Goal: Task Accomplishment & Management: Use online tool/utility

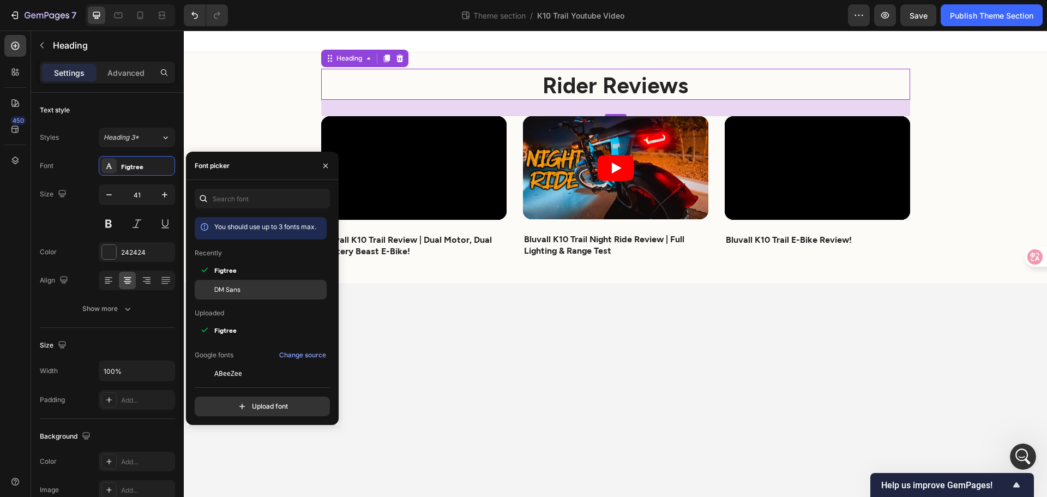
scroll to position [55, 0]
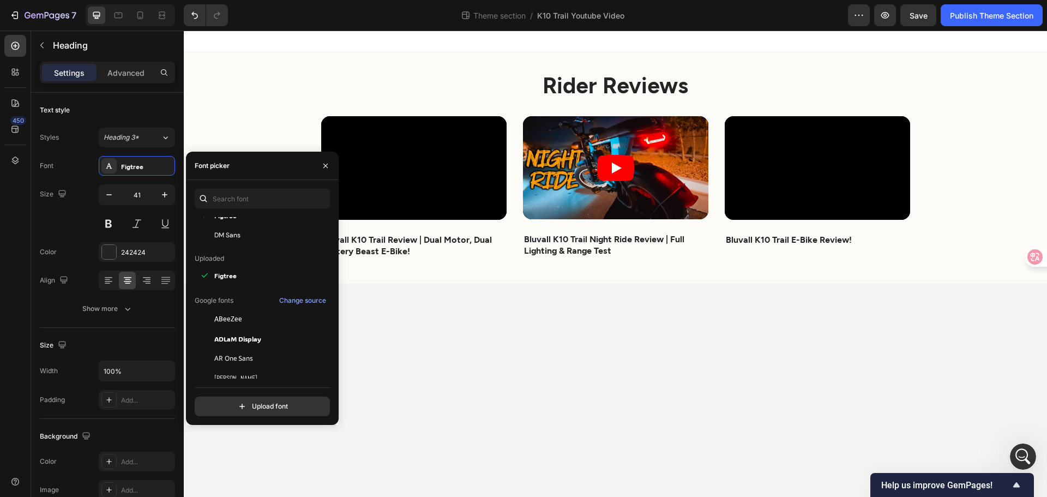
click at [480, 358] on body "Rider Reviews Heading 30 Video Bluvall K10 Trail Review | Dual Motor, Dual Batt…" at bounding box center [616, 264] width 864 height 466
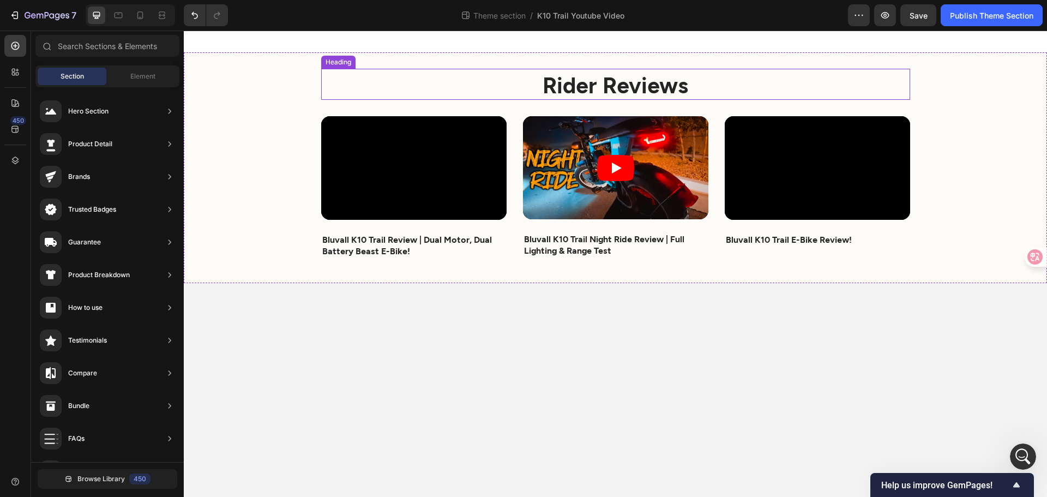
click at [493, 74] on h2 "Rider Reviews" at bounding box center [615, 84] width 589 height 31
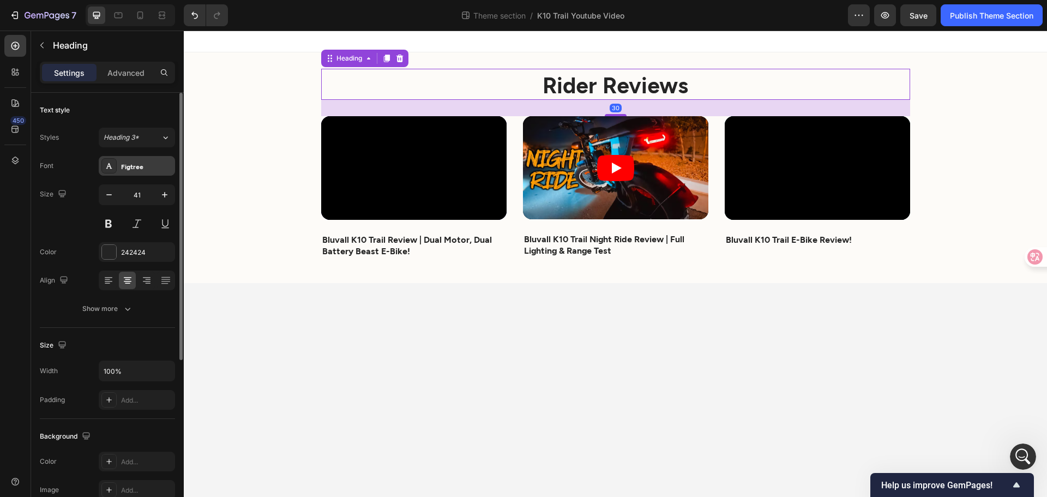
click at [142, 171] on div "Figtree" at bounding box center [137, 166] width 76 height 20
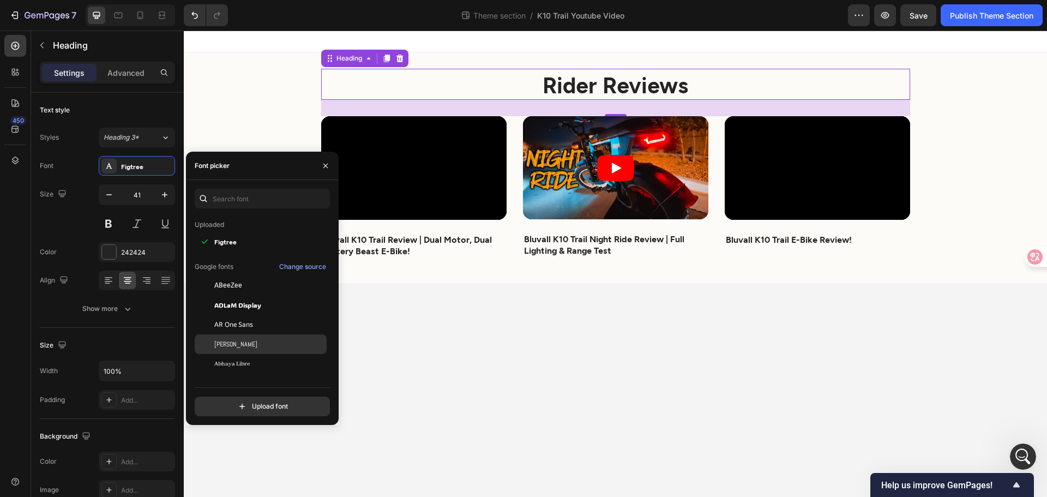
scroll to position [164, 0]
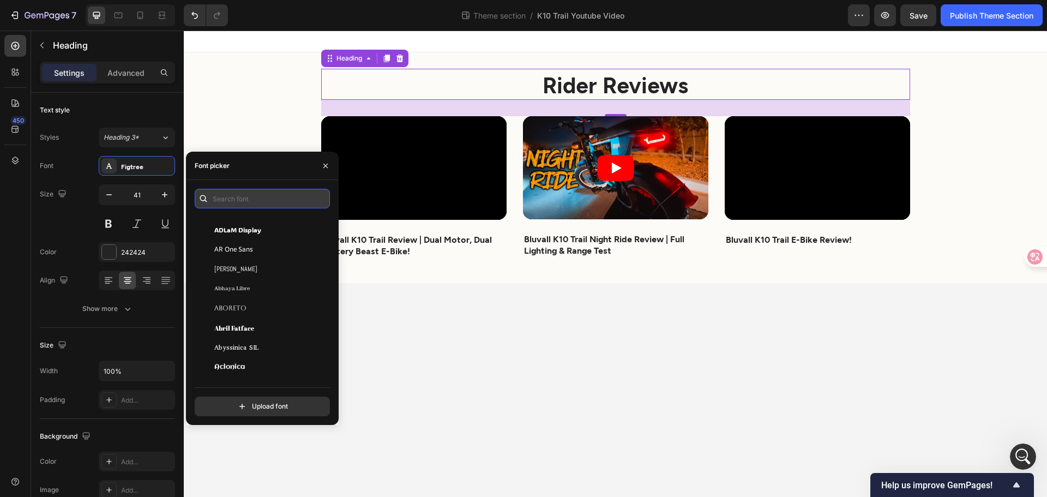
click at [244, 195] on input "text" at bounding box center [262, 199] width 135 height 20
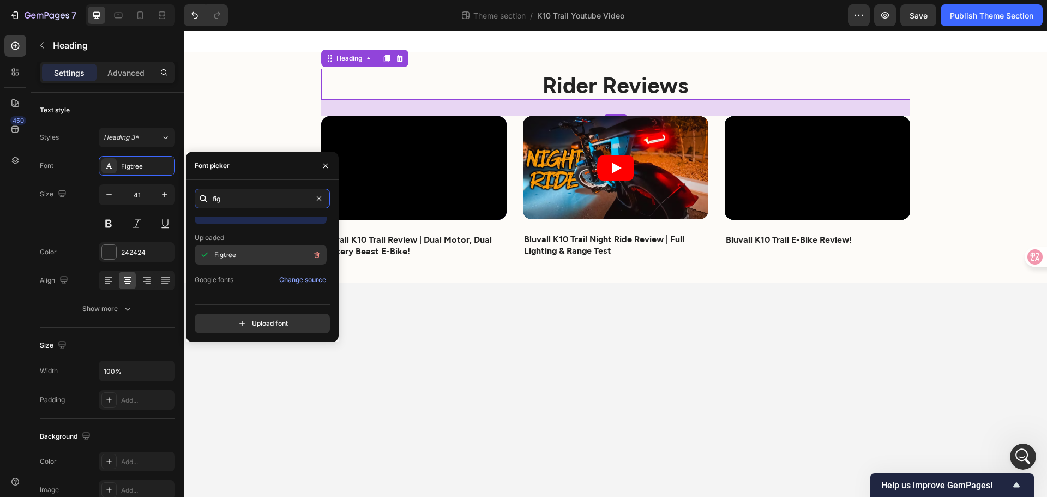
scroll to position [28, 0]
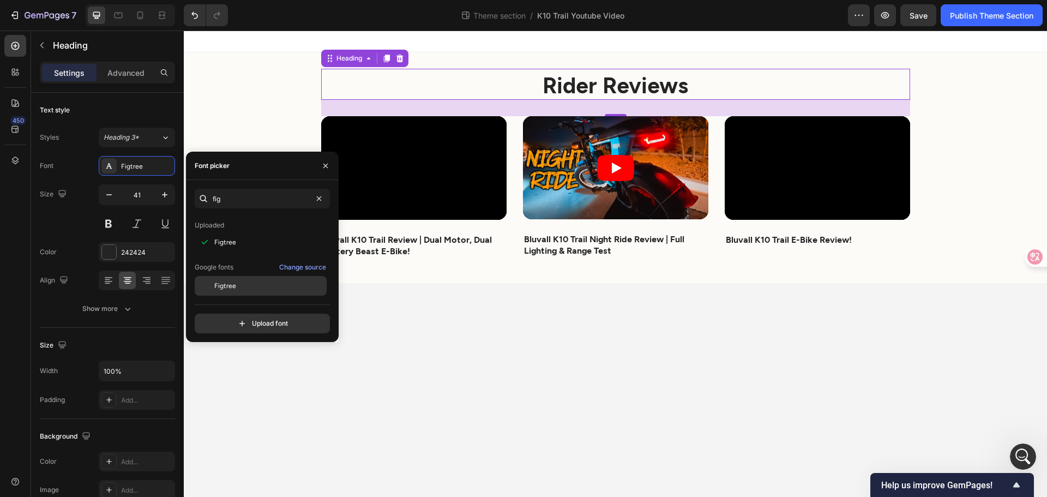
click at [239, 283] on div "Figtree" at bounding box center [269, 286] width 110 height 10
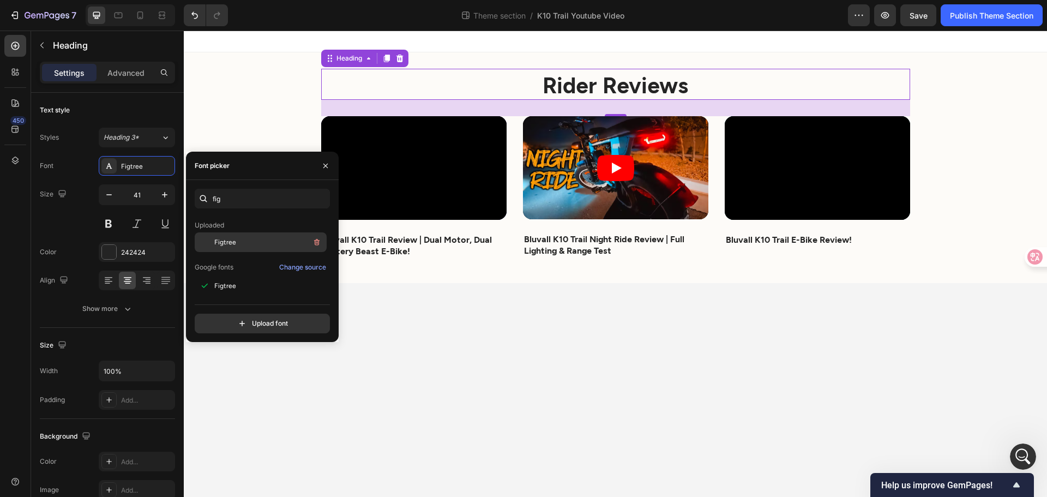
click at [231, 238] on span "Figtree" at bounding box center [225, 242] width 22 height 10
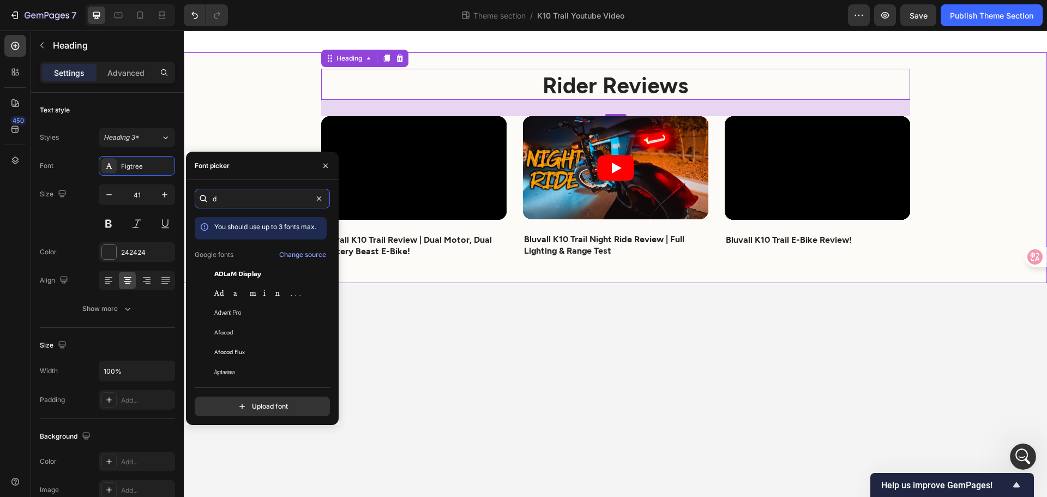
scroll to position [536, 0]
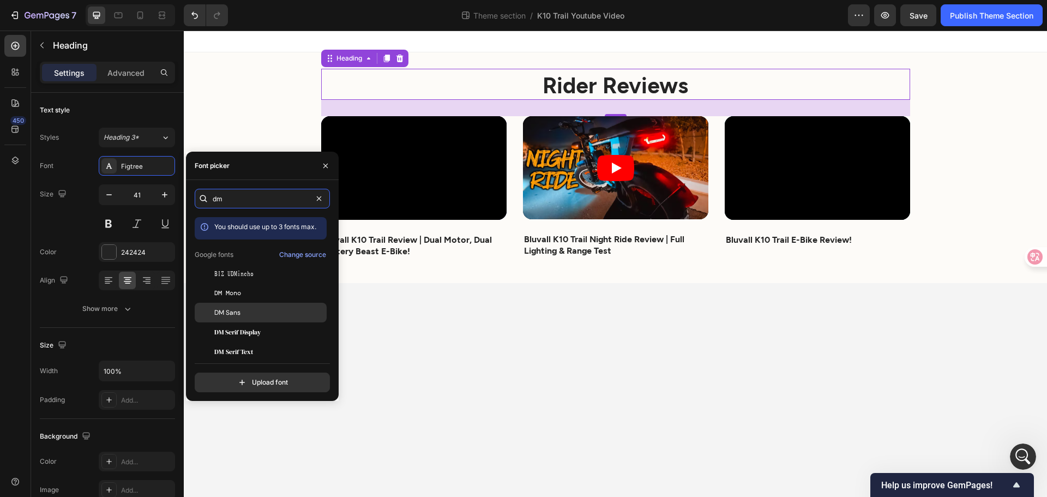
type input "dm"
click at [233, 314] on span "DM Sans" at bounding box center [227, 313] width 26 height 10
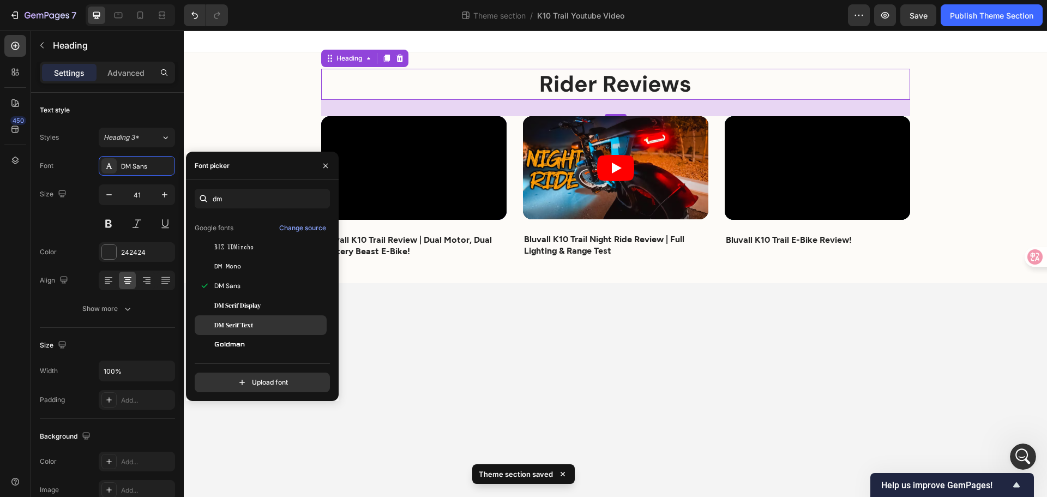
scroll to position [0, 0]
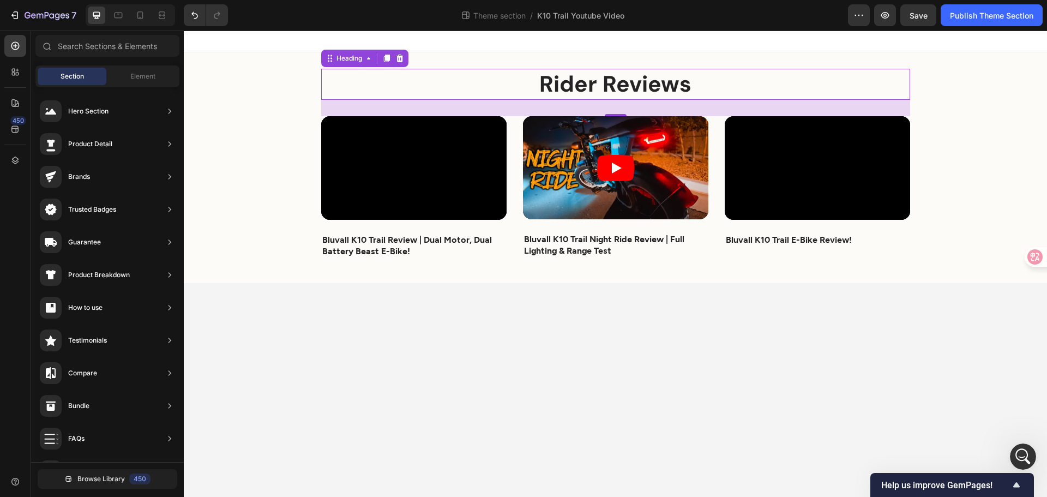
click at [389, 316] on body "Rider Reviews Heading 30 Video Bluvall K10 Trail Review | Dual Motor, Dual Batt…" at bounding box center [616, 264] width 864 height 466
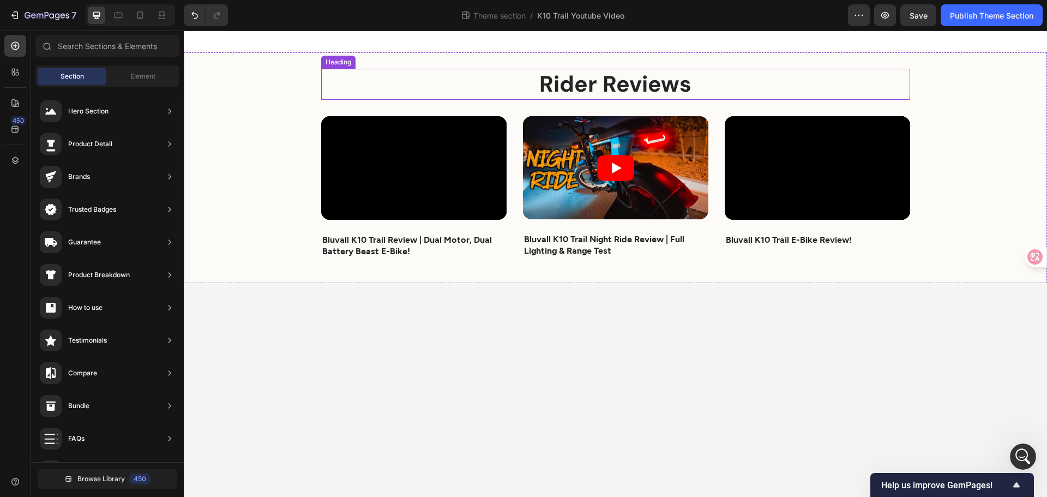
drag, startPoint x: 553, startPoint y: 89, endPoint x: 453, endPoint y: 89, distance: 99.3
click at [553, 89] on strong "Rider Reviews" at bounding box center [616, 83] width 152 height 29
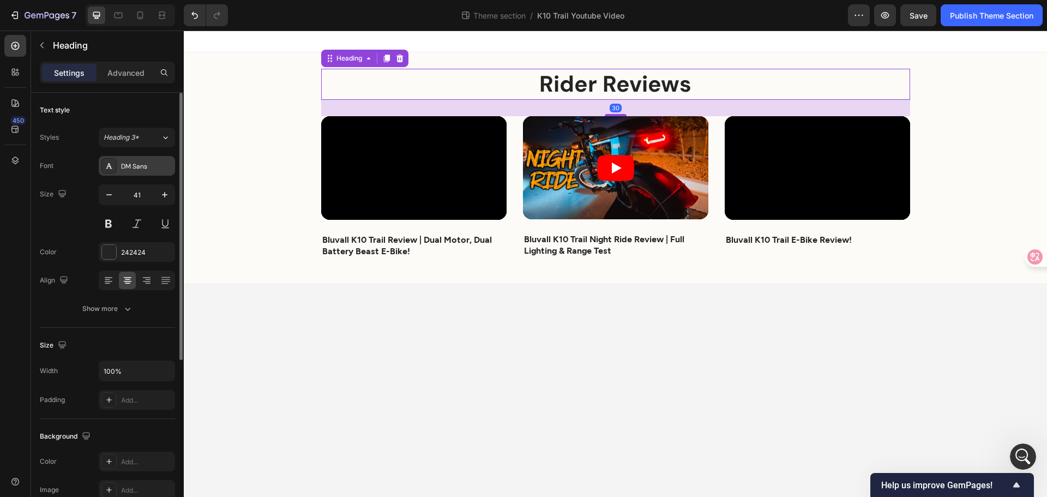
click at [134, 162] on div "DM Sans" at bounding box center [146, 166] width 51 height 10
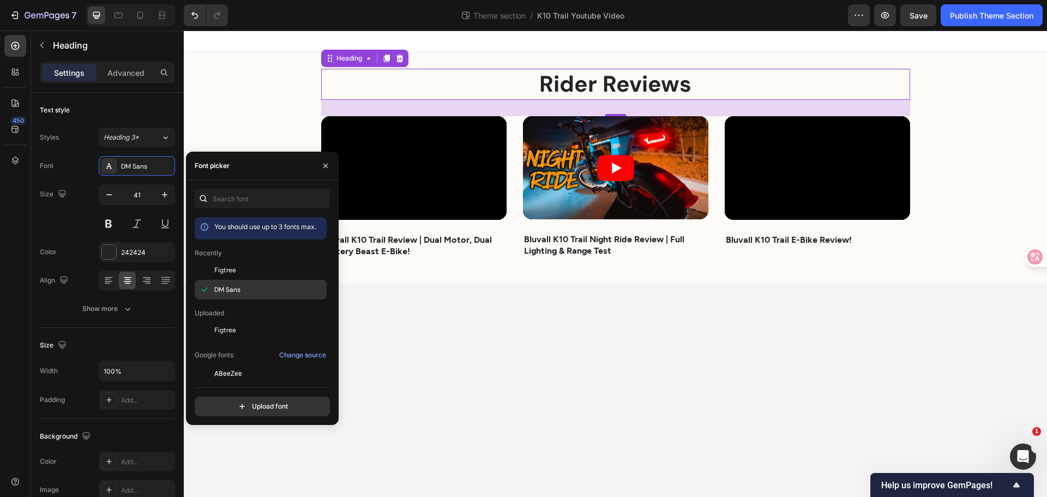
scroll to position [649, 0]
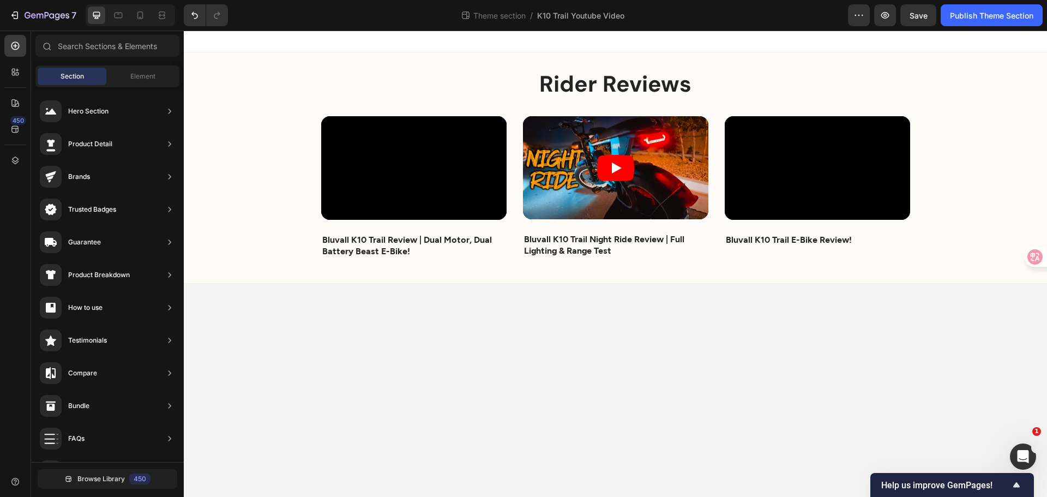
click at [438, 325] on body "Rider Reviews Heading Video Bluvall K10 Trail Review | Dual Motor, Dual Battery…" at bounding box center [616, 264] width 864 height 466
click at [639, 80] on strong "Rider Reviews" at bounding box center [616, 83] width 152 height 29
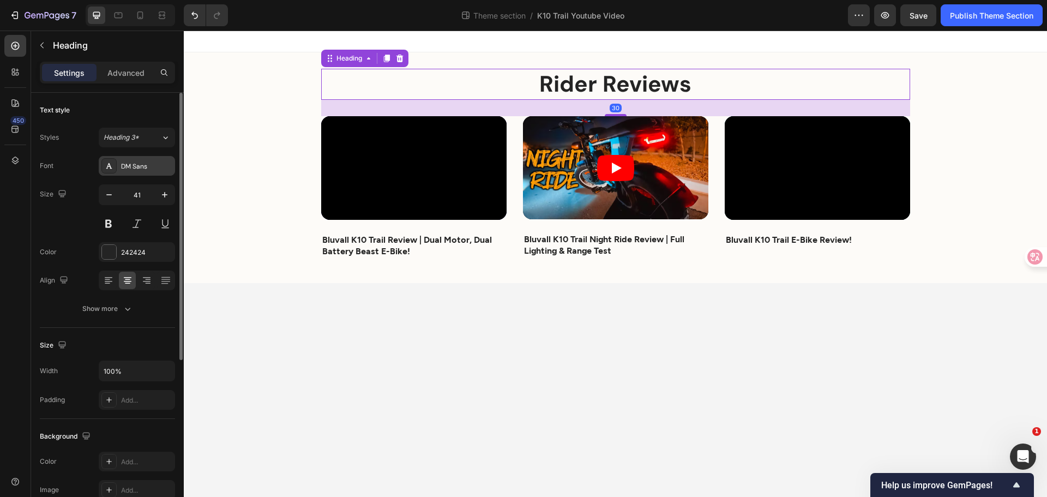
click at [123, 171] on div "DM Sans" at bounding box center [137, 166] width 76 height 20
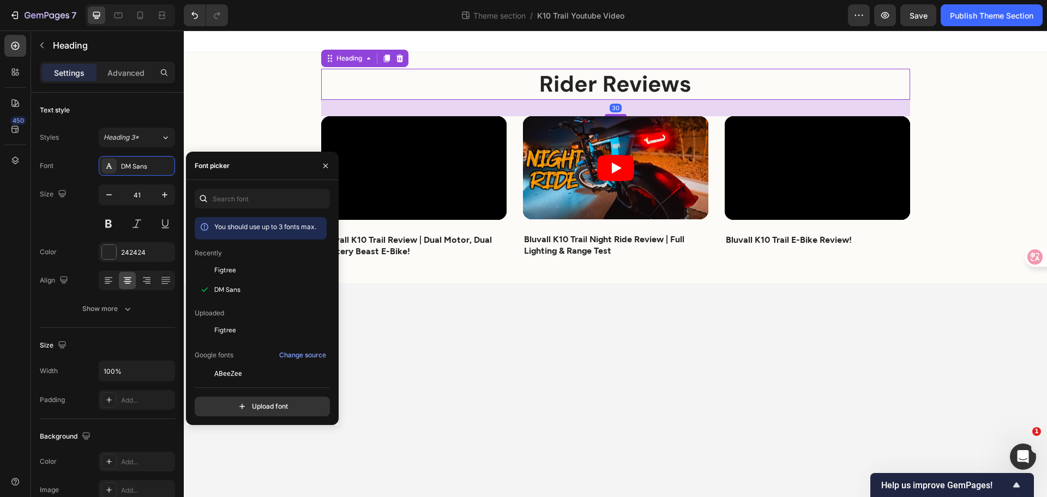
scroll to position [714, 0]
click at [220, 271] on span "Figtree" at bounding box center [225, 270] width 22 height 10
click at [629, 386] on body "Rider Reviews Heading 30 Video Bluvall K10 Trail Review | Dual Motor, Dual Batt…" at bounding box center [616, 264] width 864 height 466
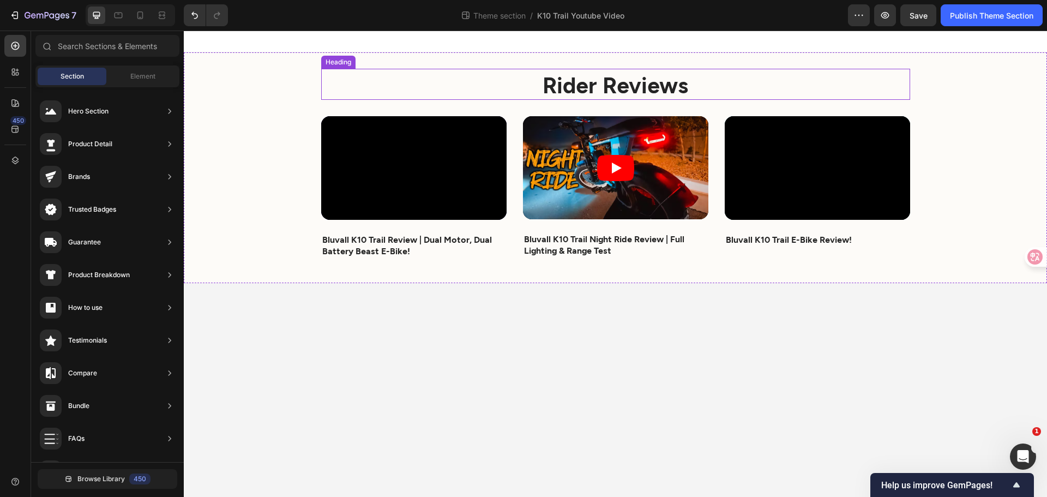
click at [566, 95] on strong "Rider Reviews" at bounding box center [616, 84] width 146 height 27
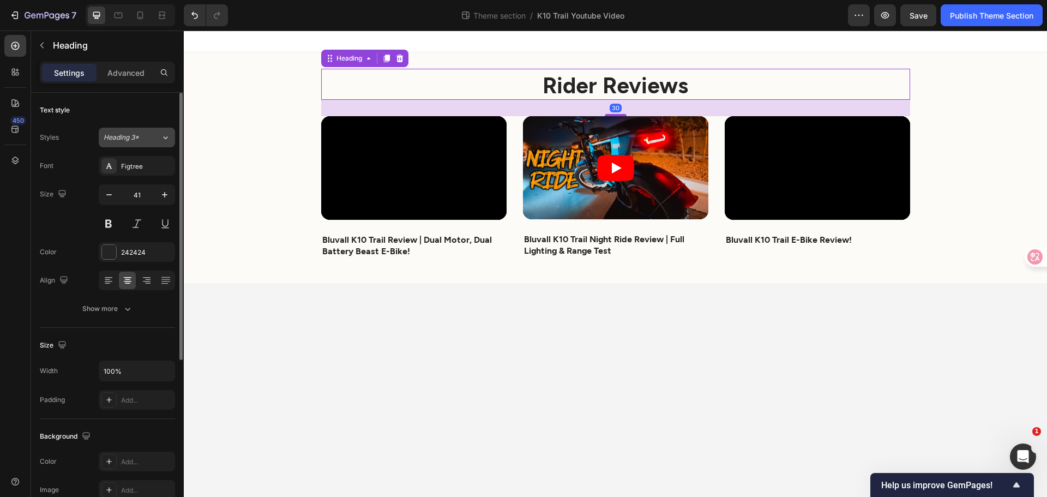
scroll to position [793, 0]
click at [157, 136] on div "Heading 3*" at bounding box center [132, 138] width 57 height 10
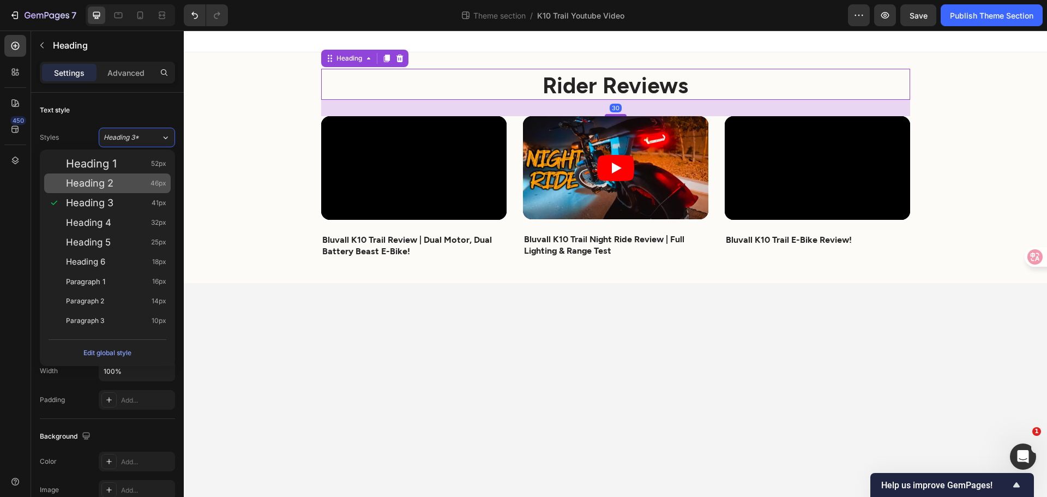
click at [118, 187] on div "Heading 2 46px" at bounding box center [116, 183] width 100 height 11
type input "46"
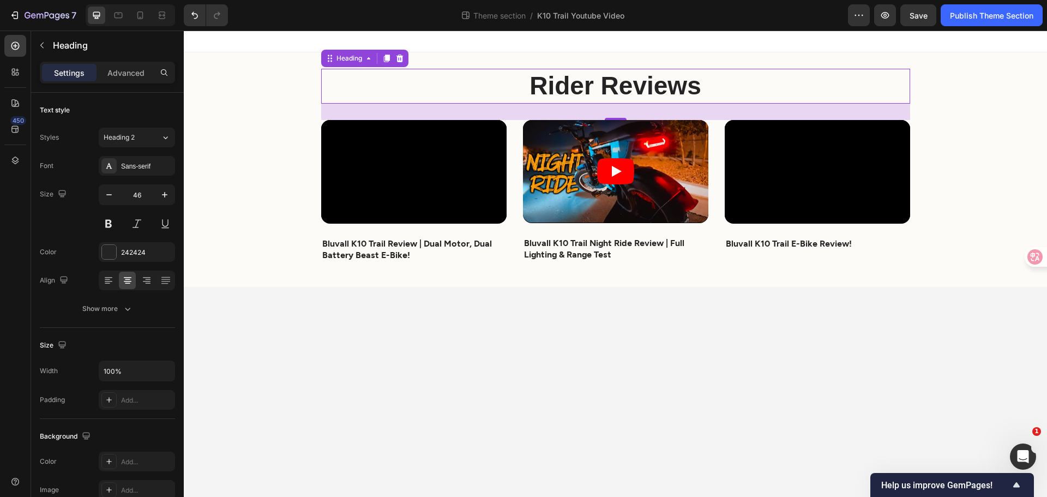
click at [616, 374] on body "Rider Reviews Heading 30 Video Bluvall K10 Trail Review | Dual Motor, Dual Batt…" at bounding box center [616, 264] width 864 height 466
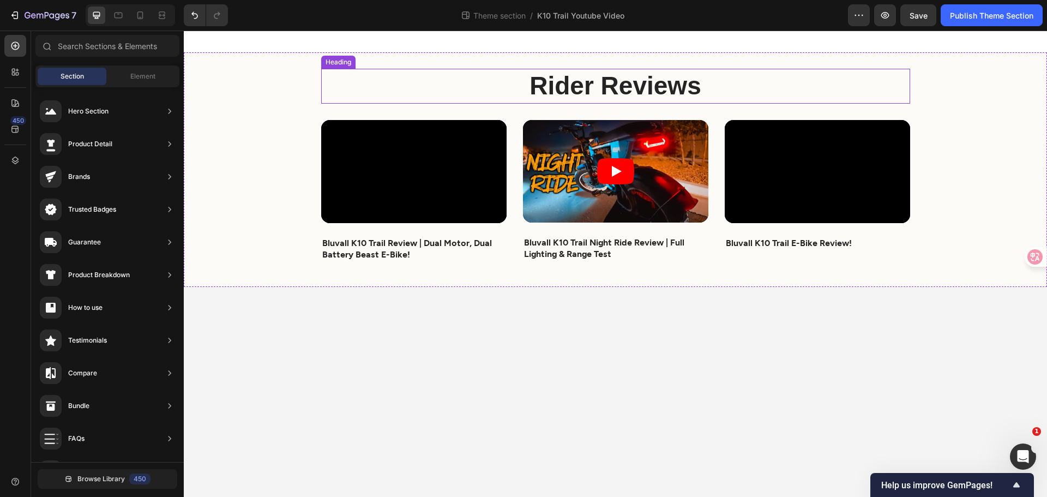
click at [684, 87] on strong "Rider Reviews" at bounding box center [615, 85] width 171 height 28
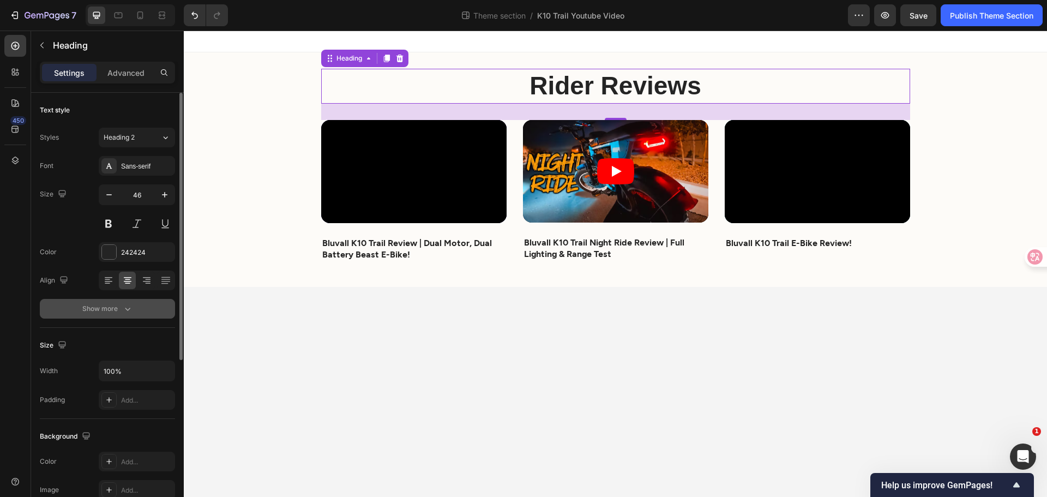
click at [133, 308] on icon "button" at bounding box center [127, 308] width 11 height 11
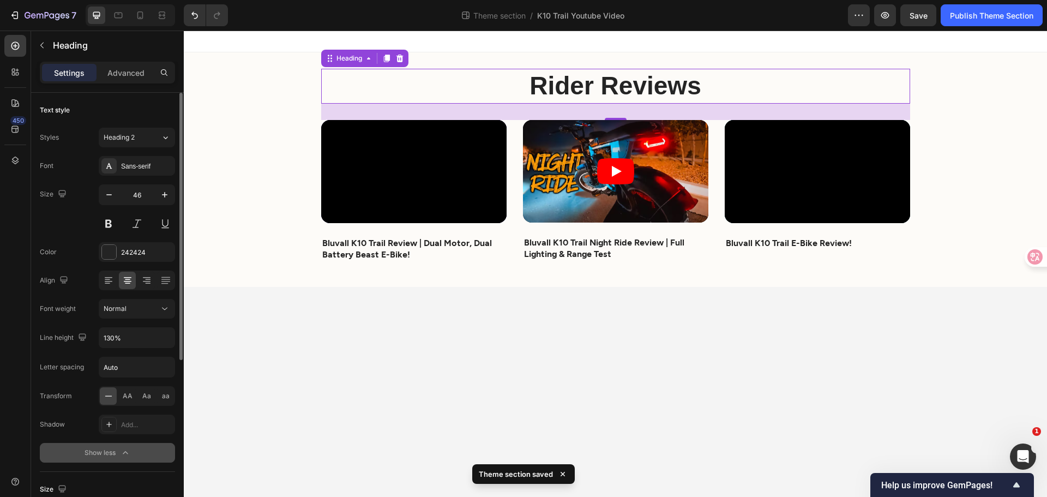
click at [266, 375] on body "Rider Reviews Heading 30 Video Bluvall K10 Trail Review | Dual Motor, Dual Batt…" at bounding box center [616, 264] width 864 height 466
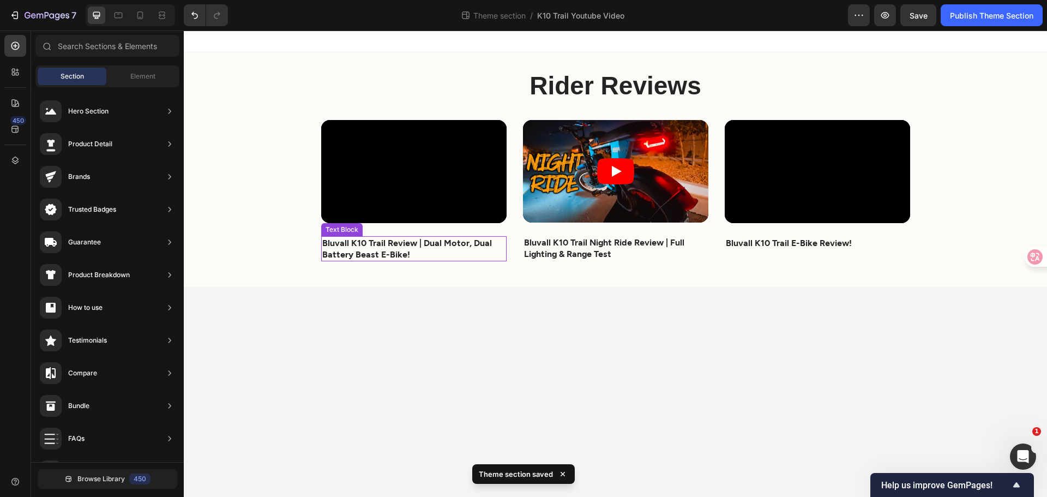
click at [369, 242] on strong "Bluvall K10 Trail Review | Dual Motor, Dual Battery Beast E-Bike!" at bounding box center [407, 248] width 170 height 22
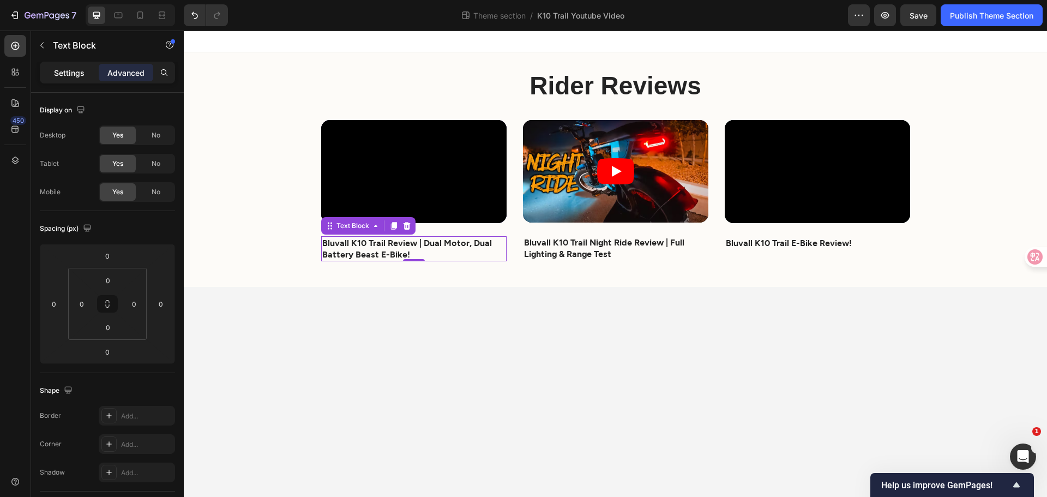
click at [72, 71] on p "Settings" at bounding box center [69, 72] width 31 height 11
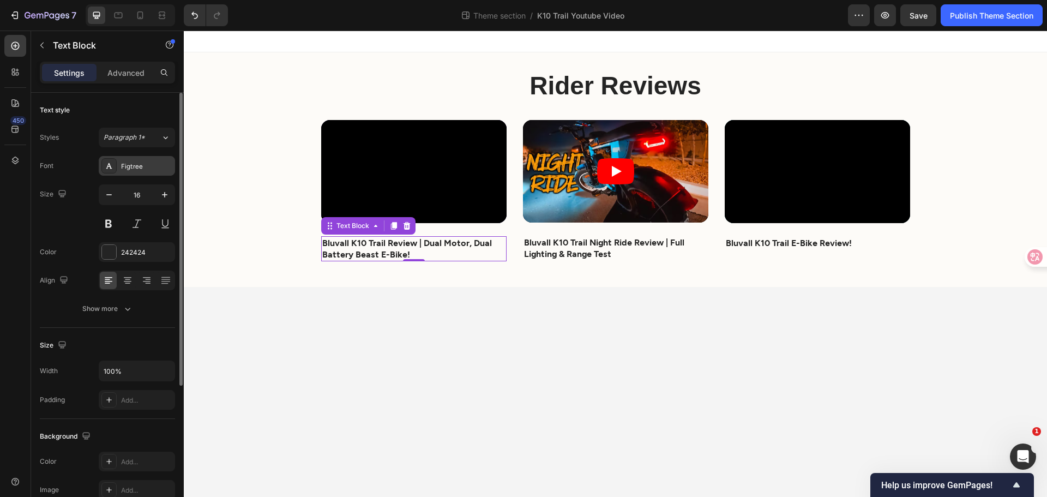
click at [125, 164] on div "Figtree" at bounding box center [146, 166] width 51 height 10
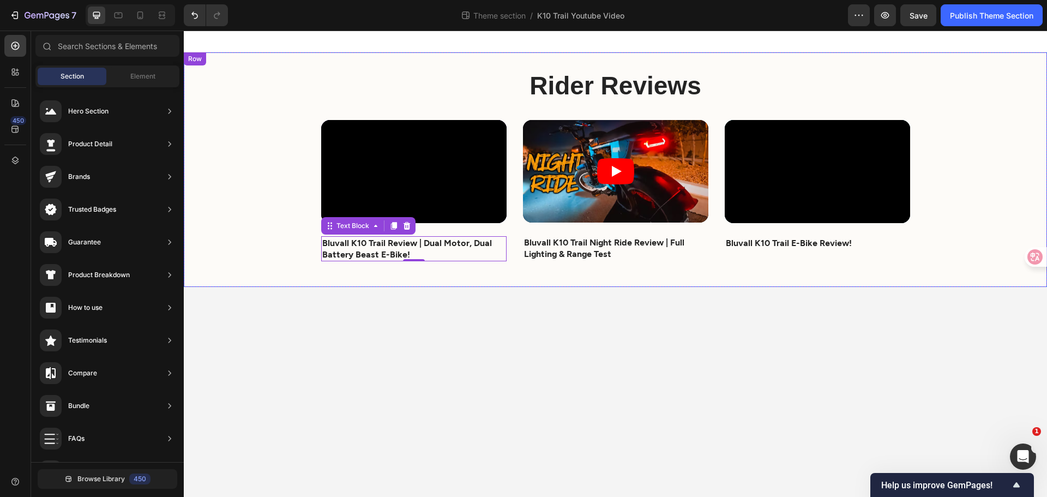
click at [732, 334] on body "Rider Reviews Heading Video Bluvall K10 Trail Review | Dual Motor, Dual Battery…" at bounding box center [616, 264] width 864 height 466
click at [922, 21] on button "Save" at bounding box center [919, 15] width 36 height 22
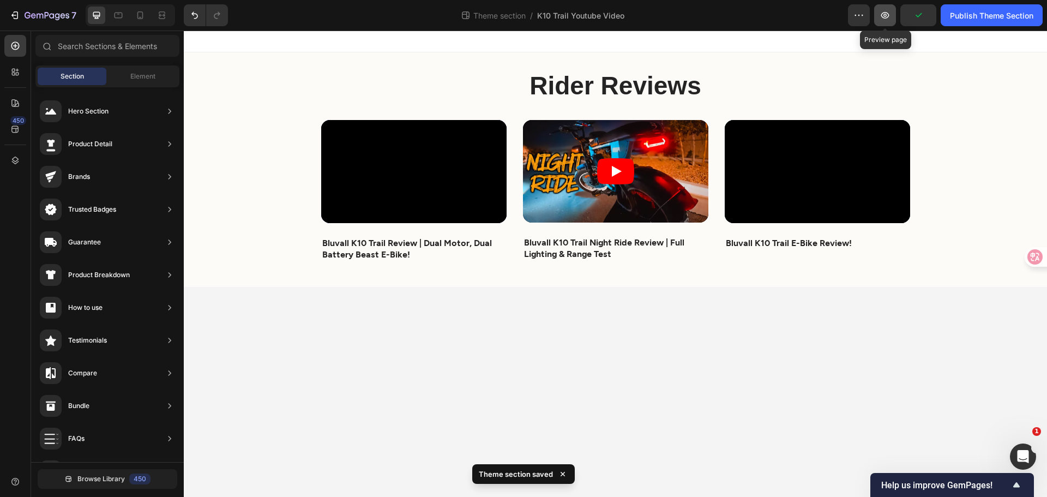
click at [891, 17] on button "button" at bounding box center [885, 15] width 22 height 22
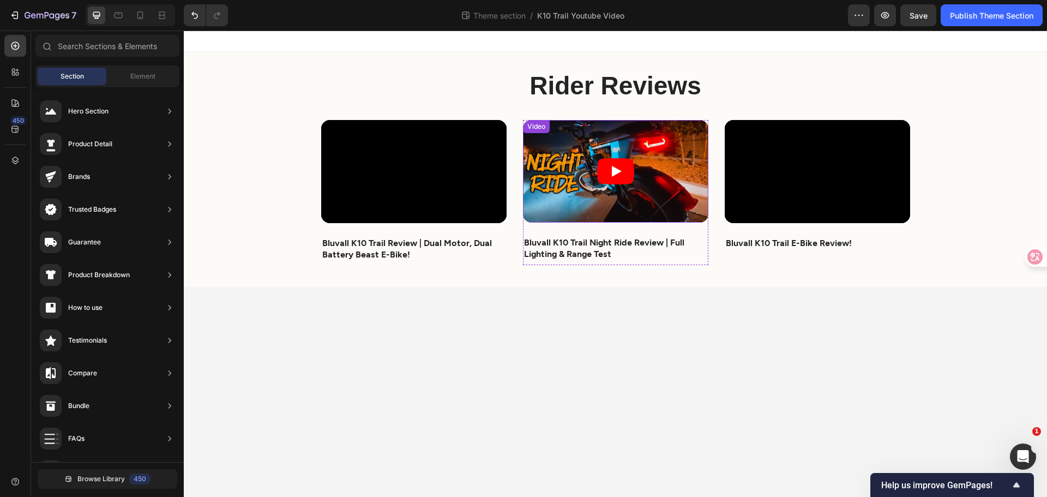
click at [608, 96] on strong "Rider Reviews" at bounding box center [615, 85] width 171 height 28
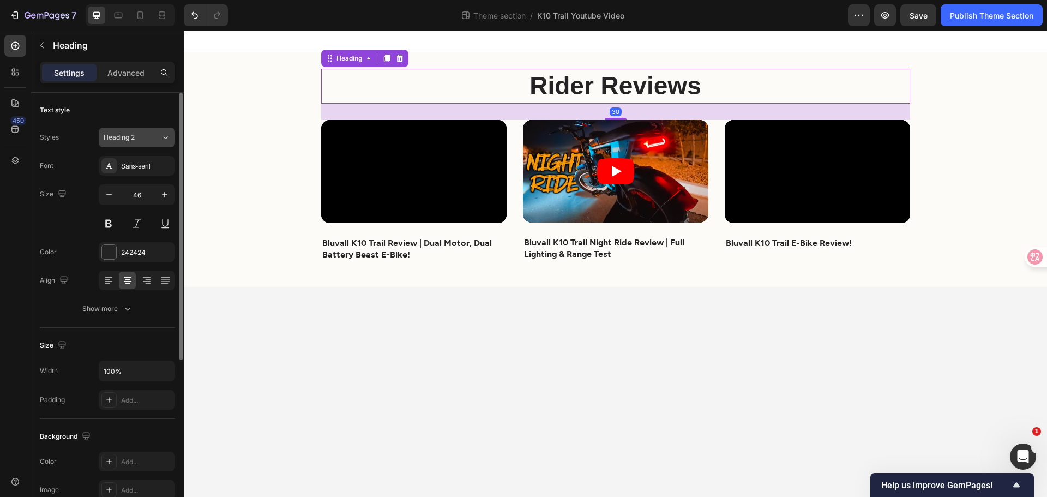
click at [129, 142] on span "Heading 2" at bounding box center [119, 138] width 31 height 10
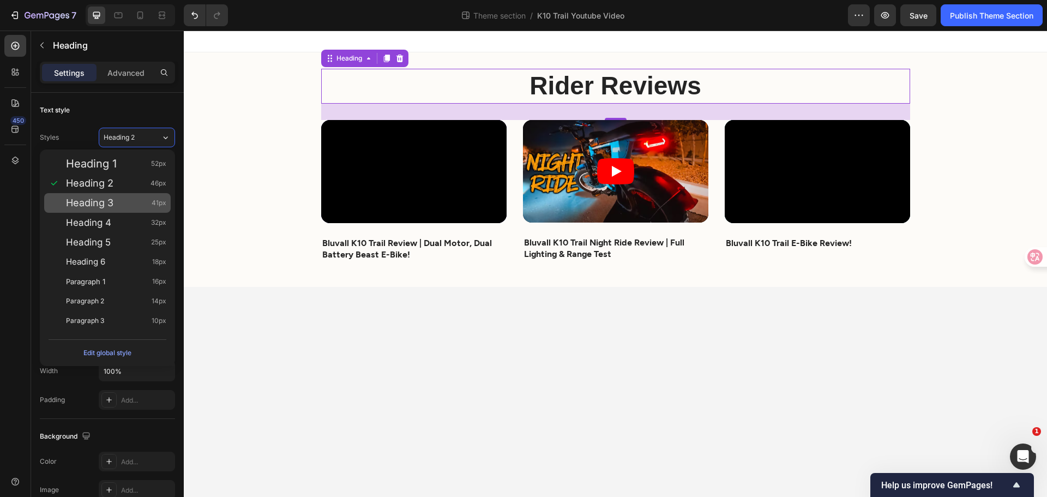
click at [111, 204] on span "Heading 3" at bounding box center [89, 202] width 47 height 11
type input "41"
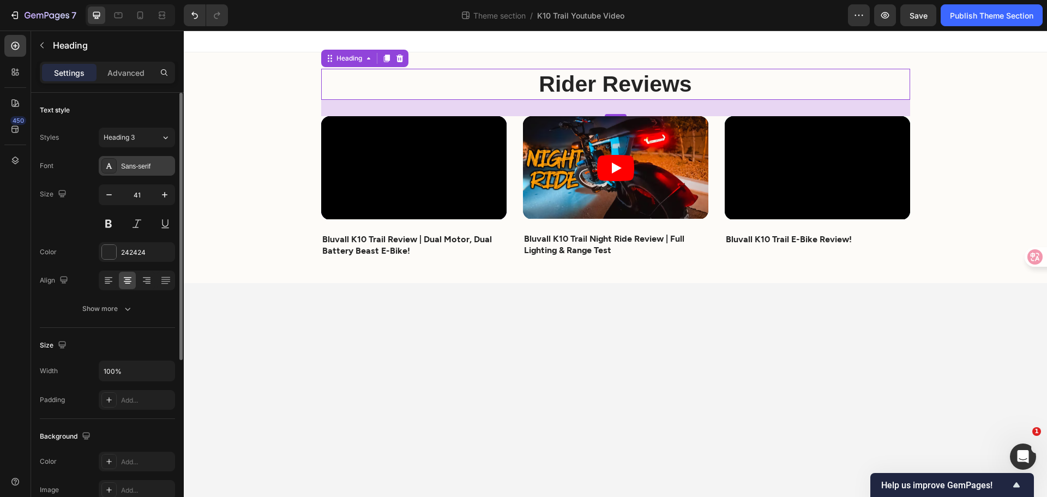
click at [137, 164] on div "Sans-serif" at bounding box center [146, 166] width 51 height 10
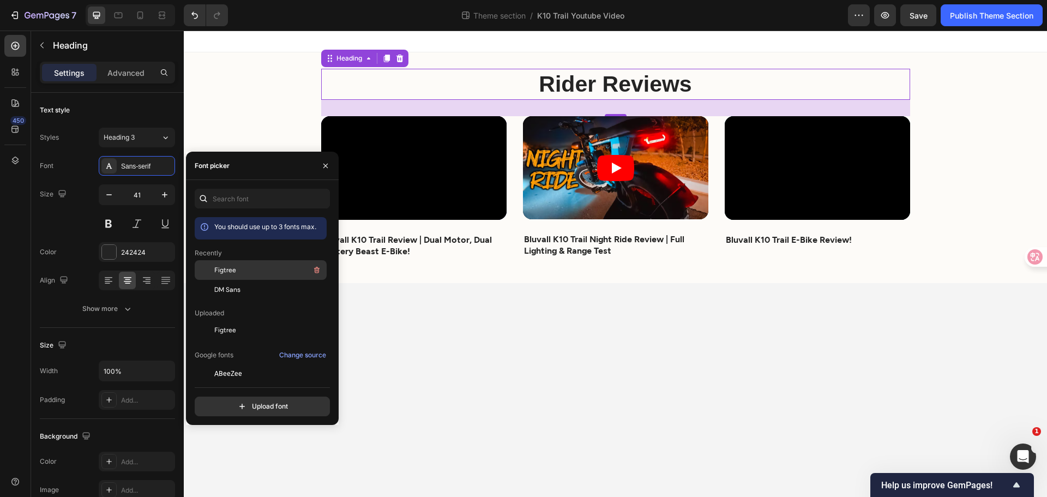
click at [237, 269] on div "Figtree" at bounding box center [269, 269] width 110 height 13
click at [594, 344] on body "Rider Reviews Heading 30 Video Bluvall K10 Trail Review | Dual Motor, Dual Batt…" at bounding box center [616, 264] width 864 height 466
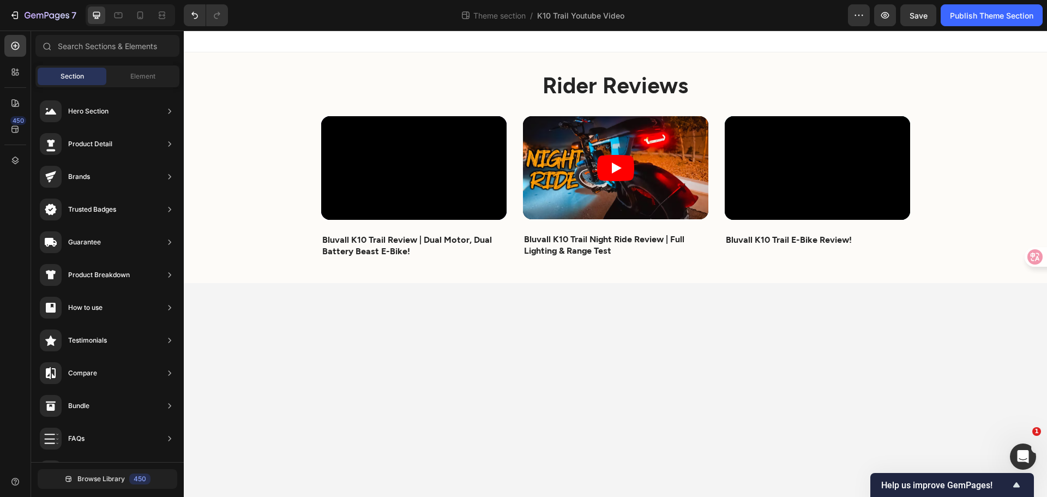
drag, startPoint x: 799, startPoint y: 376, endPoint x: 799, endPoint y: 370, distance: 6.0
click at [799, 376] on body "Rider Reviews Heading Video Bluvall K10 Trail Review | Dual Motor, Dual Battery…" at bounding box center [616, 264] width 864 height 466
click at [408, 248] on p "Bluvall K10 Trail Review | Dual Motor, Dual Battery Beast E-Bike!" at bounding box center [413, 245] width 183 height 23
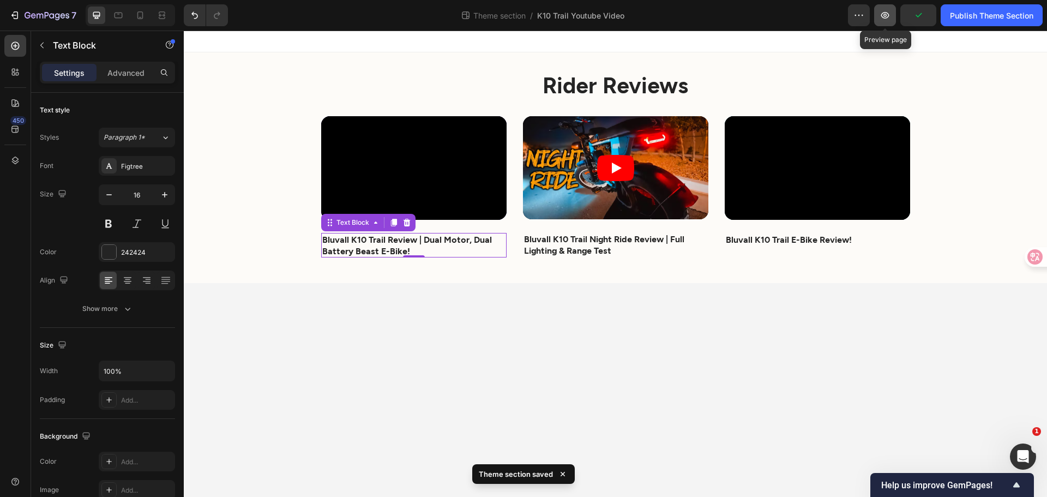
click at [877, 10] on button "button" at bounding box center [885, 15] width 22 height 22
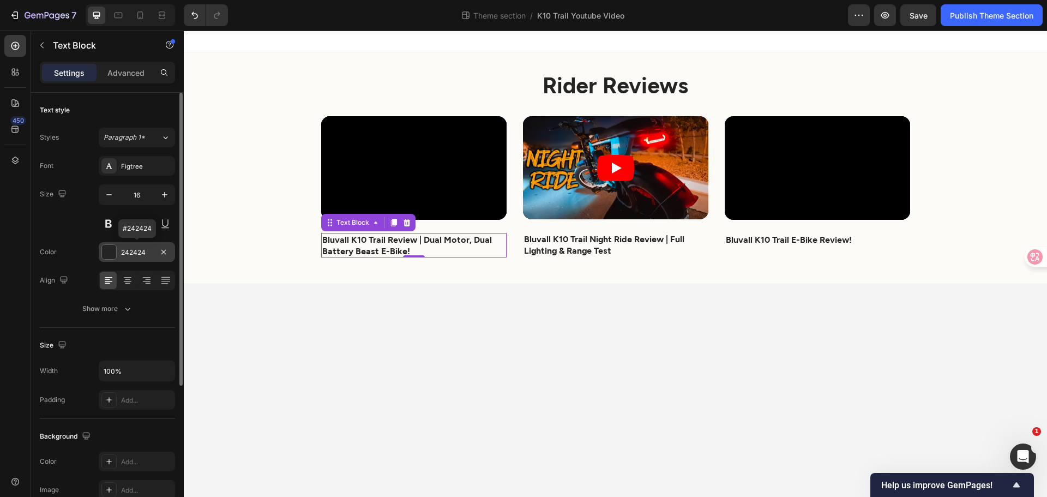
click at [135, 254] on div "242424" at bounding box center [137, 253] width 32 height 10
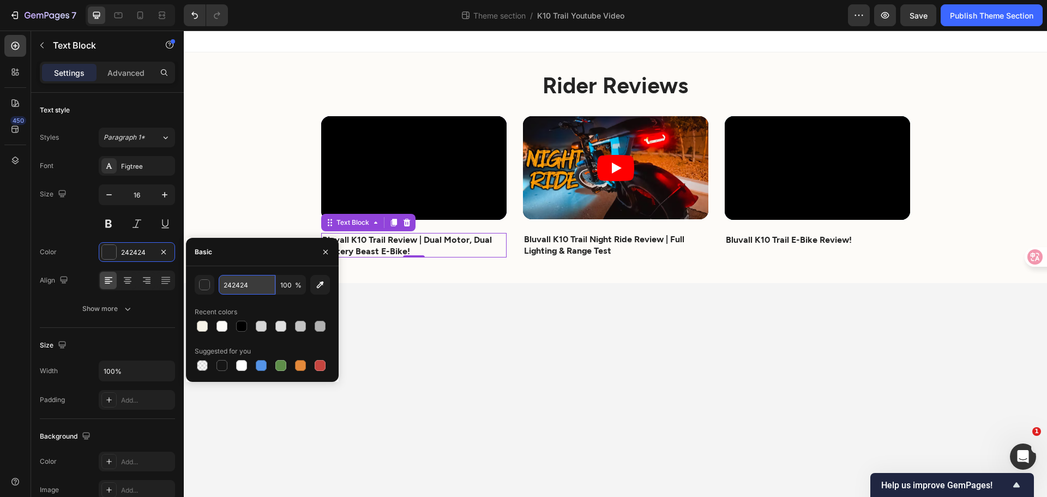
paste input "141416"
type input "141416"
click at [426, 341] on body "Rider Reviews Heading Video Bluvall K10 Trail Review | Dual Motor, Dual Battery…" at bounding box center [616, 264] width 864 height 466
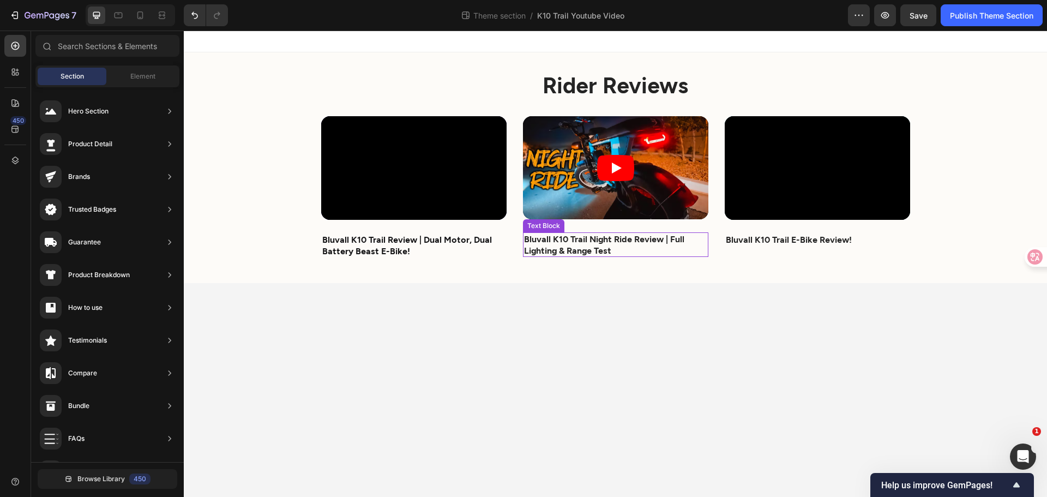
click at [599, 248] on strong "Bluvall K10 Trail Night Ride Review | Full Lighting & Range Test" at bounding box center [604, 244] width 160 height 22
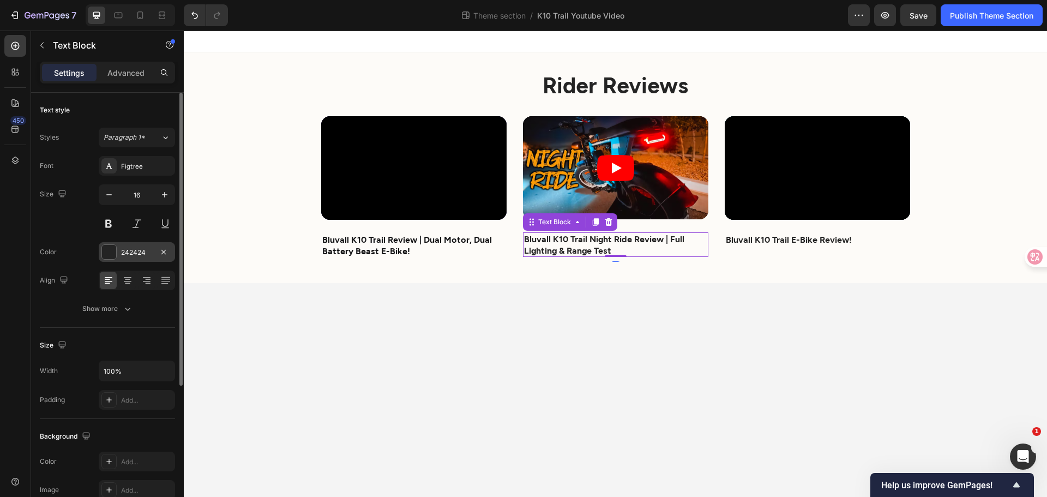
click at [148, 252] on div "242424" at bounding box center [137, 253] width 32 height 10
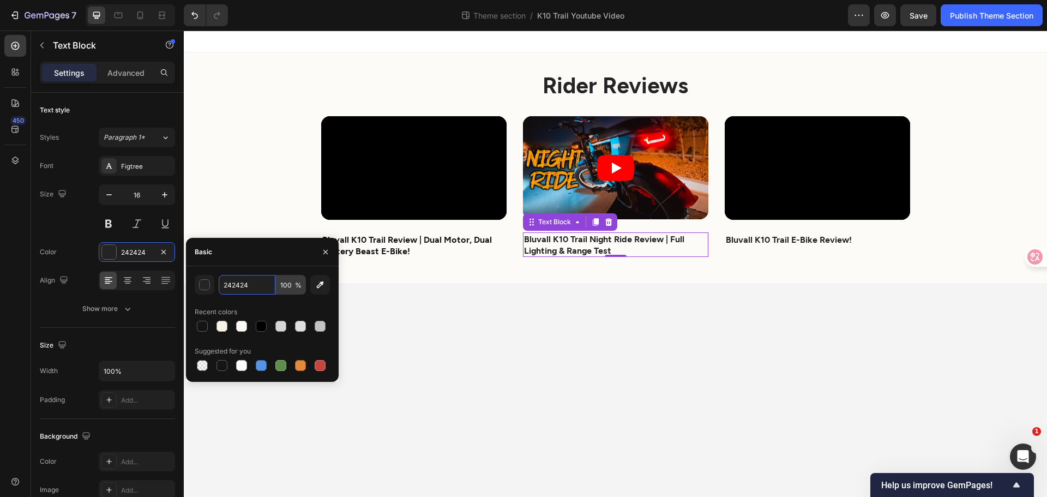
paste input "141416"
type input "141416"
click at [822, 245] on div "Bluvall K10 Trail E-Bike Review!" at bounding box center [817, 240] width 185 height 14
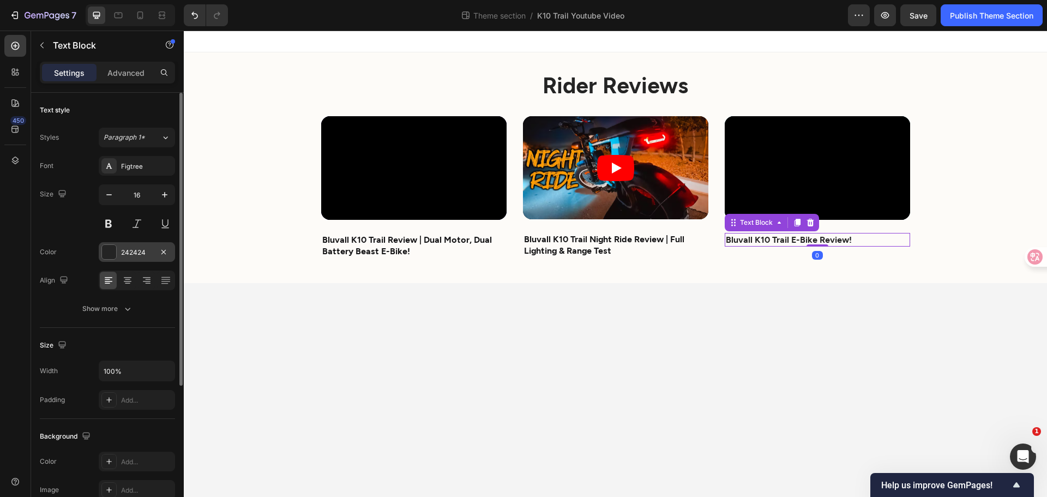
click at [143, 253] on div "242424" at bounding box center [137, 253] width 32 height 10
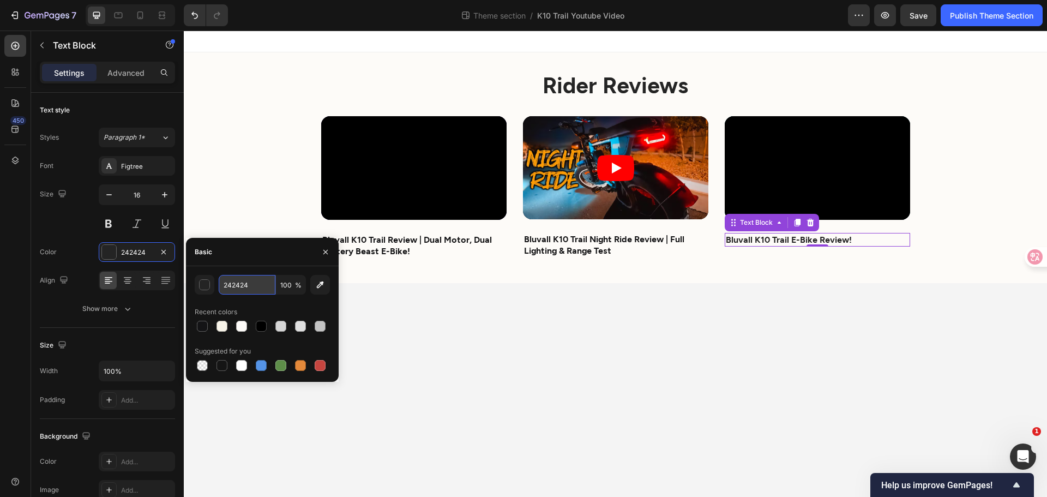
paste input "141416"
type input "141416"
click at [516, 346] on body "Rider Reviews Heading Video Bluvall K10 Trail Review | Dual Motor, Dual Battery…" at bounding box center [616, 264] width 864 height 466
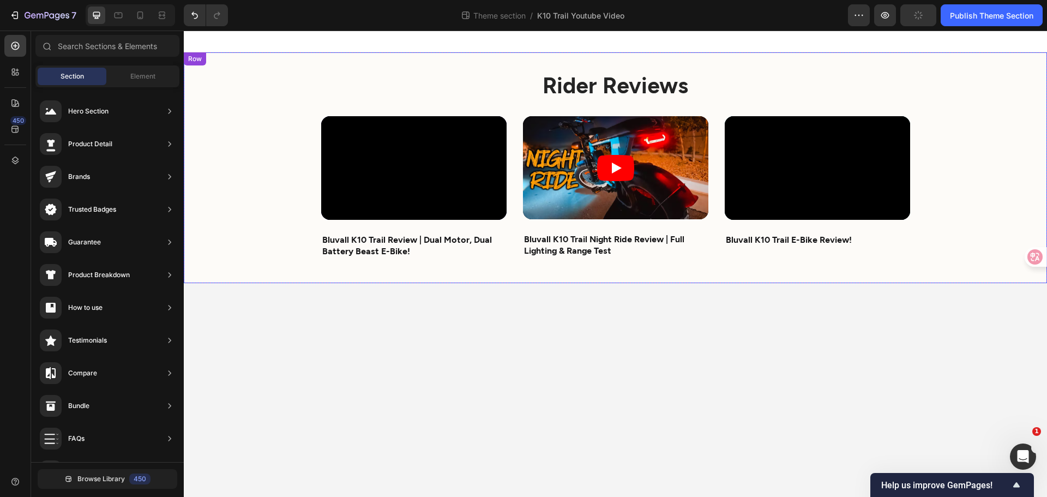
drag, startPoint x: 589, startPoint y: 88, endPoint x: 582, endPoint y: 86, distance: 6.9
click at [589, 88] on strong "Rider Reviews" at bounding box center [616, 84] width 146 height 27
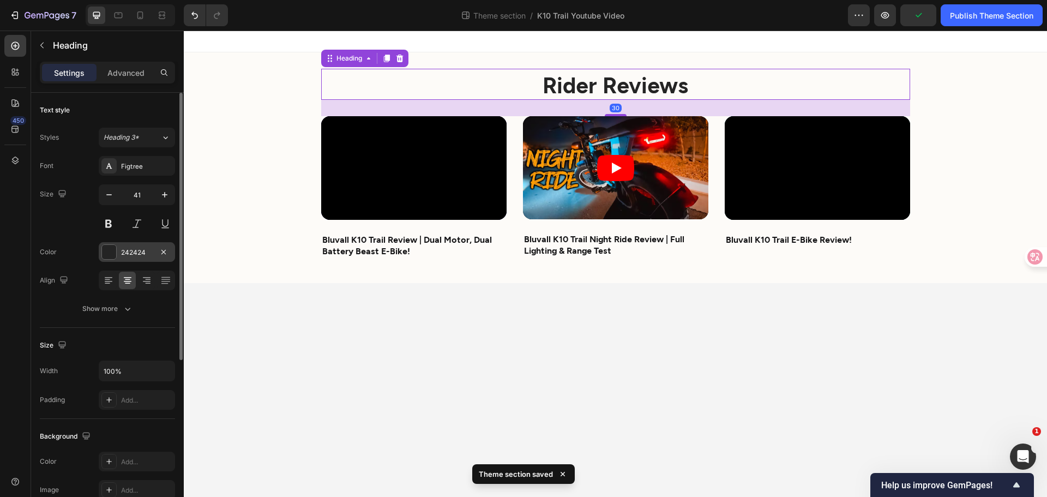
click at [146, 251] on div "242424" at bounding box center [137, 253] width 32 height 10
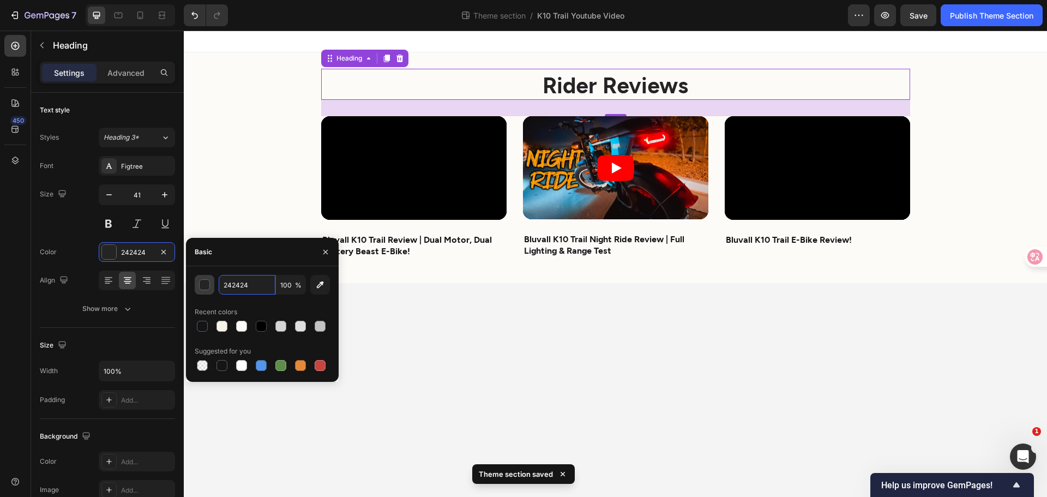
paste input "141416"
type input "141416"
click at [428, 346] on body "Rider Reviews Heading 30 Video Bluvall K10 Trail Review | Dual Motor, Dual Batt…" at bounding box center [616, 264] width 864 height 466
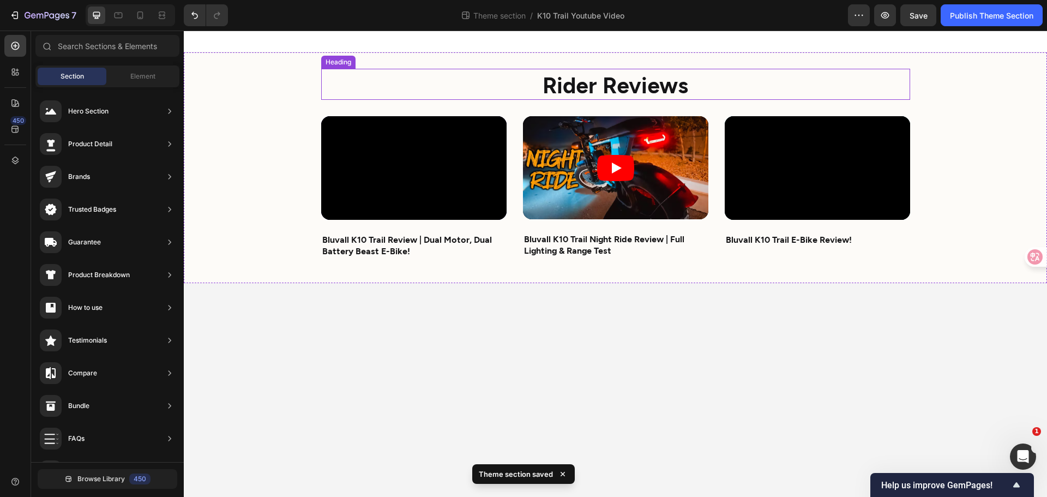
click at [439, 84] on h2 "Rider Reviews" at bounding box center [615, 84] width 589 height 31
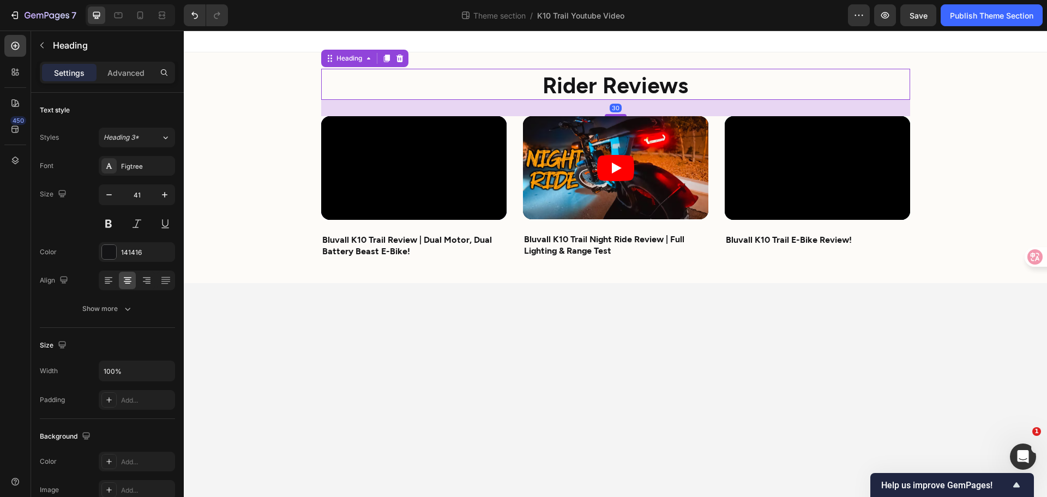
click at [788, 357] on body "Rider Reviews Heading 30 Video Bluvall K10 Trail Review | Dual Motor, Dual Batt…" at bounding box center [616, 264] width 864 height 466
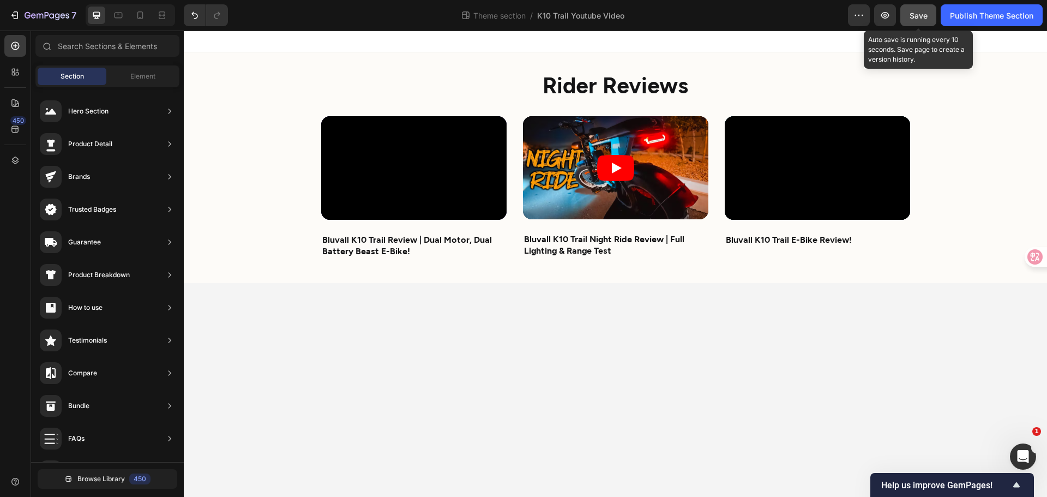
click at [912, 19] on span "Save" at bounding box center [919, 15] width 18 height 9
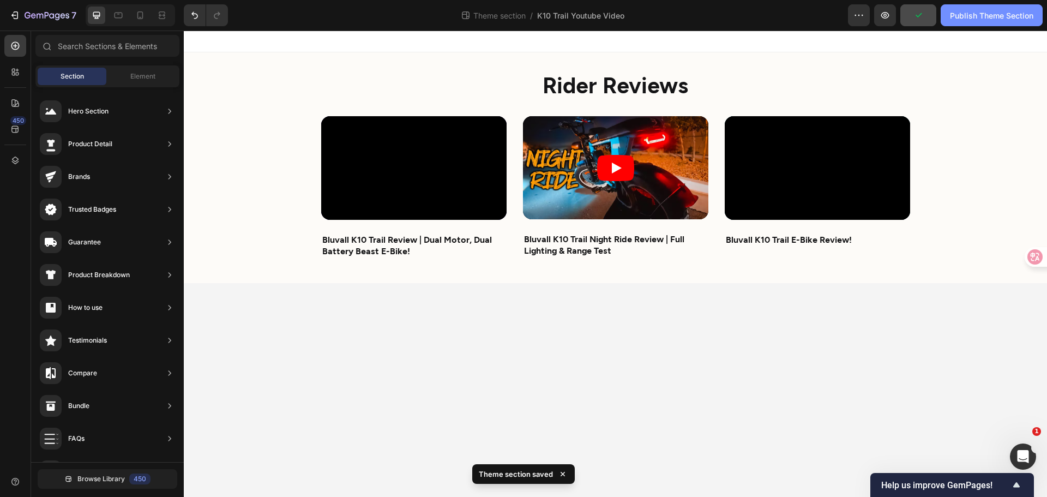
click at [991, 15] on div "Publish Theme Section" at bounding box center [991, 15] width 83 height 11
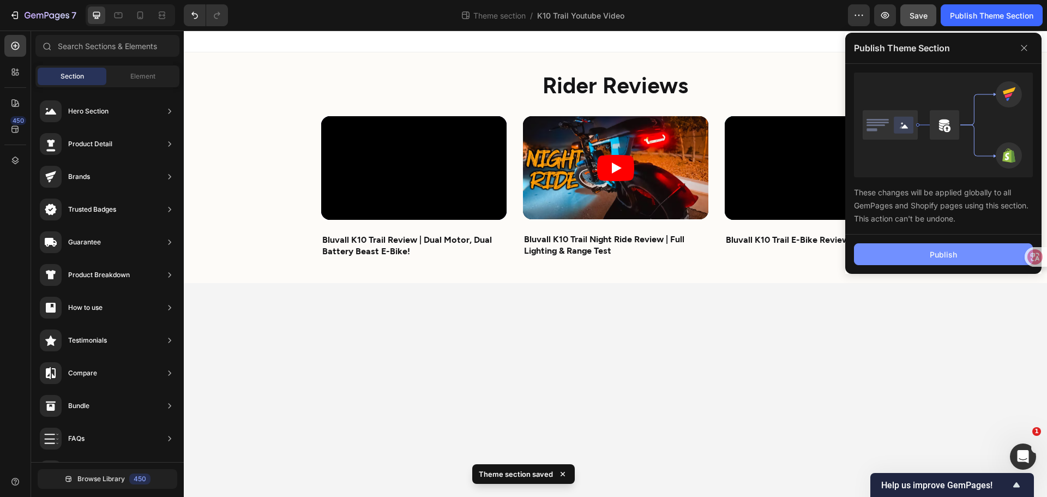
click at [929, 261] on button "Publish" at bounding box center [943, 254] width 179 height 22
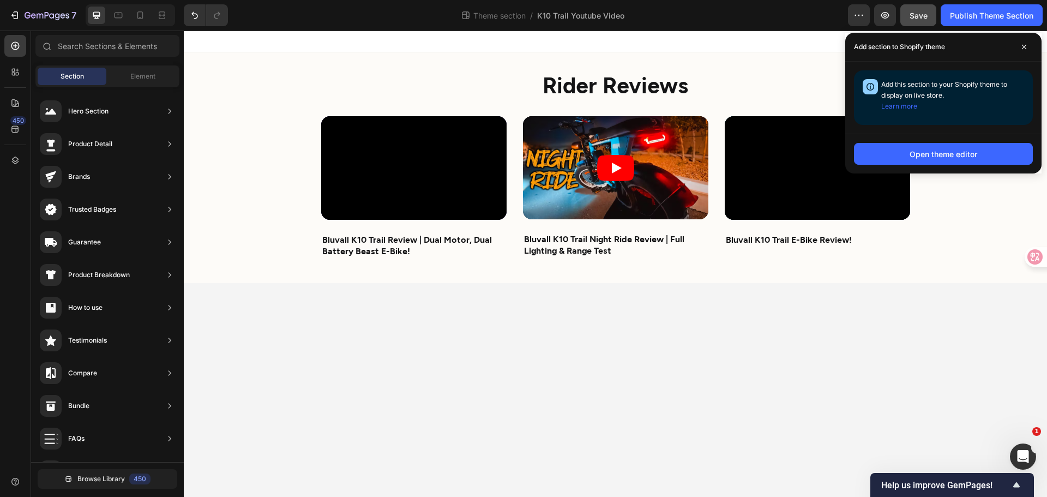
click at [657, 298] on body "Rider Reviews Heading Video Bluvall K10 Trail Review | Dual Motor, Dual Battery…" at bounding box center [616, 264] width 864 height 466
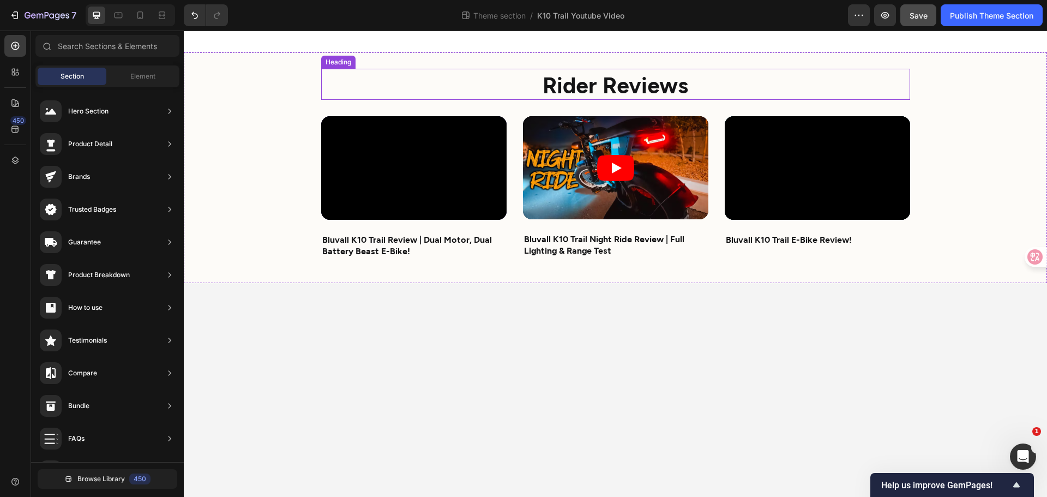
click at [618, 85] on strong "Rider Reviews" at bounding box center [616, 84] width 146 height 27
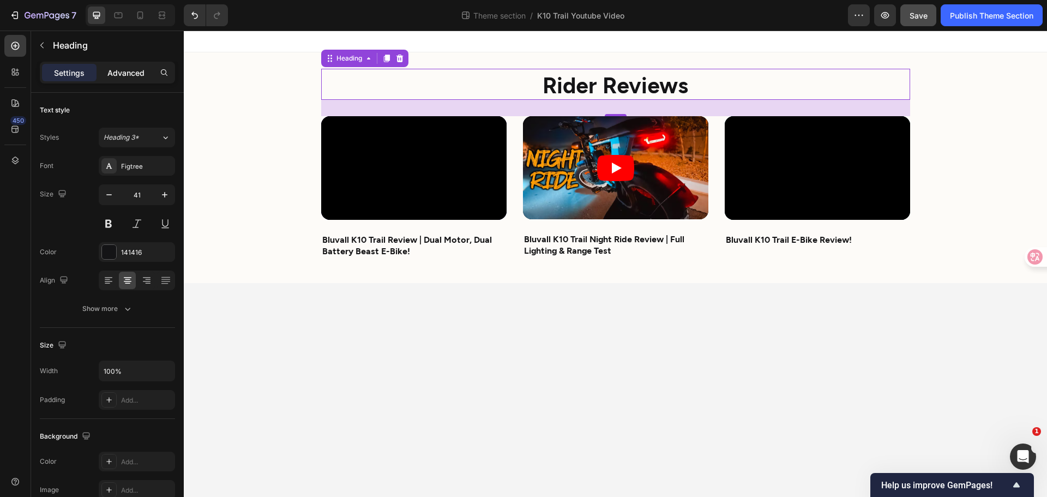
click at [125, 70] on p "Advanced" at bounding box center [125, 72] width 37 height 11
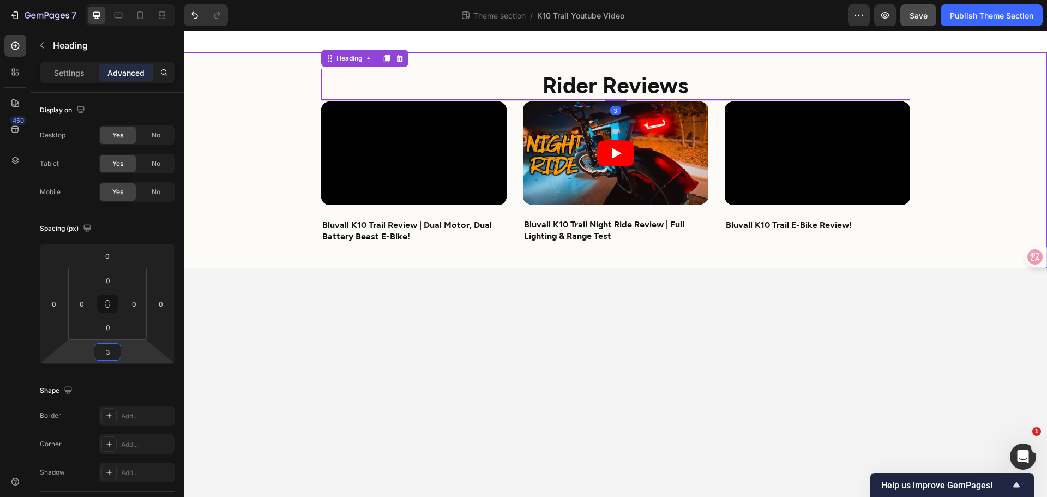
type input "35"
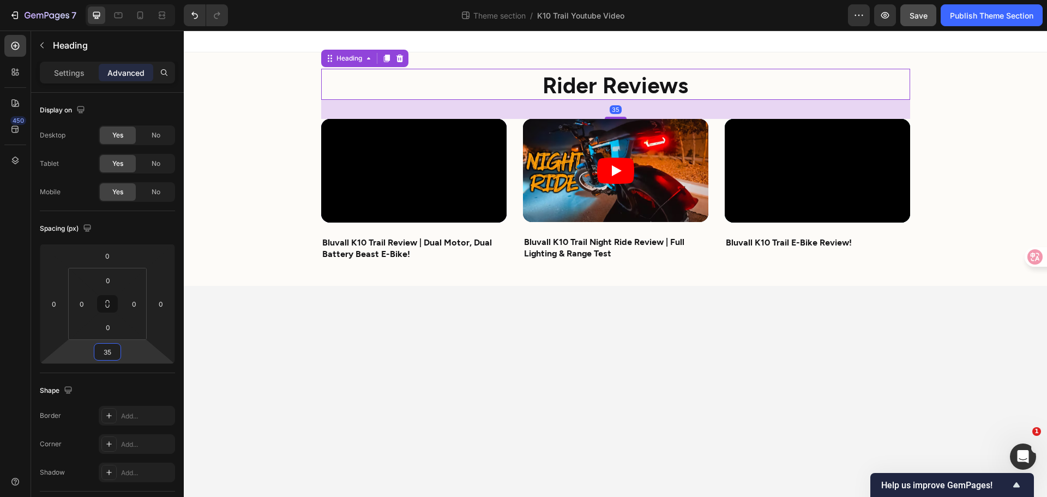
click at [637, 422] on body "Rider Reviews Heading 35 Video Bluvall K10 Trail Review | Dual Motor, Dual Batt…" at bounding box center [616, 264] width 864 height 466
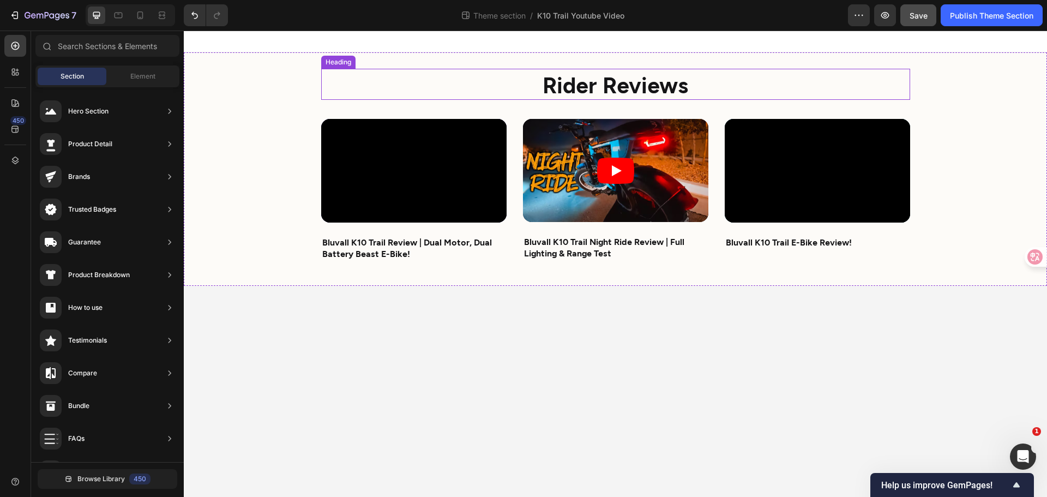
click at [614, 86] on strong "Rider Reviews" at bounding box center [616, 84] width 146 height 27
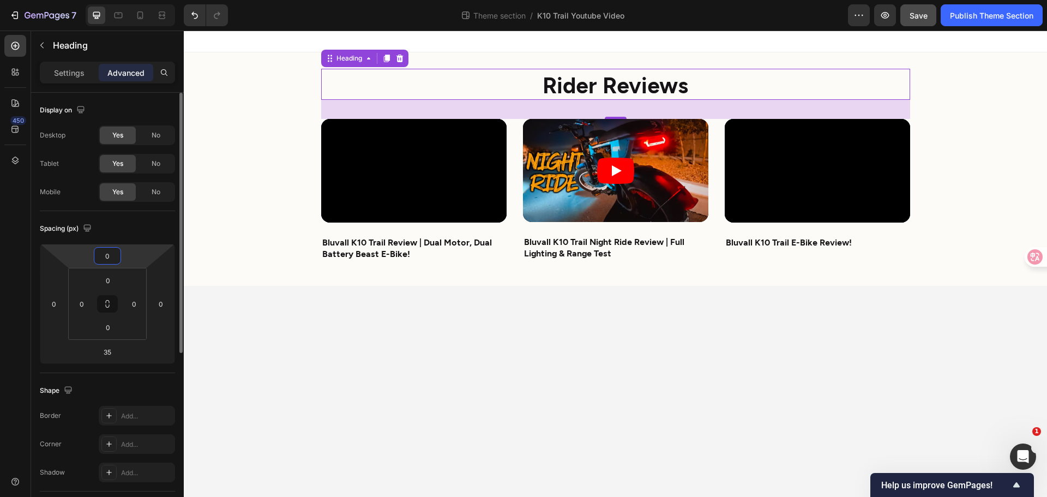
type input "5"
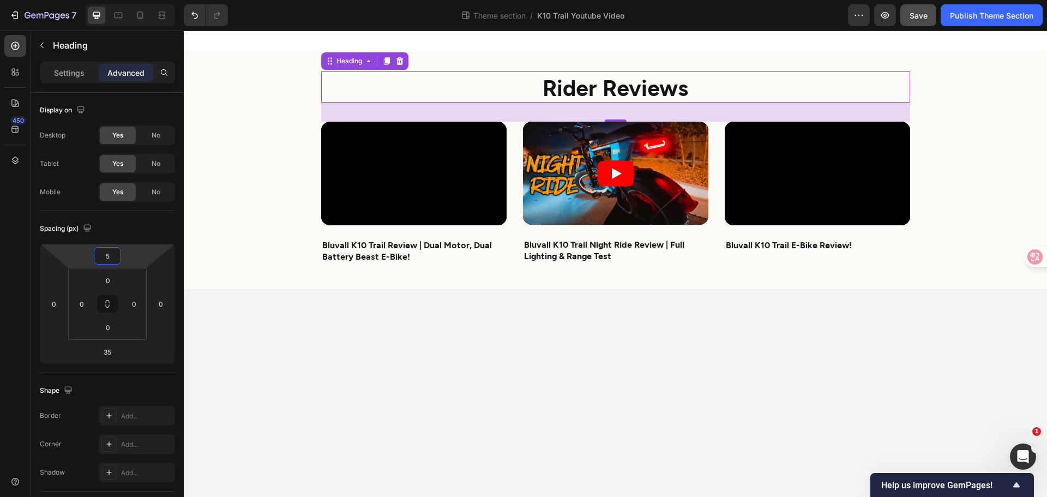
click at [361, 361] on body "Rider Reviews Heading 35 Video Bluvall K10 Trail Review | Dual Motor, Dual Batt…" at bounding box center [616, 264] width 864 height 466
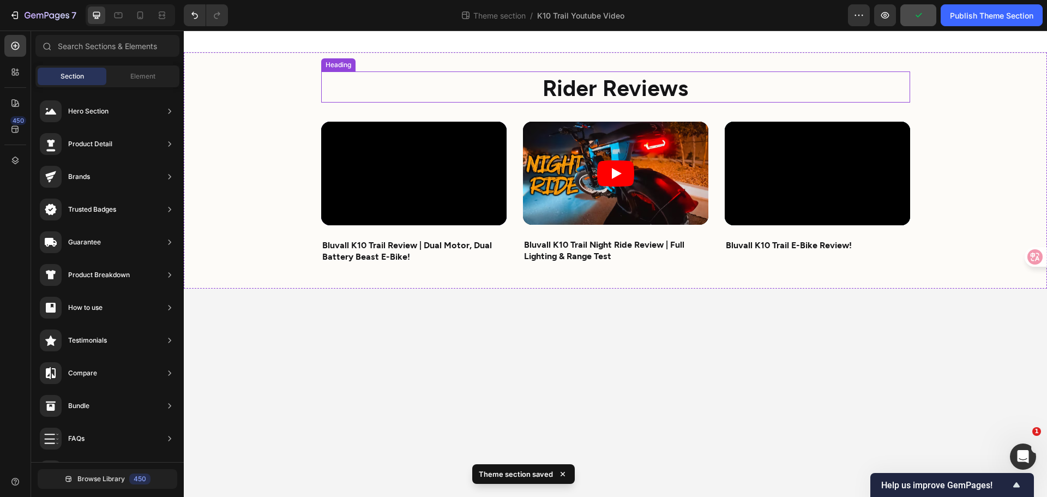
click at [604, 83] on strong "Rider Reviews" at bounding box center [616, 87] width 146 height 27
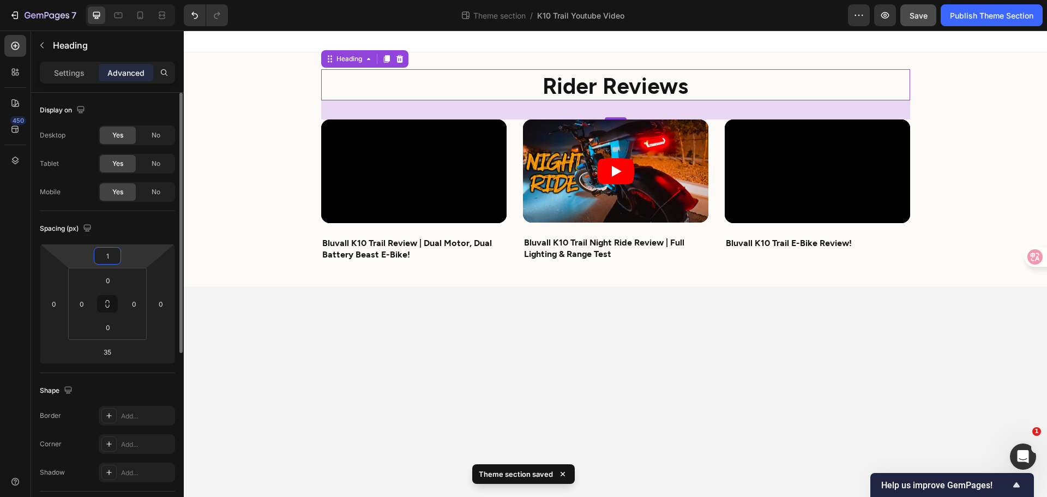
type input "10"
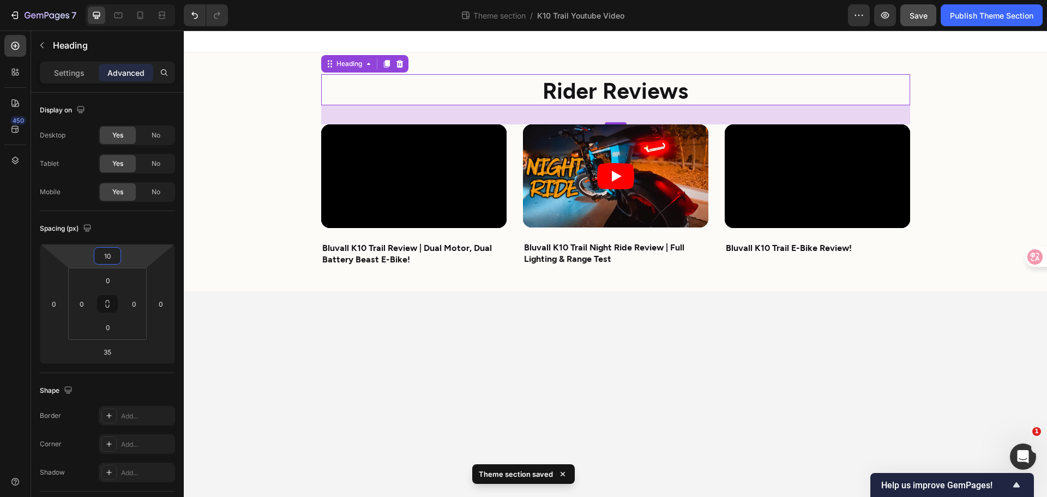
click at [547, 406] on body "Rider Reviews Heading 35 Video Bluvall K10 Trail Review | Dual Motor, Dual Batt…" at bounding box center [616, 264] width 864 height 466
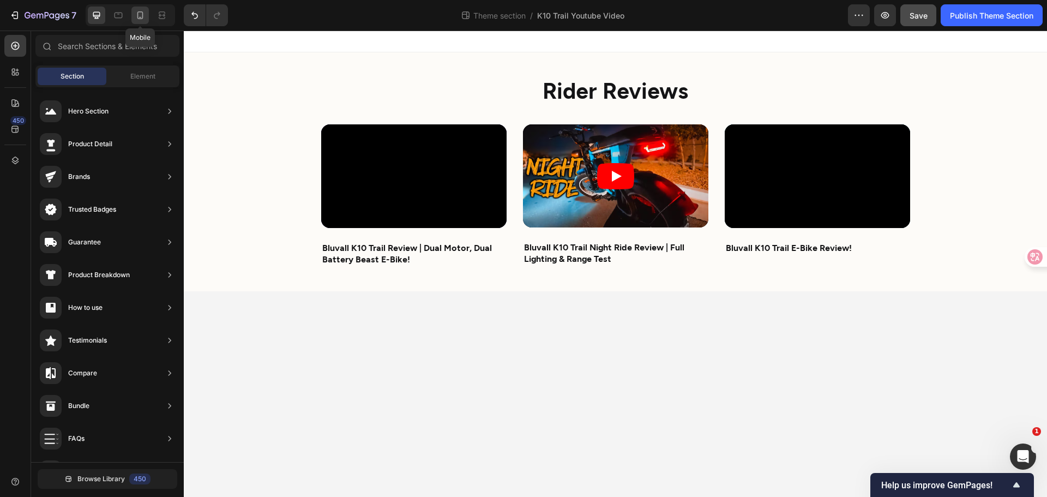
click at [141, 14] on icon at bounding box center [140, 15] width 11 height 11
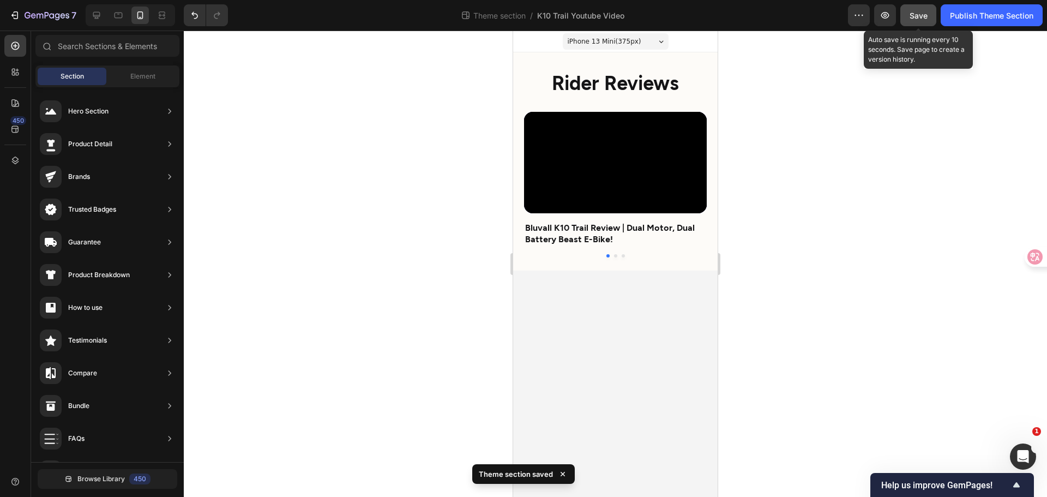
click at [914, 15] on span "Save" at bounding box center [919, 15] width 18 height 9
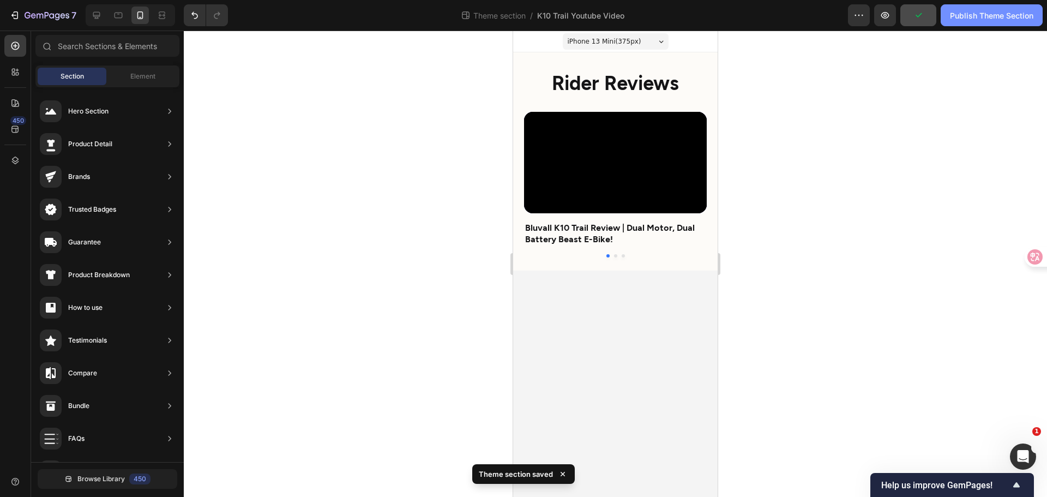
click at [979, 22] on button "Publish Theme Section" at bounding box center [992, 15] width 102 height 22
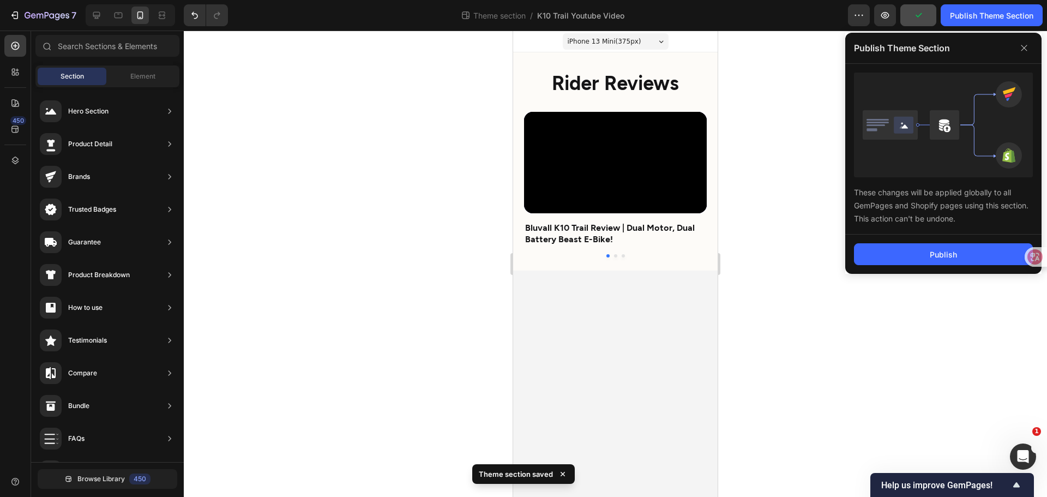
click at [927, 266] on div "Publish" at bounding box center [944, 254] width 196 height 39
click at [925, 260] on button "Publish" at bounding box center [943, 254] width 179 height 22
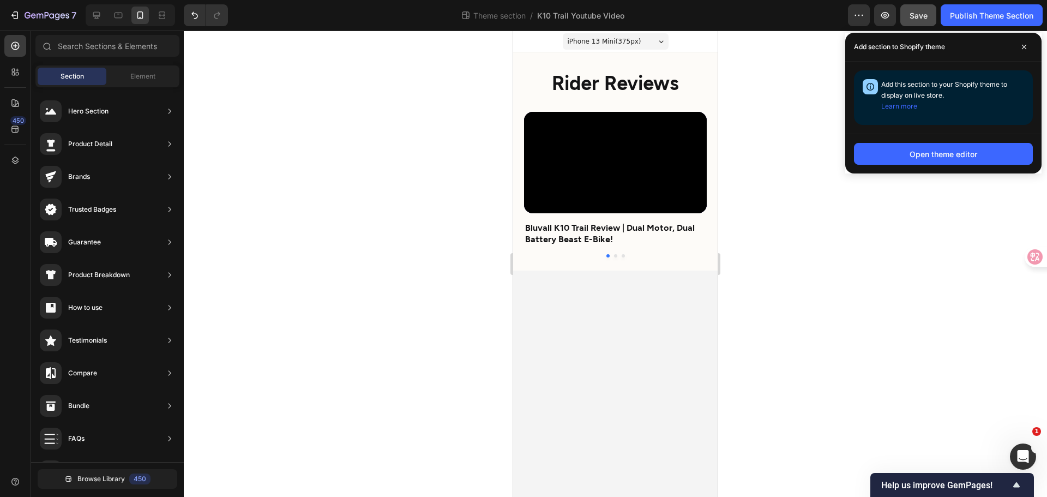
drag, startPoint x: 865, startPoint y: 233, endPoint x: 866, endPoint y: 210, distance: 23.5
click at [865, 233] on div at bounding box center [616, 264] width 864 height 466
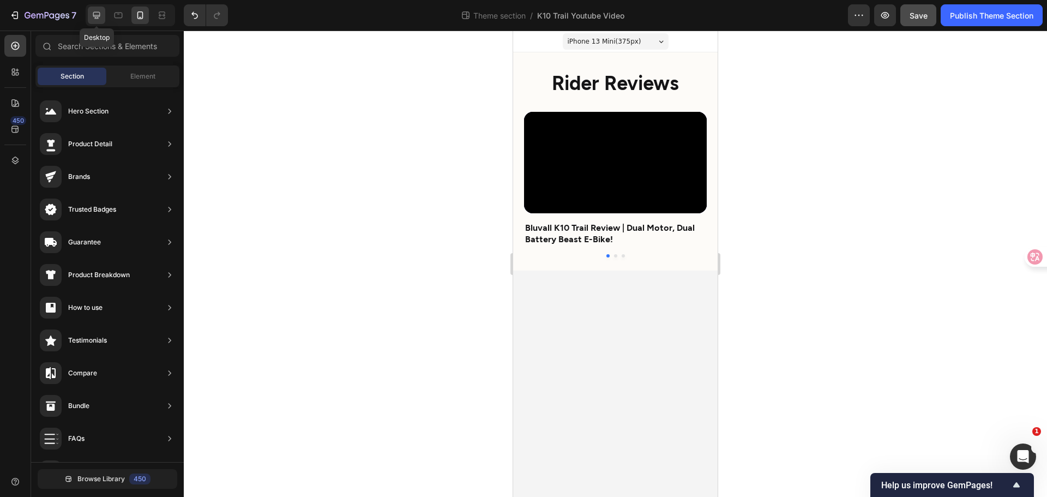
click at [99, 17] on icon at bounding box center [96, 15] width 11 height 11
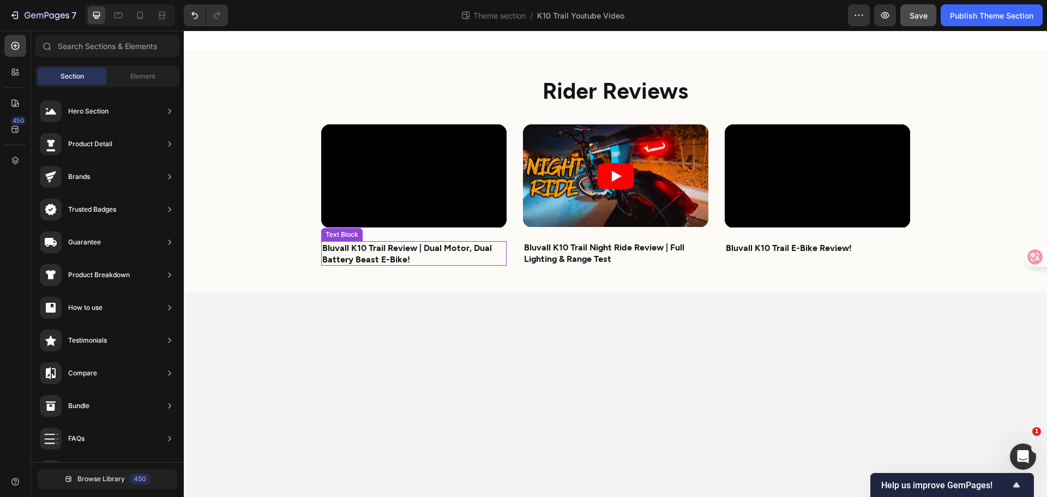
click at [378, 255] on strong "Bluvall K10 Trail Review | Dual Motor, Dual Battery Beast E-Bike!" at bounding box center [407, 253] width 170 height 22
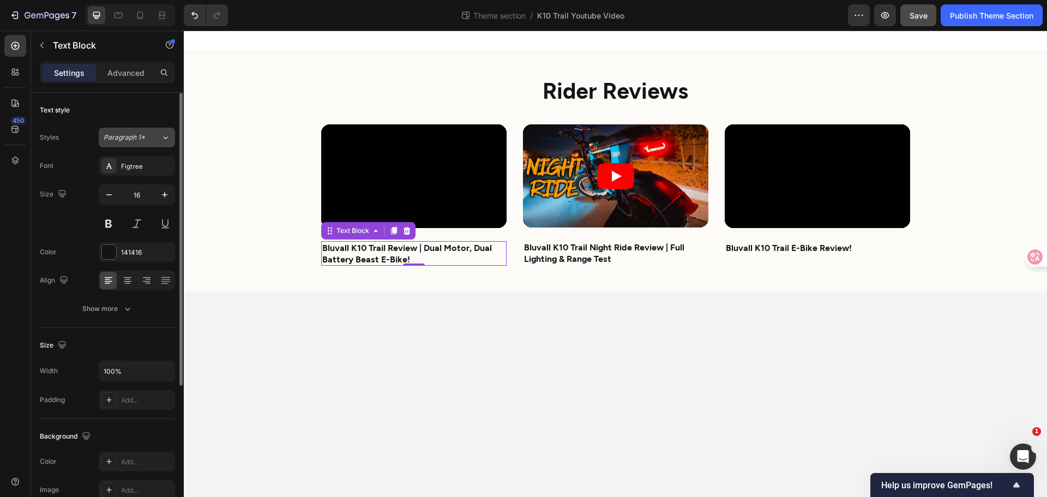
click at [163, 138] on icon at bounding box center [165, 137] width 9 height 11
click at [119, 106] on div "Text style" at bounding box center [107, 109] width 135 height 17
click at [163, 195] on icon "button" at bounding box center [164, 194] width 11 height 11
type input "18"
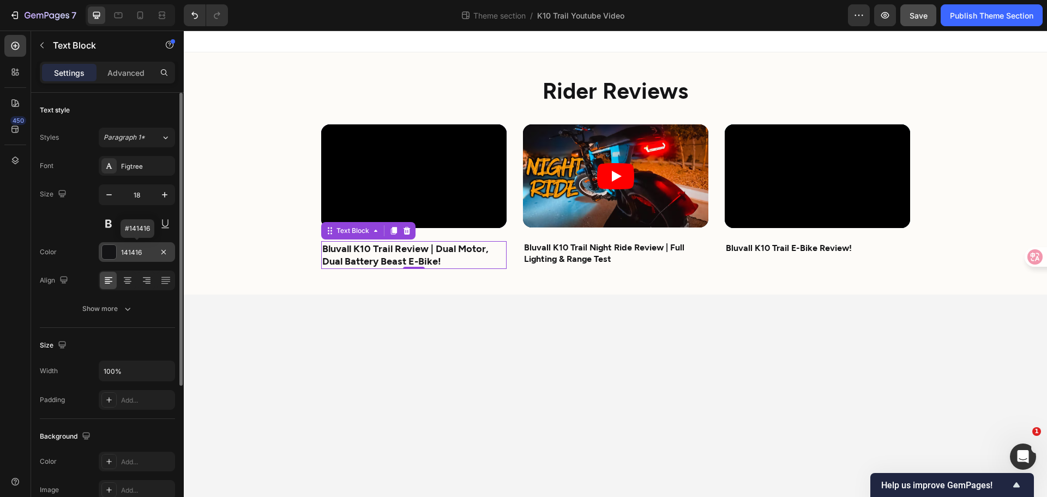
click at [105, 254] on div at bounding box center [109, 252] width 14 height 14
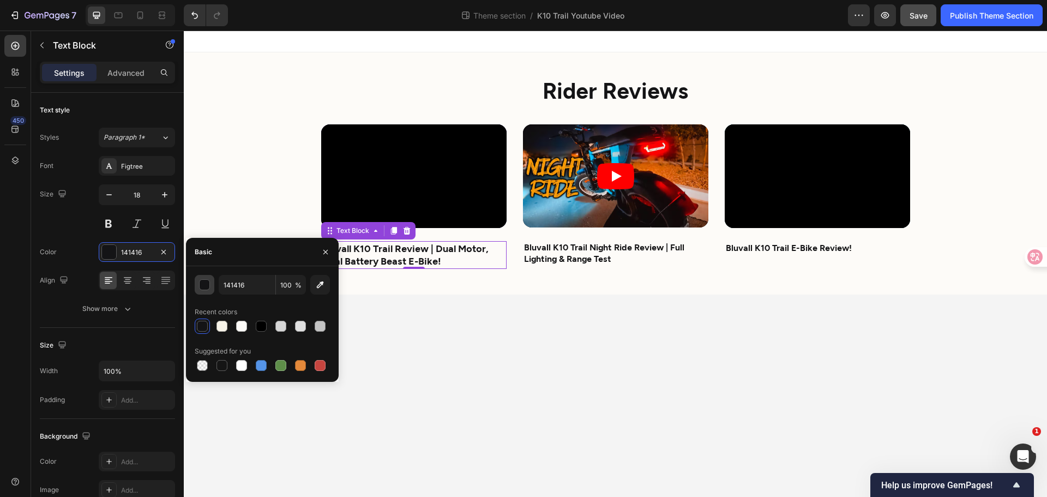
click at [208, 284] on div "button" at bounding box center [205, 285] width 11 height 11
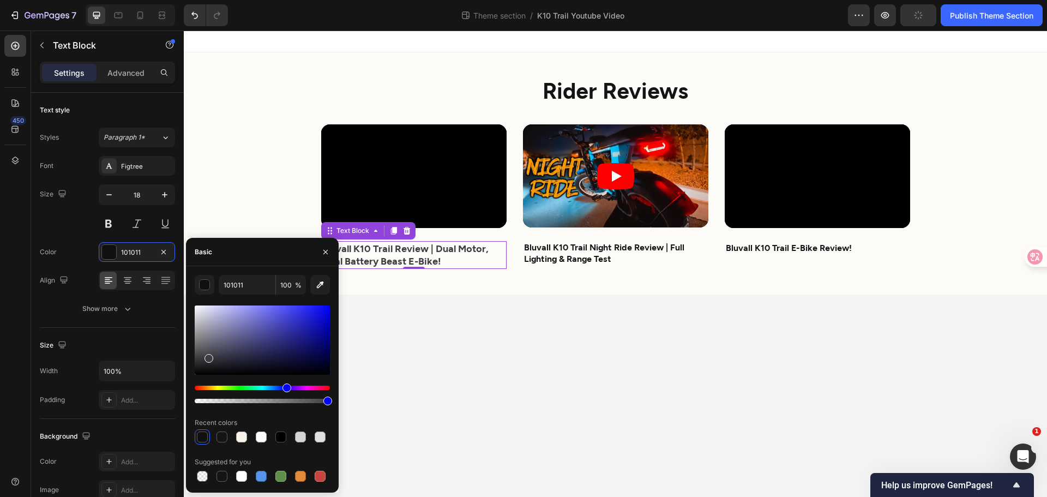
drag, startPoint x: 209, startPoint y: 370, endPoint x: 208, endPoint y: 356, distance: 13.7
click at [208, 356] on div at bounding box center [209, 358] width 9 height 9
type input "3C3C42"
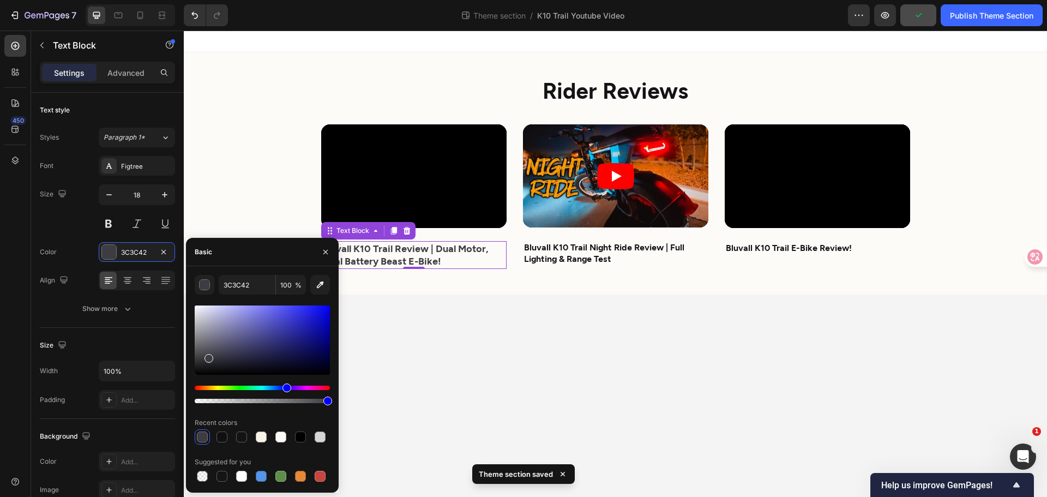
click at [433, 358] on body "Rider Reviews Heading Video Bluvall K10 Trail Review | Dual Motor, Dual Battery…" at bounding box center [616, 264] width 864 height 466
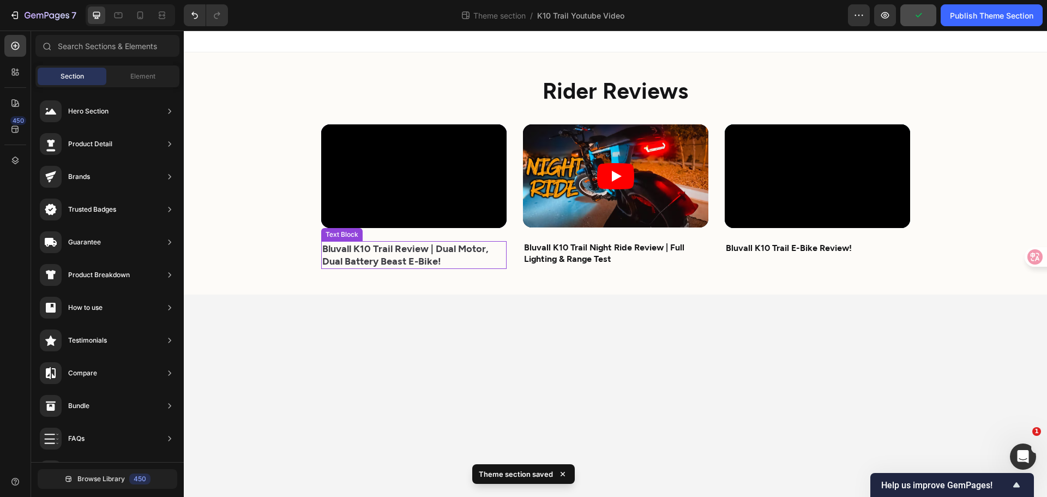
click at [428, 254] on p "Bluvall K10 Trail Review | Dual Motor, Dual Battery Beast E-Bike!" at bounding box center [413, 255] width 183 height 26
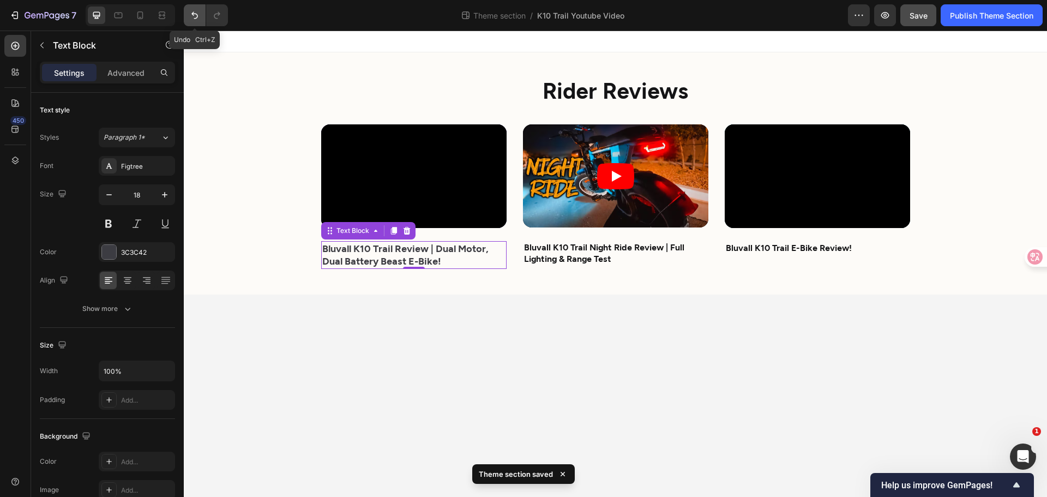
click at [191, 13] on icon "Undo/Redo" at bounding box center [194, 15] width 11 height 11
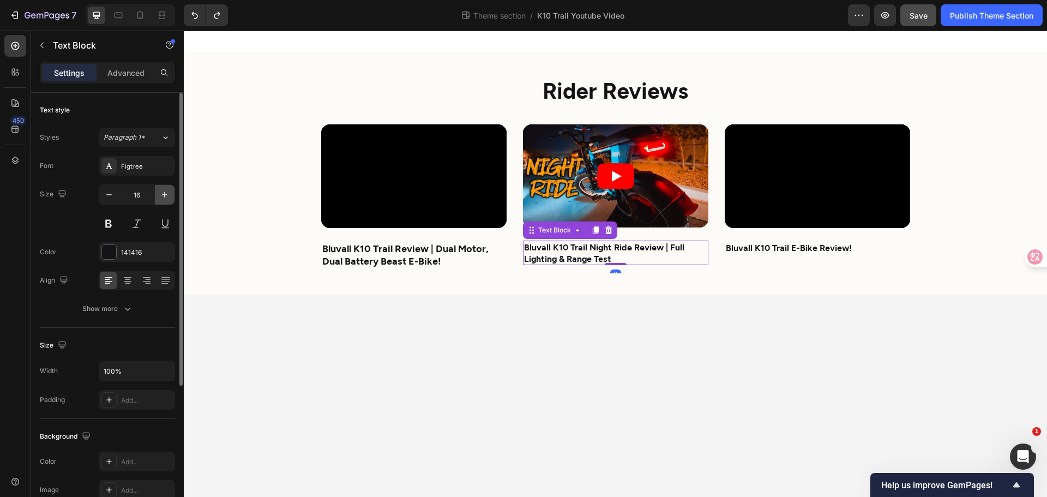
click at [164, 197] on icon "button" at bounding box center [164, 194] width 11 height 11
type input "18"
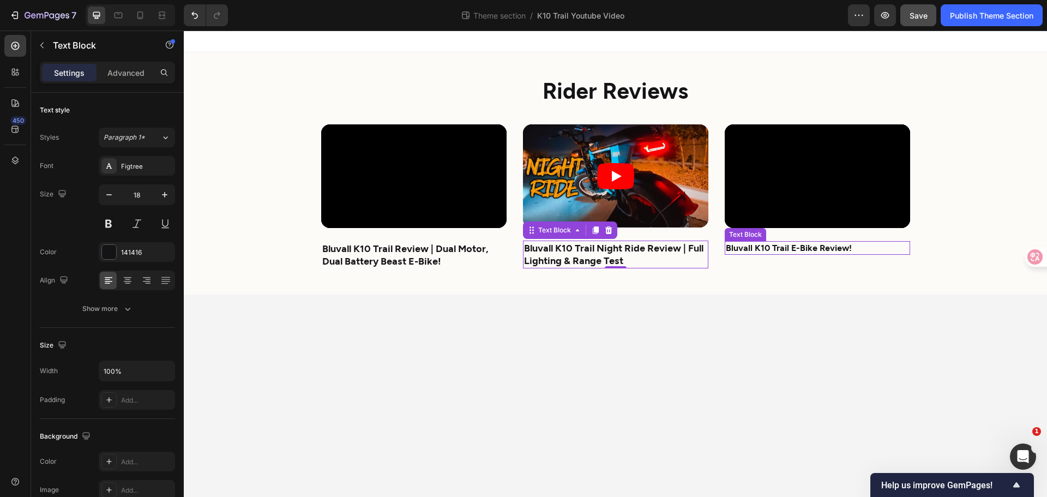
click at [748, 251] on strong "Bluvall K10 Trail E-Bike Review!" at bounding box center [789, 247] width 126 height 10
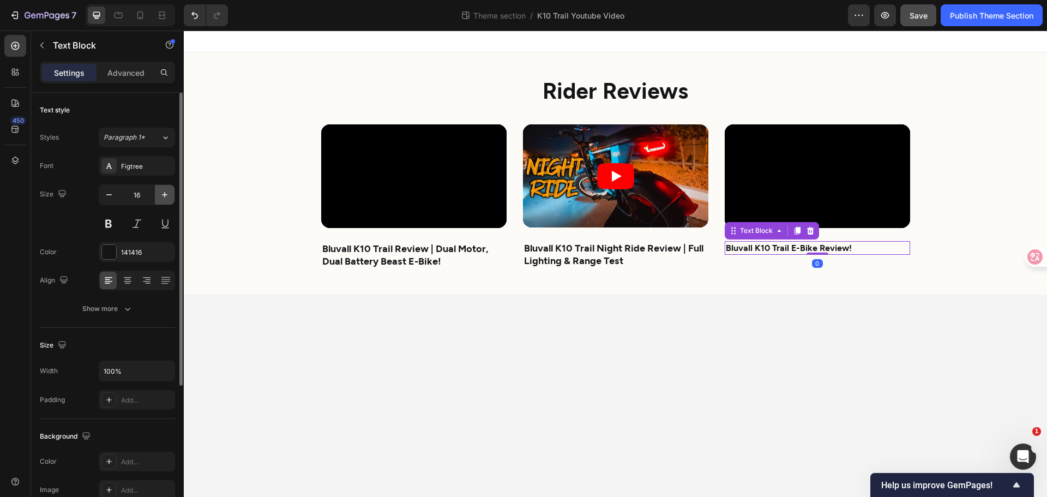
click at [165, 193] on icon "button" at bounding box center [164, 194] width 11 height 11
click at [141, 11] on icon at bounding box center [140, 15] width 11 height 11
type input "16"
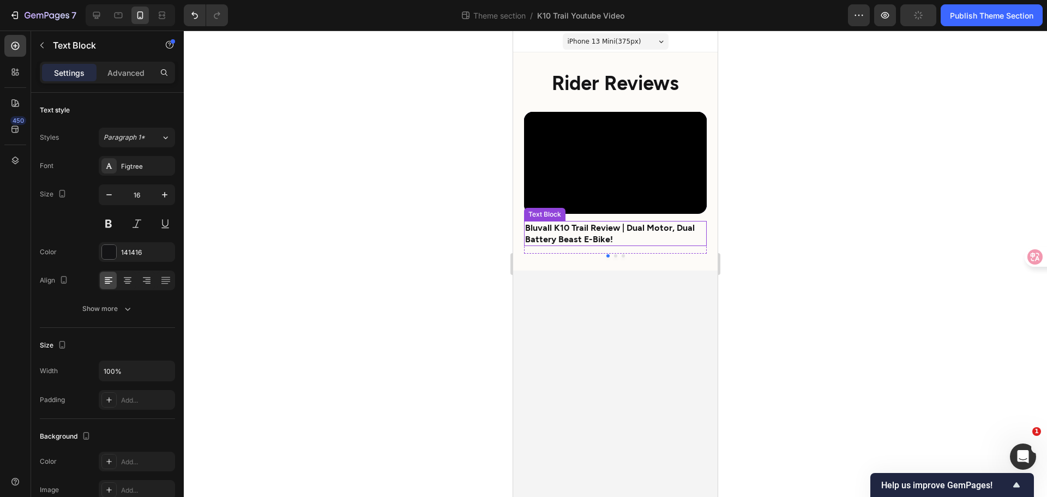
click at [559, 224] on strong "Bluvall K10 Trail Review | Dual Motor, Dual Battery Beast E-Bike!" at bounding box center [610, 233] width 170 height 22
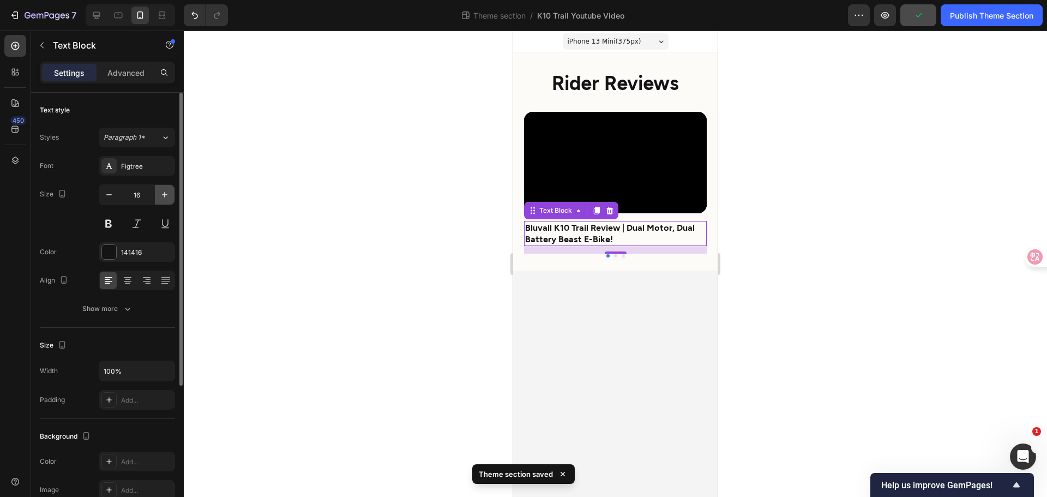
click at [167, 200] on icon "button" at bounding box center [164, 194] width 11 height 11
click at [105, 193] on icon "button" at bounding box center [109, 194] width 11 height 11
type input "17"
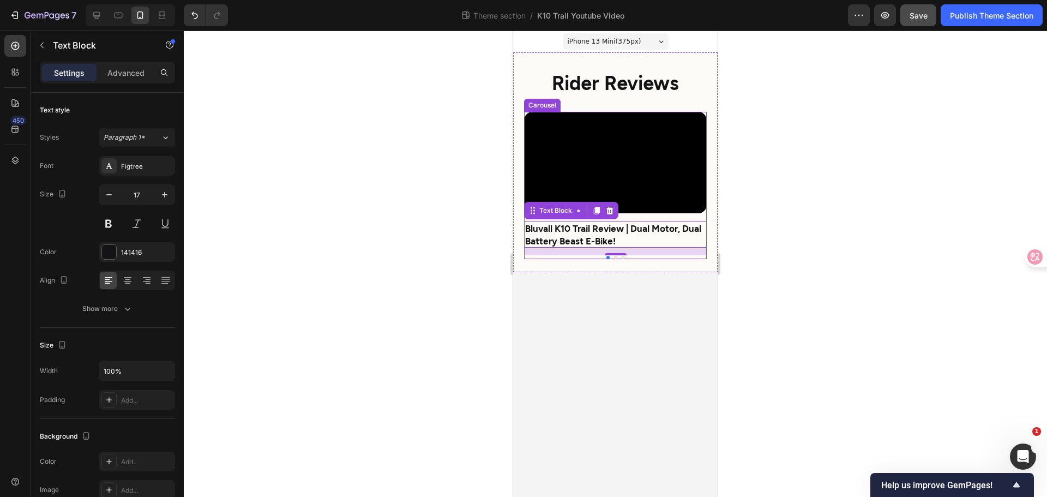
click at [614, 257] on button "Dot" at bounding box center [615, 257] width 3 height 3
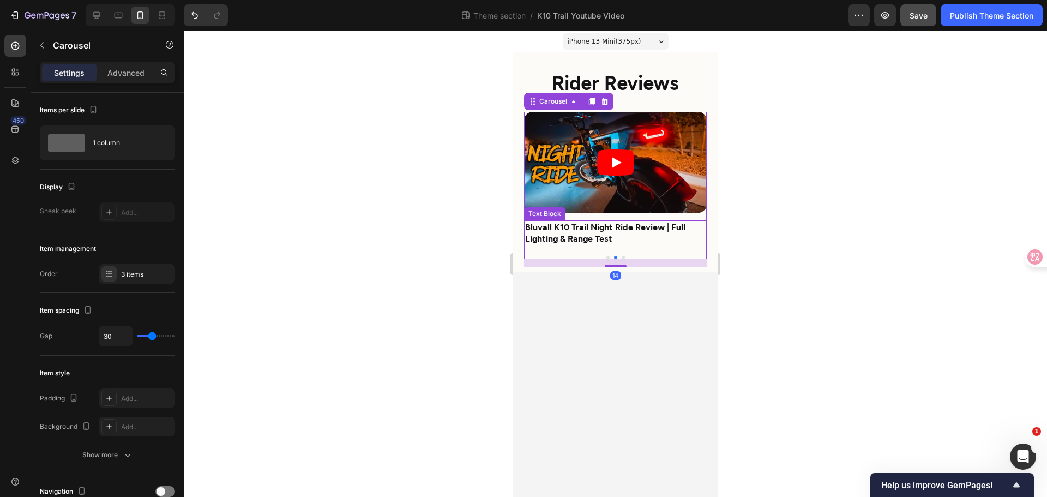
click at [609, 229] on strong "Bluvall K10 Trail Night Ride Review | Full Lighting & Range Test" at bounding box center [605, 232] width 160 height 22
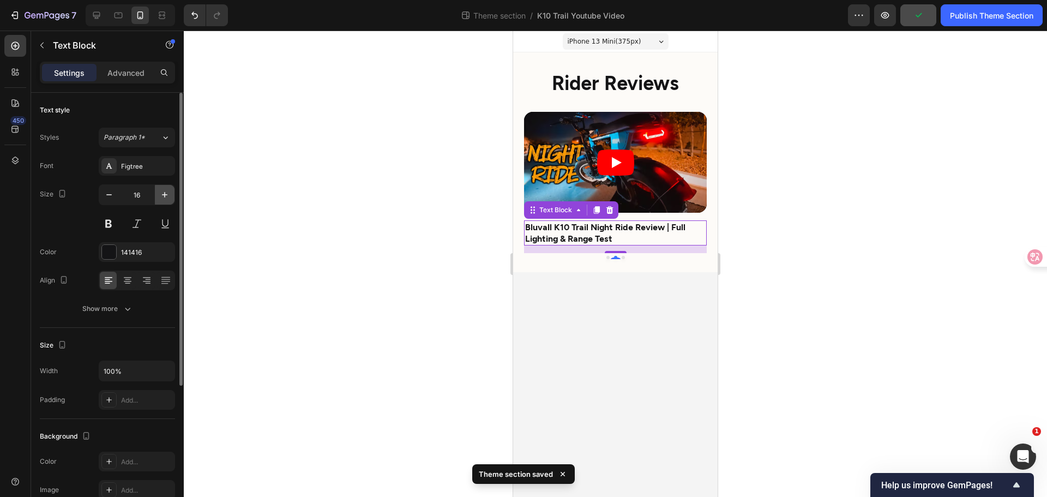
click at [163, 200] on button "button" at bounding box center [165, 195] width 20 height 20
type input "17"
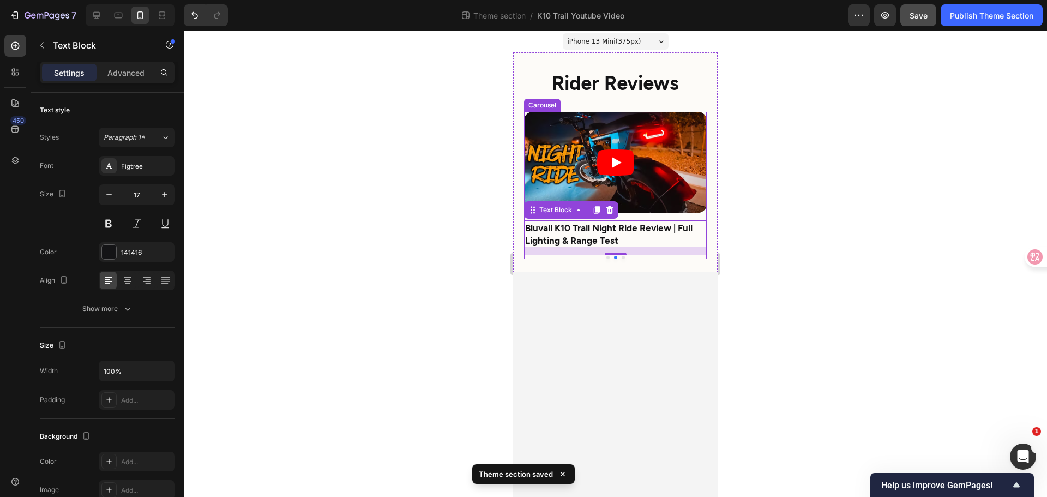
click at [622, 257] on button "Dot" at bounding box center [623, 257] width 3 height 3
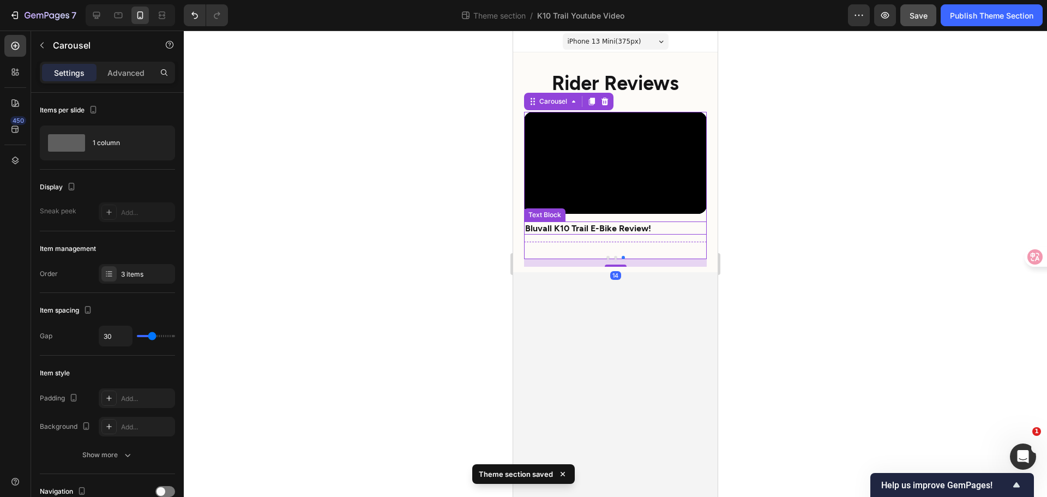
click at [563, 233] on p "Bluvall K10 Trail E-Bike Review!" at bounding box center [615, 228] width 181 height 11
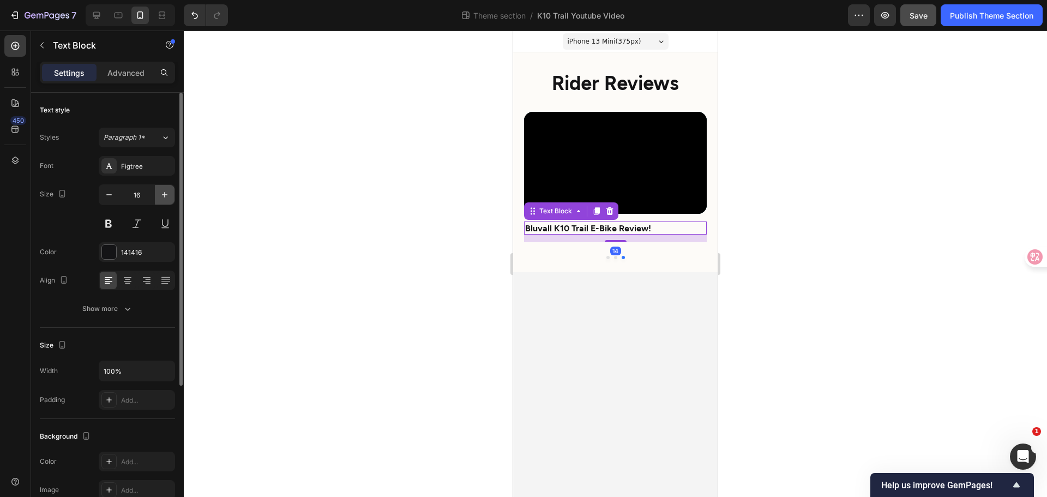
click at [168, 193] on icon "button" at bounding box center [164, 194] width 11 height 11
type input "17"
click at [608, 257] on button "Dot" at bounding box center [608, 257] width 3 height 3
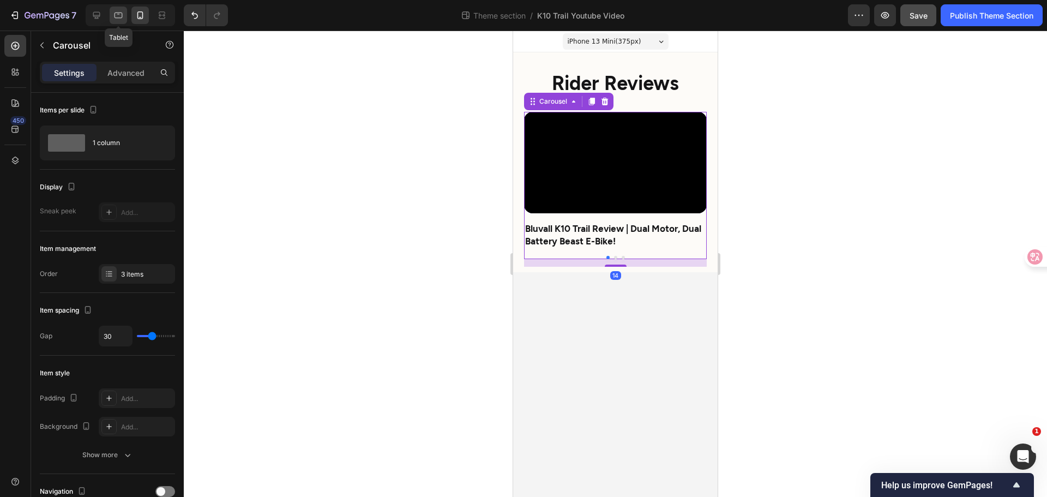
click at [124, 17] on div at bounding box center [118, 15] width 17 height 17
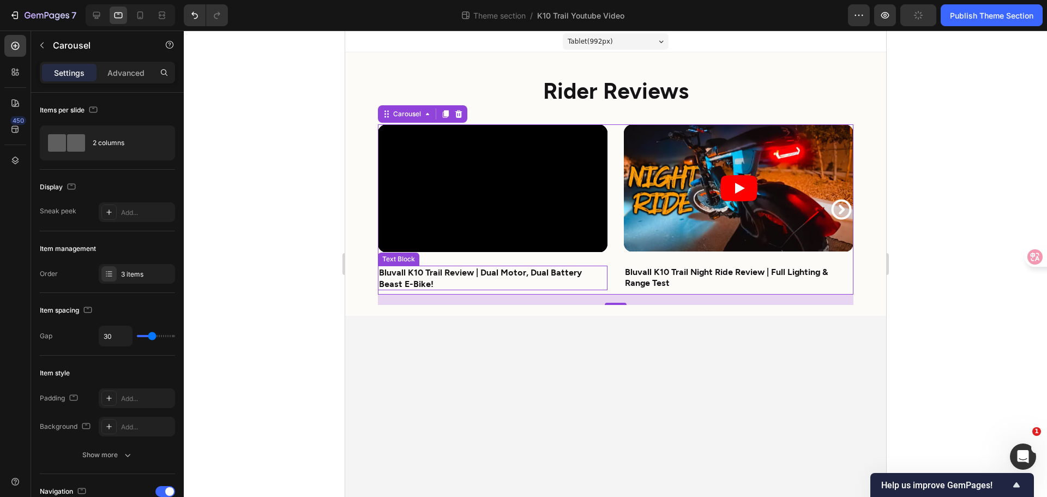
click at [404, 282] on strong "Bluvall K10 Trail Review | Dual Motor, Dual Battery Beast E-Bike!" at bounding box center [480, 278] width 203 height 22
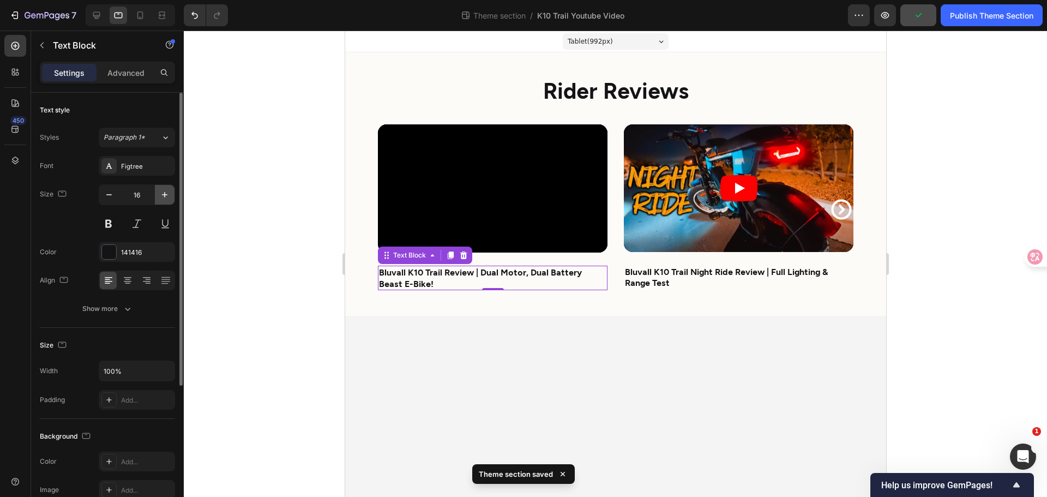
click at [164, 196] on icon "button" at bounding box center [164, 194] width 11 height 11
type input "17"
click at [668, 279] on strong "Bluvall K10 Trail Night Ride Review | Full Lighting & Range Test" at bounding box center [726, 277] width 203 height 22
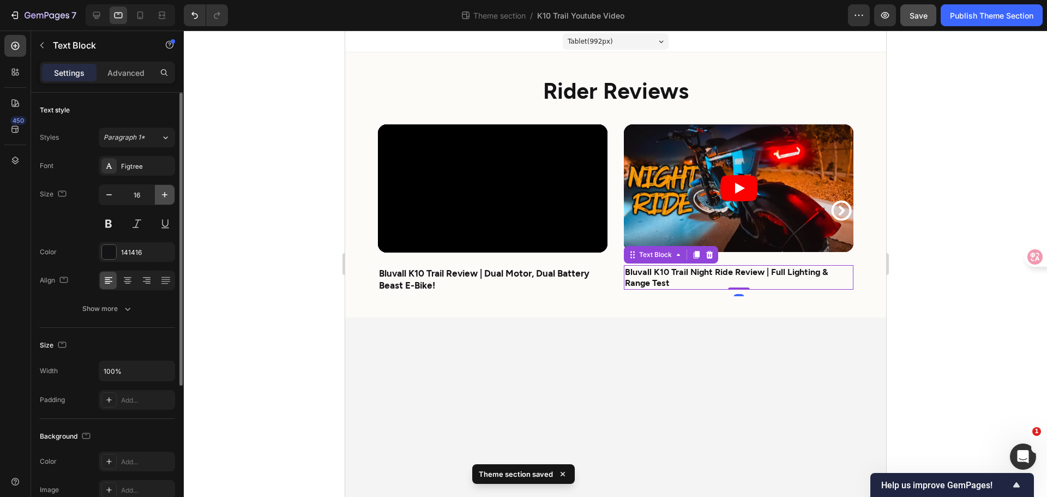
click at [163, 196] on icon "button" at bounding box center [164, 194] width 11 height 11
click at [100, 16] on icon at bounding box center [96, 15] width 11 height 11
type input "18"
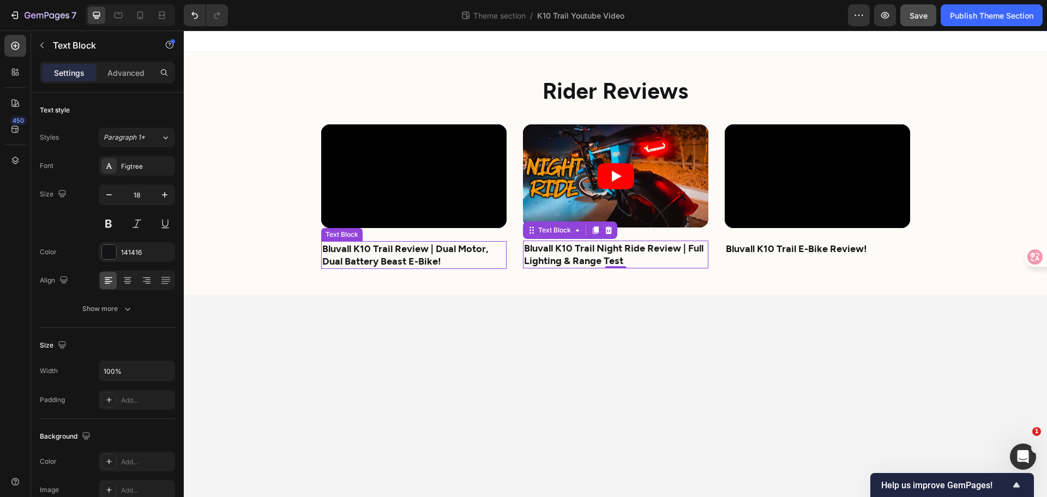
click at [333, 251] on strong "Bluvall K10 Trail Review | Dual Motor, Dual Battery Beast E-Bike!" at bounding box center [405, 254] width 166 height 25
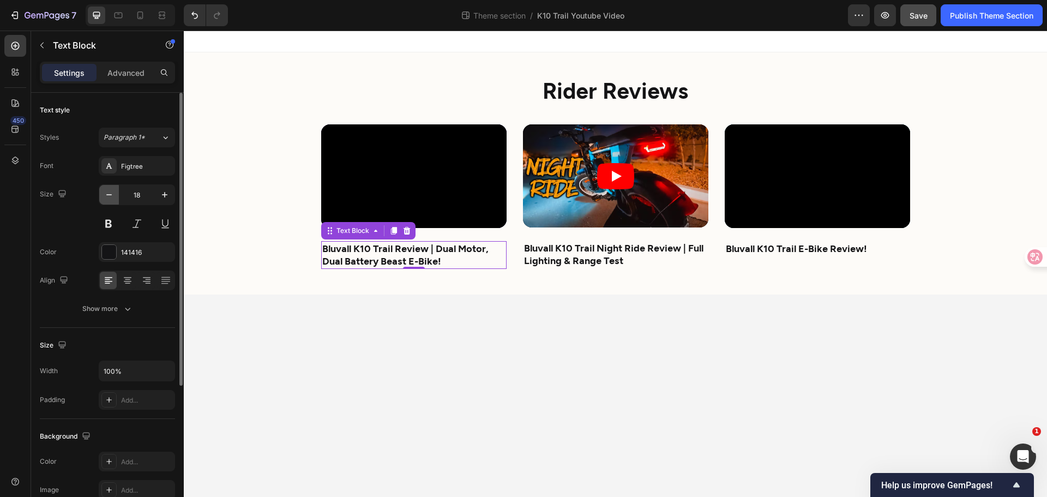
click at [106, 197] on icon "button" at bounding box center [109, 194] width 11 height 11
type input "17"
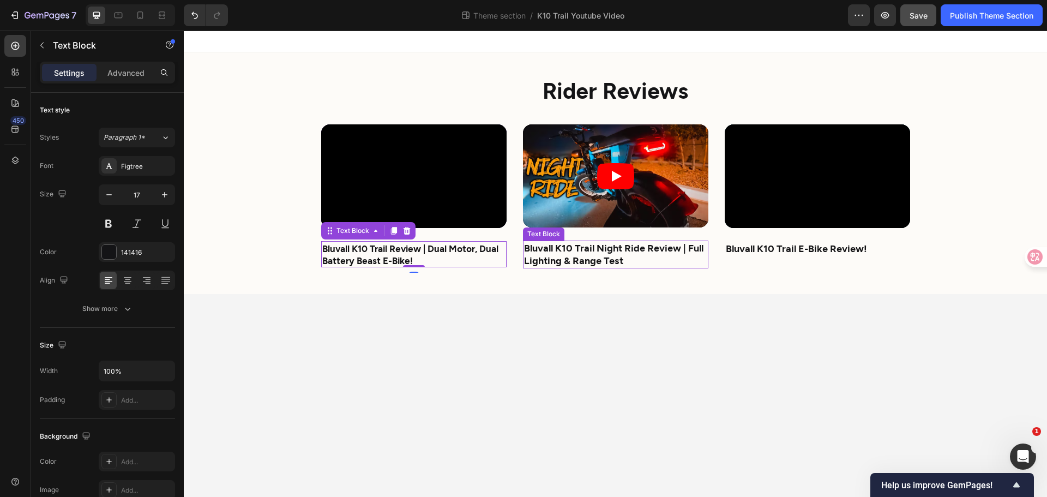
click at [575, 249] on strong "Bluvall K10 Trail Night Ride Review | Full Lighting & Range Test" at bounding box center [613, 254] width 179 height 25
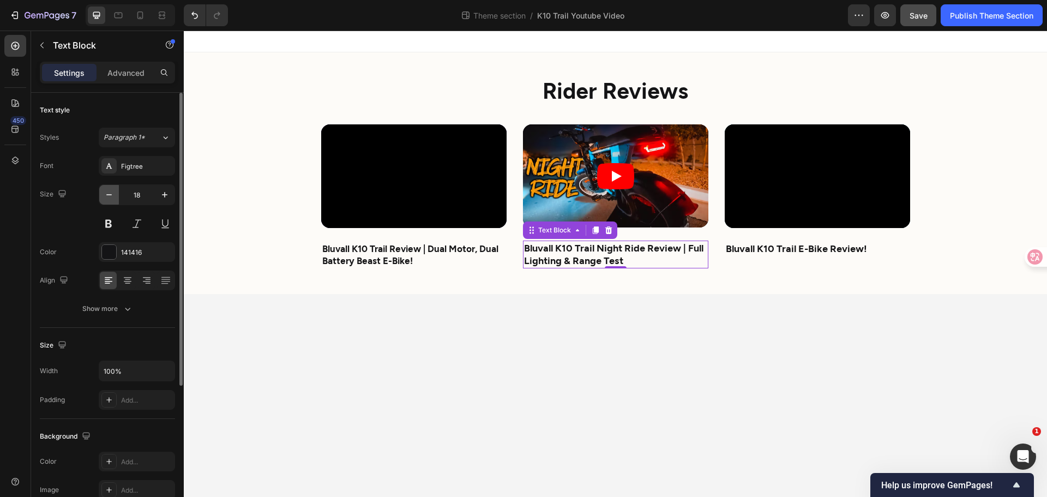
click at [109, 190] on icon "button" at bounding box center [109, 194] width 11 height 11
type input "17"
click at [745, 249] on strong "Bluvall K10 Trail E-Bike Review!" at bounding box center [796, 248] width 141 height 12
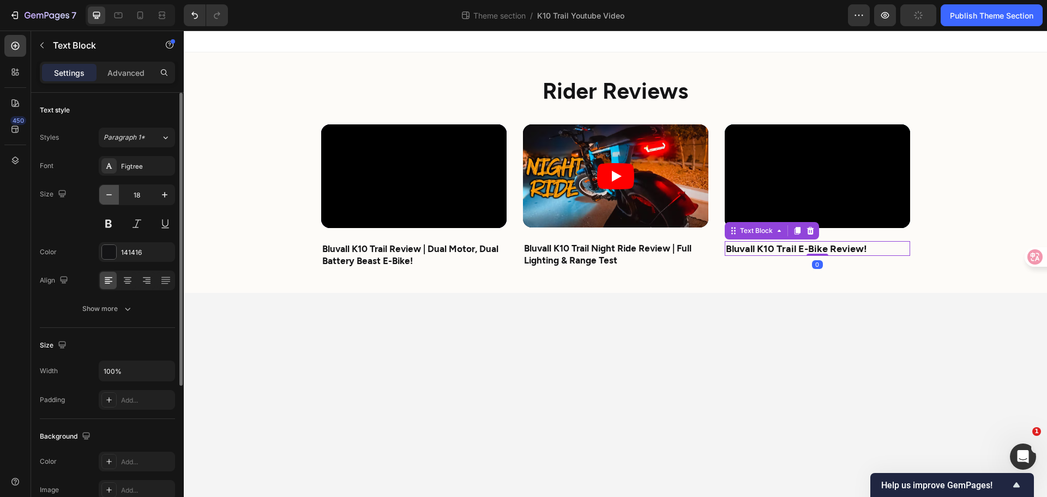
click at [115, 196] on button "button" at bounding box center [109, 195] width 20 height 20
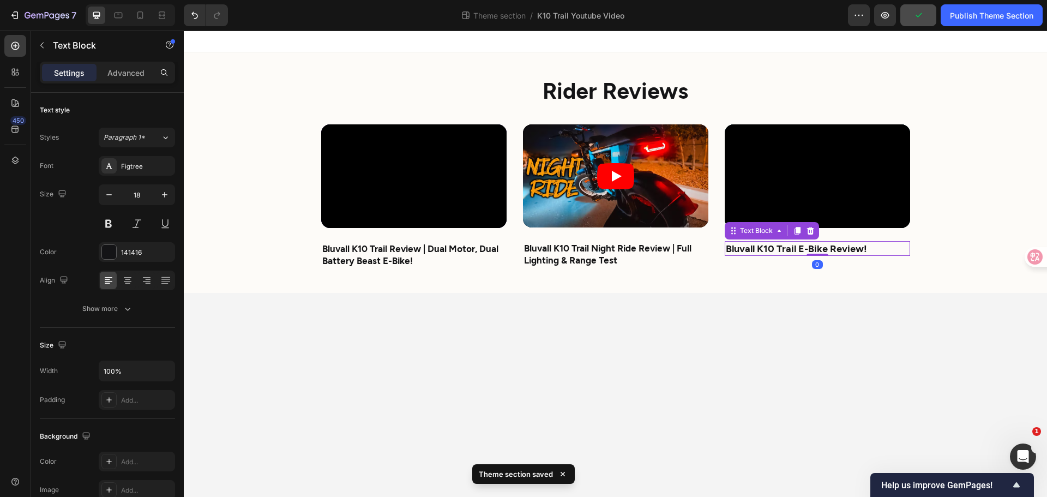
type input "17"
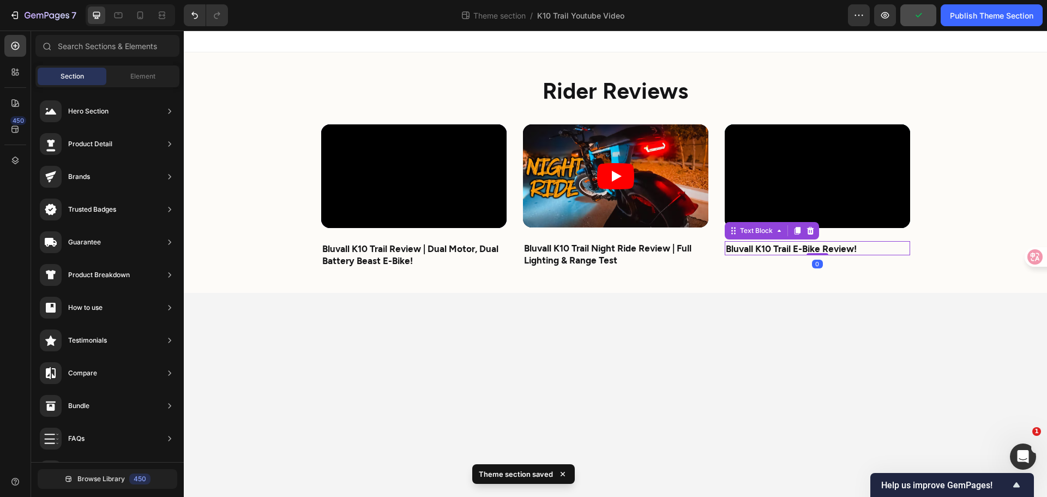
click at [781, 363] on body "Rider Reviews Heading Video Bluvall K10 Trail Review | Dual Motor, Dual Battery…" at bounding box center [616, 264] width 864 height 466
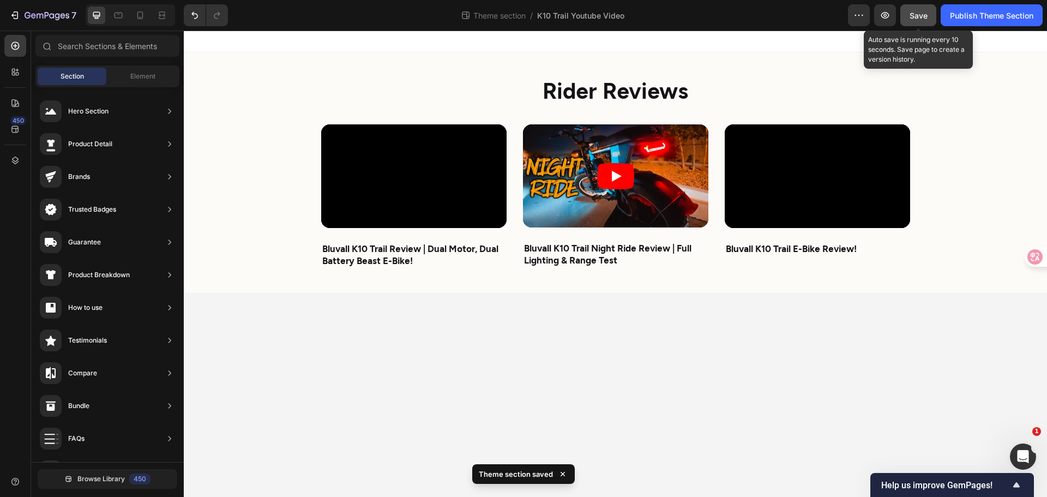
click at [916, 17] on span "Save" at bounding box center [919, 15] width 18 height 9
click at [920, 13] on span "Save" at bounding box center [919, 15] width 18 height 9
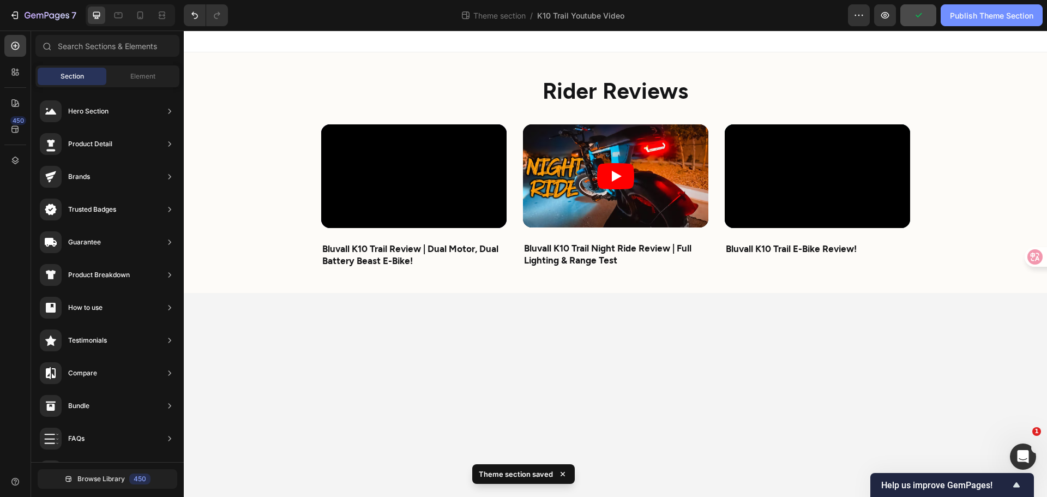
click at [970, 14] on div "Publish Theme Section" at bounding box center [991, 15] width 83 height 11
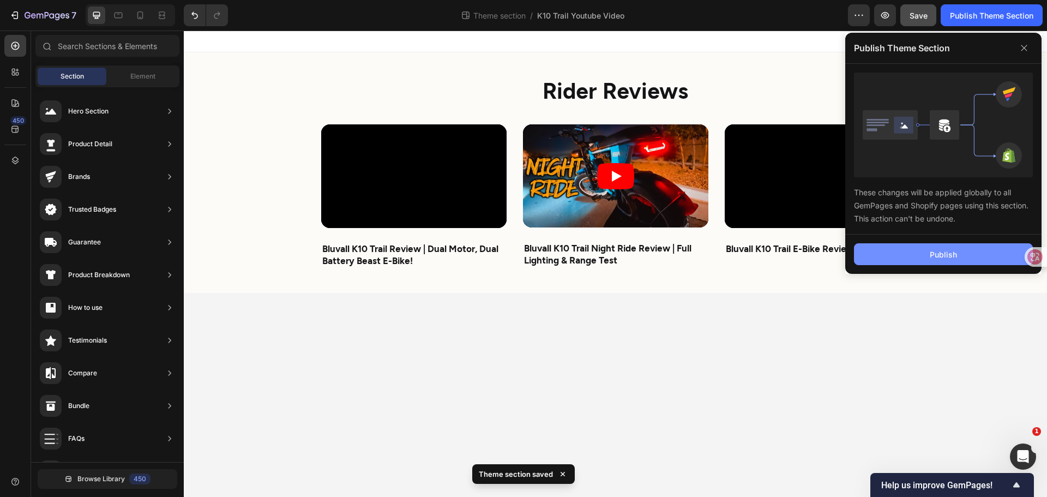
click at [946, 250] on div "Publish" at bounding box center [943, 254] width 27 height 11
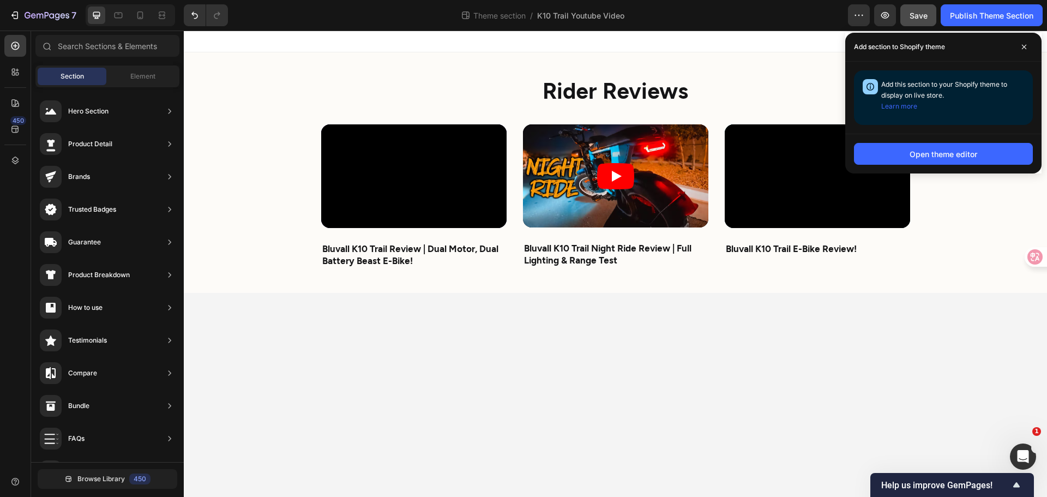
click at [708, 385] on body "Rider Reviews Heading Video Bluvall K10 Trail Review | Dual Motor, Dual Battery…" at bounding box center [616, 264] width 864 height 466
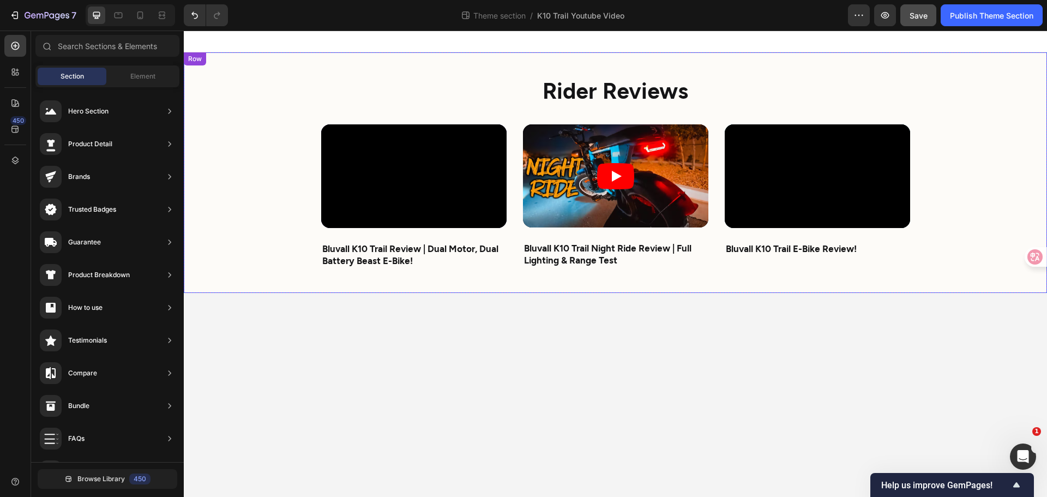
drag, startPoint x: 776, startPoint y: 291, endPoint x: 653, endPoint y: 347, distance: 135.0
click at [776, 291] on div "Rider Reviews Heading Video Bluvall K10 Trail Review | Dual Motor, Dual Battery…" at bounding box center [616, 172] width 655 height 241
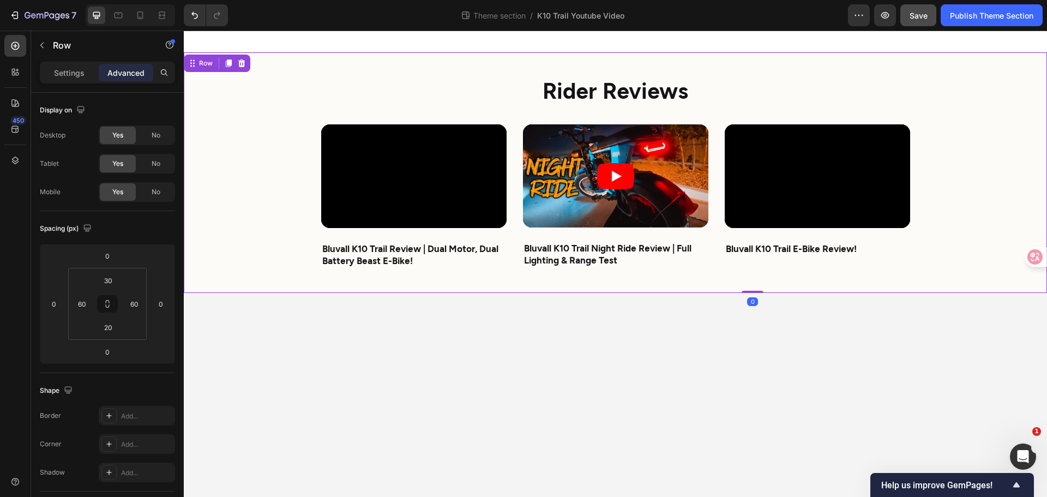
click at [454, 352] on body "Rider Reviews Heading Video Bluvall K10 Trail Review | Dual Motor, Dual Battery…" at bounding box center [616, 264] width 864 height 466
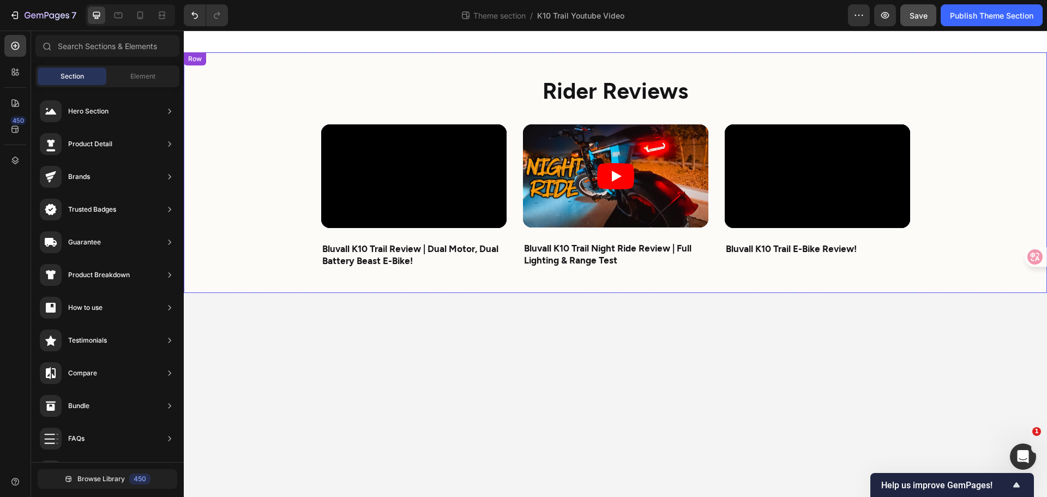
click at [512, 289] on div "Rider Reviews Heading Video Bluvall K10 Trail Review | Dual Motor, Dual Battery…" at bounding box center [616, 172] width 655 height 241
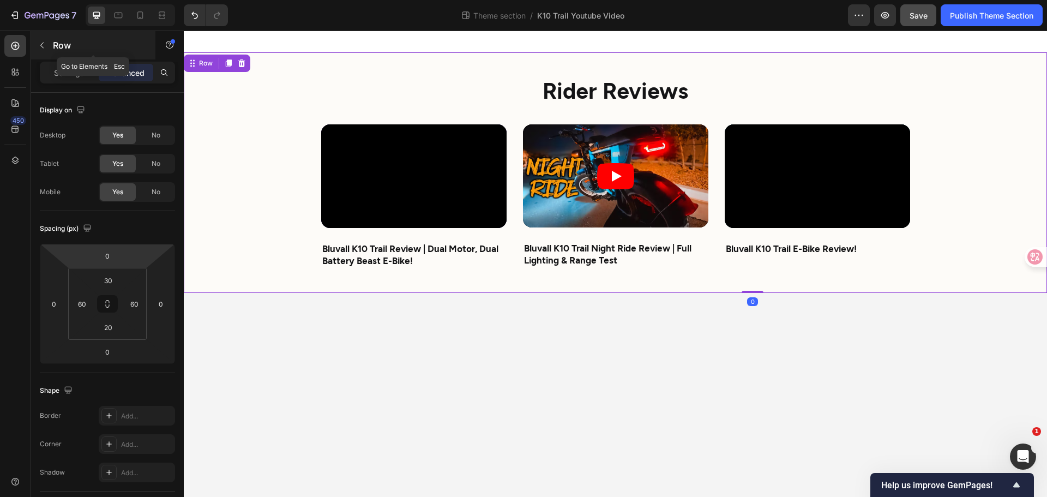
click at [56, 40] on p "Row" at bounding box center [99, 45] width 93 height 13
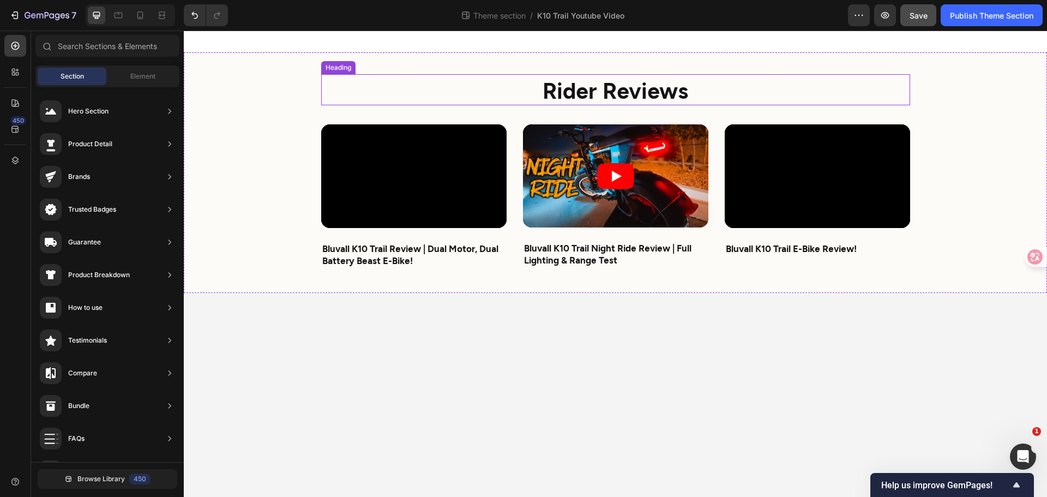
click at [433, 76] on h2 "Rider Reviews" at bounding box center [615, 89] width 589 height 31
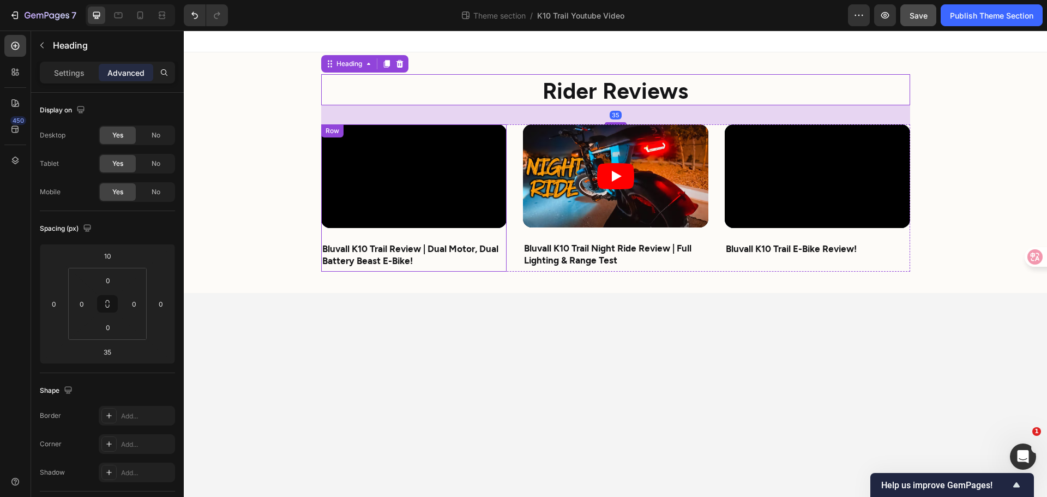
click at [322, 234] on div "Video Bluvall K10 Trail Review | Dual Motor, Dual Battery Beast E-Bike! Text Bl…" at bounding box center [413, 197] width 185 height 147
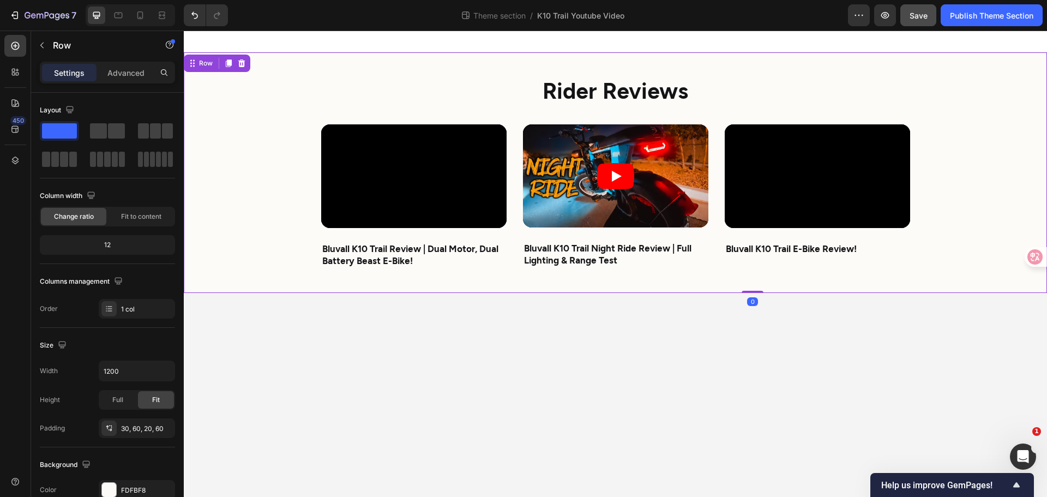
click at [613, 276] on div "Video Bluvall K10 Trail Review | Dual Motor, Dual Battery Beast E-Bike! Text Bl…" at bounding box center [615, 203] width 589 height 158
click at [126, 72] on p "Advanced" at bounding box center [125, 72] width 37 height 11
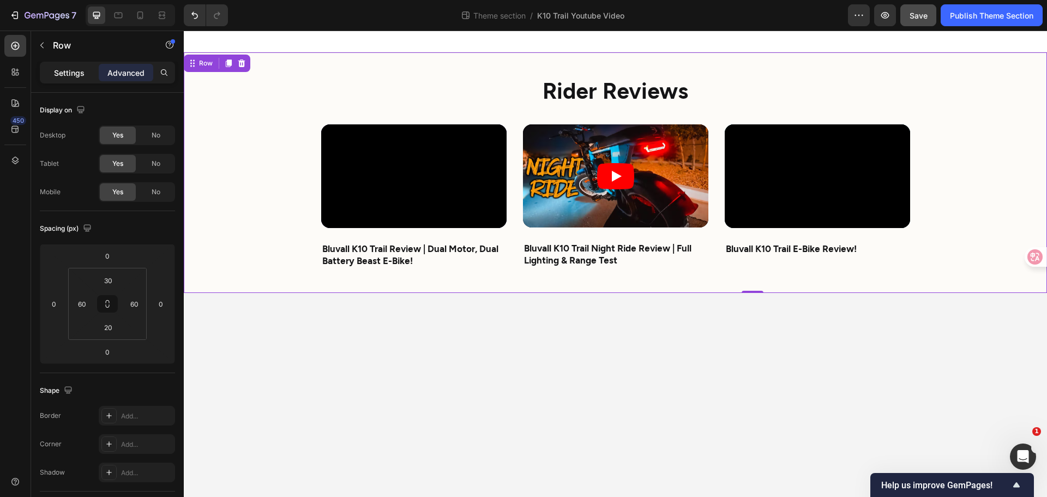
click at [62, 73] on p "Settings" at bounding box center [69, 72] width 31 height 11
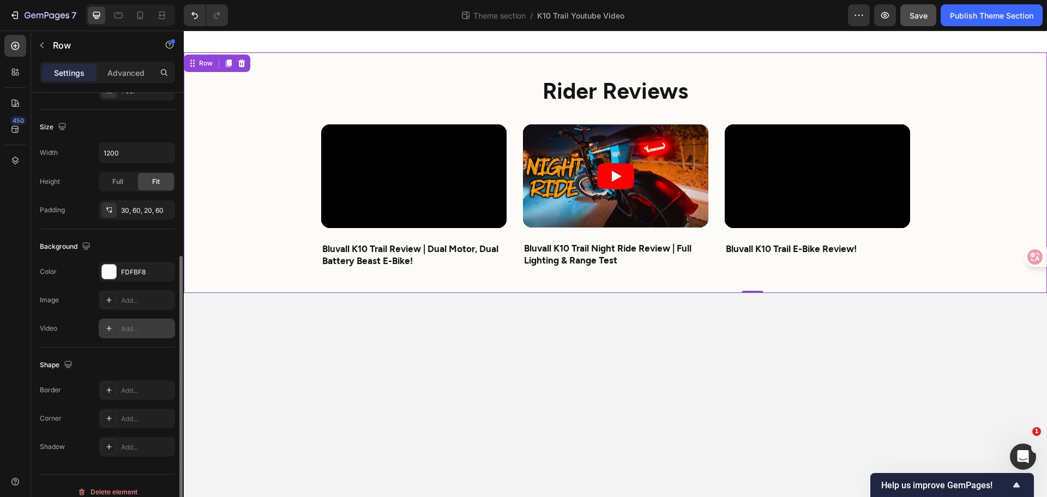
scroll to position [230, 0]
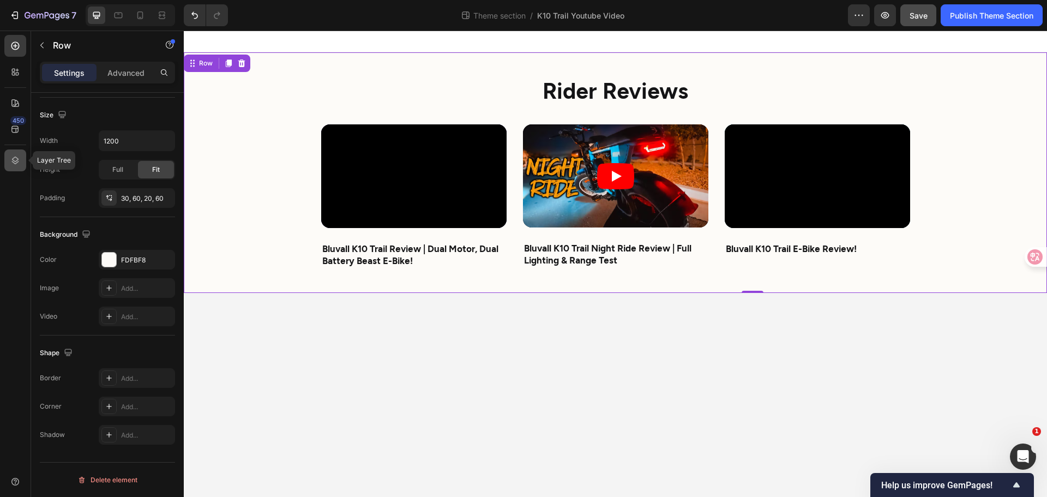
click at [10, 157] on icon at bounding box center [15, 160] width 11 height 11
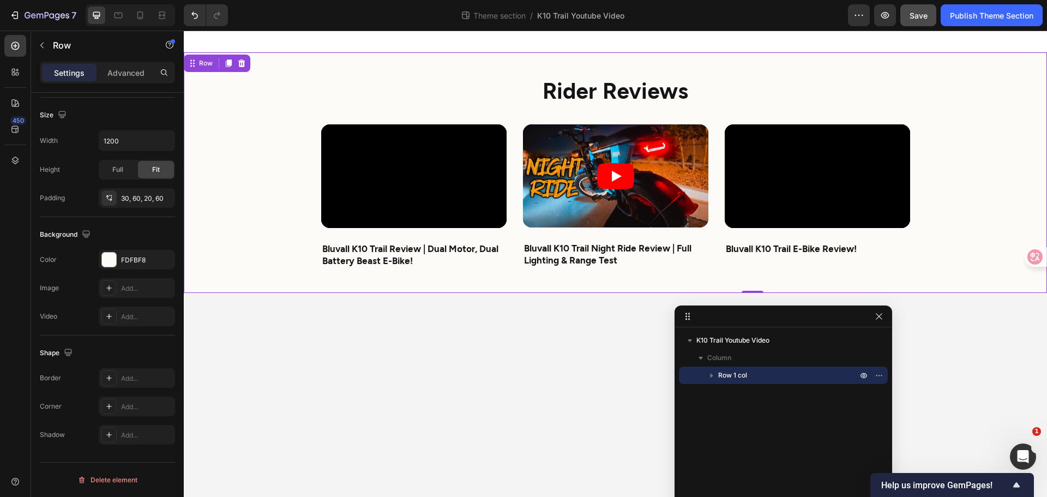
click at [711, 370] on icon "button" at bounding box center [711, 375] width 11 height 11
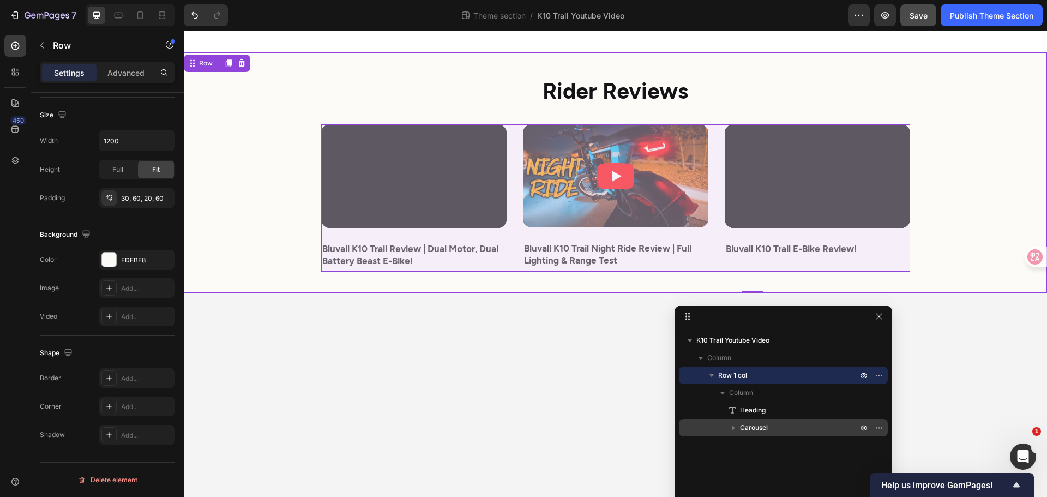
click at [746, 426] on span "Carousel" at bounding box center [754, 427] width 28 height 11
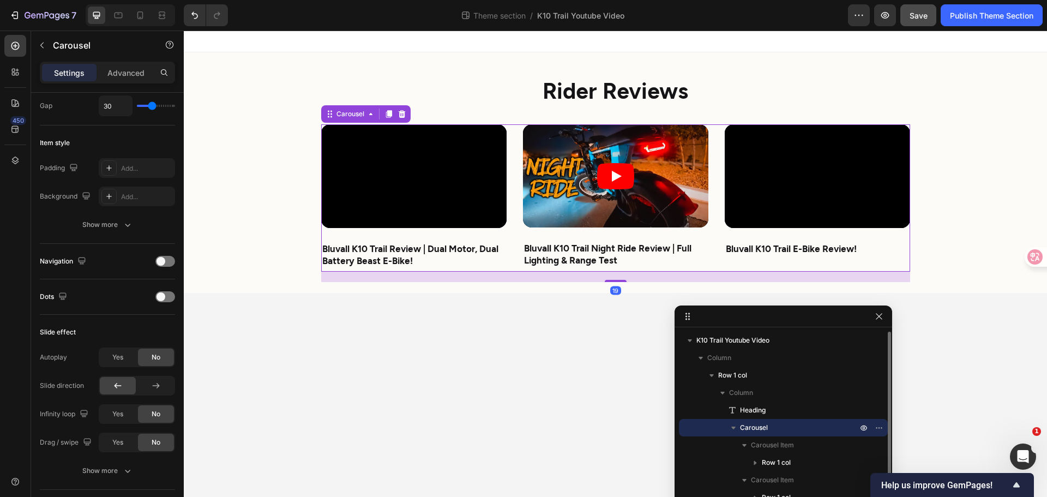
scroll to position [0, 0]
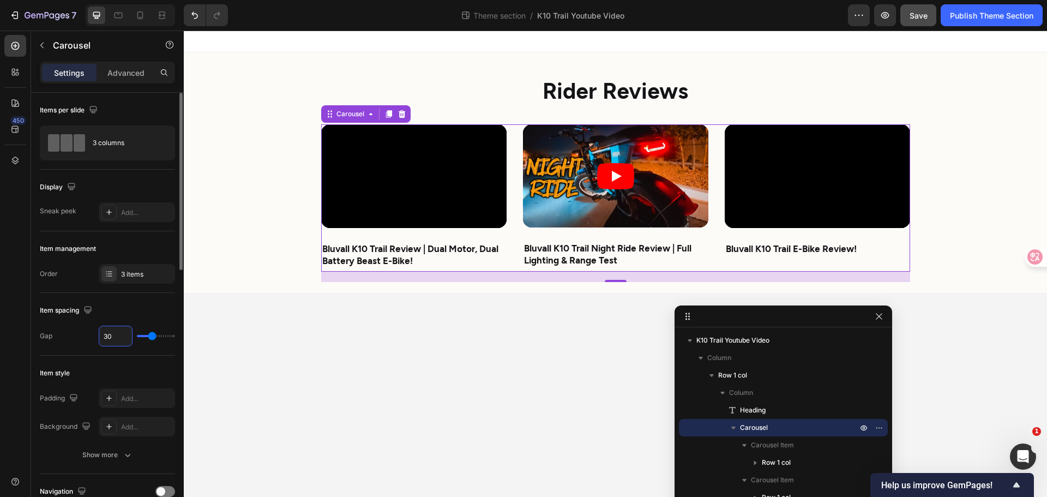
type input "5"
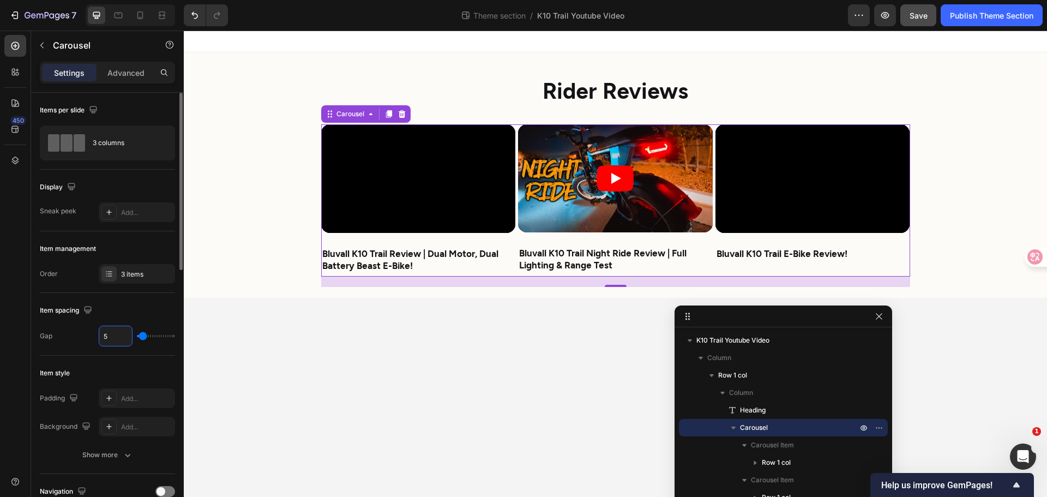
type input "50"
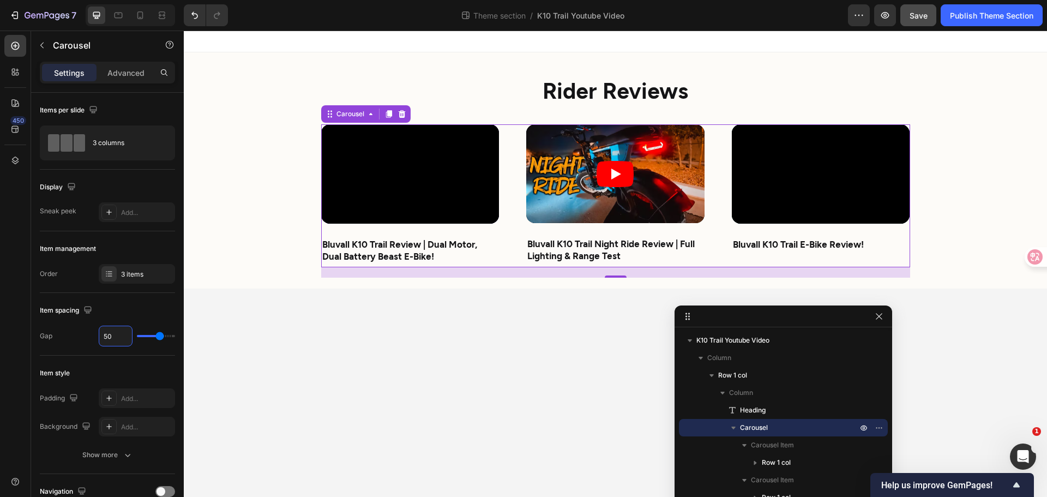
drag, startPoint x: 117, startPoint y: 333, endPoint x: 19, endPoint y: 320, distance: 99.1
click at [22, 321] on div "450 Sections(18) Elements(81) Section Element Hero Section Product Detail Brand…" at bounding box center [92, 264] width 184 height 466
type input "4"
type input "40"
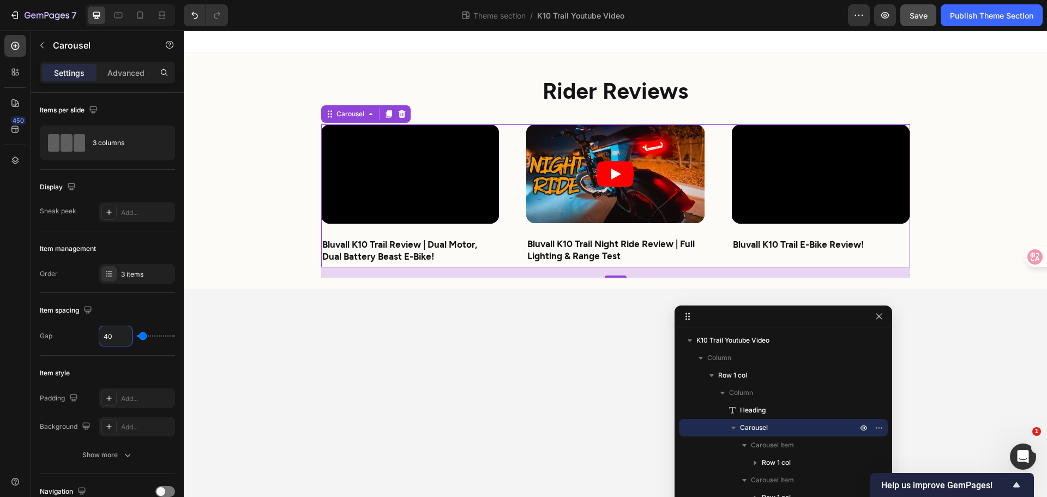
type input "40"
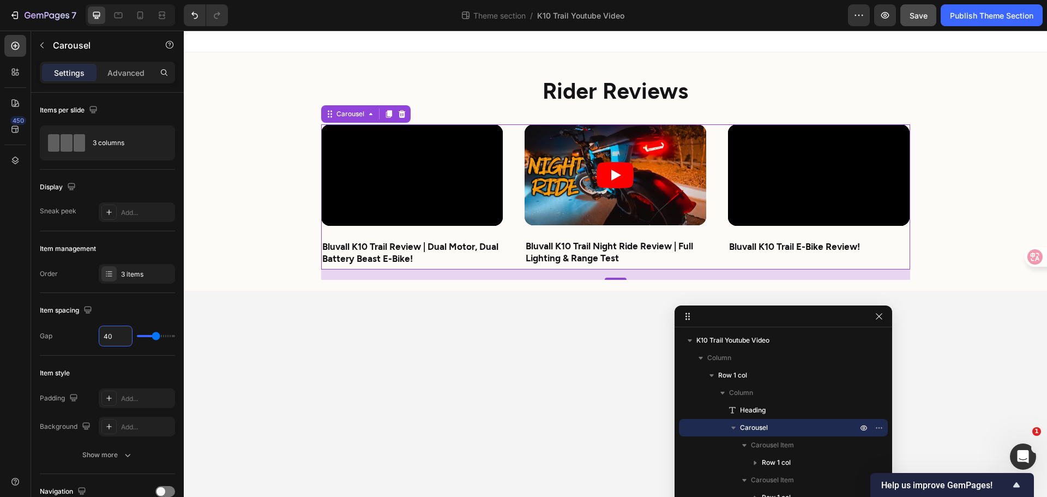
click at [515, 319] on body "Rider Reviews Heading Video Bluvall K10 Trail Review | Dual Motor, Dual Battery…" at bounding box center [616, 264] width 864 height 466
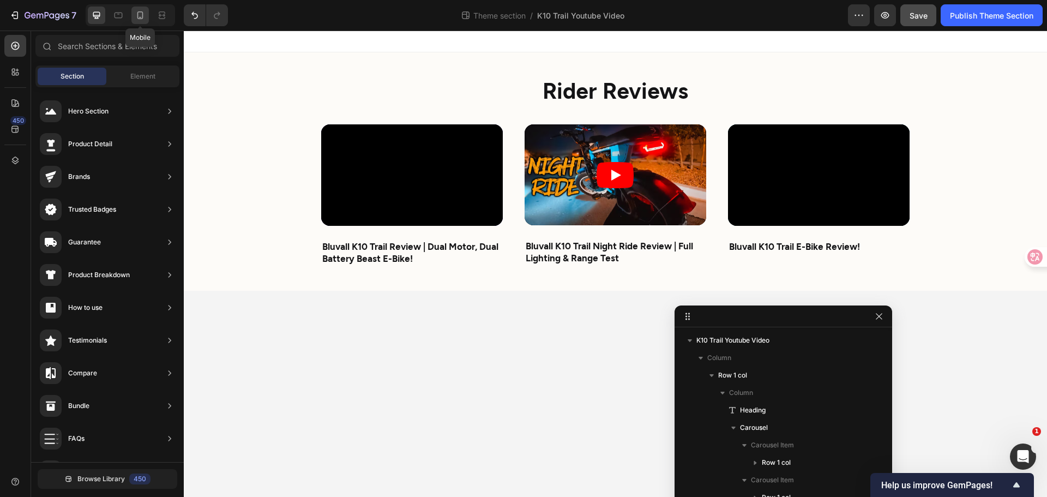
click at [140, 14] on icon at bounding box center [140, 15] width 11 height 11
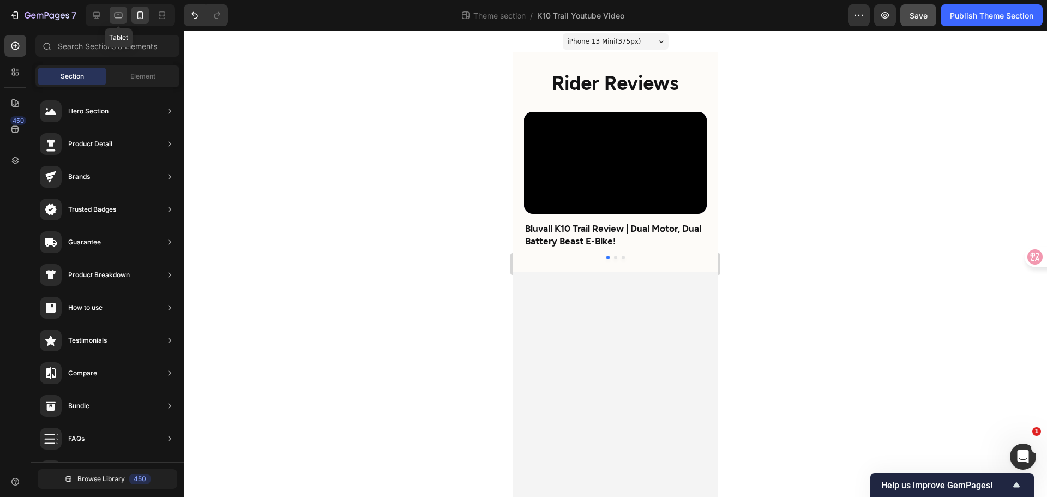
click at [119, 13] on icon at bounding box center [119, 16] width 8 height 6
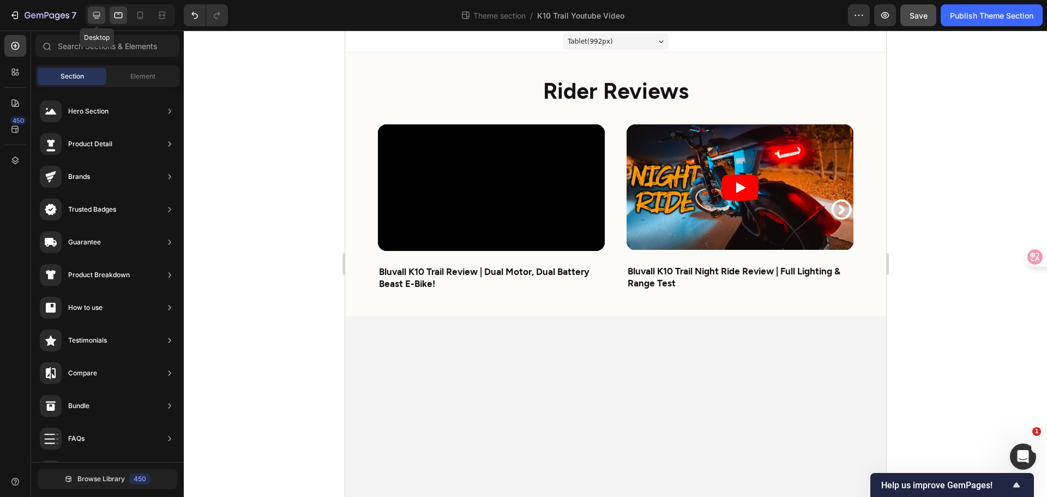
click at [105, 14] on div at bounding box center [96, 15] width 17 height 17
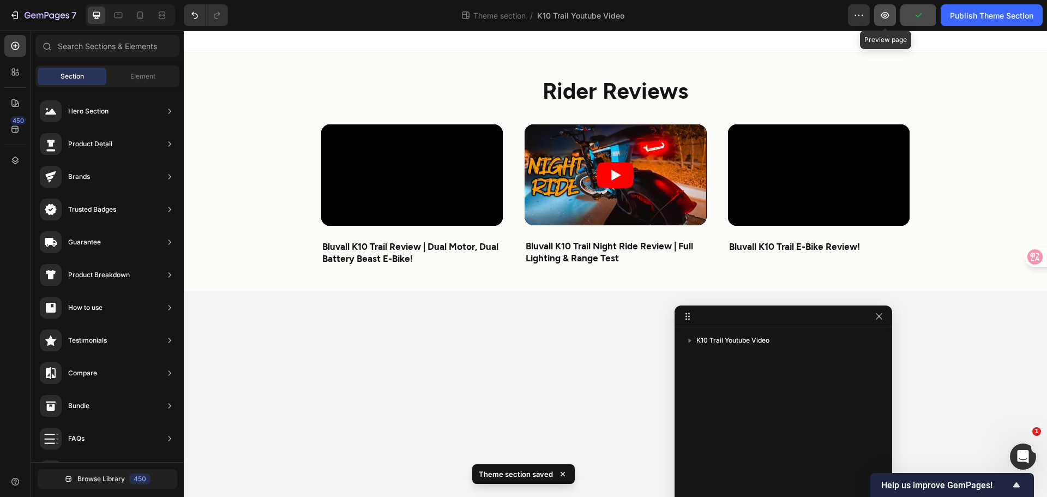
click at [888, 18] on icon "button" at bounding box center [885, 15] width 11 height 11
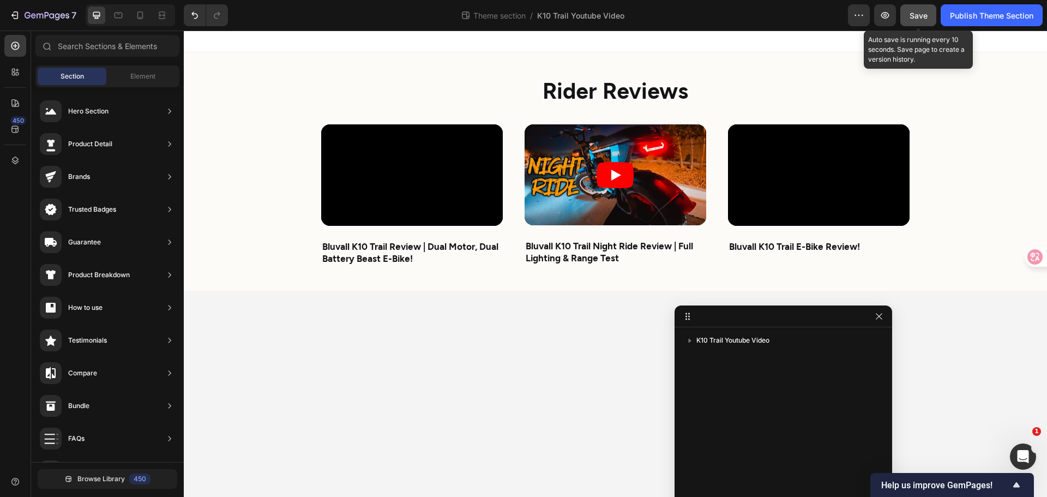
click at [924, 11] on span "Save" at bounding box center [919, 15] width 18 height 9
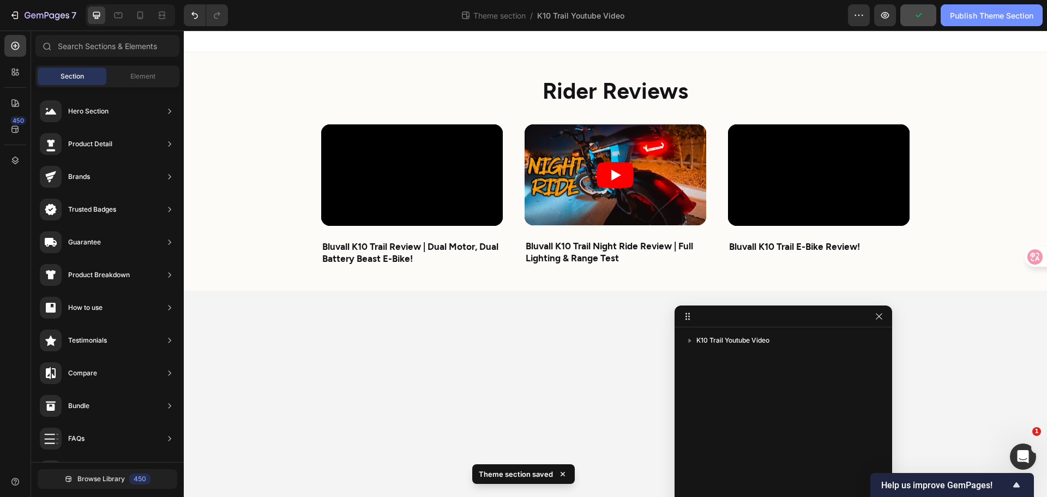
click at [977, 19] on div "Publish Theme Section" at bounding box center [991, 15] width 83 height 11
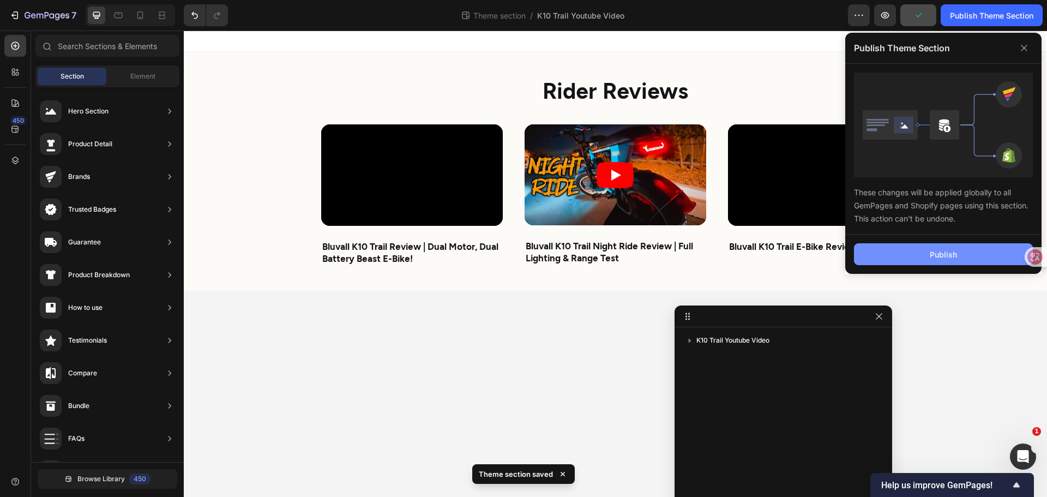
click at [933, 251] on div "Publish" at bounding box center [943, 254] width 27 height 11
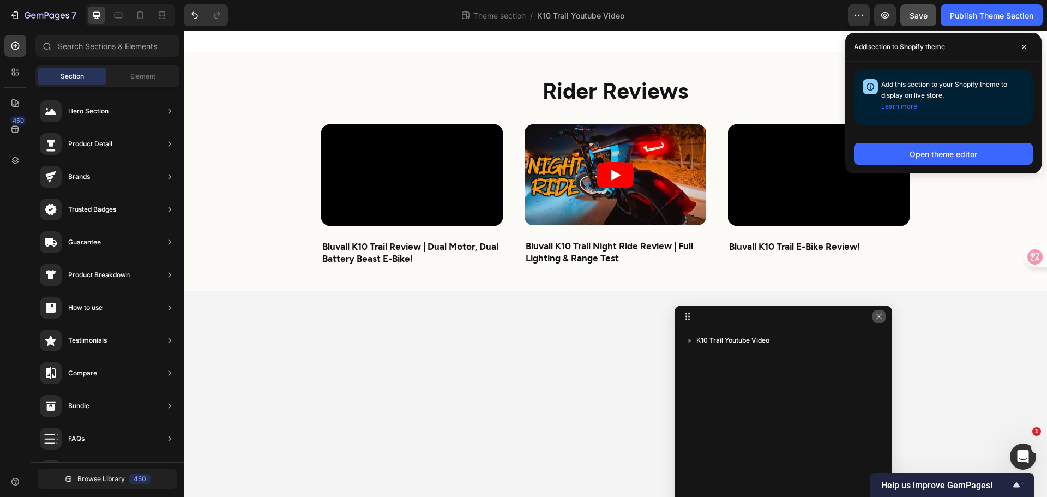
click at [878, 319] on icon "button" at bounding box center [879, 316] width 9 height 9
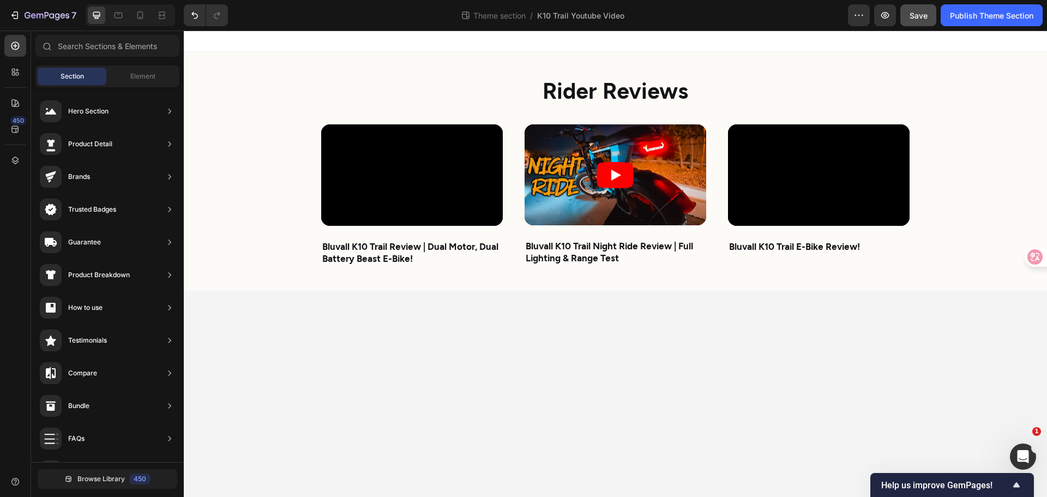
click at [779, 313] on body "Rider Reviews Heading Video Bluvall K10 Trail Review | Dual Motor, Dual Battery…" at bounding box center [616, 264] width 864 height 466
click at [708, 279] on div "Video Bluvall K10 Trail Review | Dual Motor, Dual Battery Beast E-Bike! Text Bl…" at bounding box center [615, 201] width 589 height 155
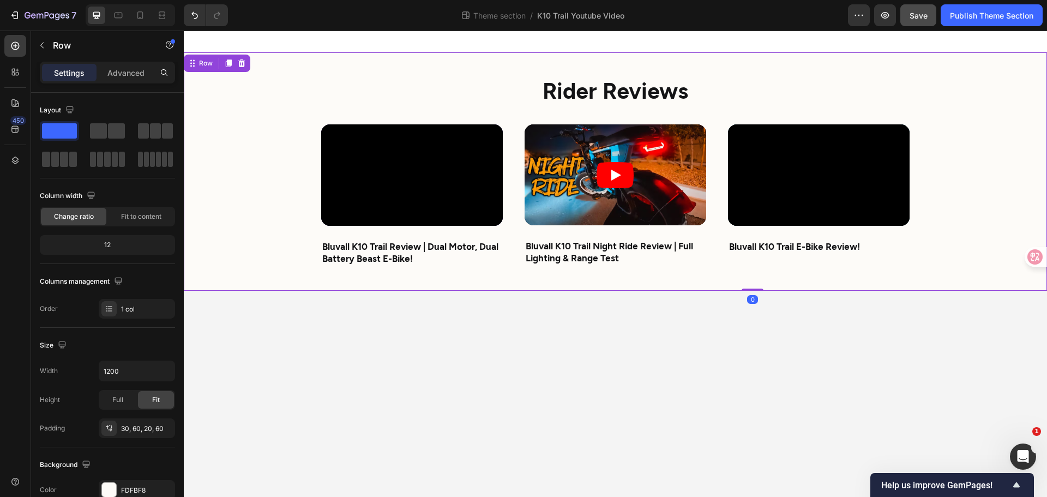
click at [582, 351] on body "Rider Reviews Heading Video Bluvall K10 Trail Review | Dual Motor, Dual Battery…" at bounding box center [616, 264] width 864 height 466
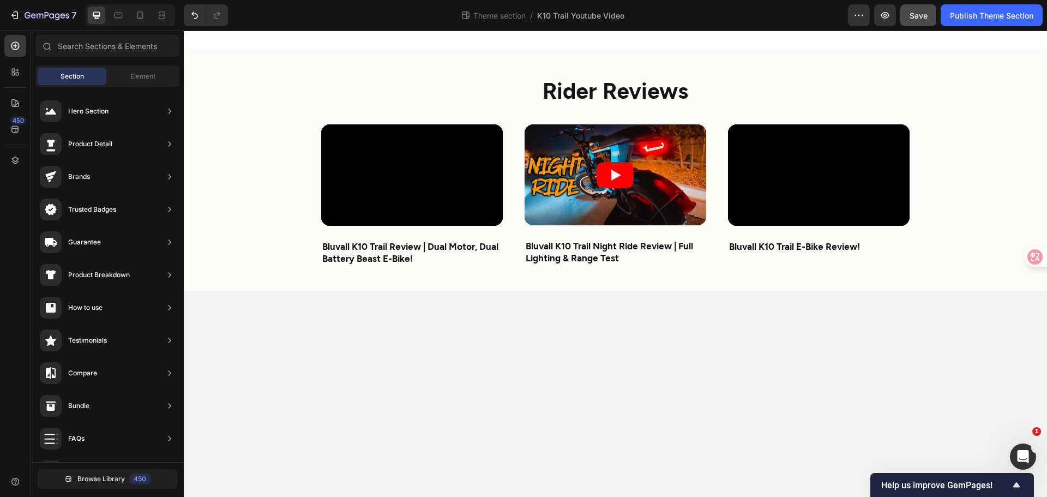
click at [915, 15] on span "Save" at bounding box center [919, 15] width 18 height 9
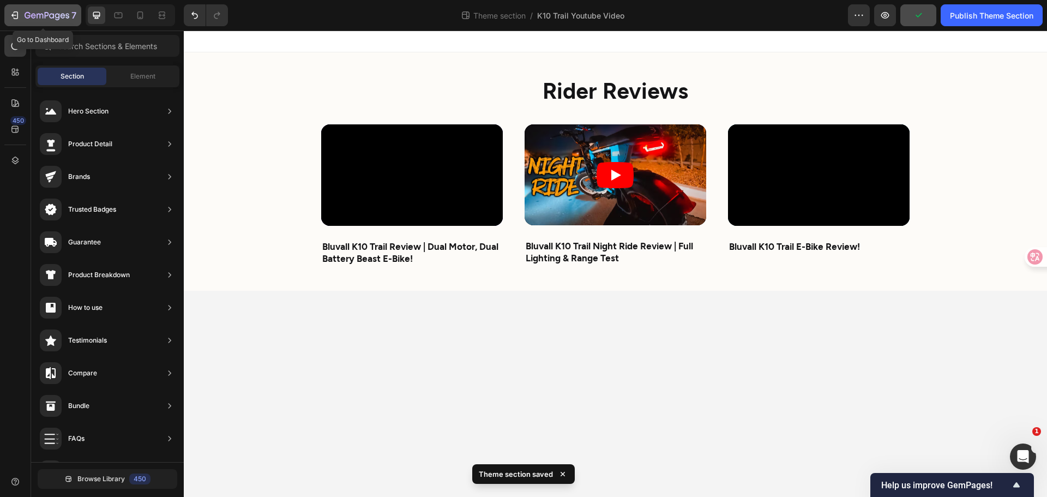
click at [23, 17] on div "7" at bounding box center [42, 15] width 67 height 13
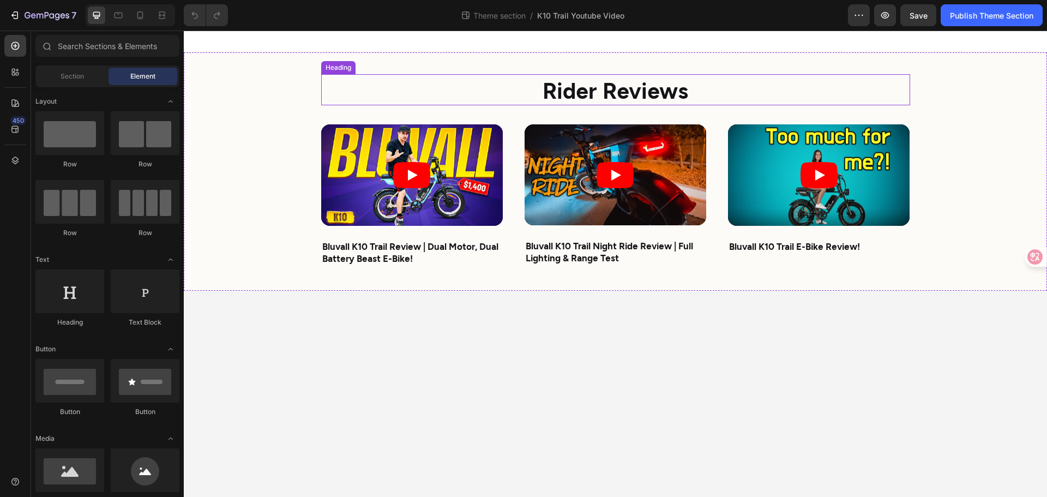
click at [595, 93] on strong "Rider Reviews" at bounding box center [616, 89] width 146 height 27
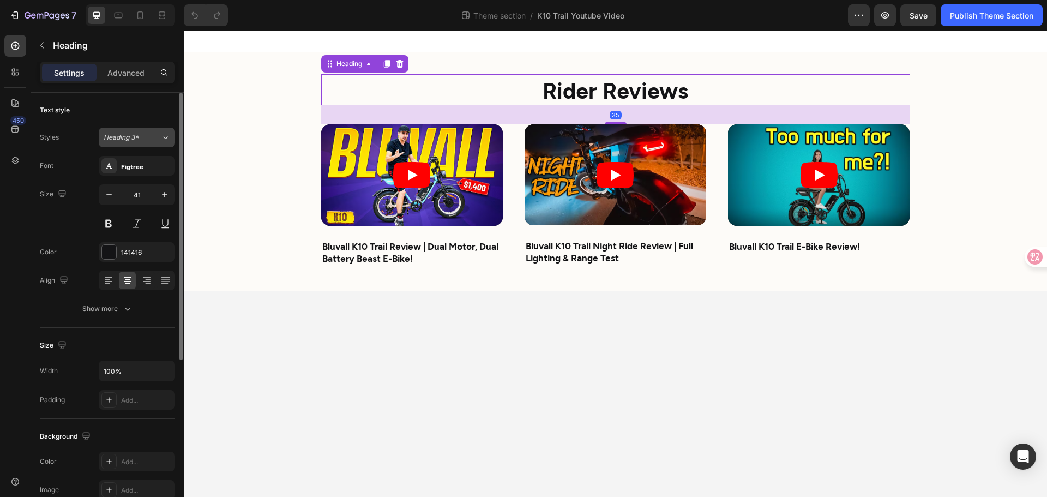
click at [161, 141] on icon at bounding box center [165, 137] width 9 height 11
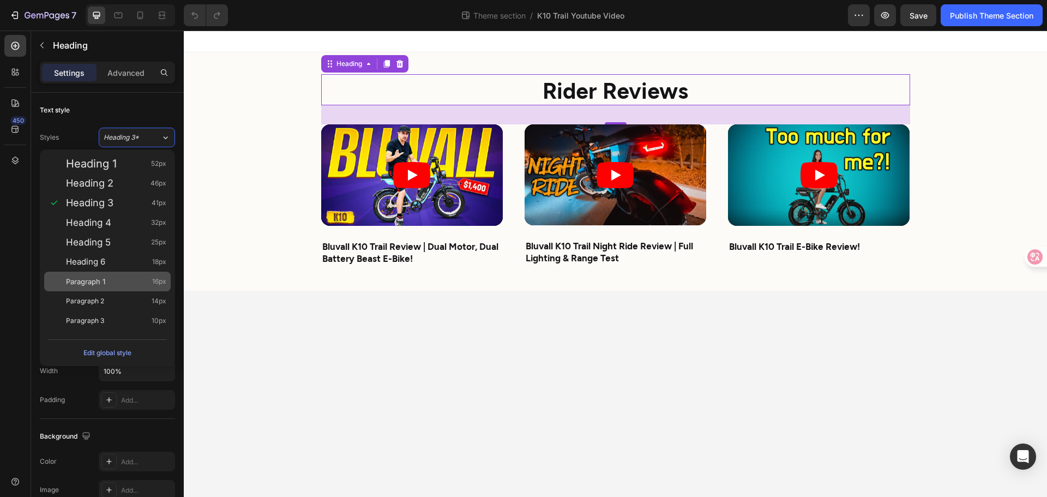
click at [127, 275] on div "Paragraph 1 16px" at bounding box center [107, 282] width 127 height 20
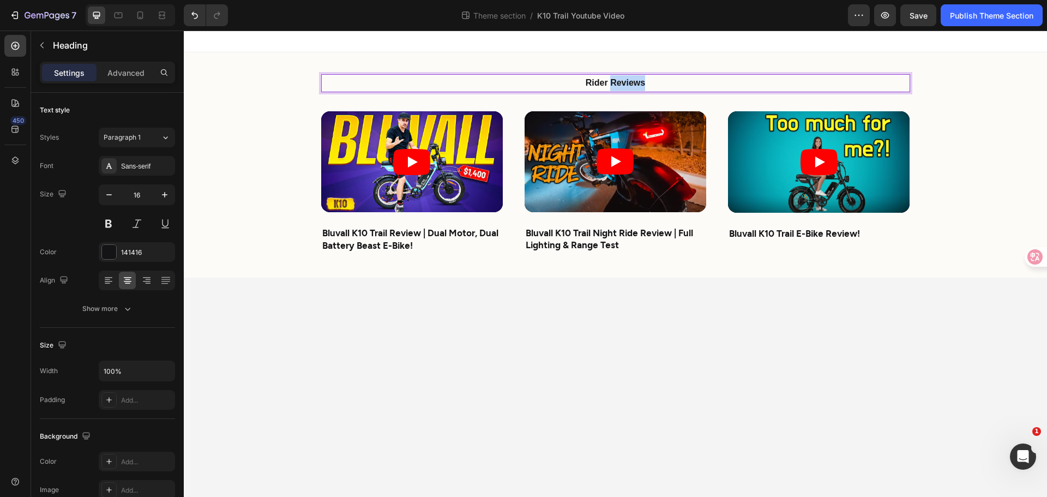
click at [636, 82] on strong "Rider Reviews" at bounding box center [615, 82] width 59 height 9
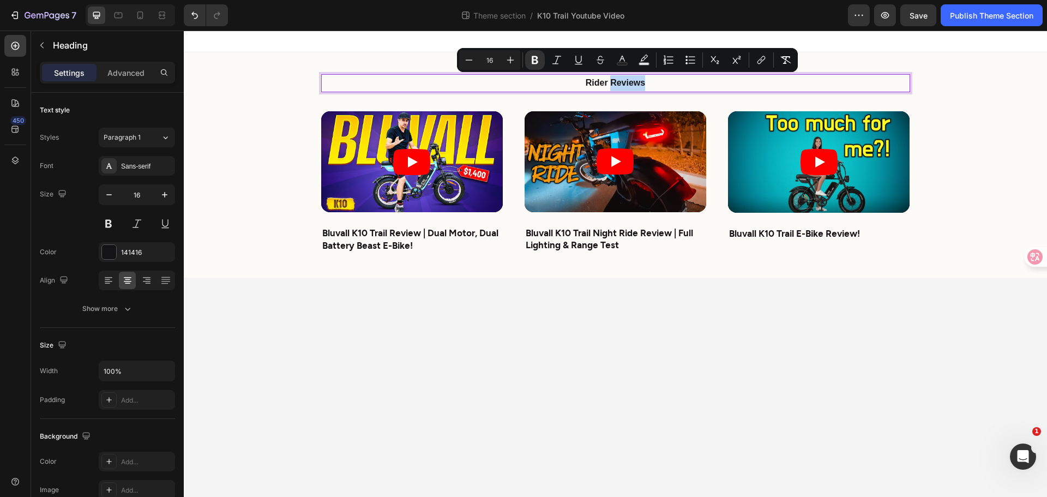
click at [650, 85] on p "Rider Reviews" at bounding box center [615, 83] width 587 height 16
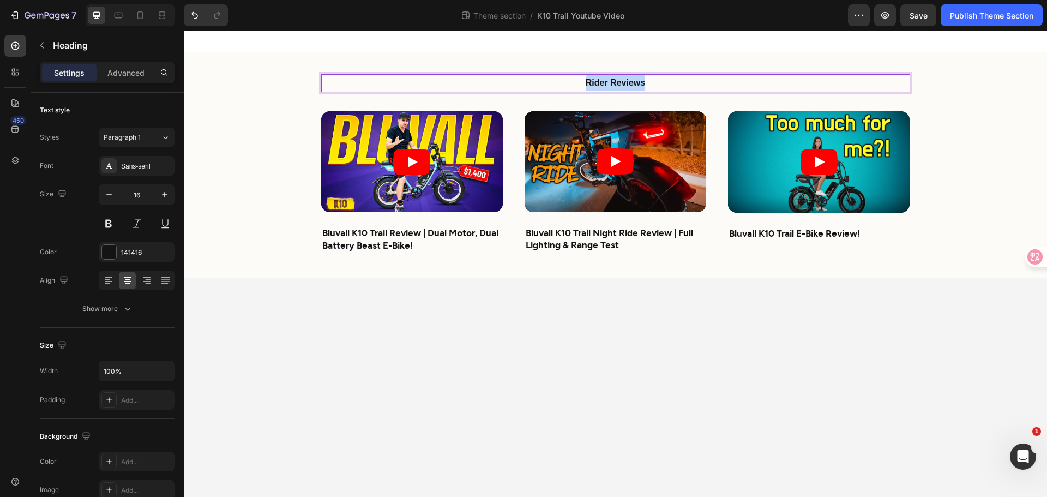
drag, startPoint x: 651, startPoint y: 85, endPoint x: 568, endPoint y: 82, distance: 83.5
click at [568, 82] on p "Rider Reviews" at bounding box center [615, 83] width 587 height 16
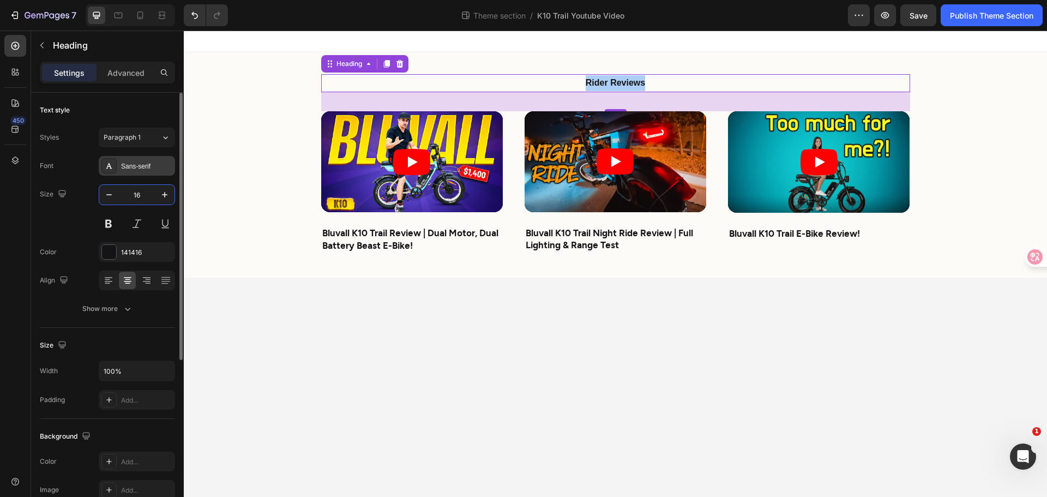
click at [145, 161] on div "Sans-serif" at bounding box center [146, 166] width 51 height 10
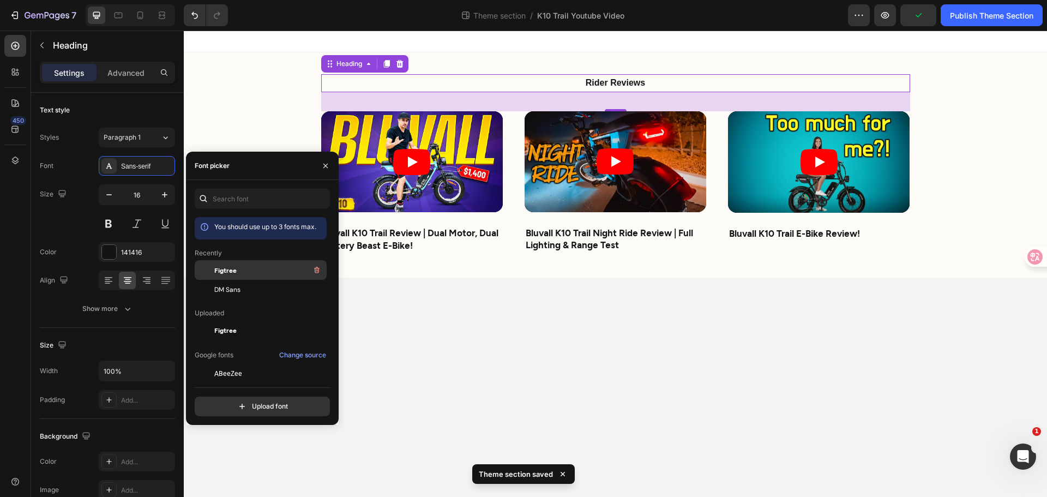
click at [255, 271] on div "Figtree" at bounding box center [269, 269] width 110 height 13
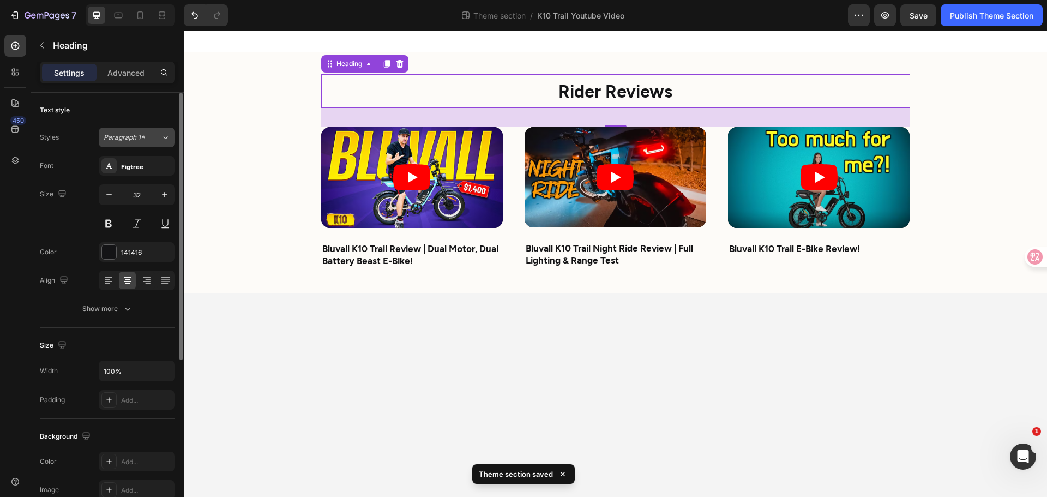
click at [166, 140] on icon at bounding box center [165, 137] width 9 height 11
click at [108, 116] on div "Text style" at bounding box center [107, 109] width 135 height 17
click at [161, 144] on button "Paragraph 1*" at bounding box center [137, 138] width 76 height 20
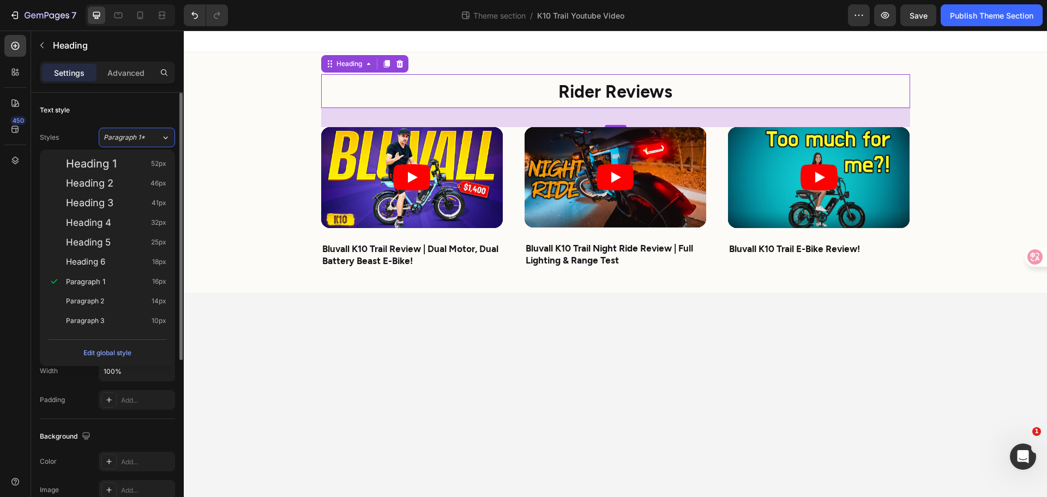
click at [122, 117] on div "Text style" at bounding box center [107, 109] width 135 height 17
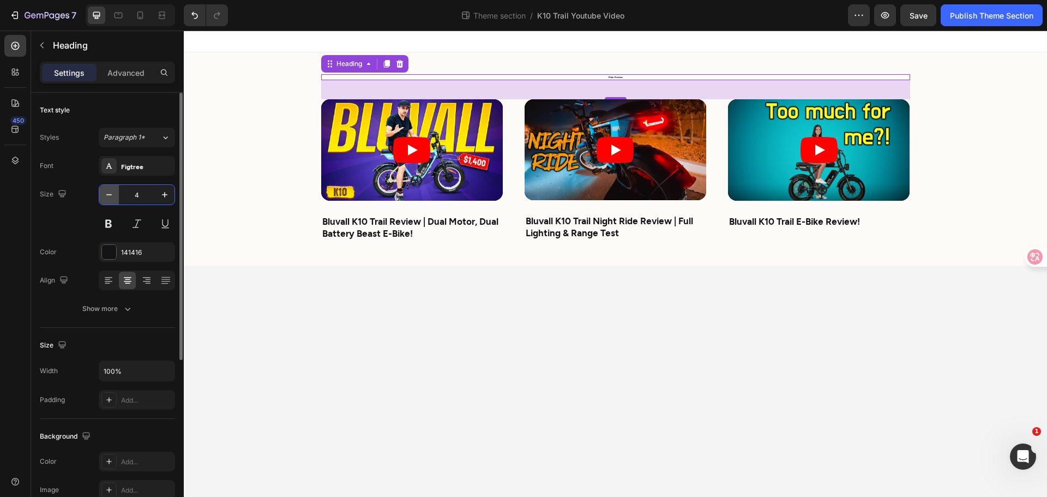
type input "41"
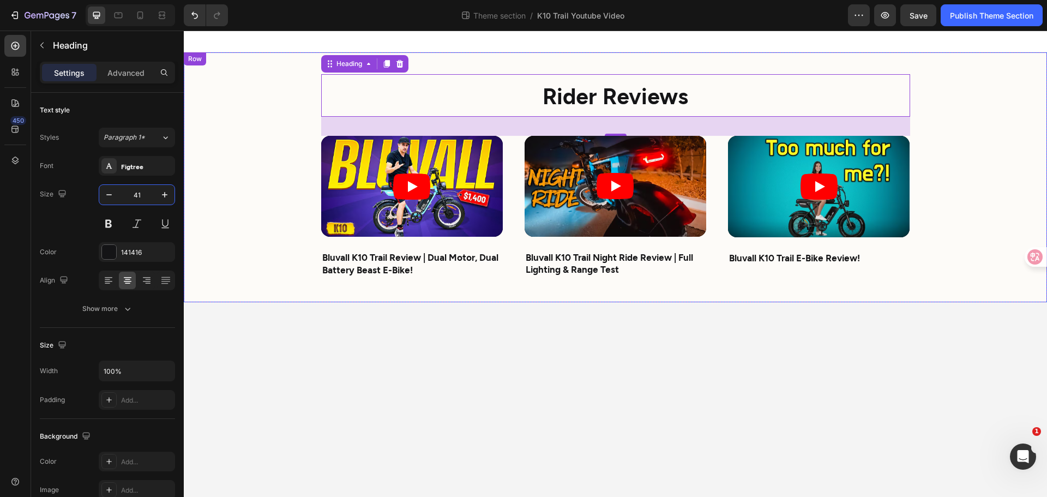
click at [280, 238] on div "⁠⁠⁠⁠⁠⁠⁠ Rider Reviews Heading 35 Video Bluvall K10 Trail Review | Dual Motor, D…" at bounding box center [616, 177] width 864 height 250
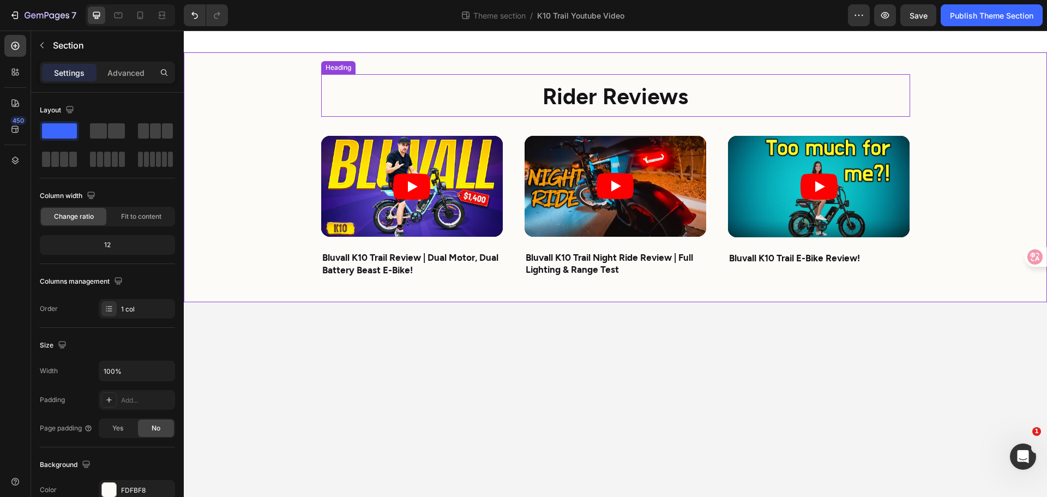
click at [539, 93] on p "⁠⁠⁠⁠⁠⁠⁠ Rider Reviews" at bounding box center [615, 95] width 587 height 40
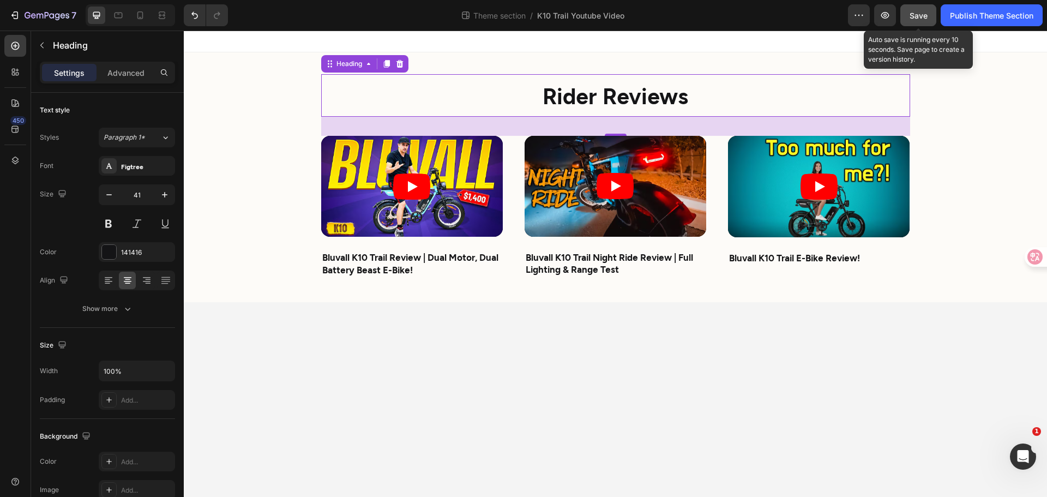
click at [913, 17] on span "Save" at bounding box center [919, 15] width 18 height 9
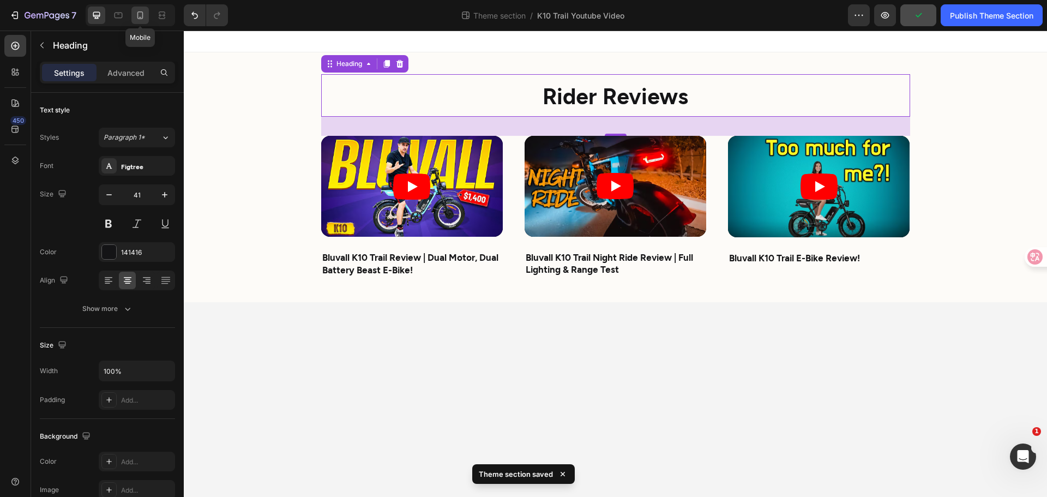
click at [141, 14] on icon at bounding box center [140, 15] width 11 height 11
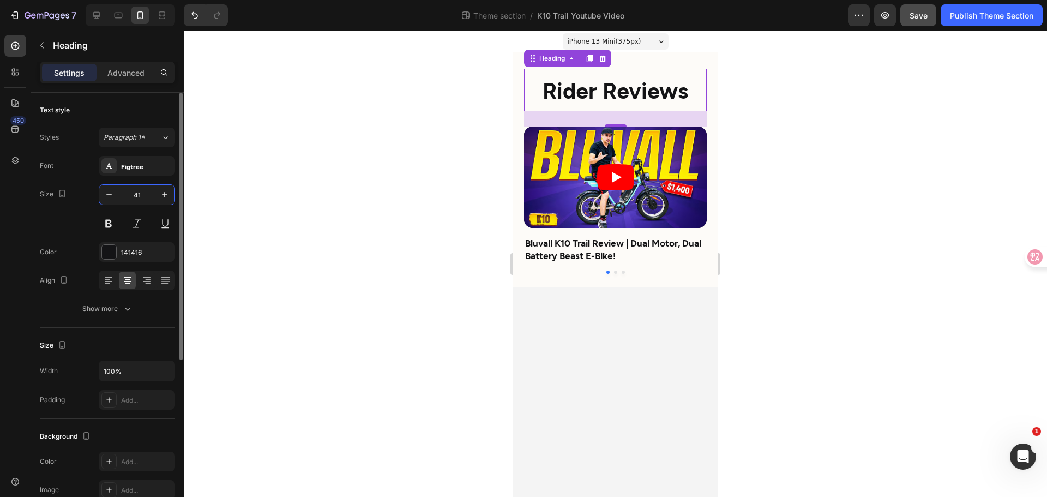
drag, startPoint x: 151, startPoint y: 198, endPoint x: 120, endPoint y: 197, distance: 30.6
click at [120, 197] on input "41" at bounding box center [137, 195] width 36 height 20
type input "36"
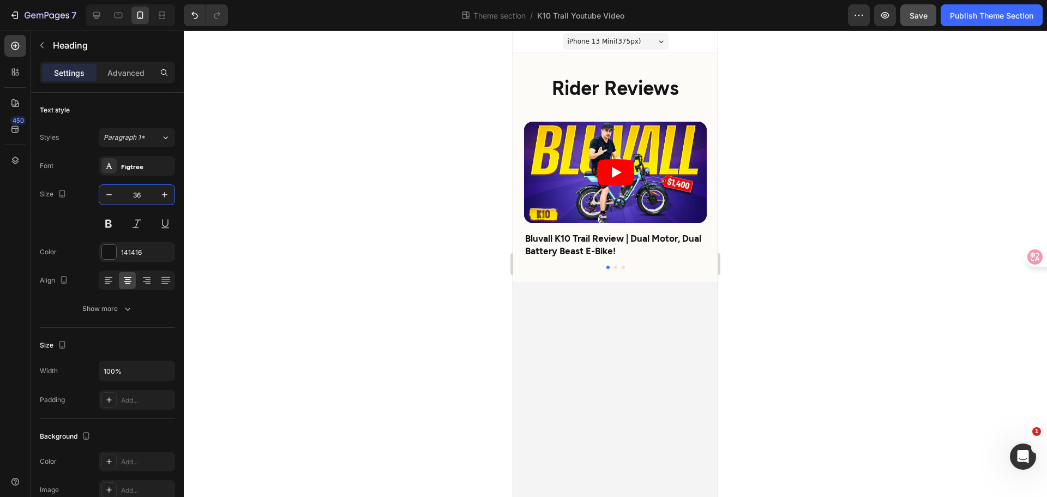
click at [614, 308] on body "iPhone 13 Mini ( 375 px) iPhone 13 Mini iPhone 13 Pro iPhone 11 Pro Max iPhone …" at bounding box center [615, 264] width 205 height 466
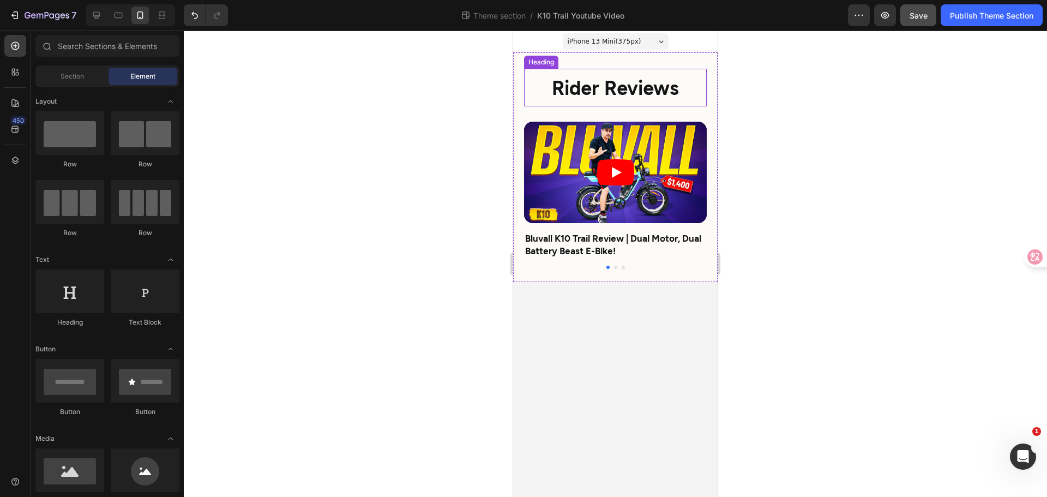
click at [641, 89] on strong "Rider Reviews" at bounding box center [615, 86] width 127 height 23
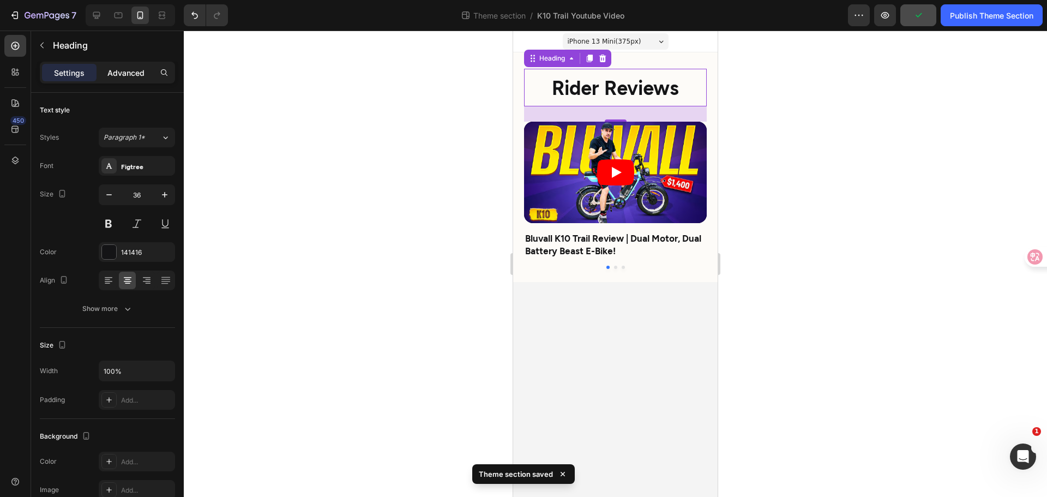
click at [133, 67] on p "Advanced" at bounding box center [125, 72] width 37 height 11
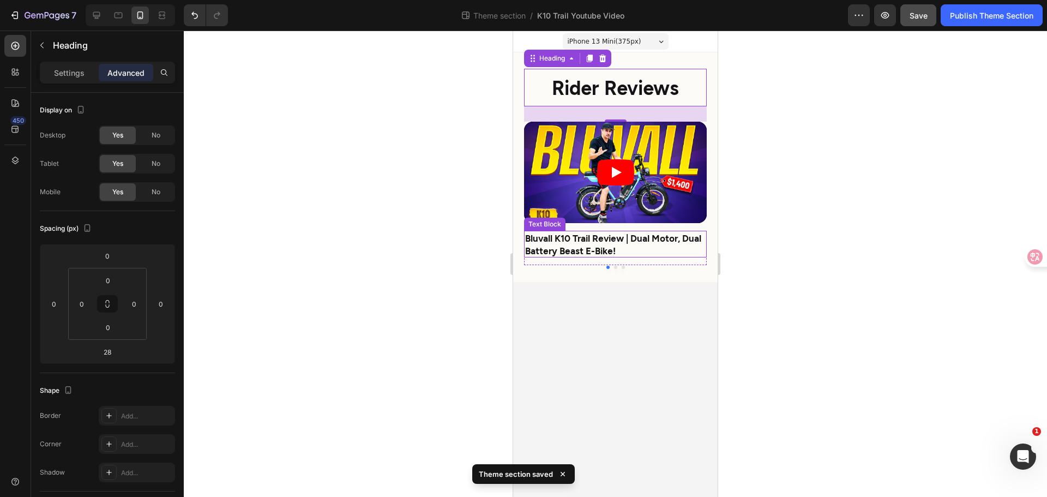
click at [786, 277] on div at bounding box center [616, 264] width 864 height 466
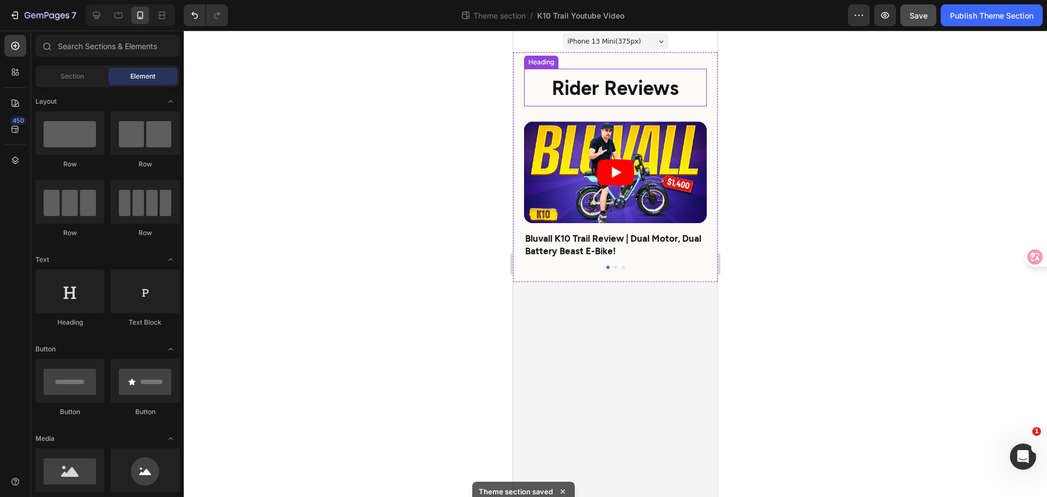
click at [663, 78] on strong "Rider Reviews" at bounding box center [615, 86] width 127 height 23
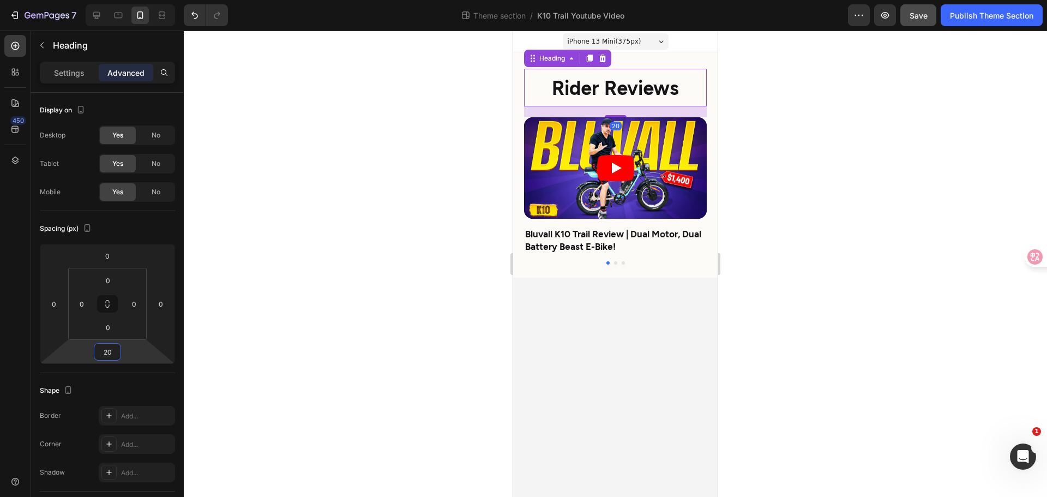
type input "20"
click at [790, 301] on div at bounding box center [616, 264] width 864 height 466
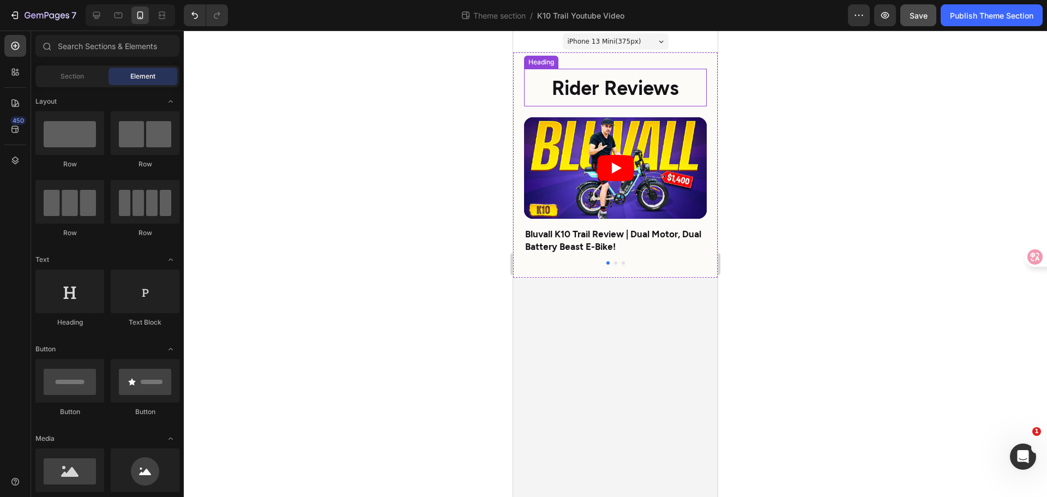
click at [628, 87] on strong "Rider Reviews" at bounding box center [615, 86] width 127 height 23
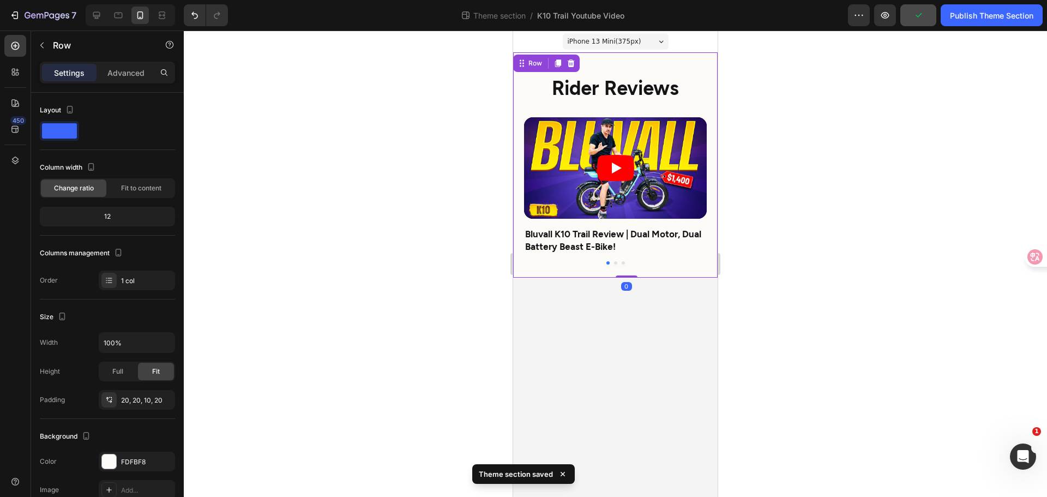
click at [702, 57] on div "⁠⁠⁠⁠⁠⁠⁠ Rider Reviews Heading Video Bluvall K10 Trail Review | Dual Motor, Dual…" at bounding box center [615, 164] width 205 height 225
click at [123, 82] on div "Settings Advanced" at bounding box center [107, 73] width 135 height 22
click at [127, 71] on p "Advanced" at bounding box center [125, 72] width 37 height 11
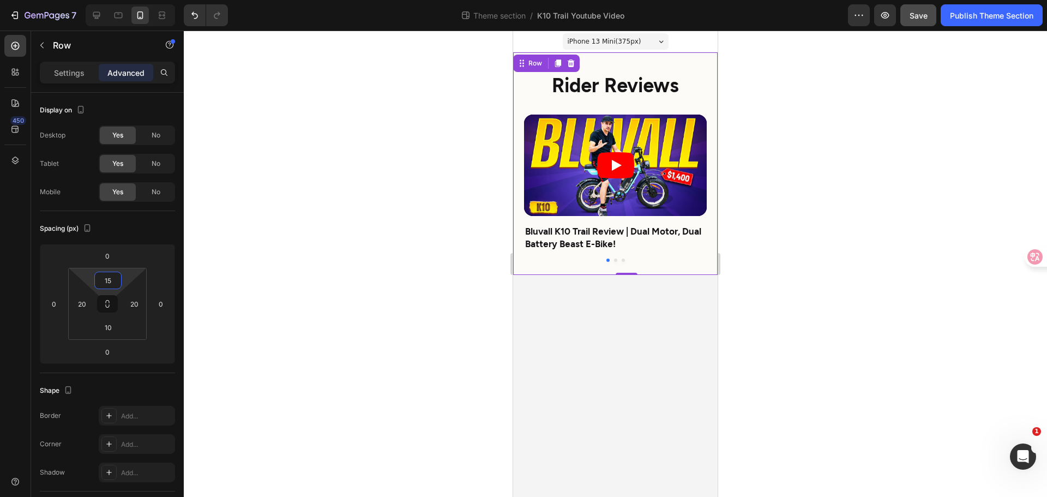
type input "15"
click at [792, 300] on div at bounding box center [616, 264] width 864 height 466
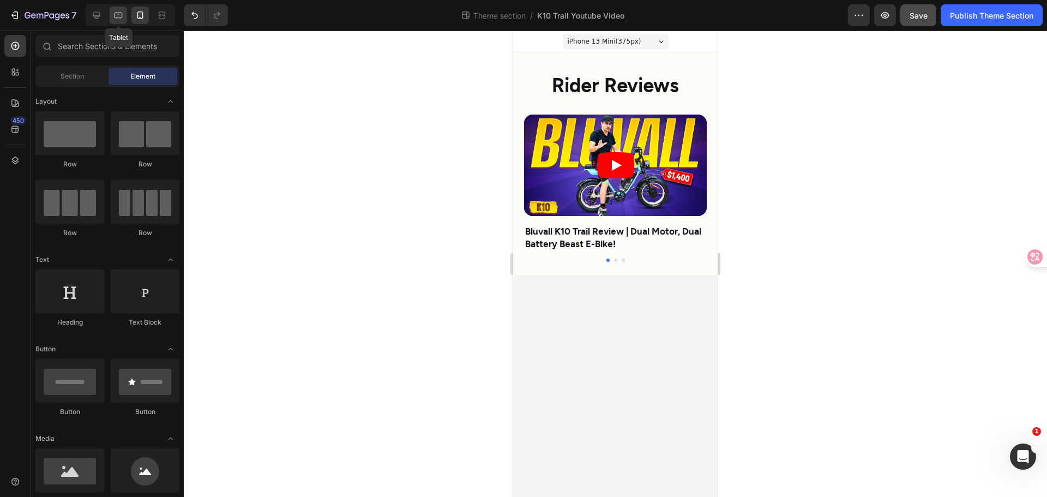
click at [121, 13] on icon at bounding box center [119, 16] width 8 height 6
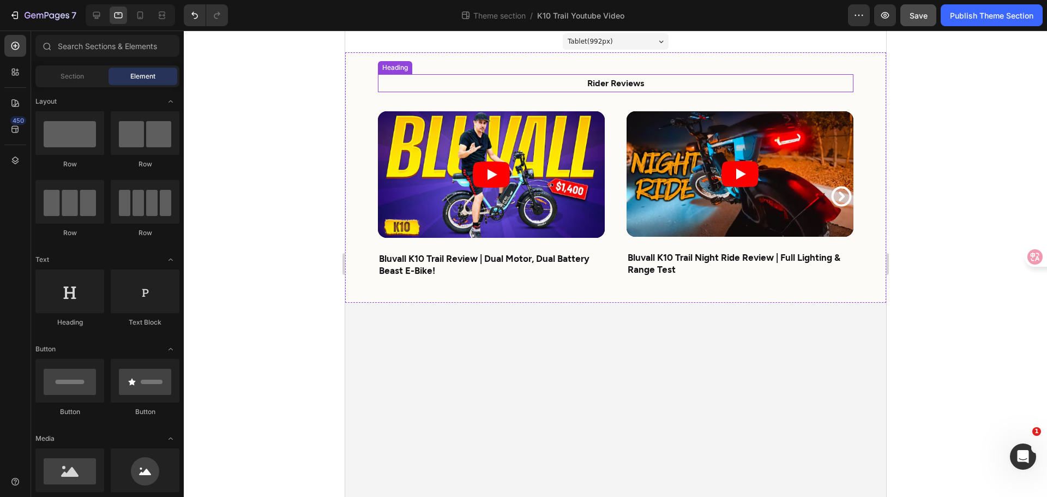
click at [625, 83] on strong "Rider Reviews" at bounding box center [615, 82] width 57 height 10
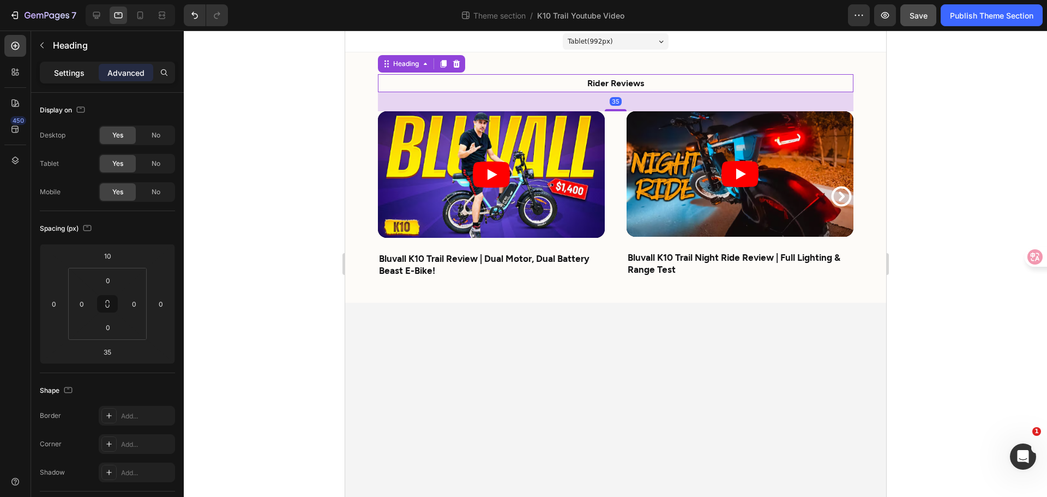
click at [53, 69] on div "Settings" at bounding box center [69, 72] width 55 height 17
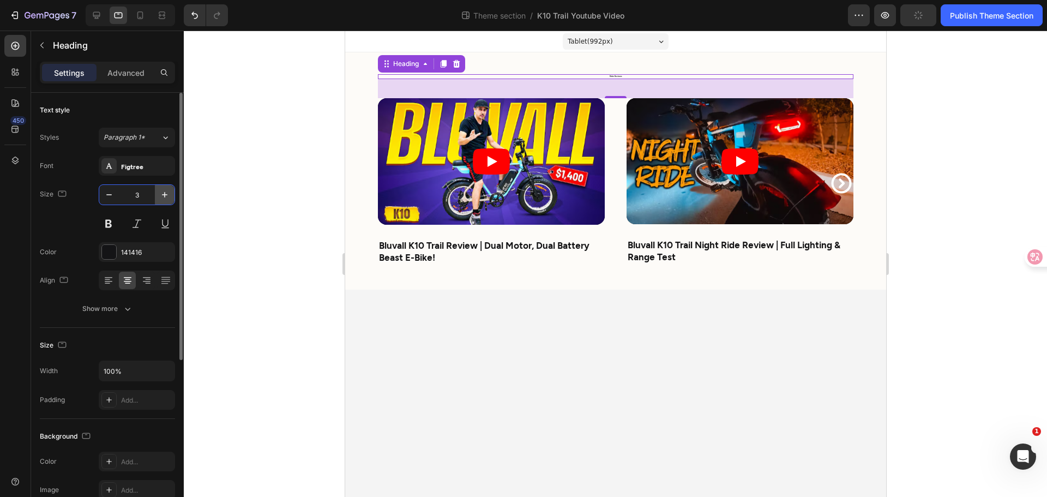
type input "36"
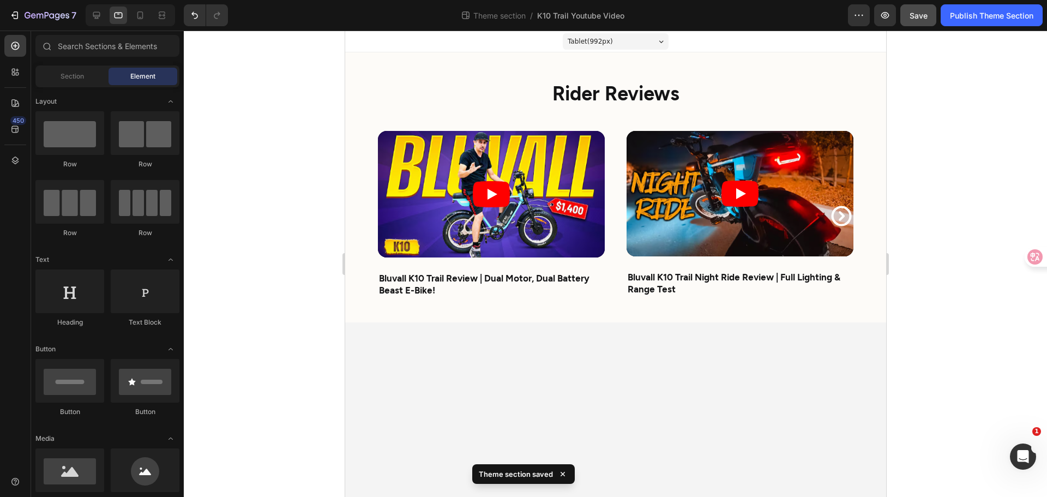
click at [696, 359] on body "Tablet ( 992 px) iPhone 13 Mini iPhone 13 Pro iPhone 11 Pro Max iPhone 15 Pro M…" at bounding box center [615, 264] width 541 height 466
click at [164, 10] on icon at bounding box center [162, 15] width 11 height 11
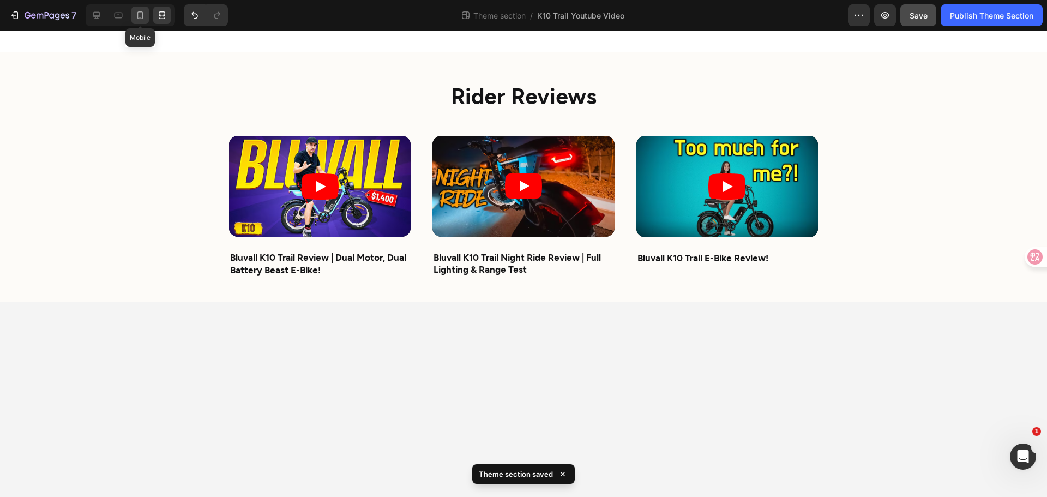
click at [136, 16] on icon at bounding box center [140, 15] width 11 height 11
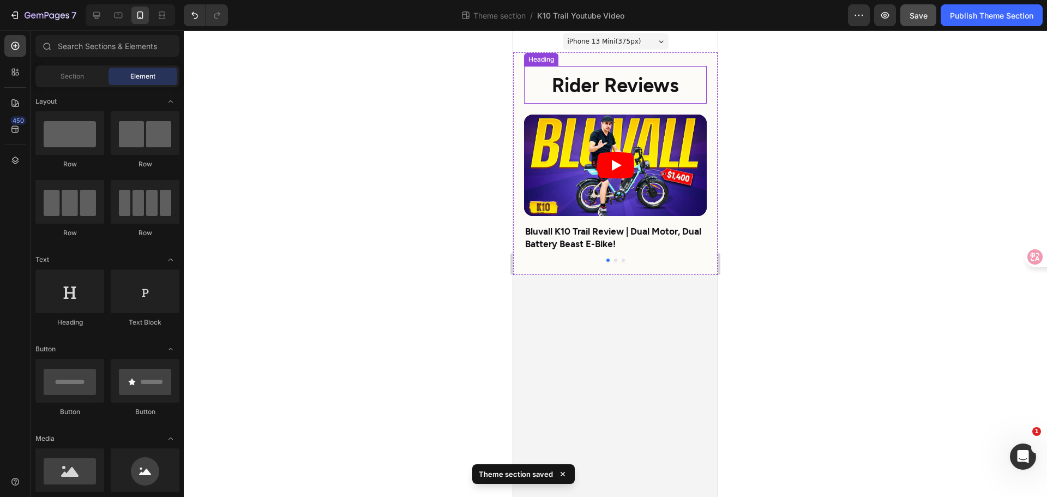
click at [564, 87] on strong "Rider Reviews" at bounding box center [615, 84] width 127 height 23
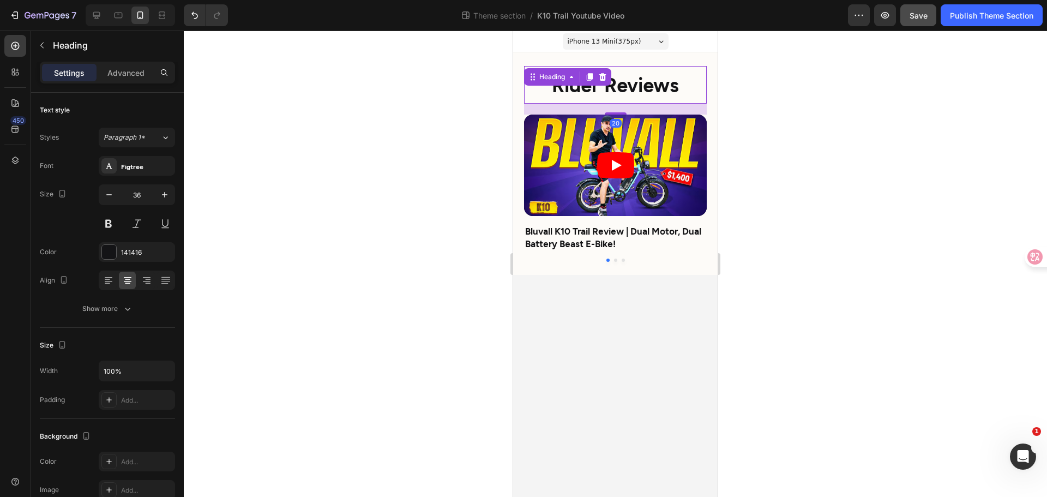
click at [858, 263] on div at bounding box center [616, 264] width 864 height 466
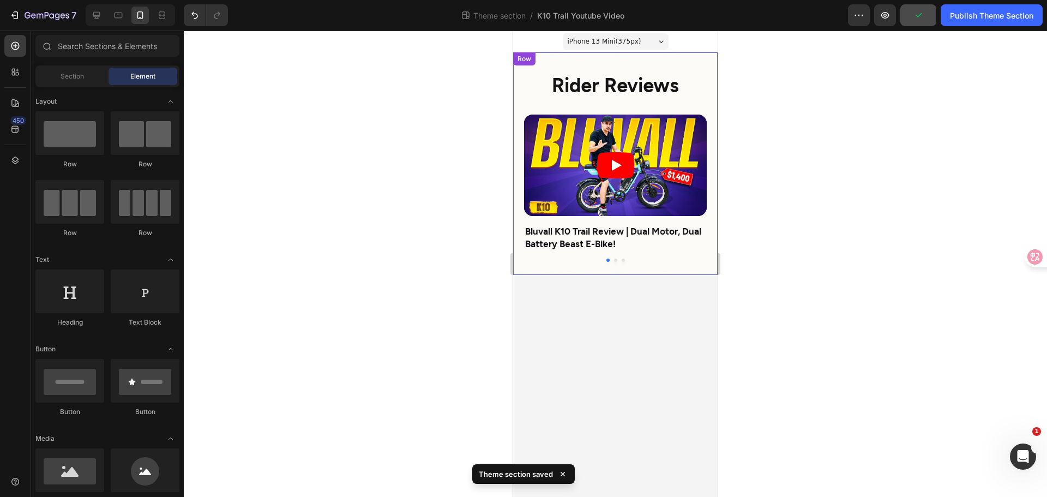
click at [650, 104] on div "⁠⁠⁠⁠⁠⁠⁠ Rider Reviews Heading Video Bluvall K10 Trail Review | Dual Motor, Dual…" at bounding box center [615, 165] width 183 height 209
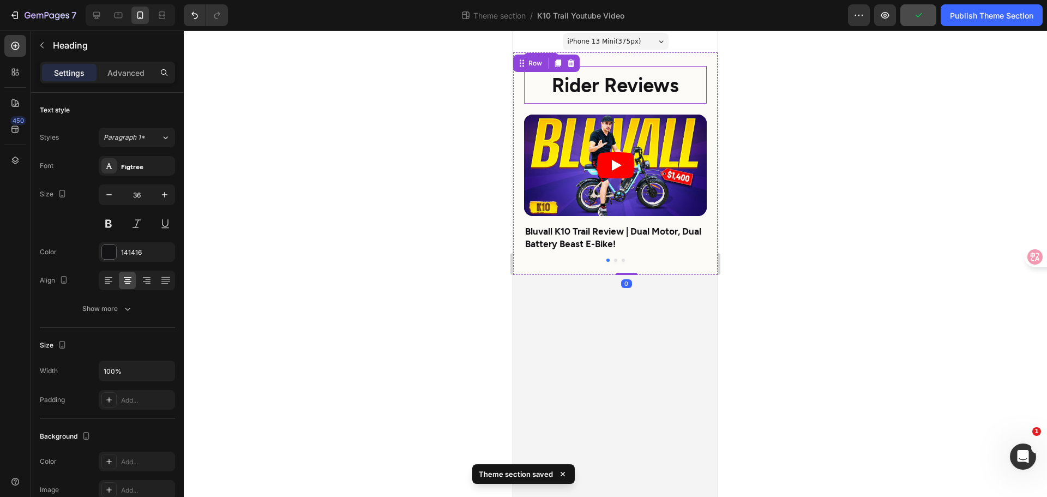
click at [655, 93] on strong "Rider Reviews" at bounding box center [615, 84] width 127 height 23
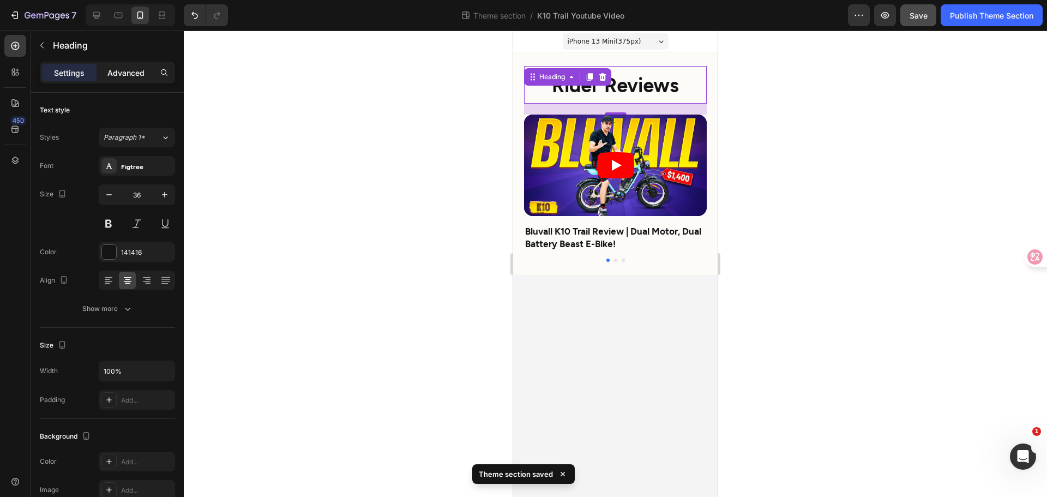
click at [122, 73] on p "Advanced" at bounding box center [125, 72] width 37 height 11
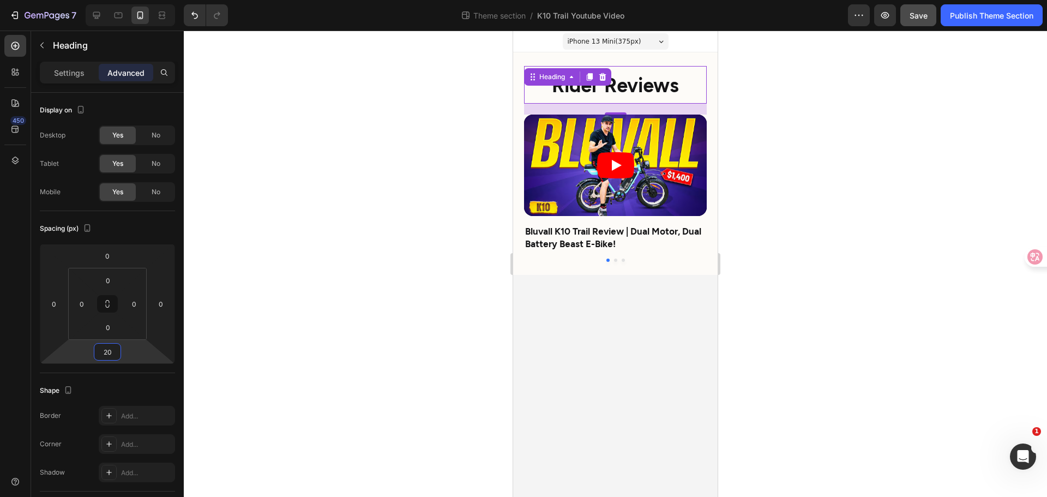
click at [854, 291] on div at bounding box center [616, 264] width 864 height 466
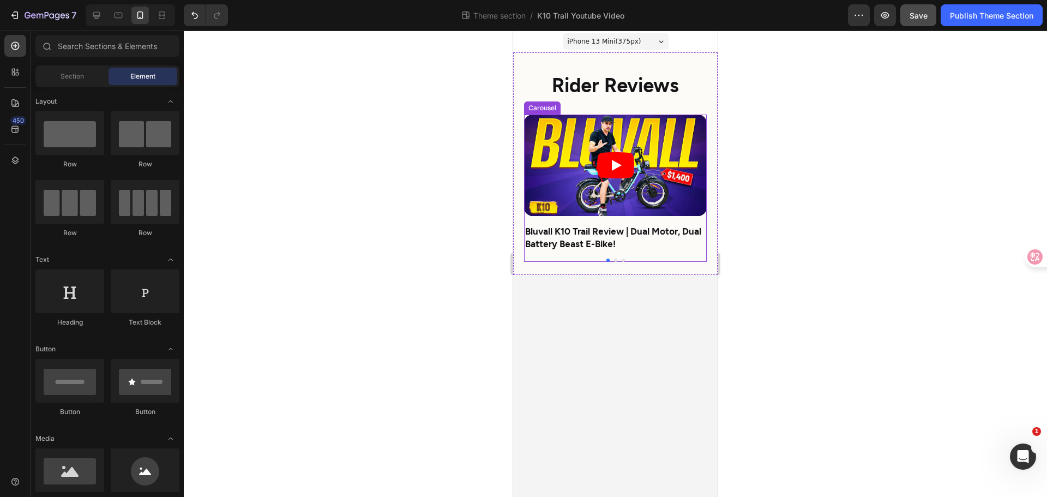
click at [636, 259] on div at bounding box center [615, 260] width 183 height 3
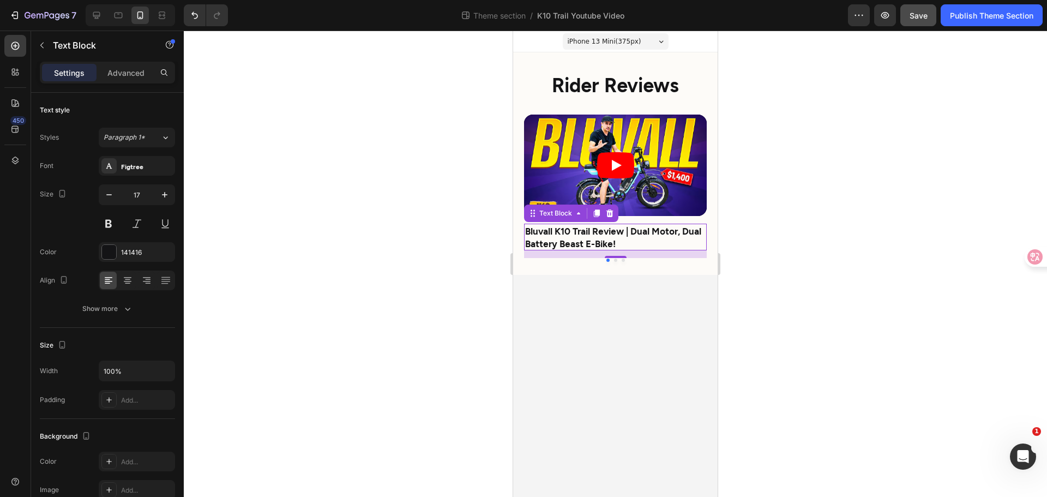
click at [625, 241] on p "Bluvall K10 Trail Review | Dual Motor, Dual Battery Beast E-Bike!" at bounding box center [615, 237] width 181 height 24
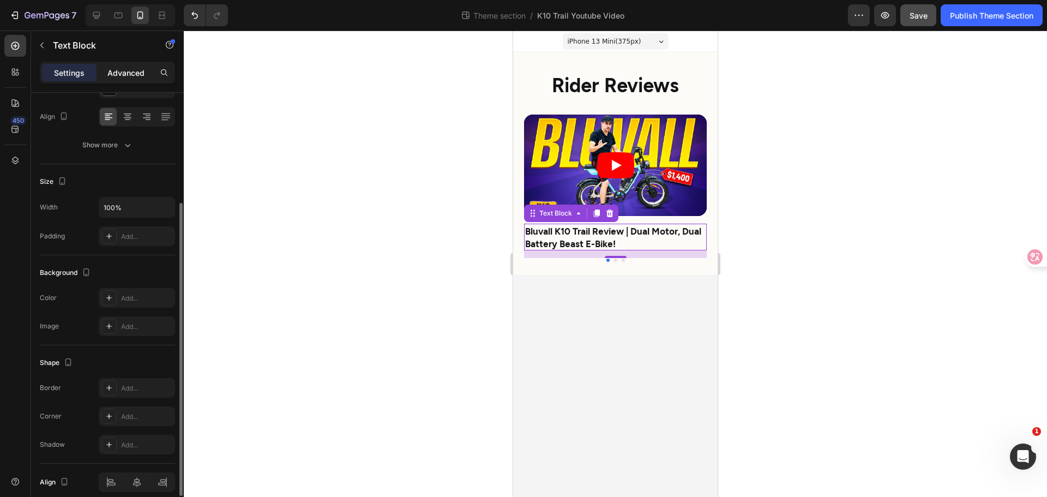
click at [142, 68] on p "Advanced" at bounding box center [125, 72] width 37 height 11
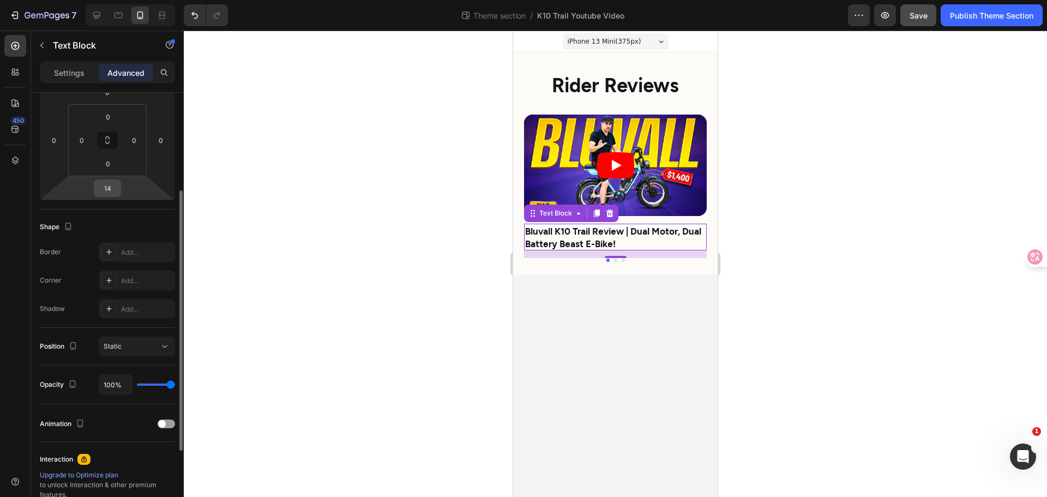
drag, startPoint x: 118, startPoint y: 184, endPoint x: 112, endPoint y: 185, distance: 6.0
click at [112, 185] on div "14" at bounding box center [107, 187] width 27 height 17
type input "20"
click at [819, 308] on div at bounding box center [616, 264] width 864 height 466
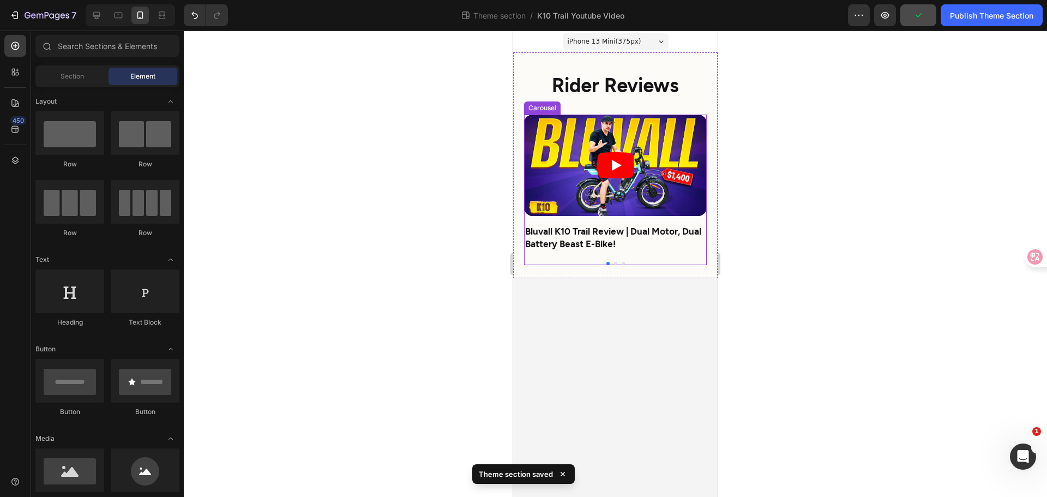
click at [617, 263] on button "Dot" at bounding box center [615, 263] width 3 height 3
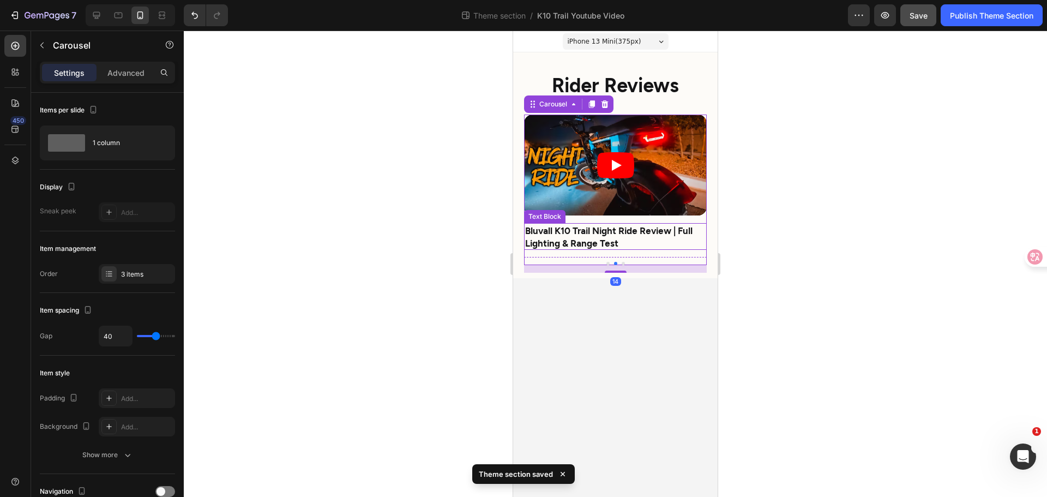
click at [620, 248] on p "Bluvall K10 Trail Night Ride Review | Full Lighting & Range Test" at bounding box center [615, 236] width 181 height 24
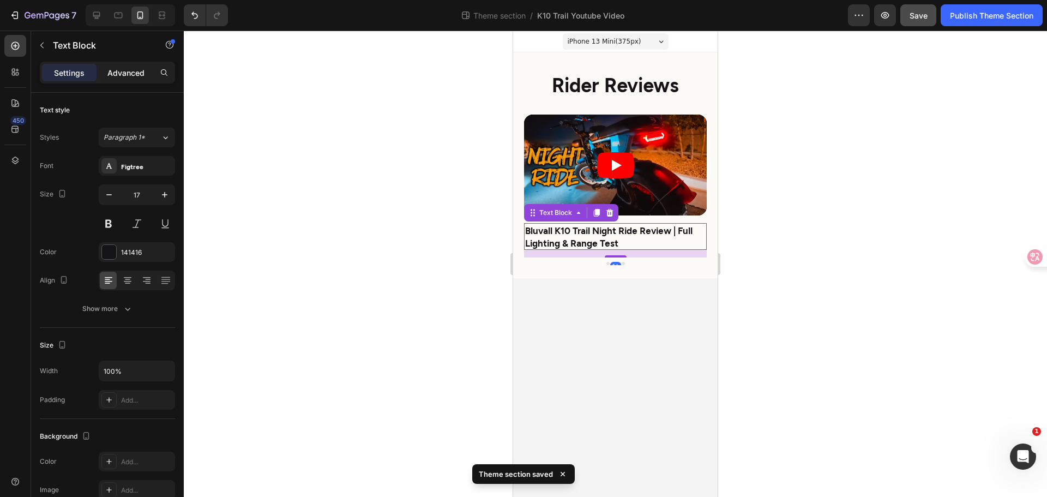
click at [127, 70] on p "Advanced" at bounding box center [125, 72] width 37 height 11
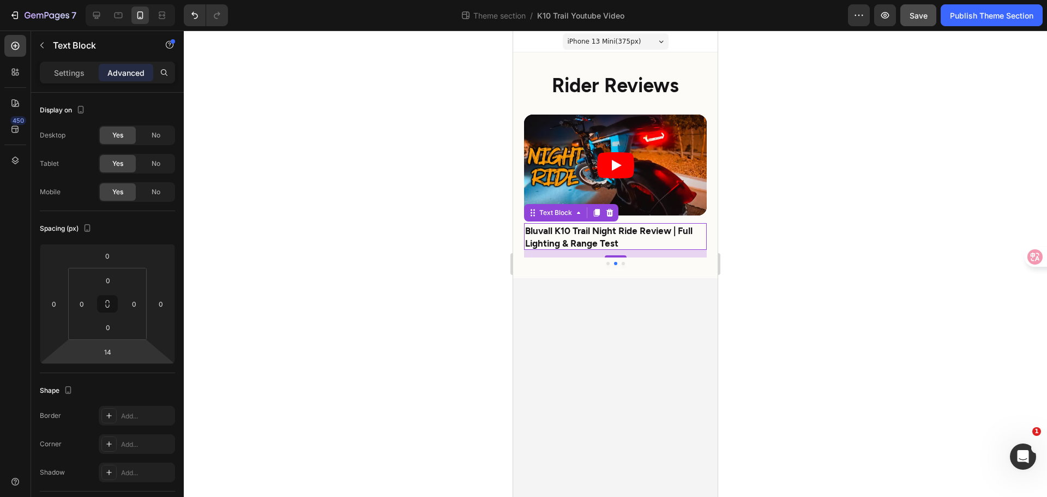
click at [842, 348] on div at bounding box center [616, 264] width 864 height 466
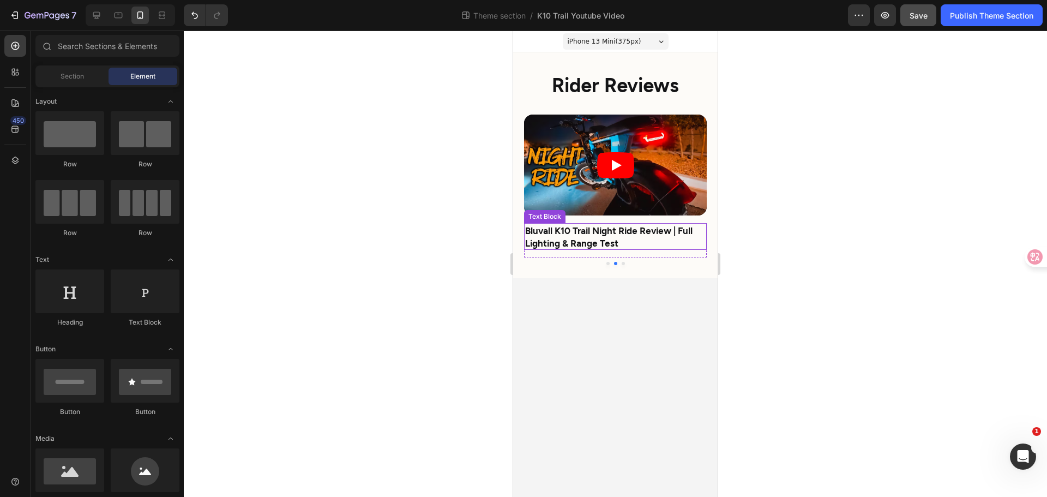
click at [613, 244] on strong "Bluvall K10 Trail Night Ride Review | Full Lighting & Range Test" at bounding box center [608, 236] width 167 height 23
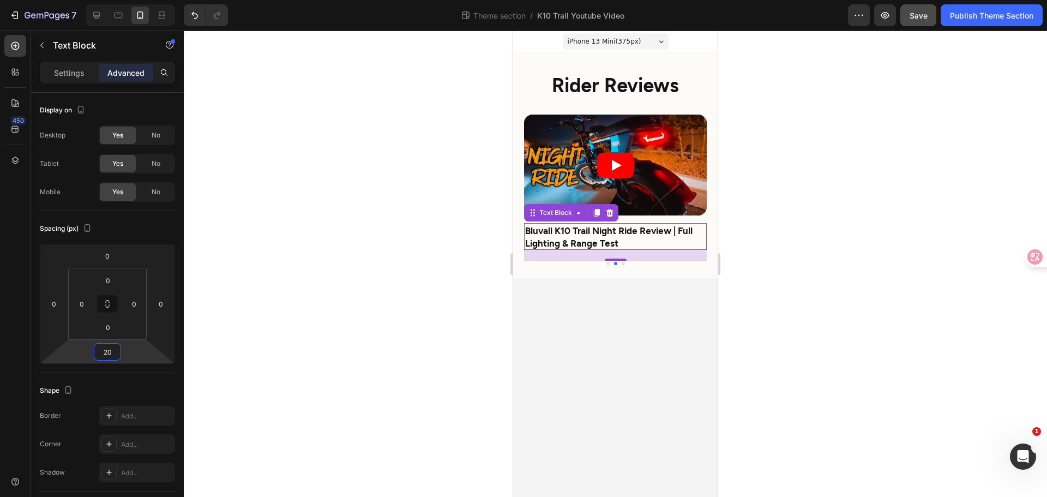
type input "20"
click at [811, 291] on div at bounding box center [616, 264] width 864 height 466
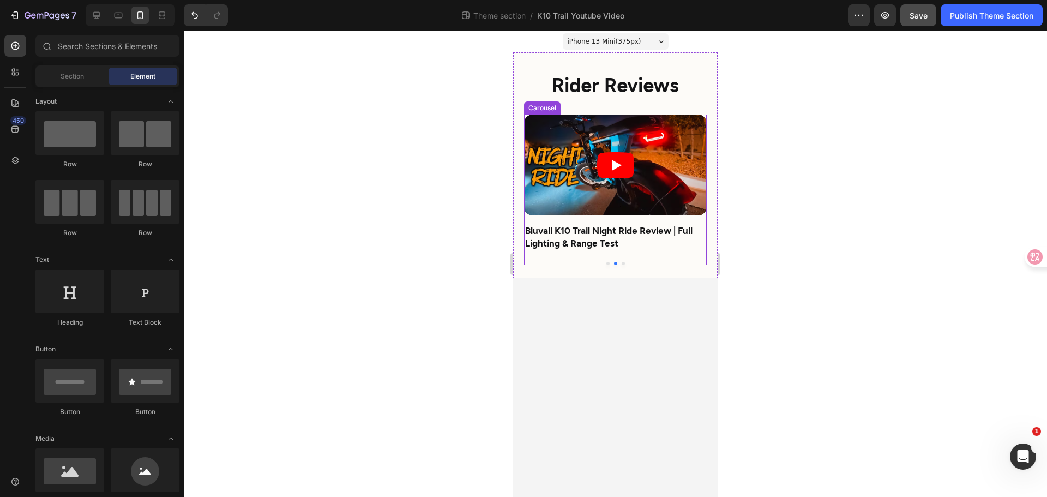
click at [623, 263] on button "Dot" at bounding box center [623, 263] width 3 height 3
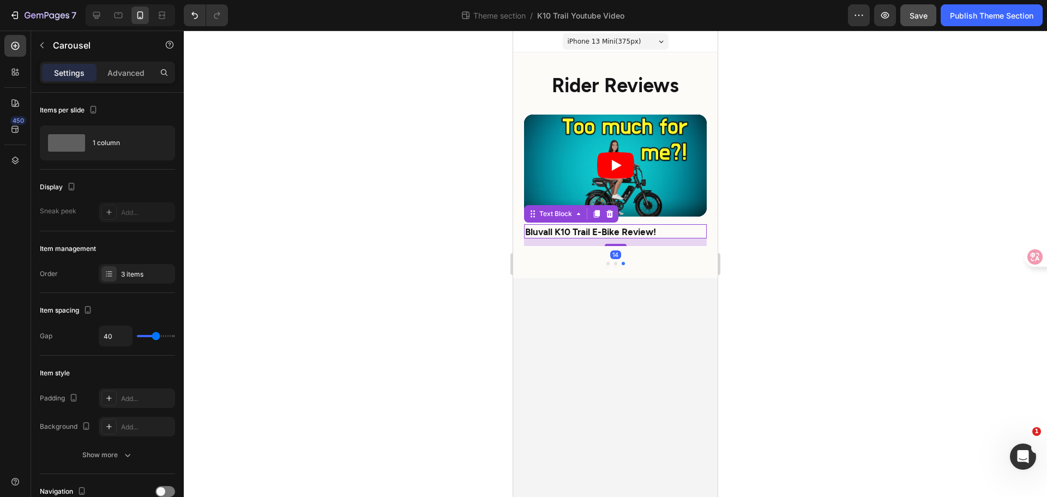
click at [617, 236] on strong "Bluvall K10 Trail E-Bike Review!" at bounding box center [590, 231] width 131 height 11
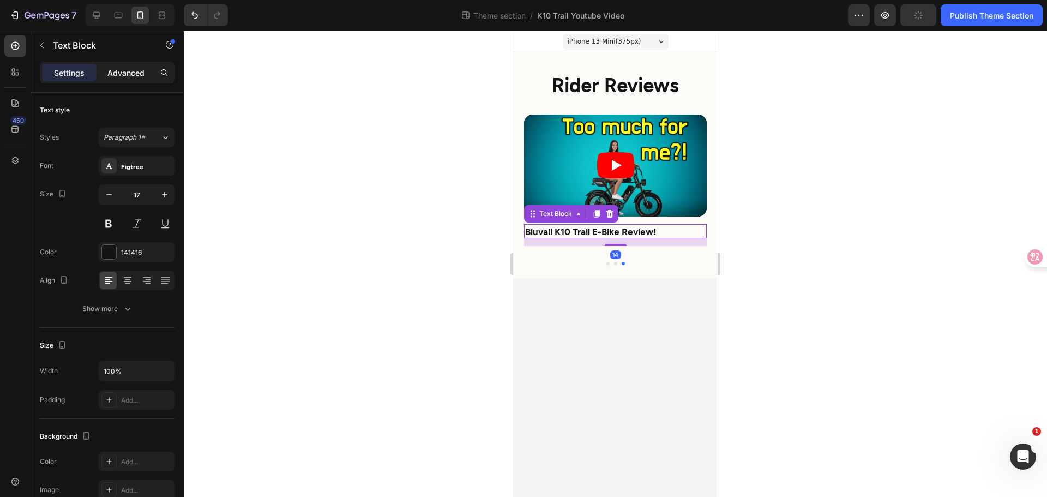
click at [112, 79] on div "Advanced" at bounding box center [126, 72] width 55 height 17
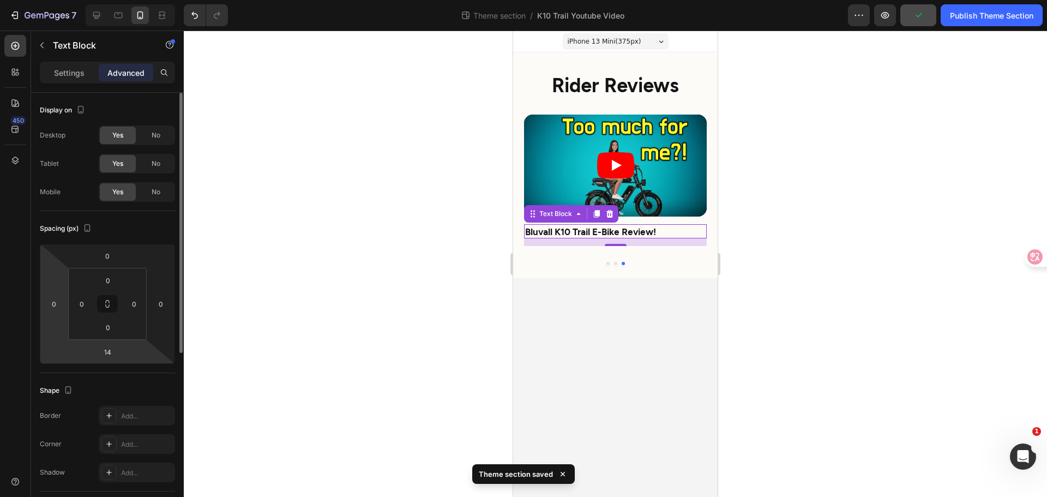
drag, startPoint x: 119, startPoint y: 352, endPoint x: 46, endPoint y: 350, distance: 73.1
click at [46, 350] on div "0 0 14 0" at bounding box center [107, 304] width 135 height 120
type input "20"
click at [834, 314] on div at bounding box center [616, 264] width 864 height 466
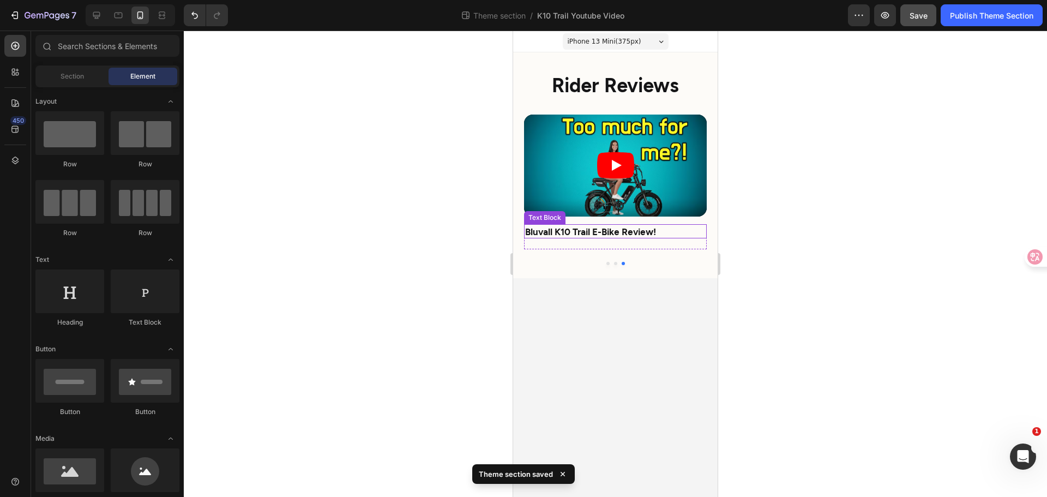
click at [619, 230] on strong "Bluvall K10 Trail E-Bike Review!" at bounding box center [590, 231] width 131 height 11
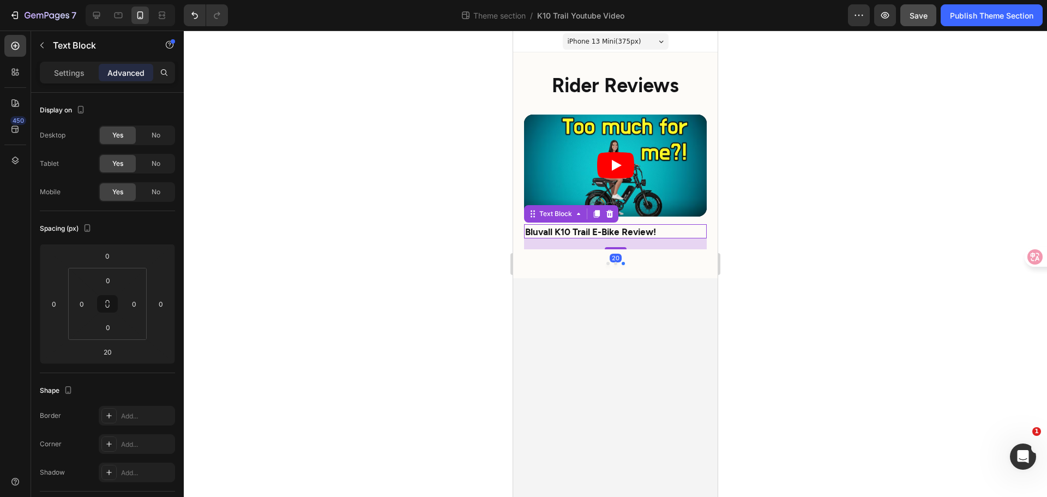
click at [750, 303] on div at bounding box center [616, 264] width 864 height 466
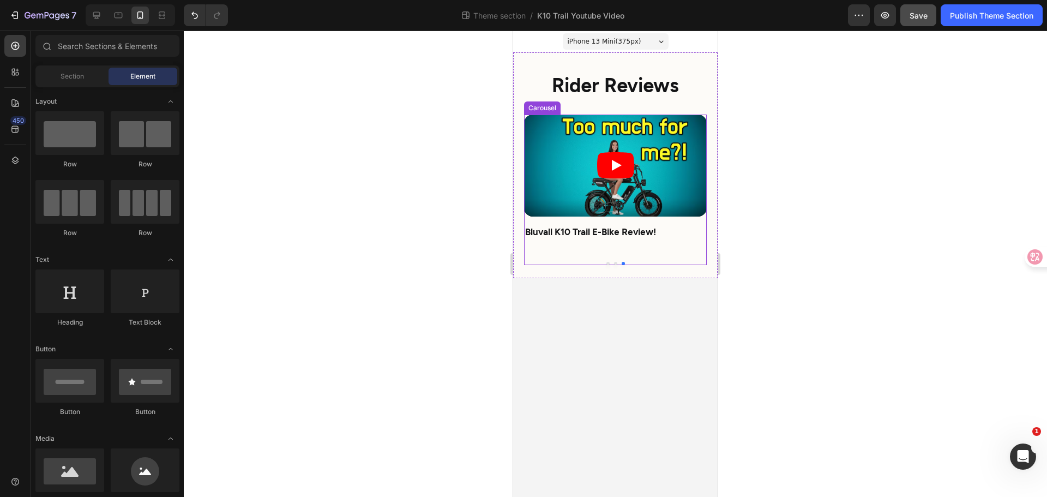
click at [616, 263] on button "Dot" at bounding box center [615, 263] width 3 height 3
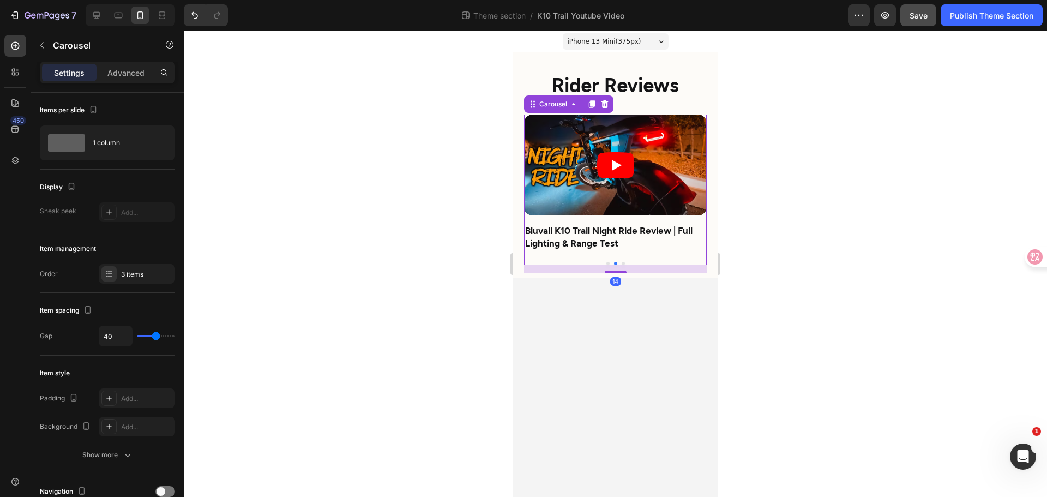
click at [606, 263] on div at bounding box center [615, 263] width 183 height 3
click at [610, 263] on div at bounding box center [615, 263] width 183 height 3
click at [609, 263] on button "Dot" at bounding box center [608, 263] width 3 height 3
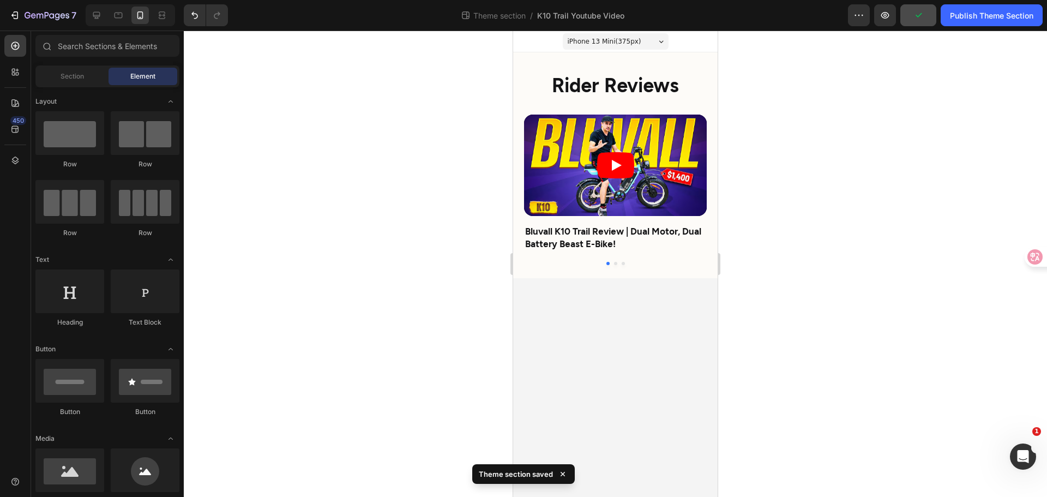
click at [654, 334] on body "iPhone 13 Mini ( 375 px) iPhone 13 Mini iPhone 13 Pro iPhone 11 Pro Max iPhone …" at bounding box center [615, 264] width 205 height 466
click at [119, 17] on icon at bounding box center [119, 16] width 8 height 6
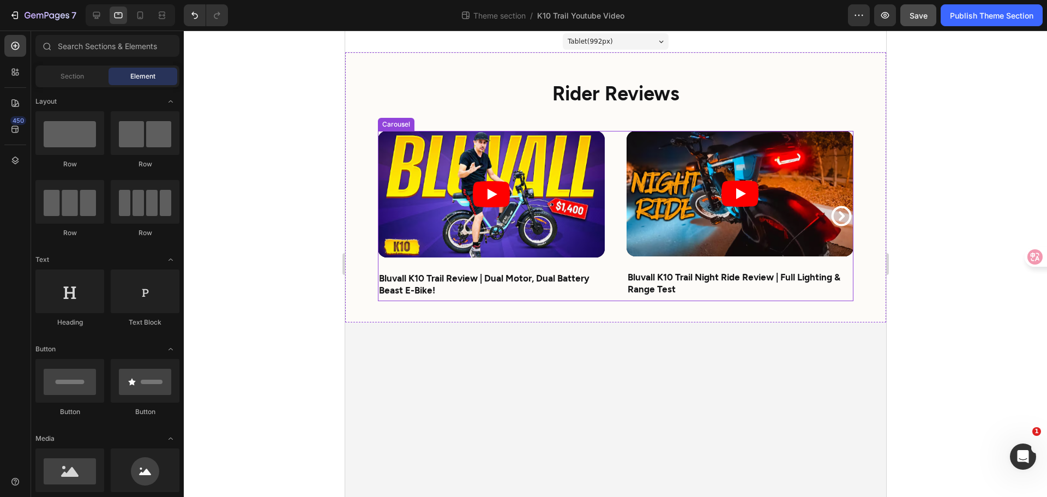
click at [848, 220] on icon "Carousel Next Arrow" at bounding box center [841, 216] width 20 height 20
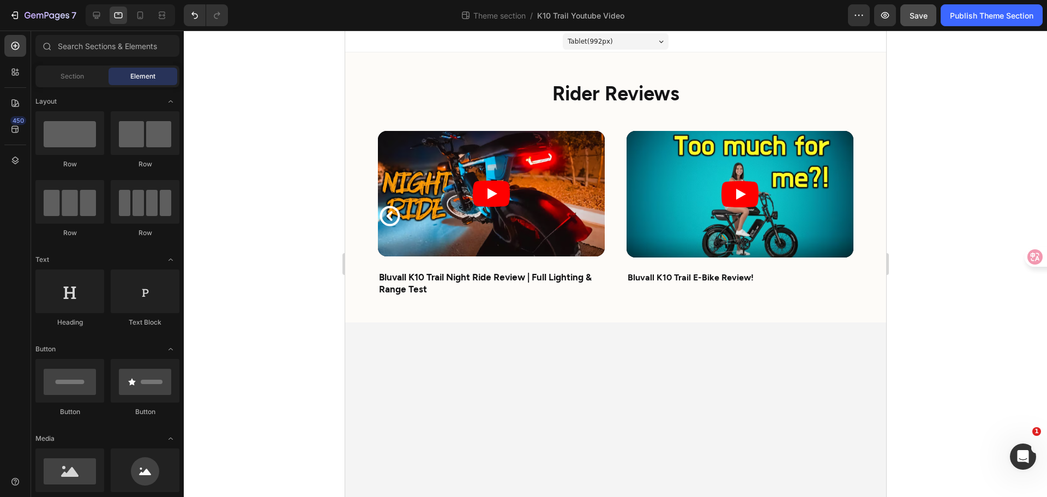
click at [647, 350] on body "Tablet ( 992 px) iPhone 13 Mini iPhone 13 Pro iPhone 11 Pro Max iPhone 15 Pro M…" at bounding box center [615, 264] width 541 height 466
click at [144, 14] on icon at bounding box center [140, 15] width 11 height 11
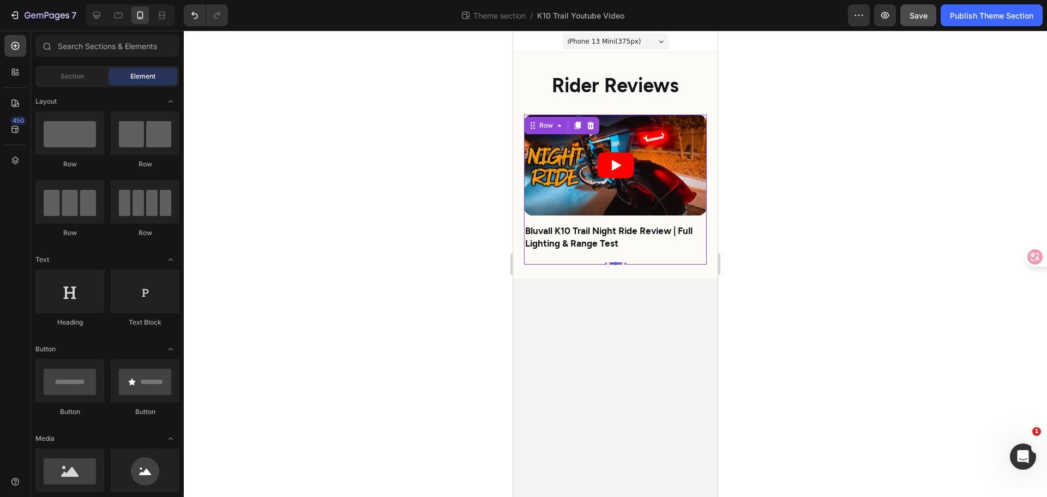
click at [620, 261] on div "Video Bluvall K10 Trail Night Ride Review | Full Lighting & Range Test Text Blo…" at bounding box center [615, 190] width 183 height 150
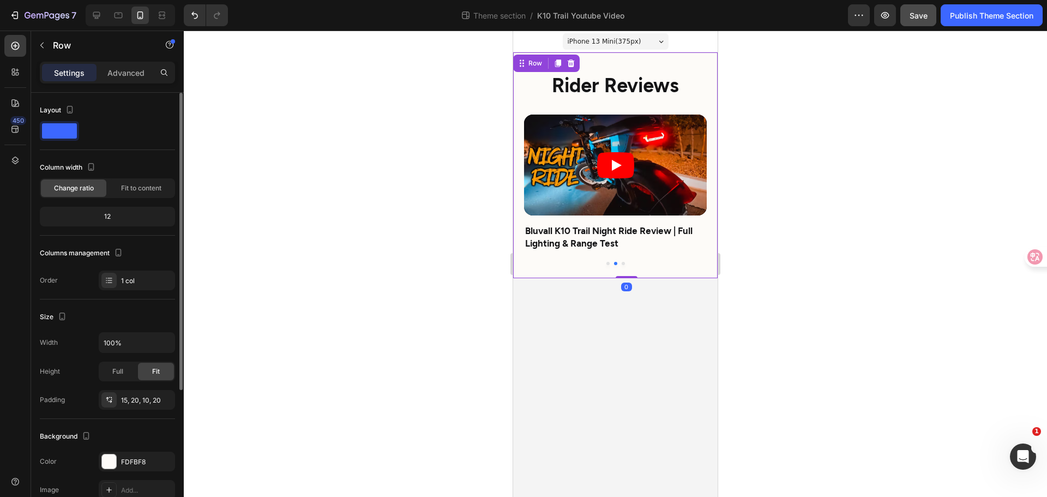
click at [683, 107] on div "⁠⁠⁠⁠⁠⁠⁠ Rider Reviews Heading Video Bluvall K10 Trail Review | Dual Motor, Dual…" at bounding box center [615, 167] width 183 height 212
click at [595, 255] on div "Bluvall K10 Trail Night Ride Review | Full Lighting & Range Test Text Block" at bounding box center [615, 241] width 183 height 37
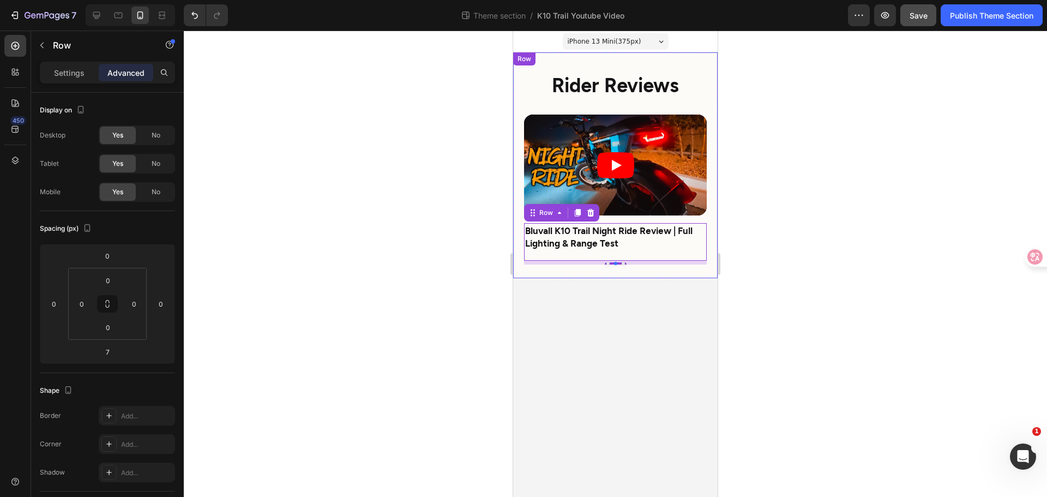
click at [604, 266] on div "Video Bluvall K10 Trail Review | Dual Motor, Dual Battery Beast E-Bike! Text Bl…" at bounding box center [615, 194] width 183 height 158
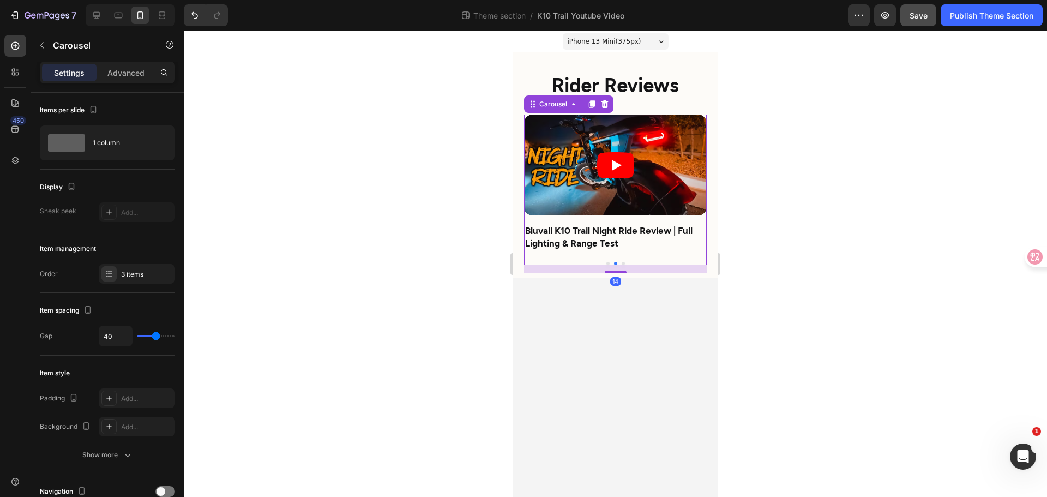
click at [609, 262] on div at bounding box center [615, 263] width 183 height 3
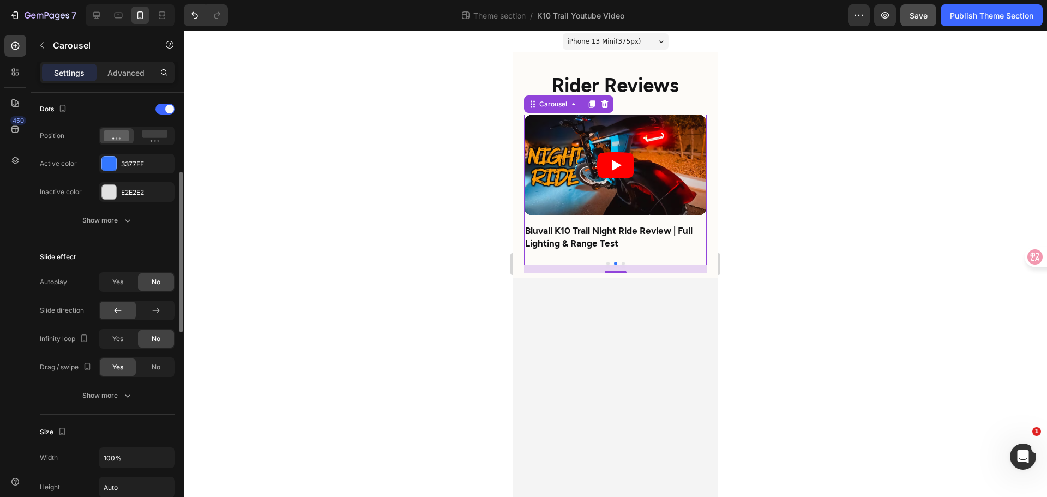
scroll to position [91, 0]
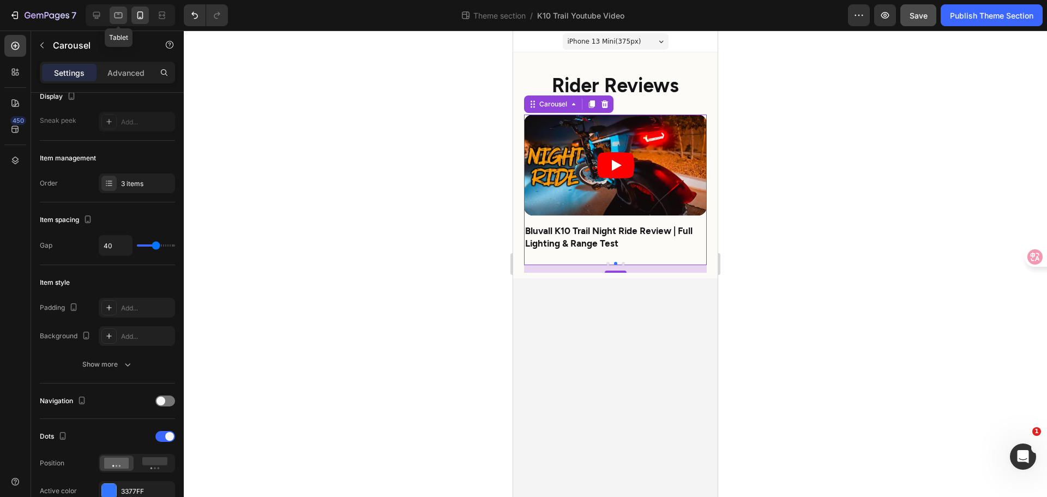
click at [118, 16] on icon at bounding box center [118, 15] width 11 height 11
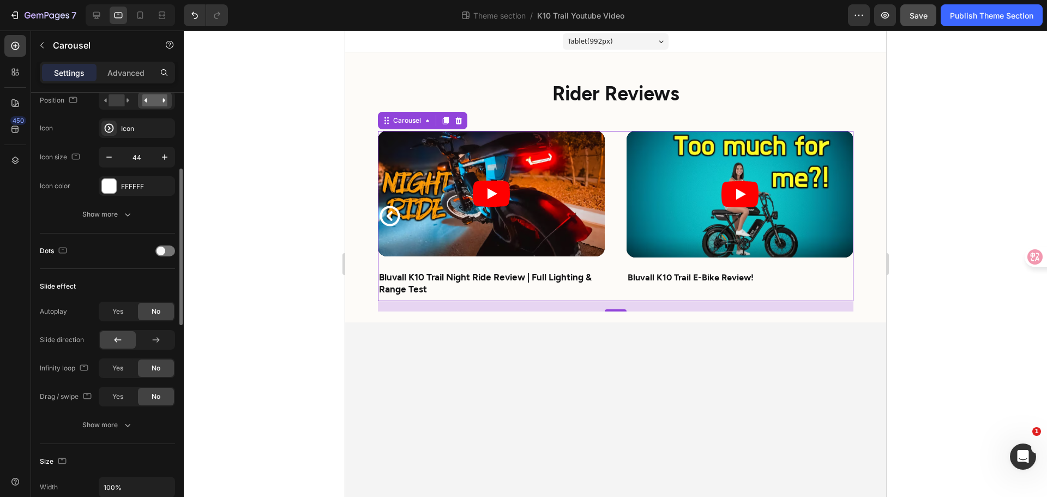
scroll to position [363, 0]
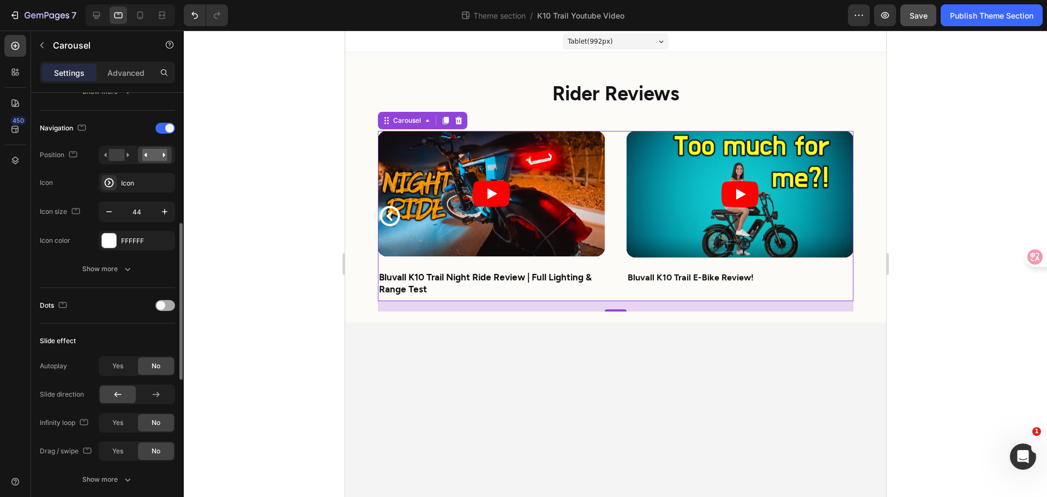
click at [172, 305] on div at bounding box center [165, 305] width 20 height 11
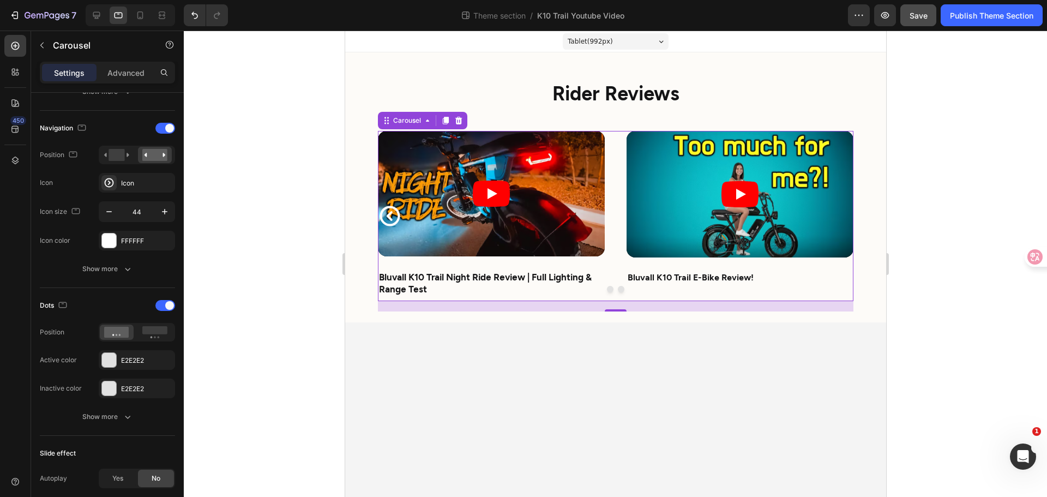
click at [130, 13] on div at bounding box center [130, 15] width 89 height 22
click at [137, 13] on icon at bounding box center [140, 15] width 11 height 11
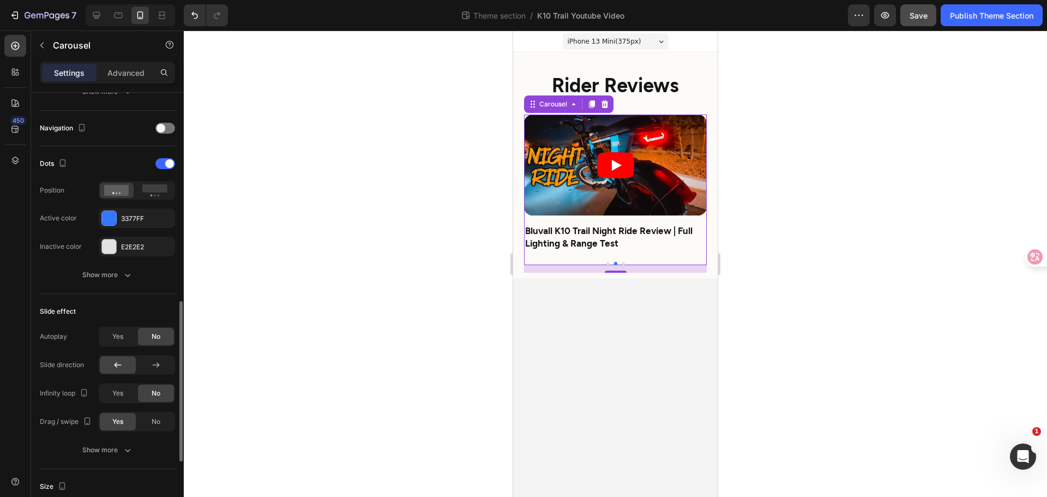
scroll to position [418, 0]
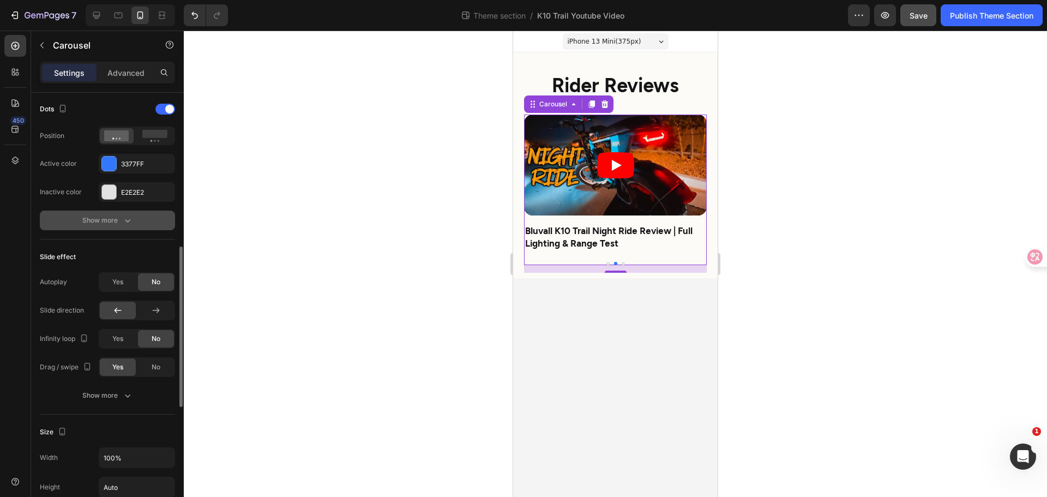
click at [133, 222] on button "Show more" at bounding box center [107, 221] width 135 height 20
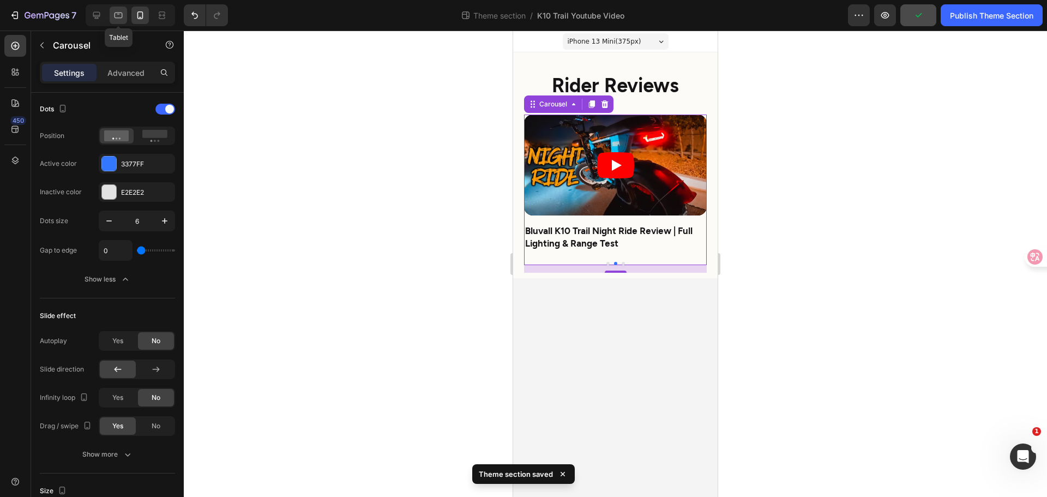
click at [113, 15] on icon at bounding box center [118, 15] width 11 height 11
type input "12"
type input "16"
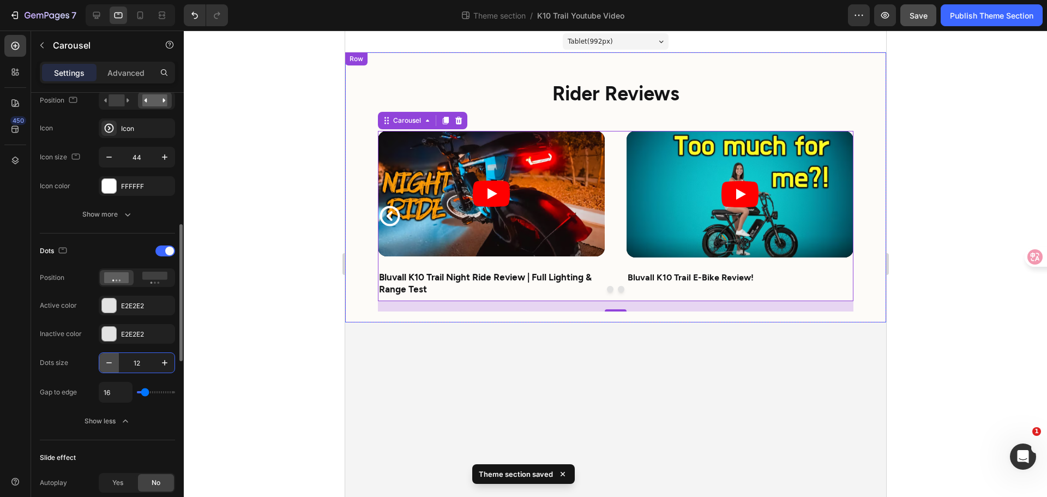
type input "6"
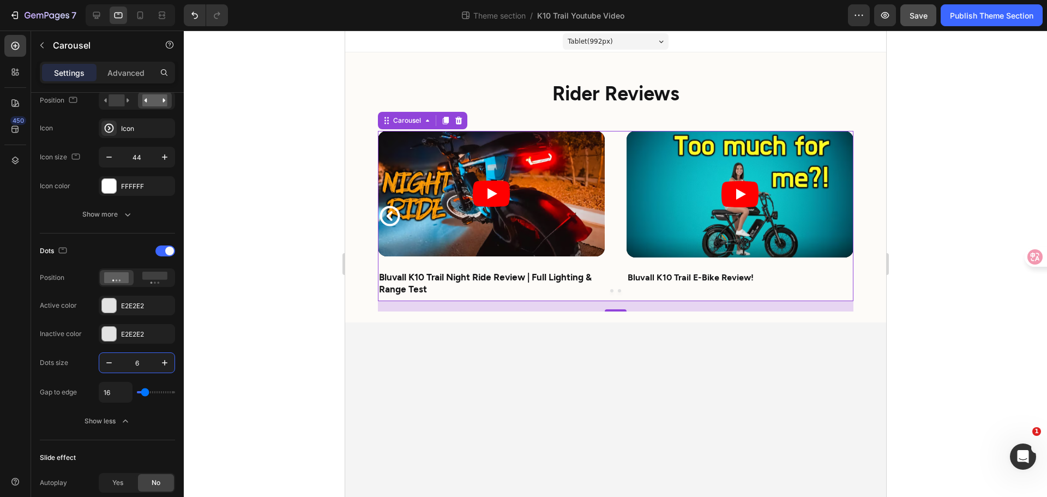
click at [614, 359] on body "Tablet ( 992 px) iPhone 13 Mini iPhone 13 Pro iPhone 11 Pro Max iPhone 15 Pro M…" at bounding box center [615, 264] width 541 height 466
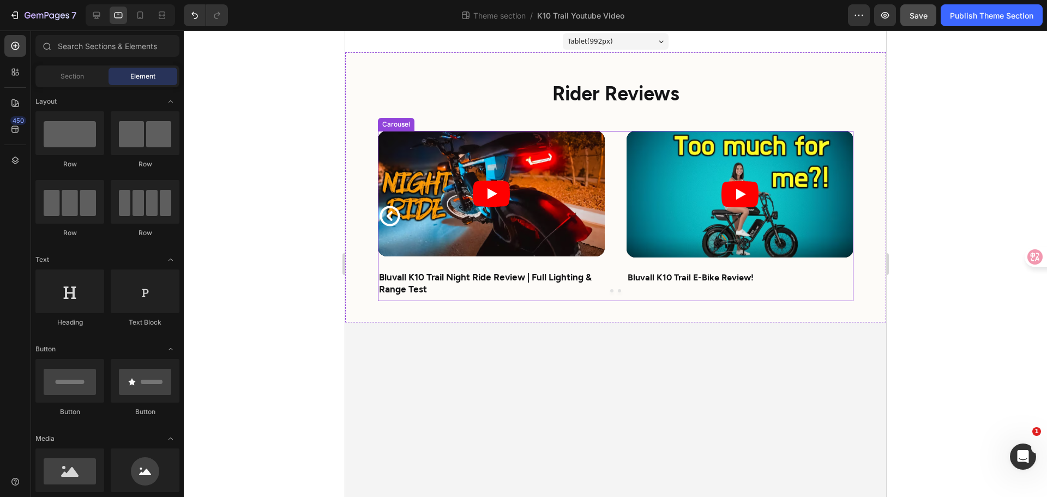
click at [579, 291] on div at bounding box center [615, 290] width 476 height 3
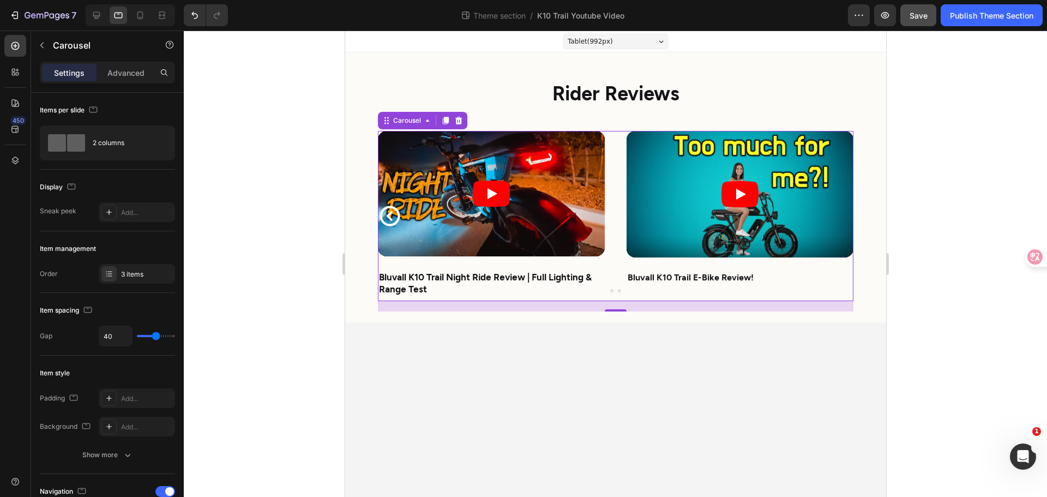
click at [616, 292] on div "Video Bluvall K10 Trail Review | Dual Motor, Dual Battery Beast E-Bike! Text Bl…" at bounding box center [615, 216] width 476 height 170
click at [10, 163] on icon at bounding box center [15, 160] width 11 height 11
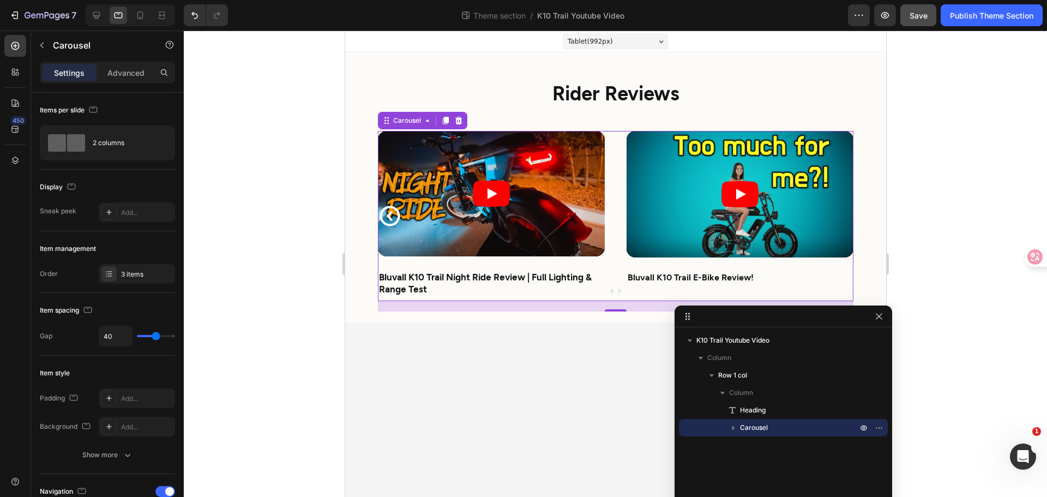
click at [742, 432] on span "Carousel" at bounding box center [754, 427] width 28 height 11
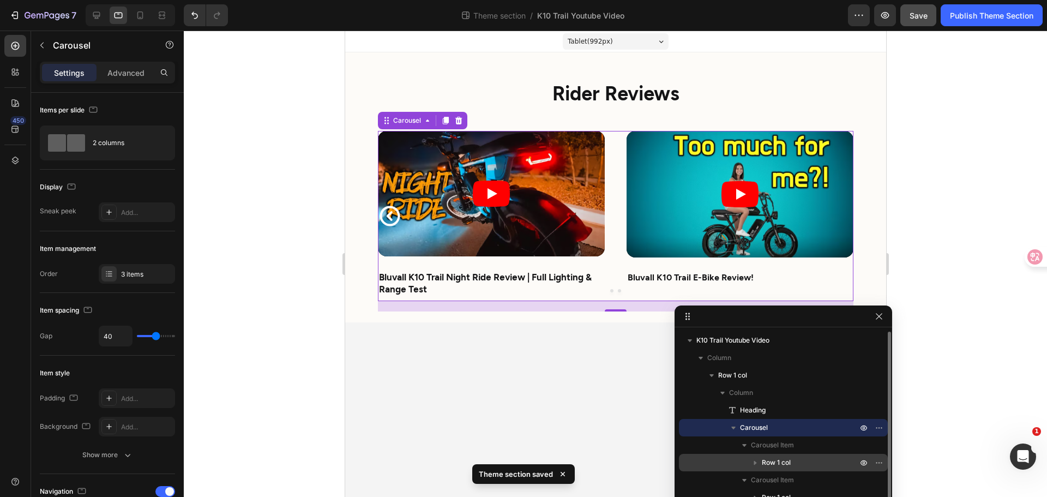
scroll to position [12, 0]
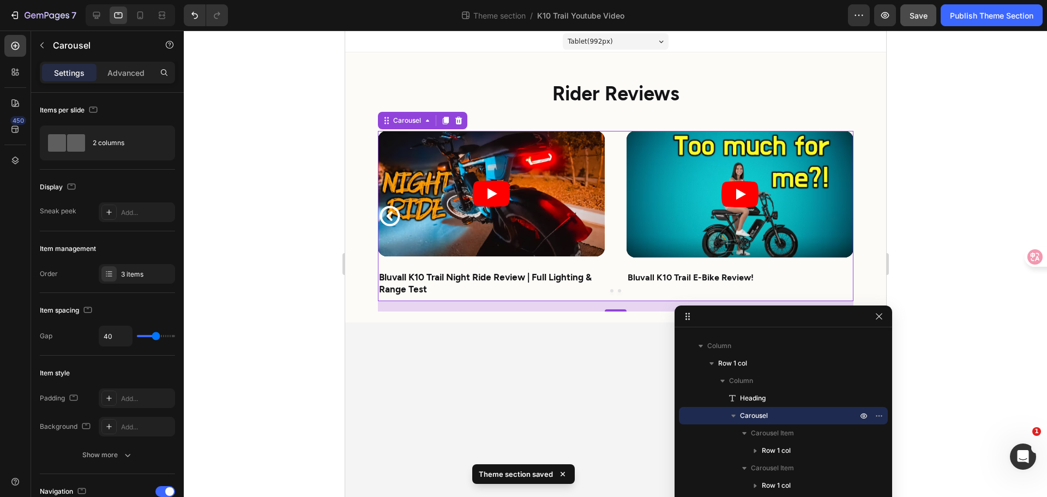
click at [619, 291] on button "Dot" at bounding box center [619, 290] width 3 height 3
click at [612, 292] on div "Video Bluvall K10 Trail Review | Dual Motor, Dual Battery Beast E-Bike! Text Bl…" at bounding box center [615, 216] width 476 height 170
click at [383, 217] on icon "Carousel Back Arrow" at bounding box center [389, 216] width 24 height 24
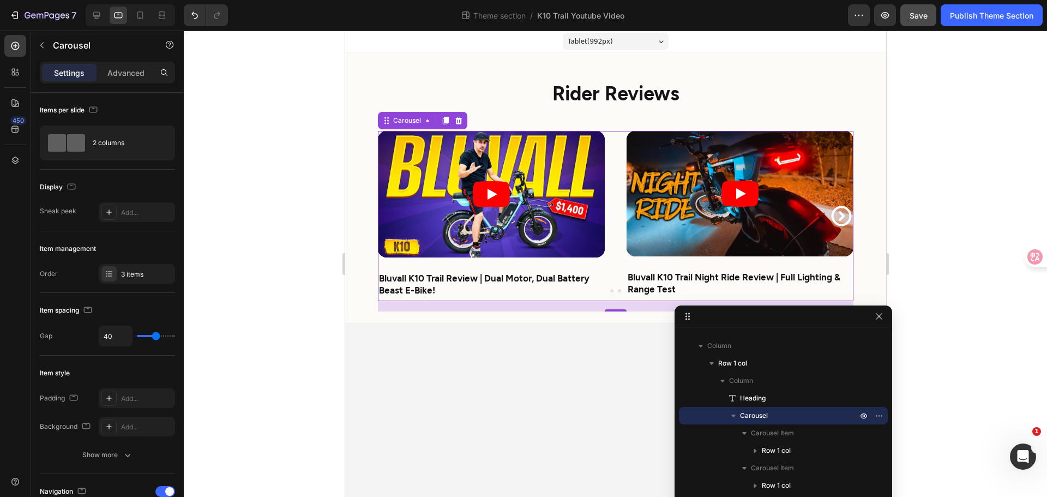
click at [595, 436] on body "Tablet ( 992 px) iPhone 13 Mini iPhone 13 Pro iPhone 11 Pro Max iPhone 15 Pro M…" at bounding box center [615, 264] width 541 height 466
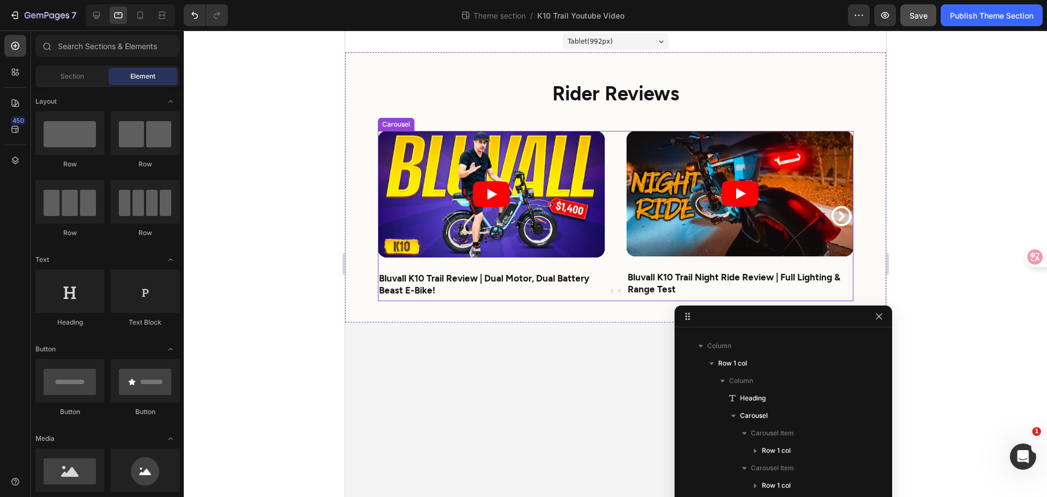
click at [525, 283] on p "Bluvall K10 Trail Review | Dual Motor, Dual Battery Beast E-Bike!" at bounding box center [491, 284] width 225 height 24
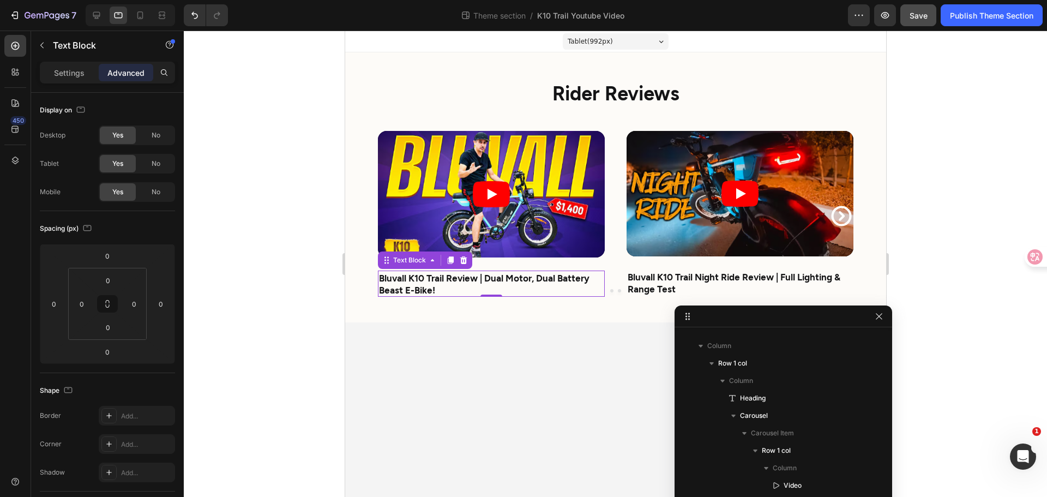
scroll to position [131, 0]
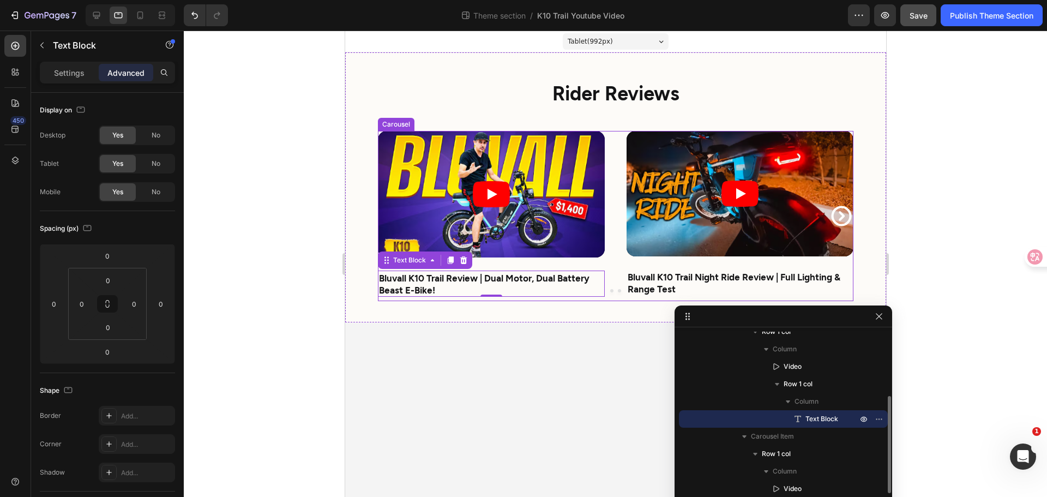
click at [616, 289] on div at bounding box center [615, 290] width 476 height 3
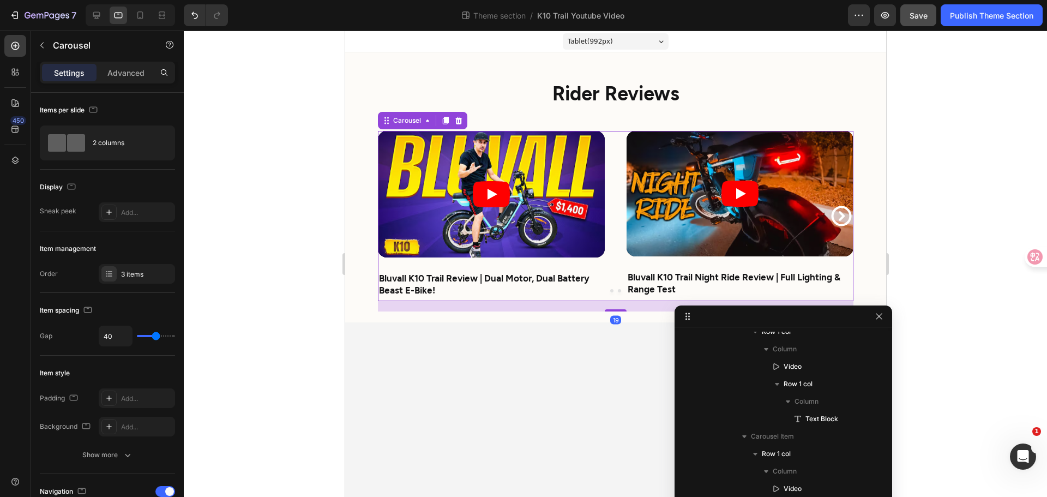
scroll to position [9, 0]
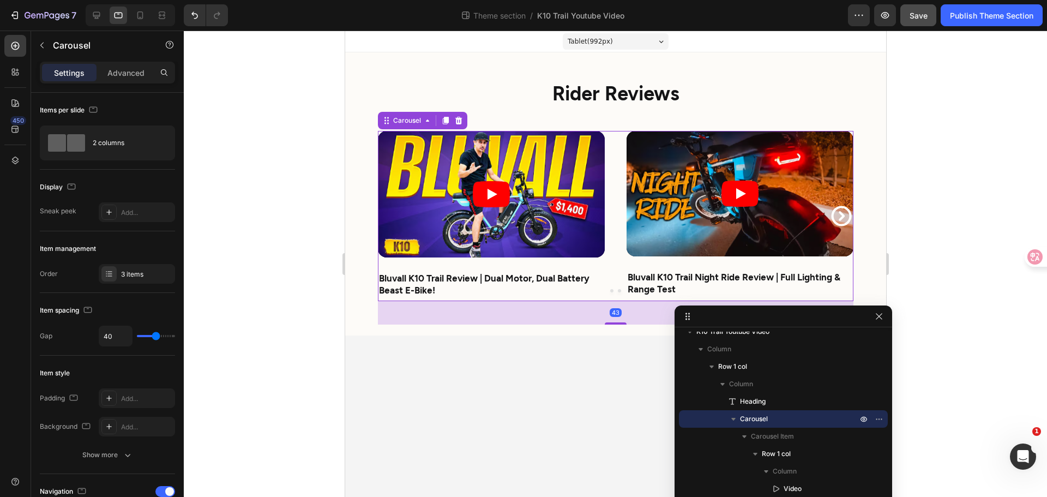
drag, startPoint x: 612, startPoint y: 311, endPoint x: 615, endPoint y: 324, distance: 13.4
click at [615, 324] on div at bounding box center [615, 323] width 22 height 2
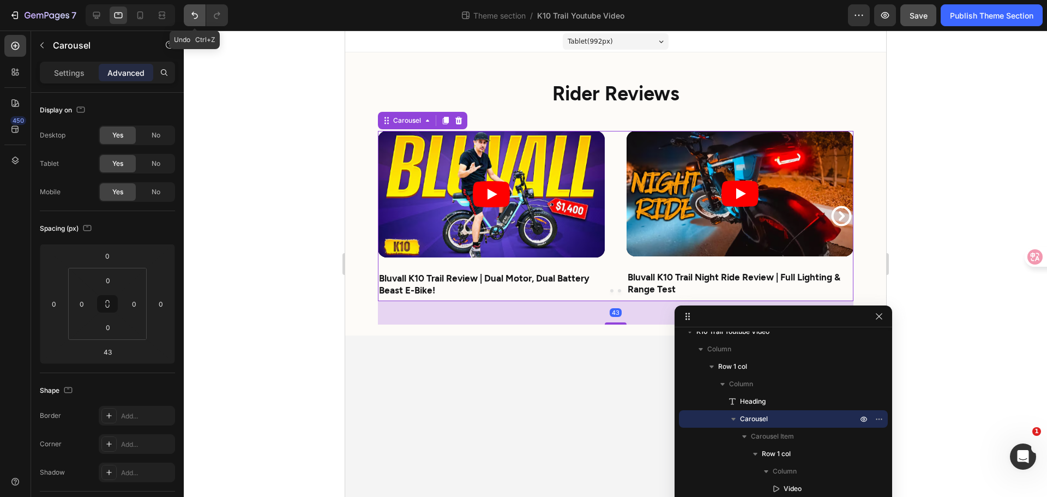
click at [188, 20] on button "Undo/Redo" at bounding box center [195, 15] width 22 height 22
click at [194, 15] on icon "Undo/Redo" at bounding box center [194, 15] width 7 height 7
drag, startPoint x: 614, startPoint y: 323, endPoint x: 617, endPoint y: 312, distance: 11.4
click at [617, 312] on div at bounding box center [615, 311] width 22 height 3
type input "23"
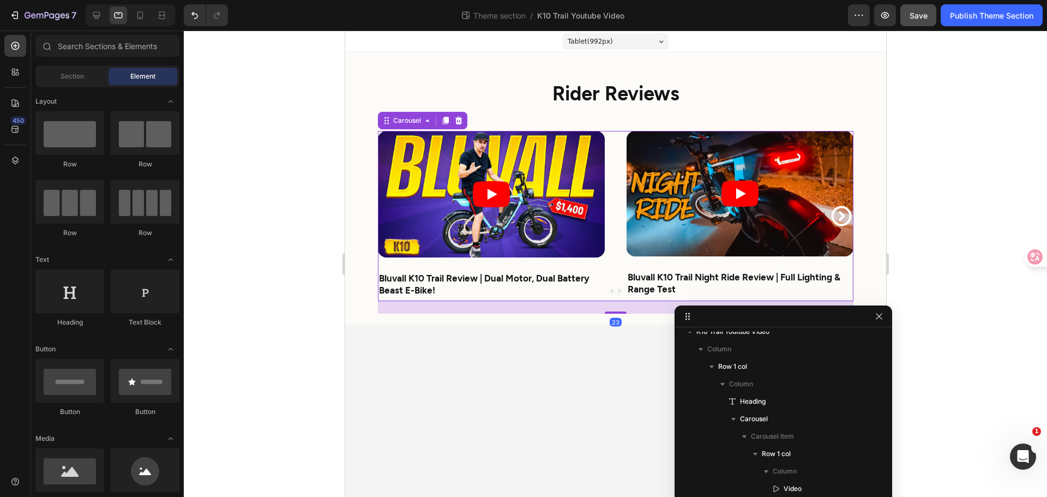
click at [582, 372] on body "Tablet ( 992 px) iPhone 13 Mini iPhone 13 Pro iPhone 11 Pro Max iPhone 15 Pro M…" at bounding box center [615, 264] width 541 height 466
click at [576, 283] on strong "Bluvall K10 Trail Review | Dual Motor, Dual Battery Beast E-Bike!" at bounding box center [484, 283] width 211 height 23
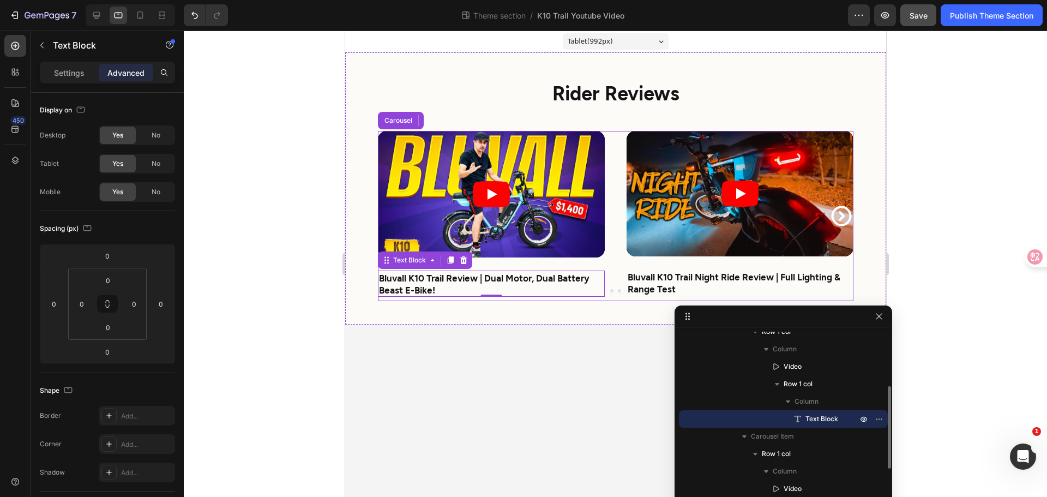
click at [610, 289] on div "Video Bluvall K10 Trail Review | Dual Motor, Dual Battery Beast E-Bike! Text Bl…" at bounding box center [615, 216] width 476 height 170
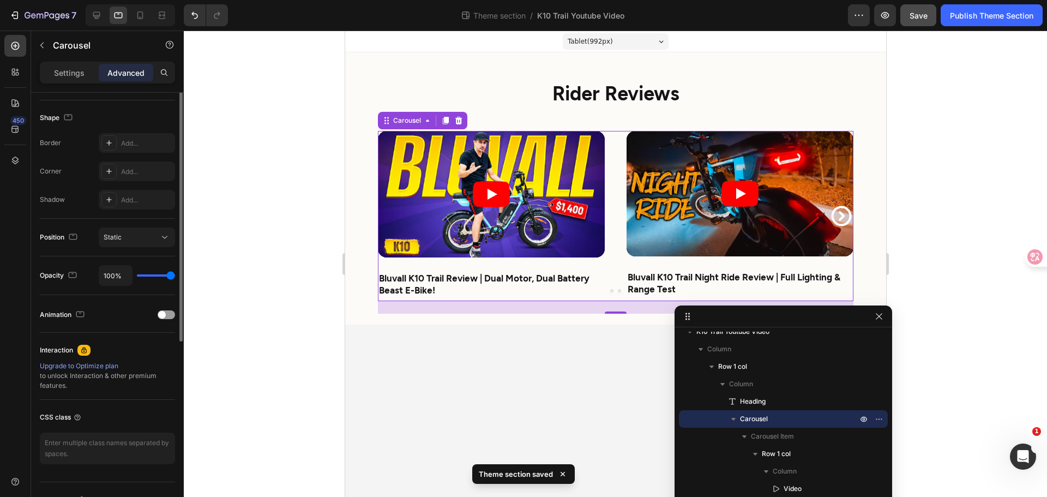
scroll to position [0, 0]
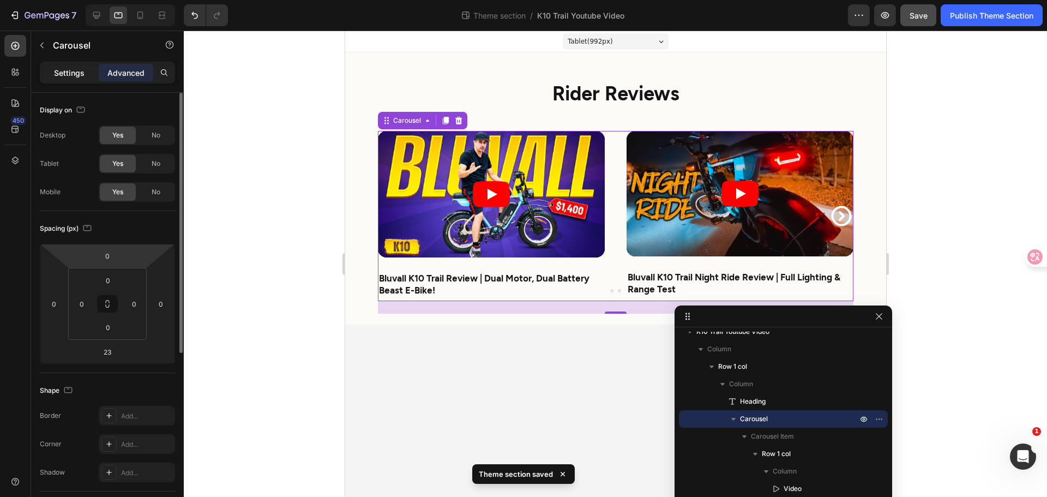
click at [57, 75] on p "Settings" at bounding box center [69, 72] width 31 height 11
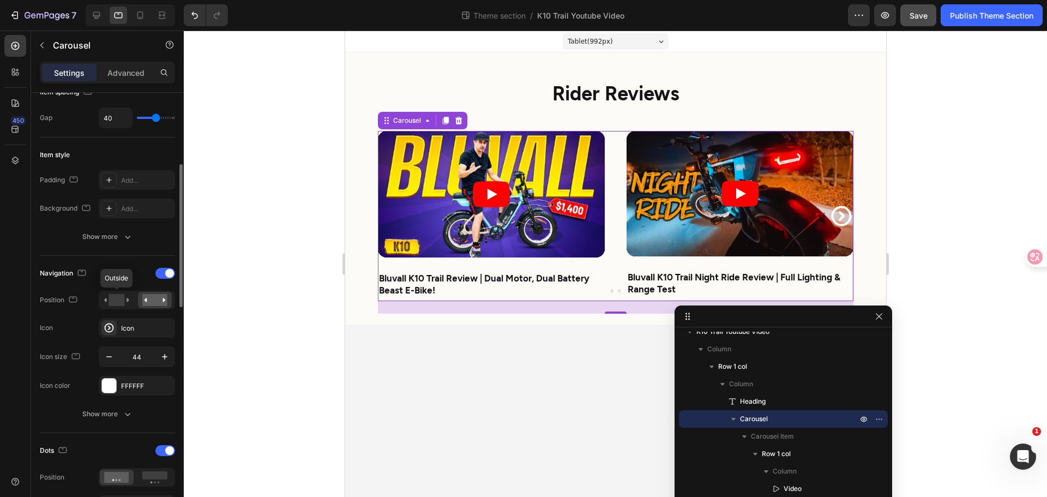
scroll to position [273, 0]
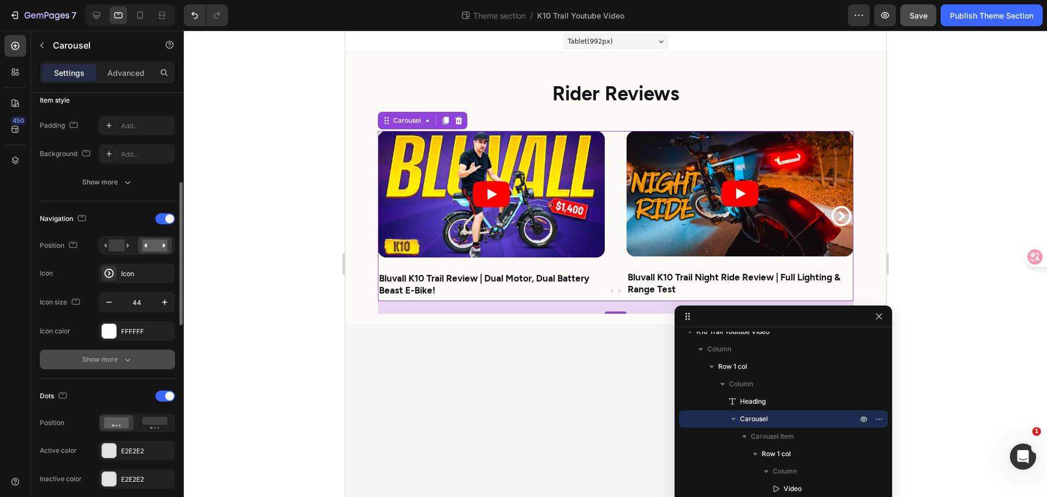
click at [127, 359] on icon "button" at bounding box center [127, 359] width 11 height 11
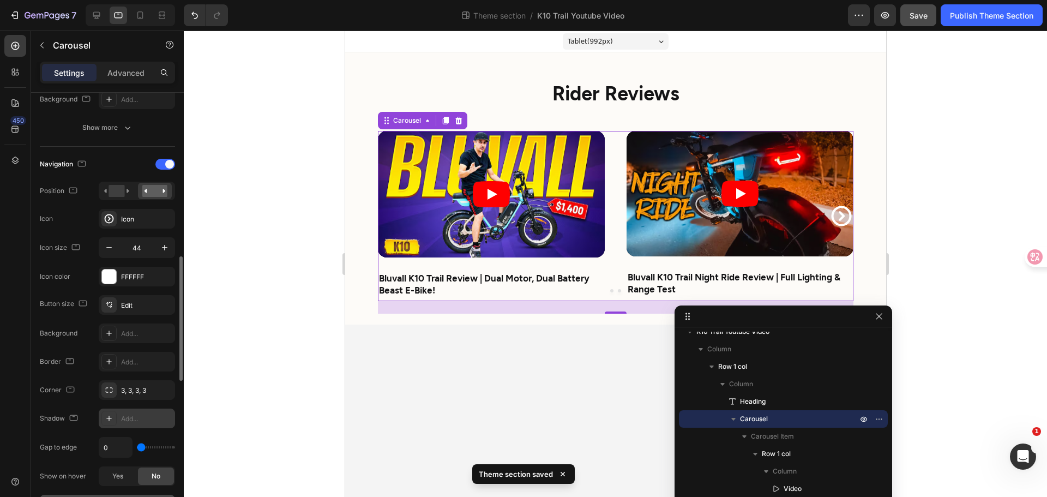
scroll to position [382, 0]
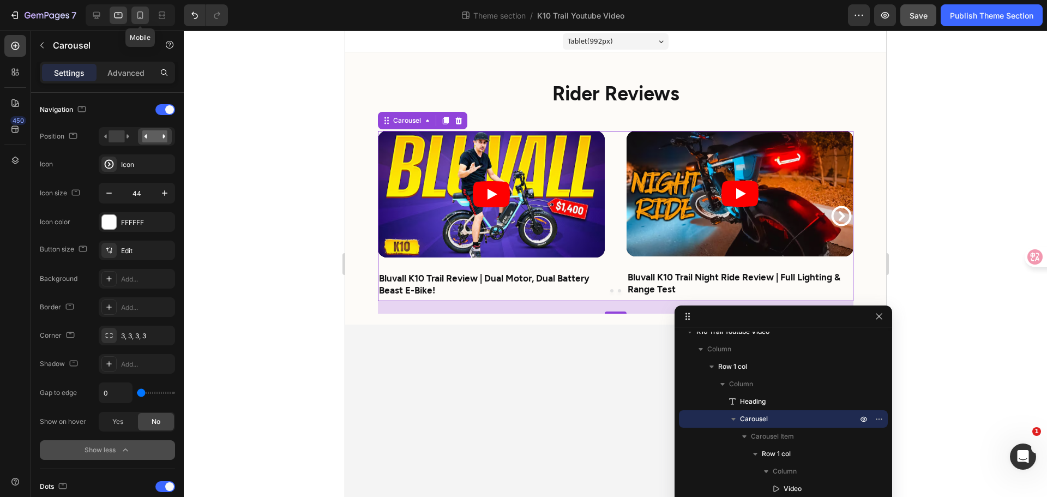
click at [137, 19] on icon at bounding box center [140, 15] width 11 height 11
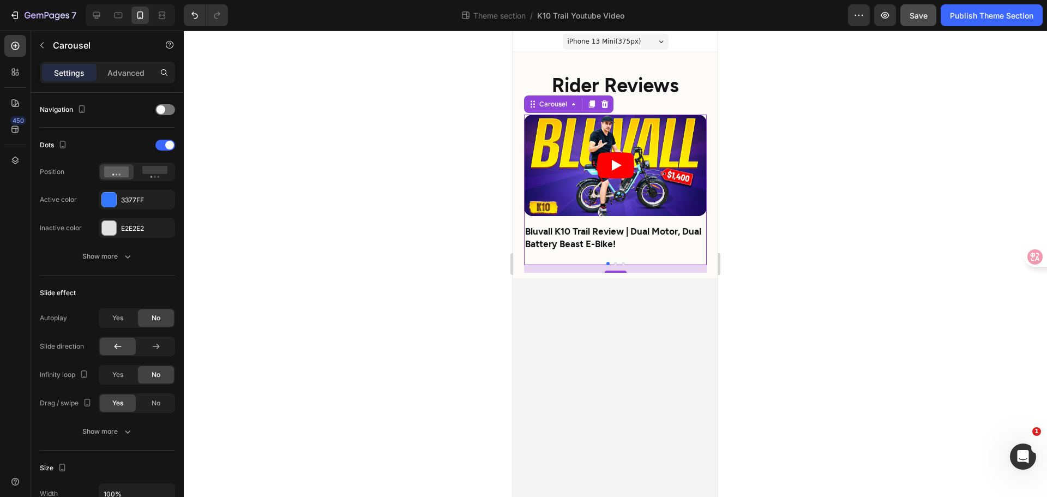
click at [697, 371] on body "iPhone 13 Mini ( 375 px) iPhone 13 Mini iPhone 13 Pro iPhone 11 Pro Max iPhone …" at bounding box center [615, 264] width 205 height 466
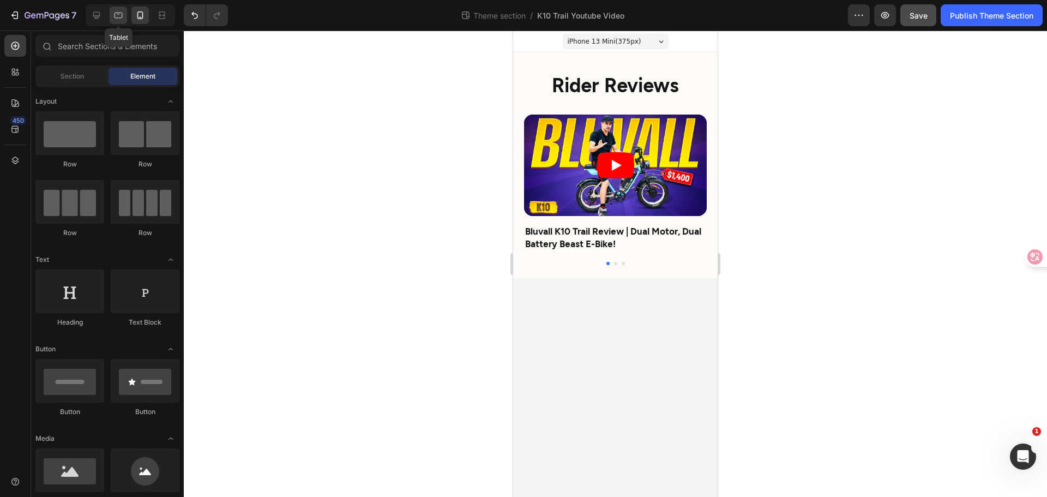
click at [117, 16] on icon at bounding box center [118, 15] width 11 height 11
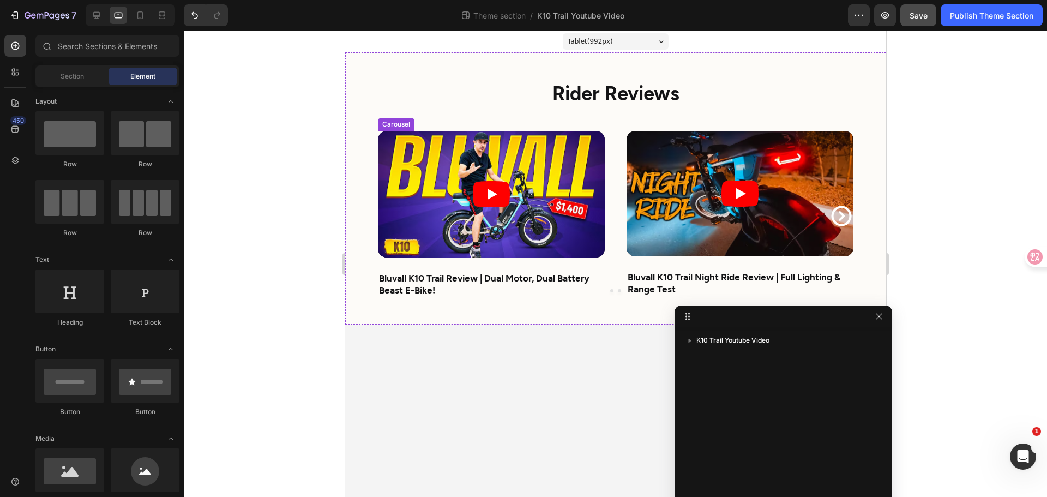
click at [838, 217] on icon "Carousel Next Arrow" at bounding box center [841, 216] width 24 height 24
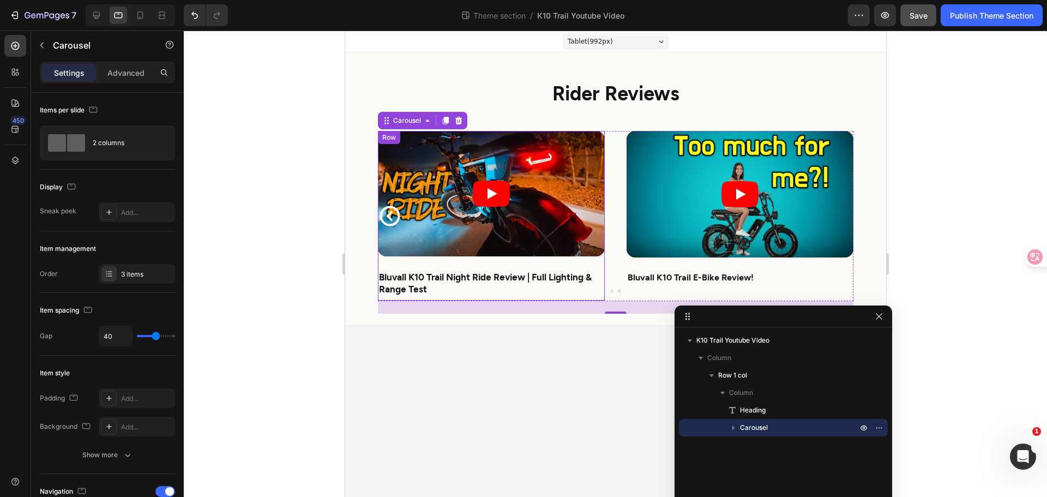
click at [542, 297] on div "Video Bluvall K10 Trail Night Ride Review | Full Lighting & Range Test Text Blo…" at bounding box center [490, 216] width 227 height 170
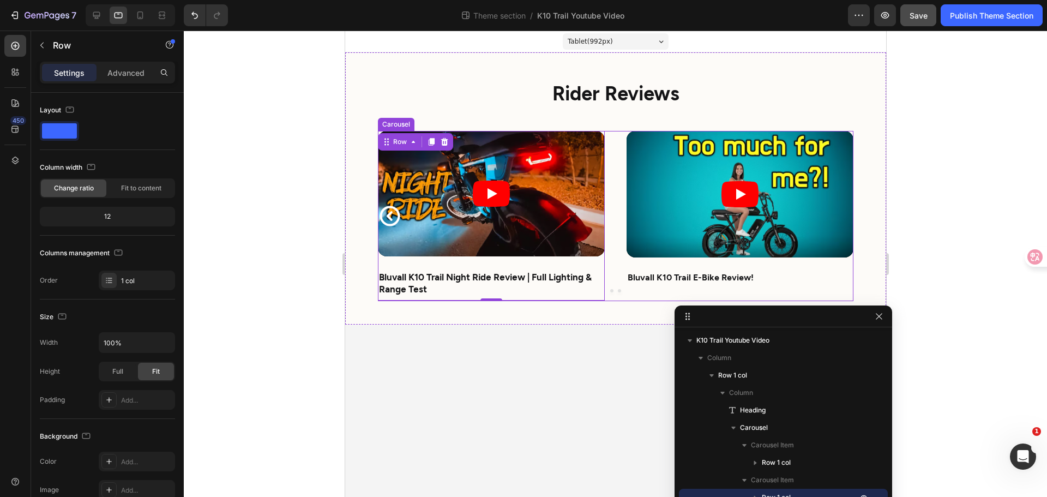
click at [620, 291] on button "Dot" at bounding box center [619, 290] width 3 height 3
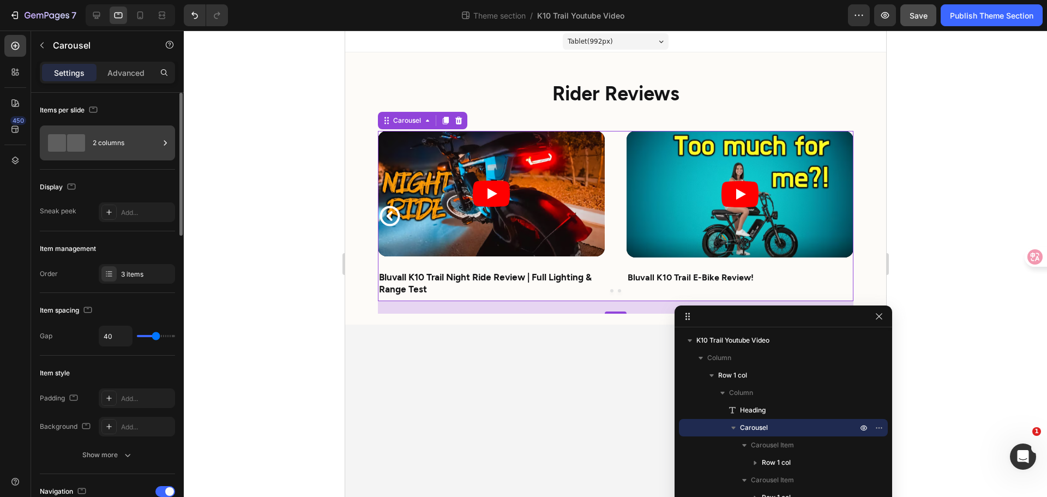
click at [162, 137] on icon at bounding box center [165, 142] width 11 height 11
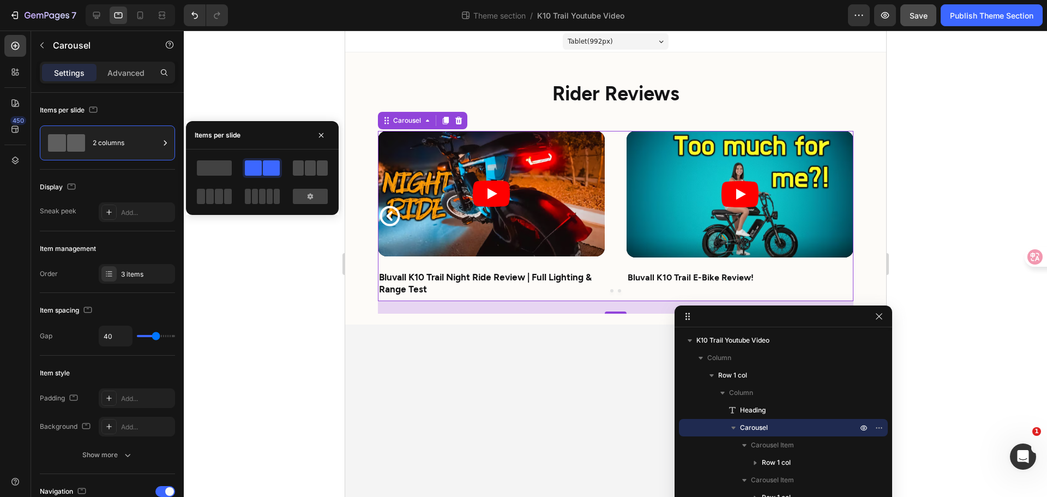
click at [321, 170] on span at bounding box center [322, 167] width 11 height 15
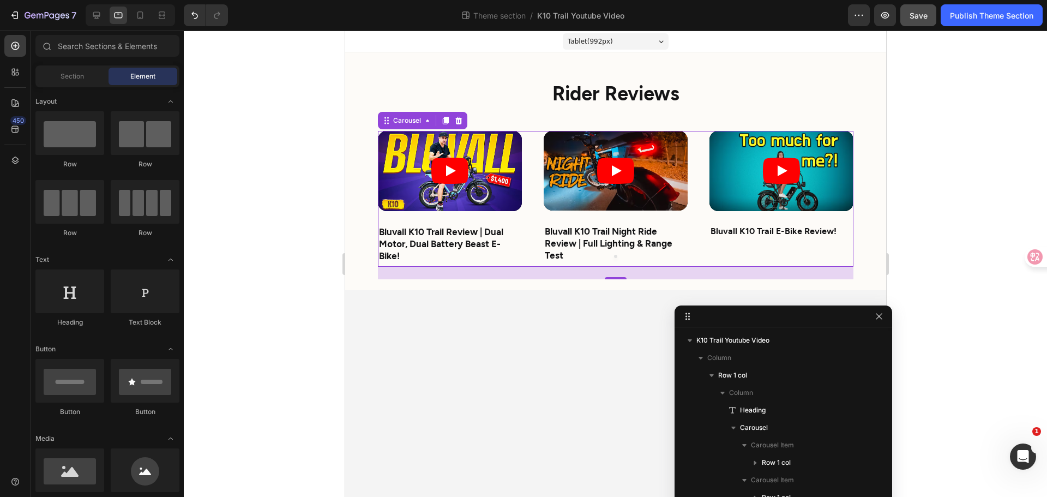
click at [616, 317] on body "Tablet ( 992 px) iPhone 13 Mini iPhone 13 Pro iPhone 11 Pro Max iPhone 15 Pro M…" at bounding box center [615, 264] width 541 height 466
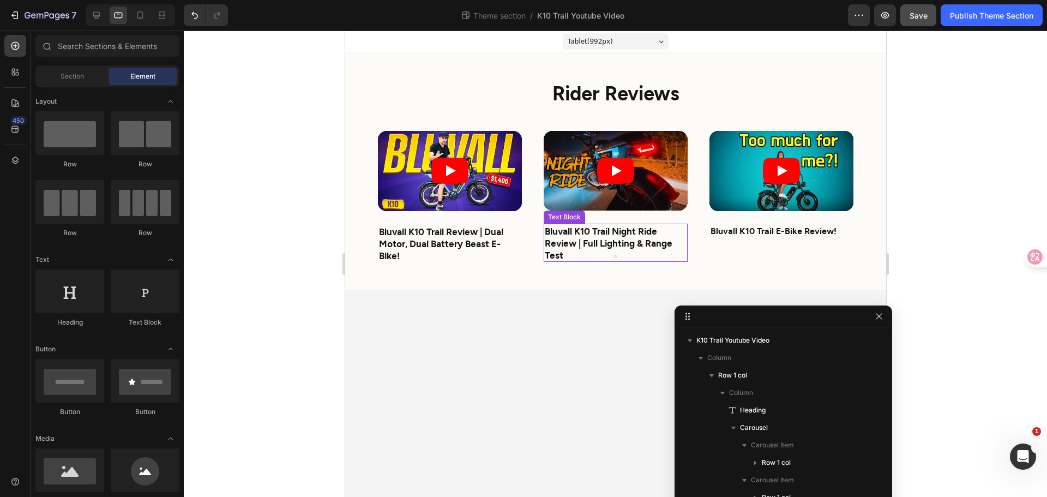
click at [616, 256] on button "Dot" at bounding box center [615, 256] width 3 height 3
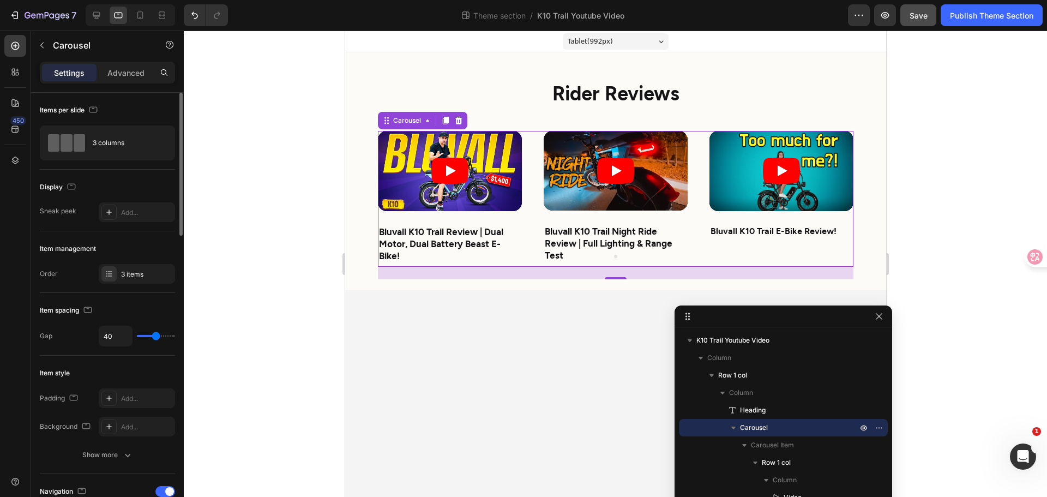
scroll to position [436, 0]
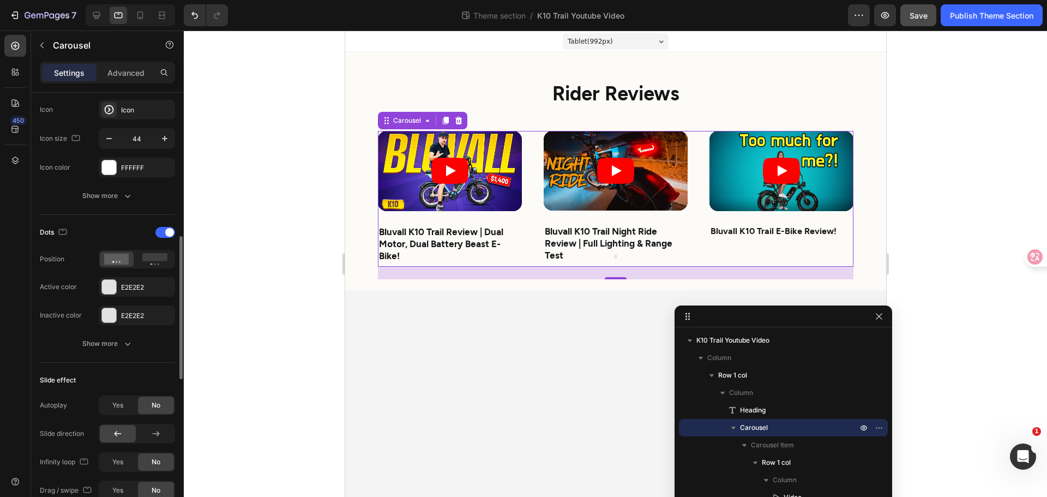
click at [163, 223] on div "Dots Position Active color E2E2E2 Inactive color E2E2E2 Show more" at bounding box center [107, 289] width 135 height 148
click at [163, 229] on div at bounding box center [165, 232] width 20 height 11
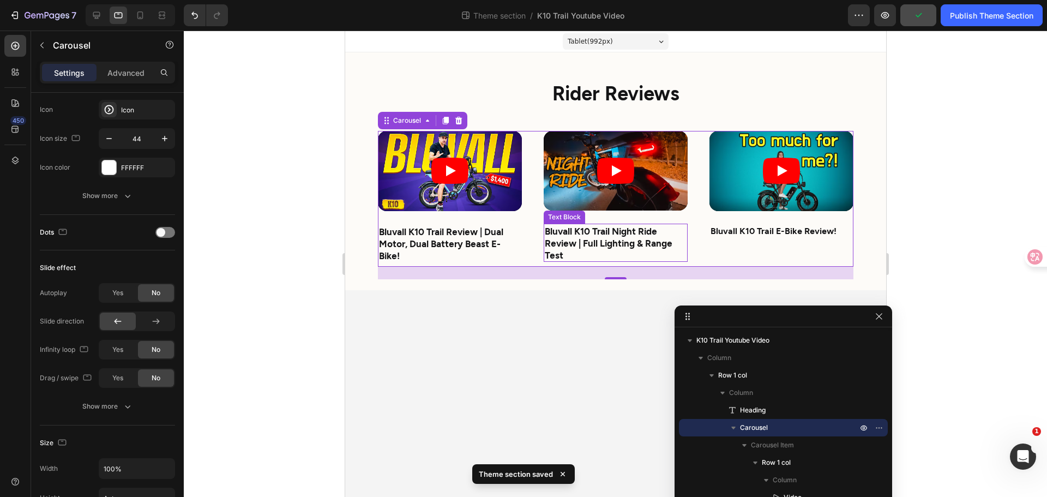
click at [644, 248] on strong "Bluvall K10 Trail Night Ride Review | Full Lighting & Range Test" at bounding box center [608, 242] width 128 height 35
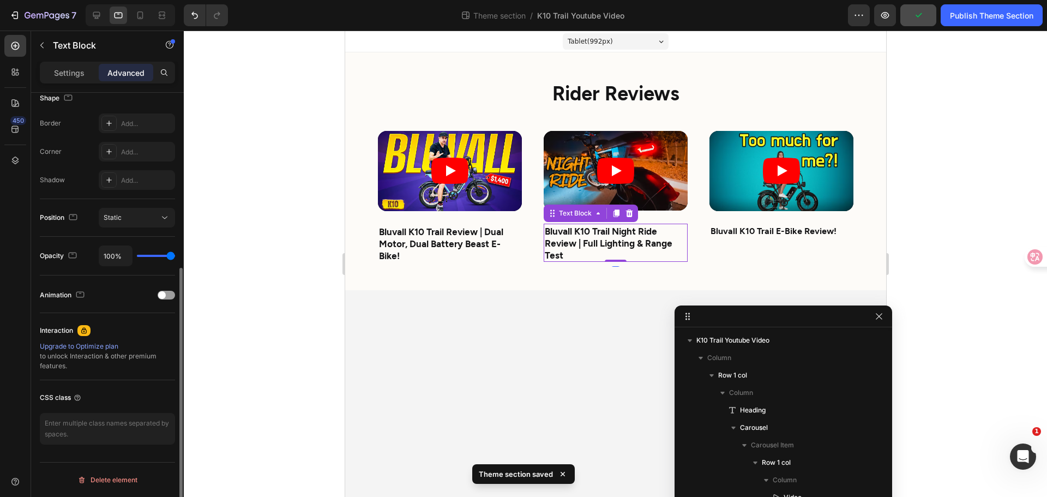
scroll to position [0, 0]
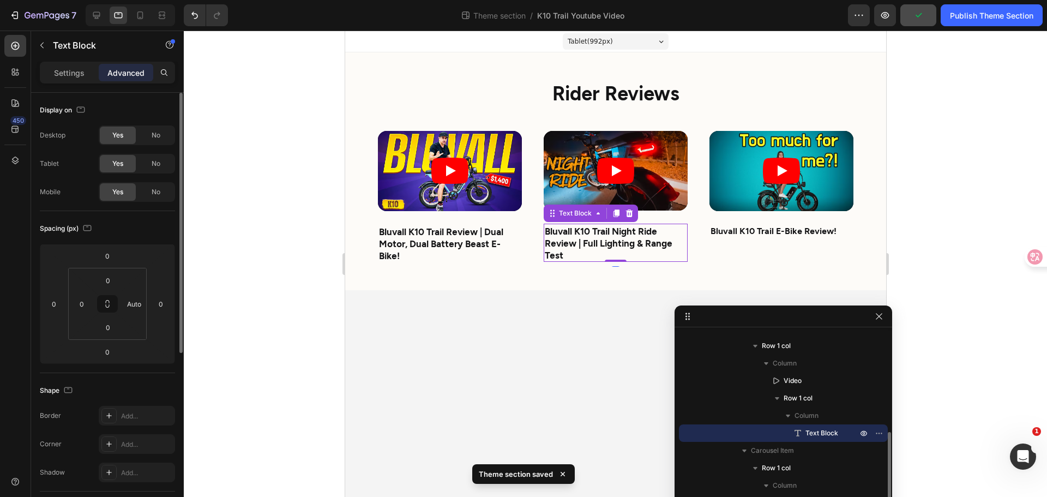
click at [537, 361] on body "Tablet ( 992 px) iPhone 13 Mini iPhone 13 Pro iPhone 11 Pro Max iPhone 15 Pro M…" at bounding box center [615, 264] width 541 height 466
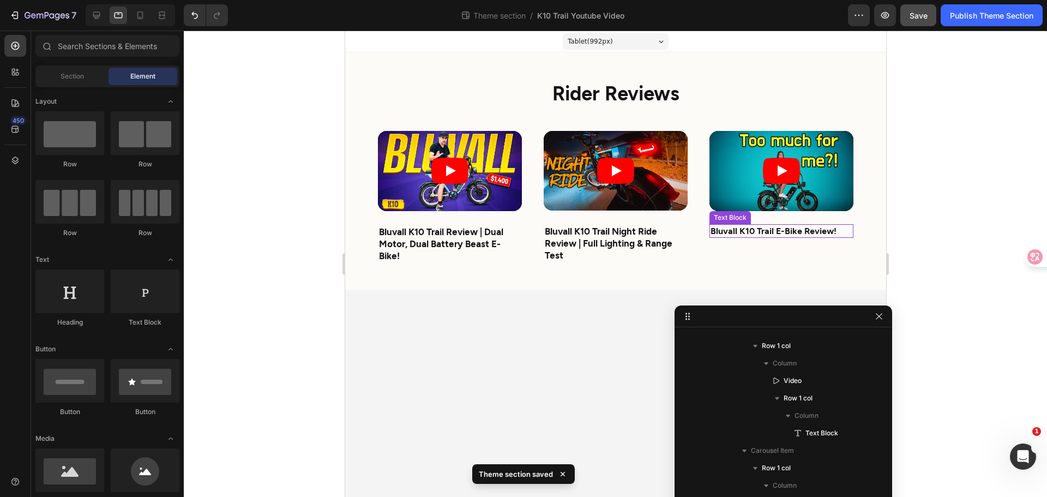
click at [755, 230] on strong "Bluvall K10 Trail E-Bike Review!" at bounding box center [773, 230] width 126 height 10
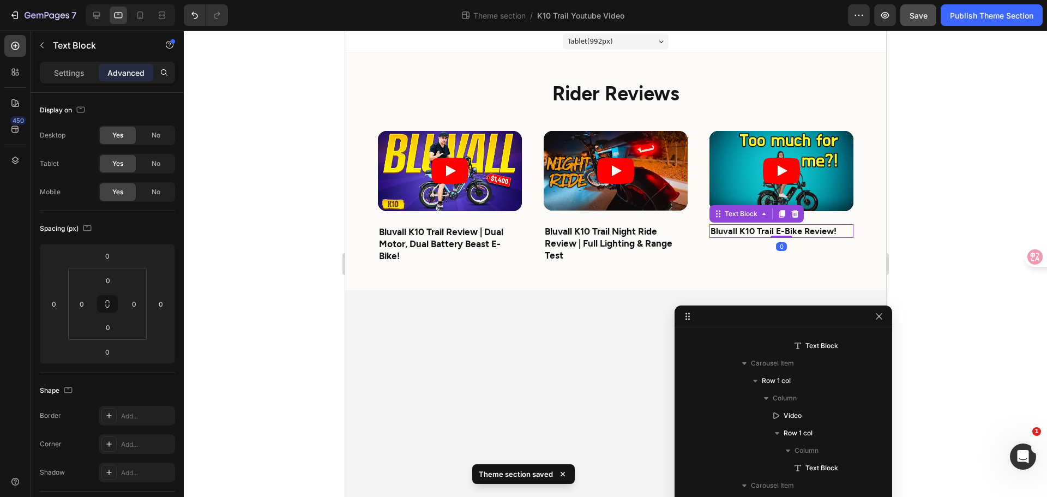
scroll to position [274, 0]
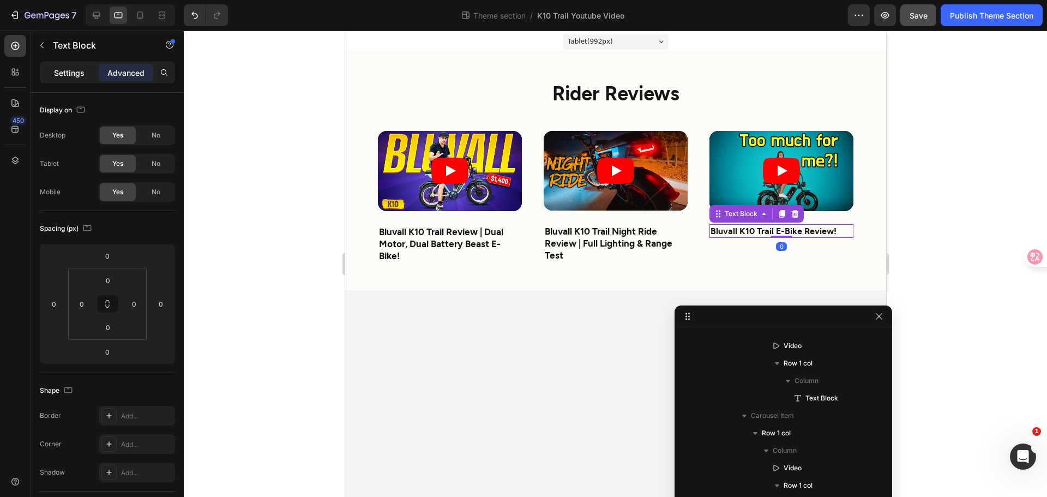
click at [69, 67] on p "Settings" at bounding box center [69, 72] width 31 height 11
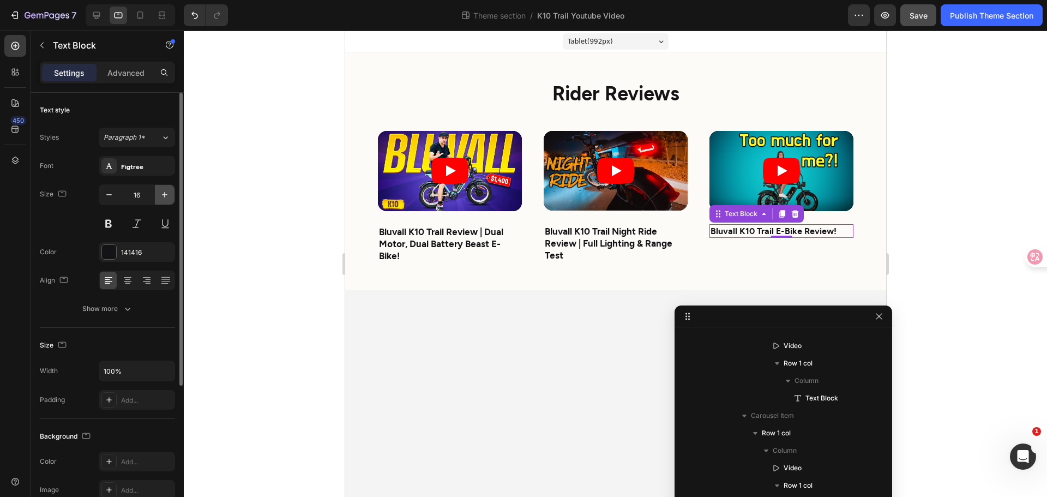
click at [161, 190] on icon "button" at bounding box center [164, 194] width 11 height 11
type input "17"
click at [637, 245] on strong "Bluvall K10 Trail Night Ride Review | Full Lighting & Range Test" at bounding box center [608, 242] width 128 height 35
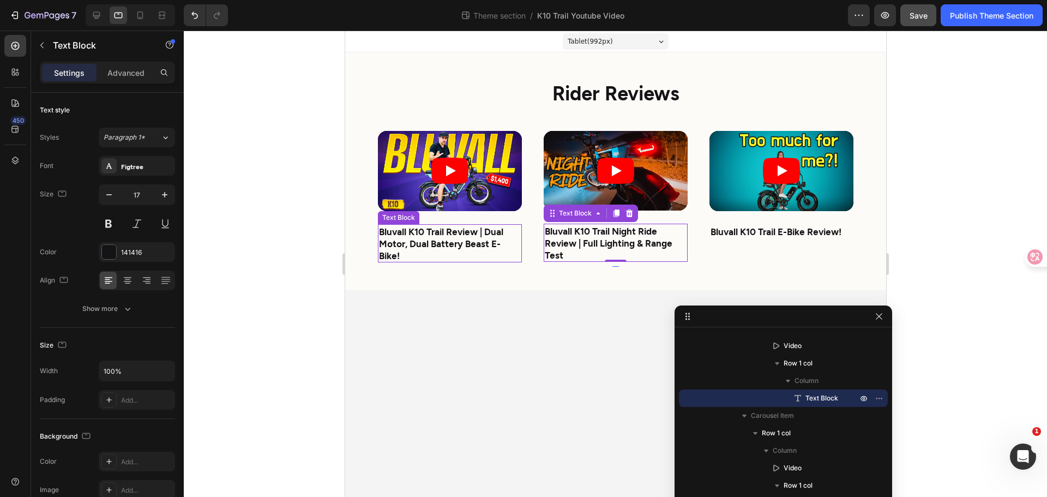
click at [464, 243] on strong "Bluvall K10 Trail Review | Dual Motor, Dual Battery Beast E-Bike!" at bounding box center [441, 243] width 124 height 35
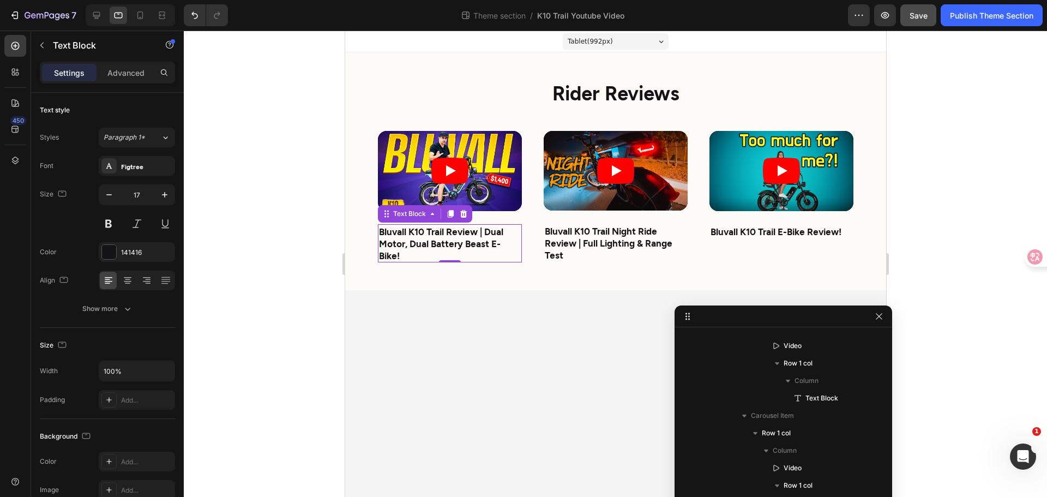
scroll to position [131, 0]
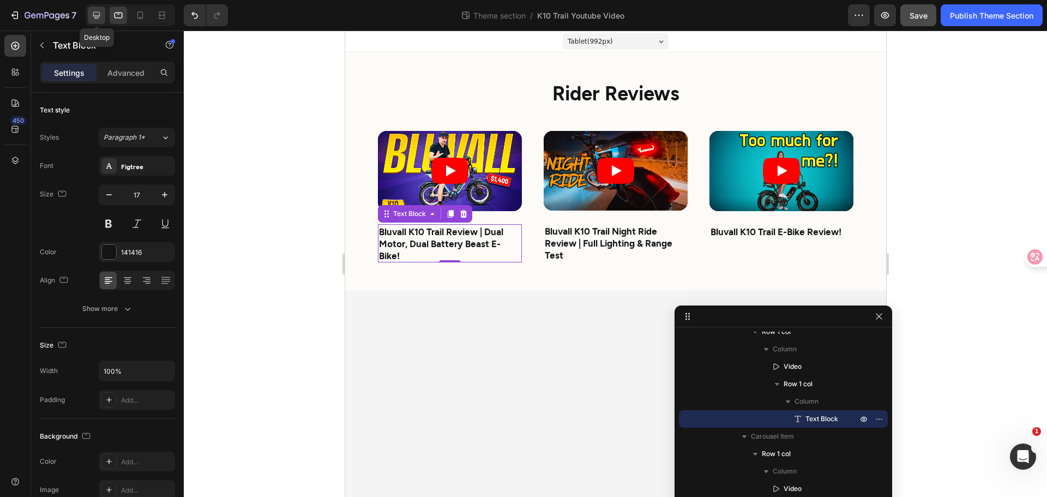
click at [101, 15] on icon at bounding box center [96, 15] width 11 height 11
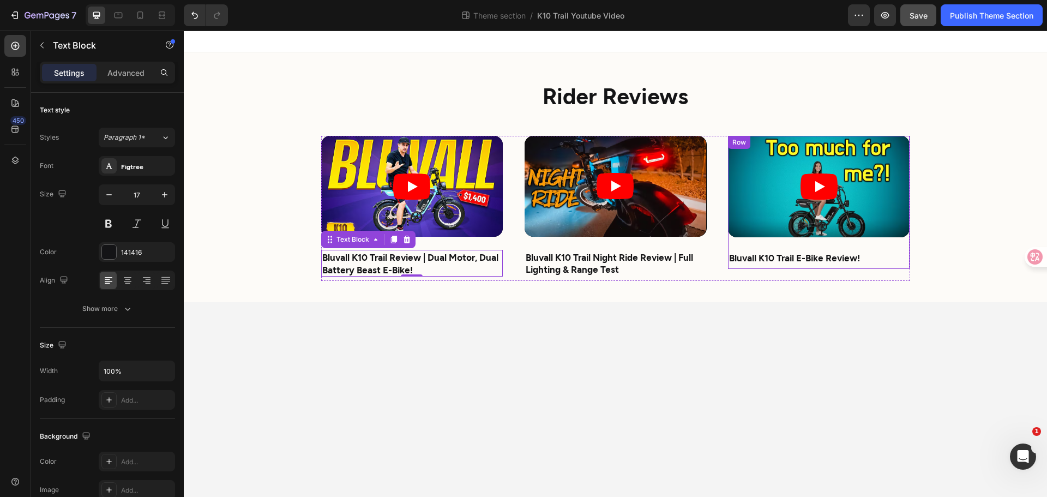
click at [819, 263] on p "Bluvall K10 Trail E-Bike Review!" at bounding box center [818, 257] width 179 height 12
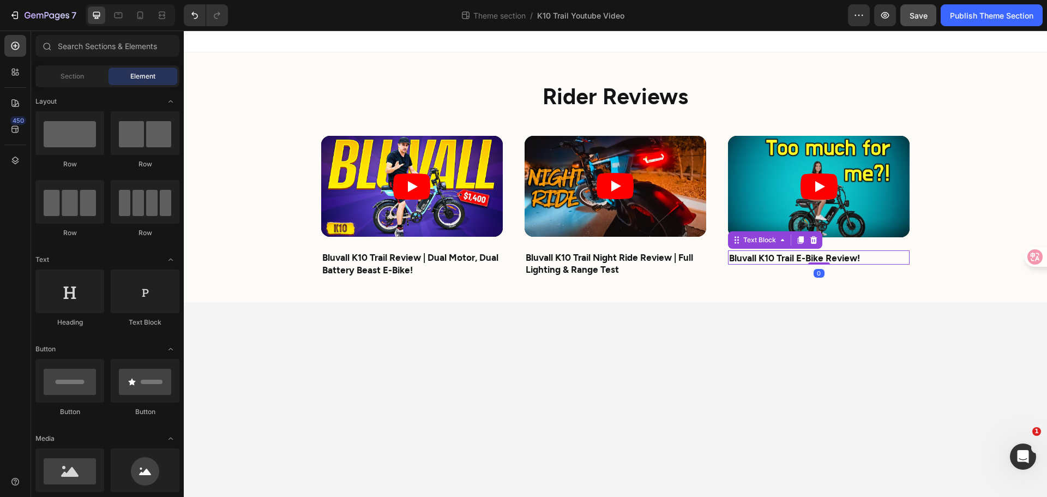
click at [670, 335] on body "⁠⁠⁠⁠⁠⁠⁠ Rider Reviews Heading Video Bluvall K10 Trail Review | Dual Motor, Dual…" at bounding box center [616, 264] width 864 height 466
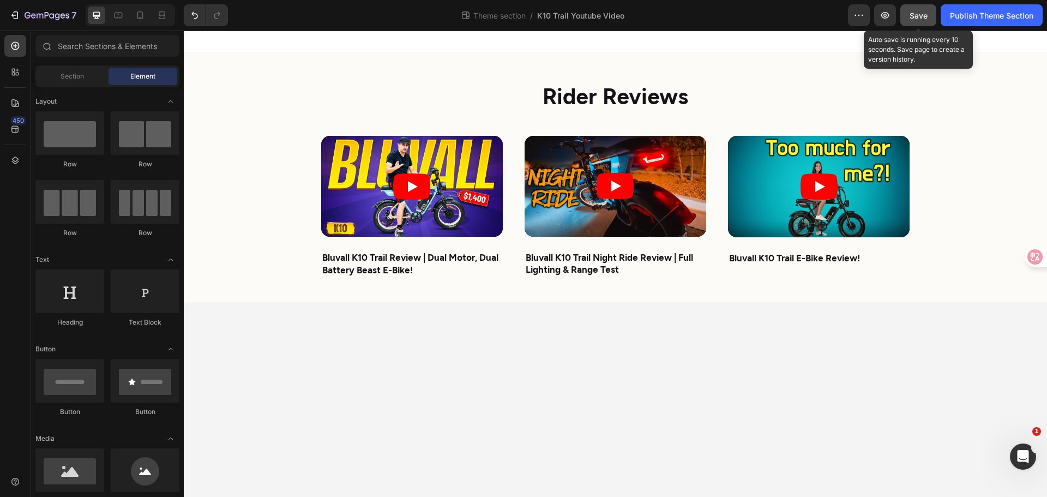
click at [921, 22] on button "Save" at bounding box center [919, 15] width 36 height 22
click at [884, 14] on icon "button" at bounding box center [885, 15] width 11 height 11
click at [685, 345] on body "⁠⁠⁠⁠⁠⁠⁠ Rider Reviews Heading Video Bluvall K10 Trail Review | Dual Motor, Dual…" at bounding box center [616, 264] width 864 height 466
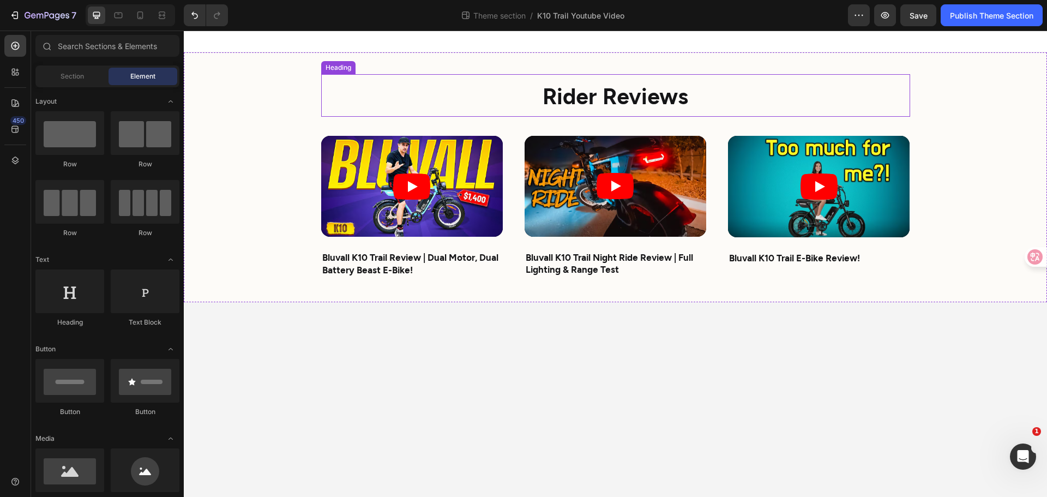
click at [596, 102] on strong "Rider Reviews" at bounding box center [616, 95] width 146 height 27
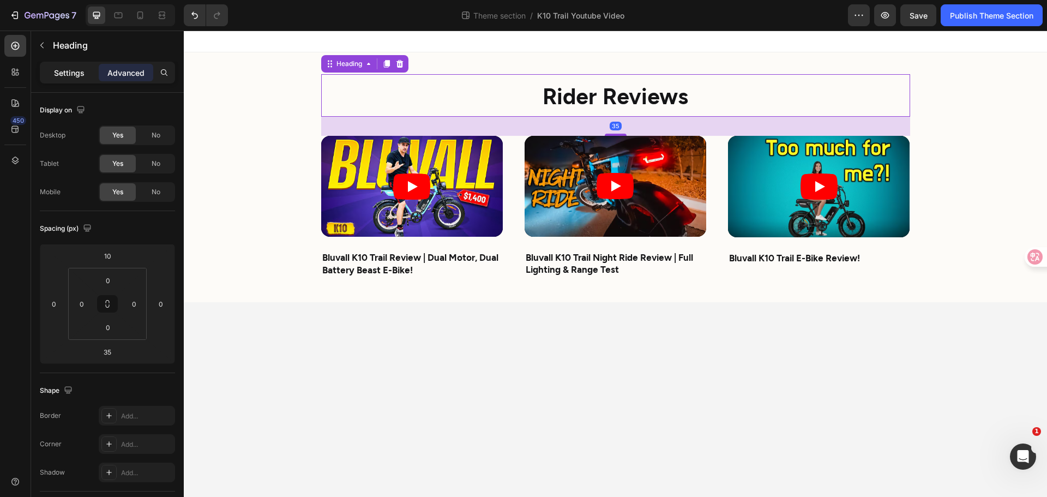
click at [65, 67] on p "Settings" at bounding box center [69, 72] width 31 height 11
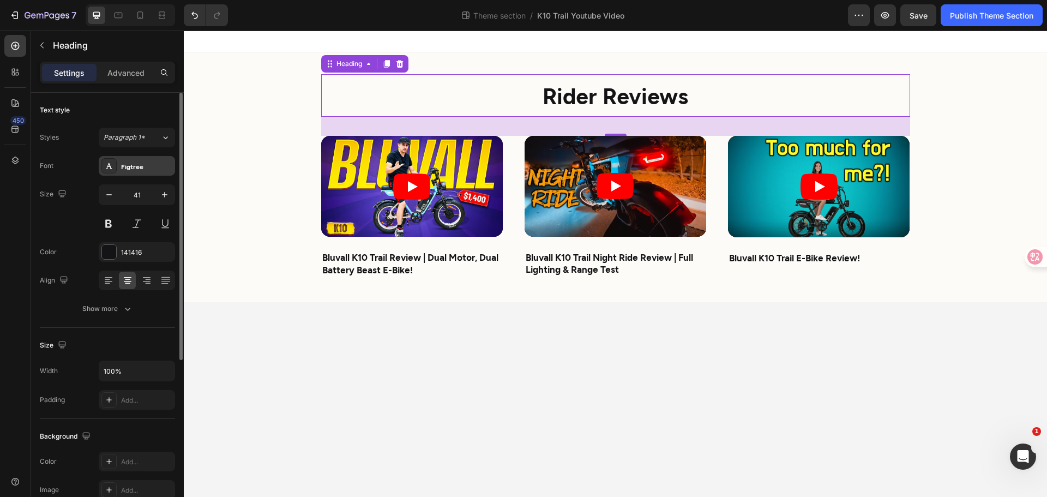
click at [145, 163] on div "Figtree" at bounding box center [146, 166] width 51 height 10
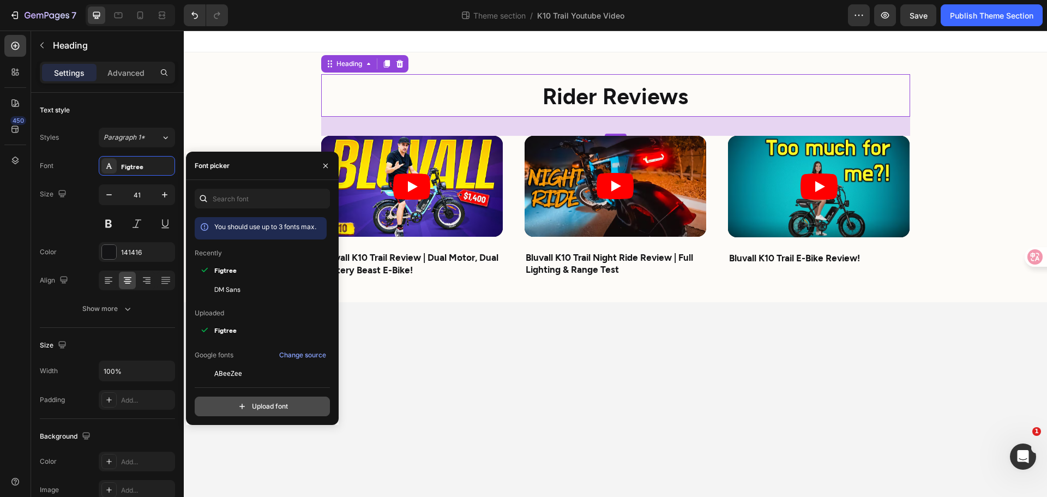
click at [241, 407] on input "file" at bounding box center [285, 406] width 273 height 19
type input "C:\fakepath\Figtree-SemiBold.ttf"
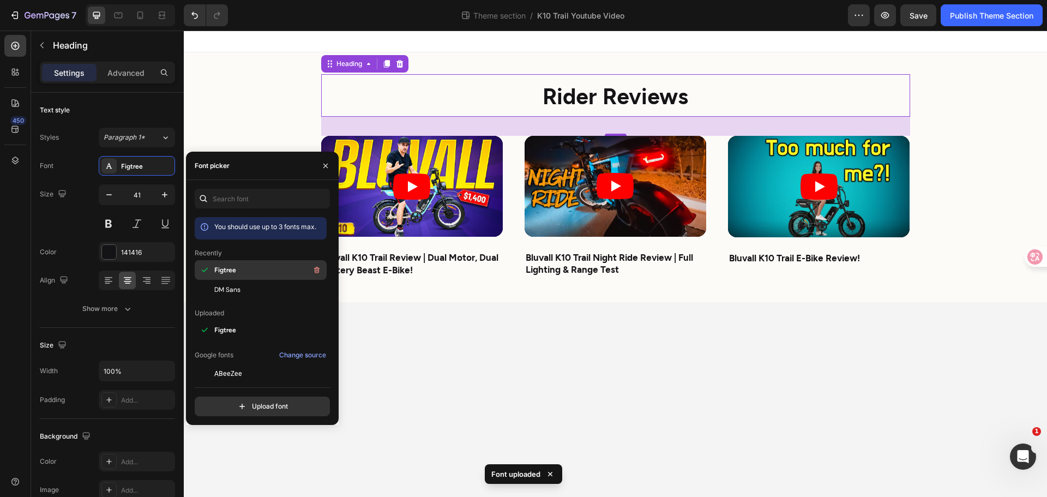
click at [233, 267] on span "Figtree" at bounding box center [225, 270] width 22 height 10
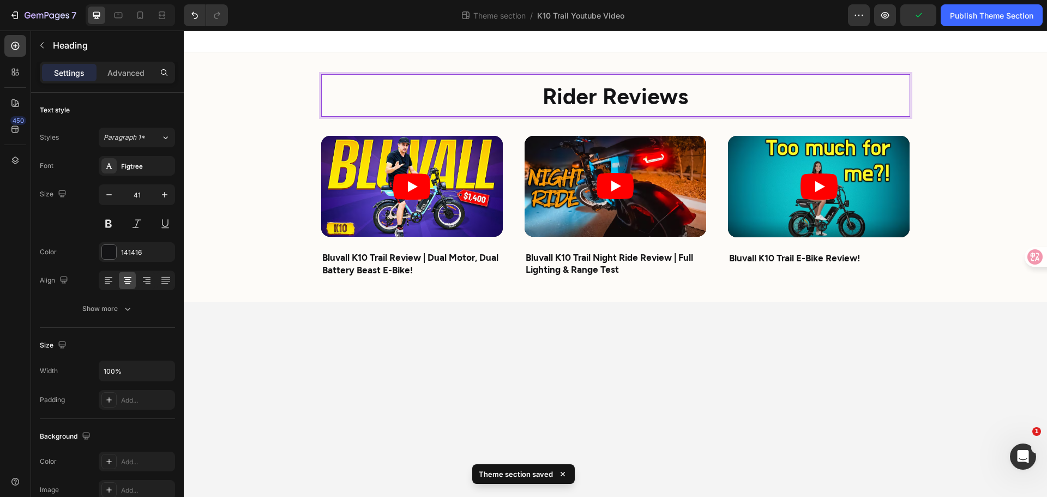
drag, startPoint x: 680, startPoint y: 478, endPoint x: 675, endPoint y: 472, distance: 7.4
click at [679, 478] on body "Rider Reviews Heading 35 Video Bluvall K10 Trail Review | Dual Motor, Dual Batt…" at bounding box center [616, 264] width 864 height 466
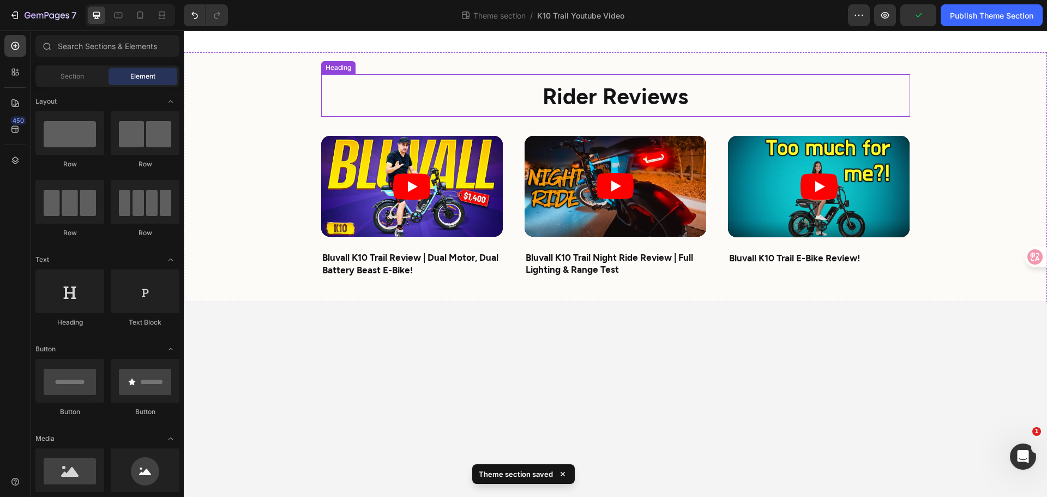
click at [624, 95] on strong "Rider Reviews" at bounding box center [616, 95] width 146 height 27
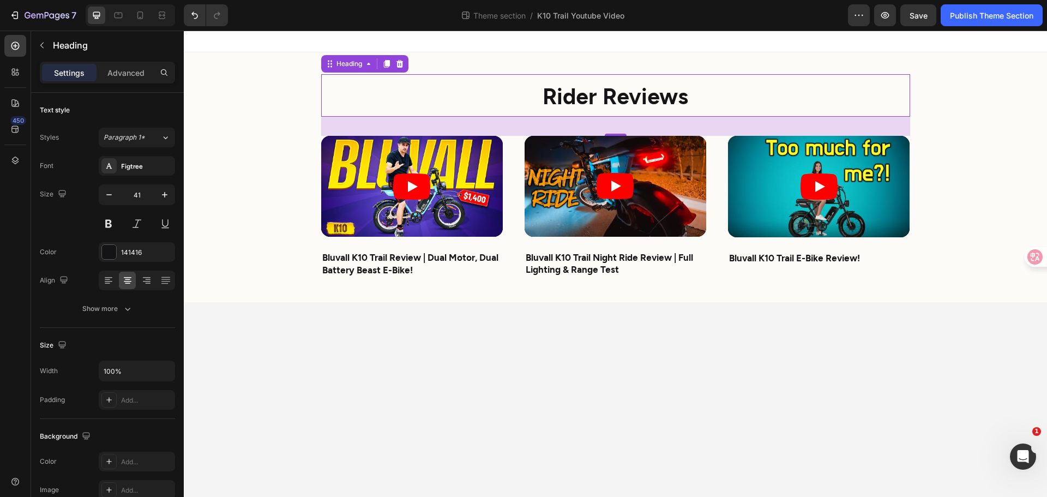
click at [411, 325] on body "⁠⁠⁠⁠⁠⁠⁠ Rider Reviews Heading 35 Video Bluvall K10 Trail Review | Dual Motor, D…" at bounding box center [616, 264] width 864 height 466
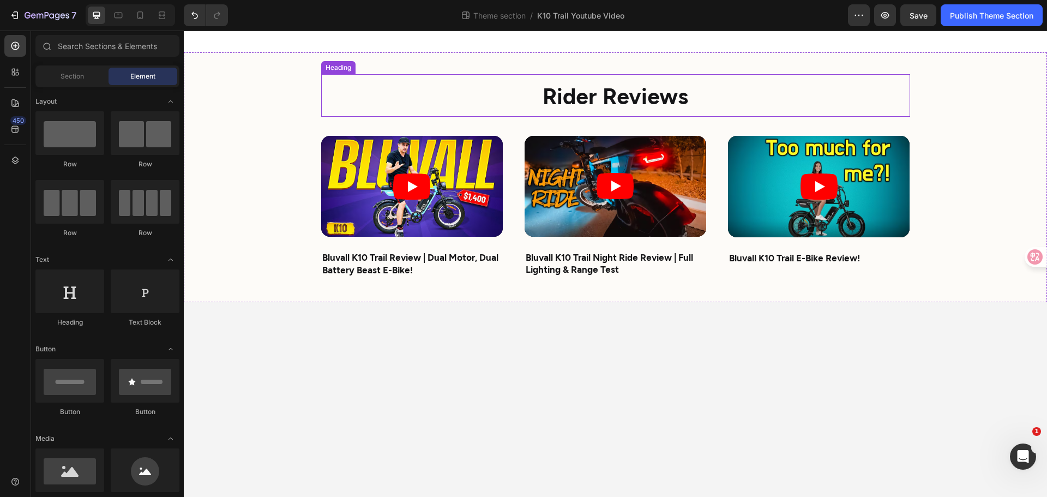
click at [588, 99] on strong "Rider Reviews" at bounding box center [616, 95] width 146 height 27
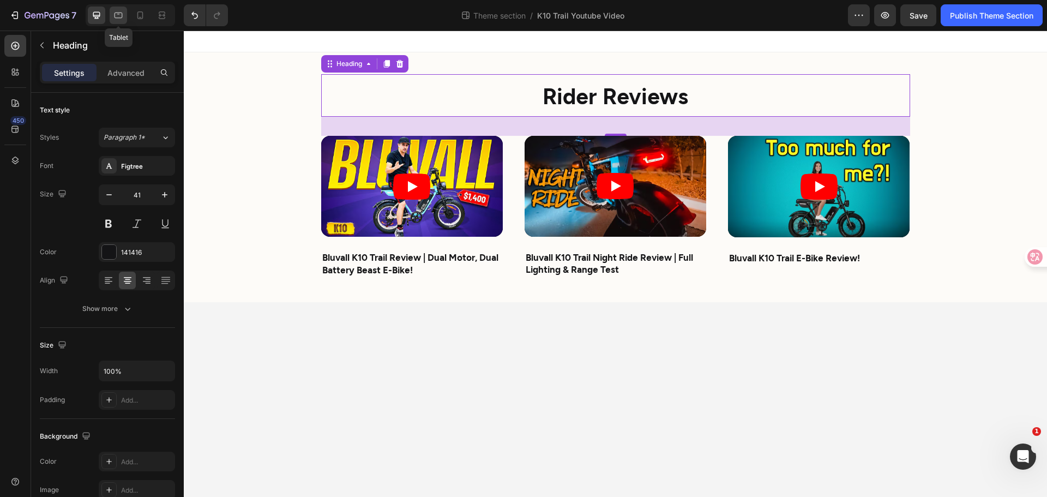
click at [121, 16] on icon at bounding box center [118, 15] width 11 height 11
type input "36"
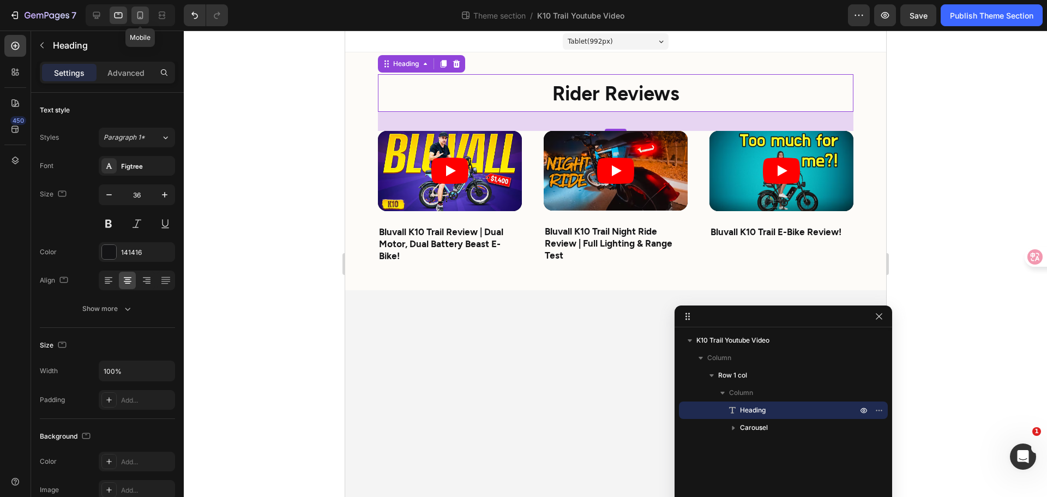
click at [139, 17] on icon at bounding box center [140, 15] width 11 height 11
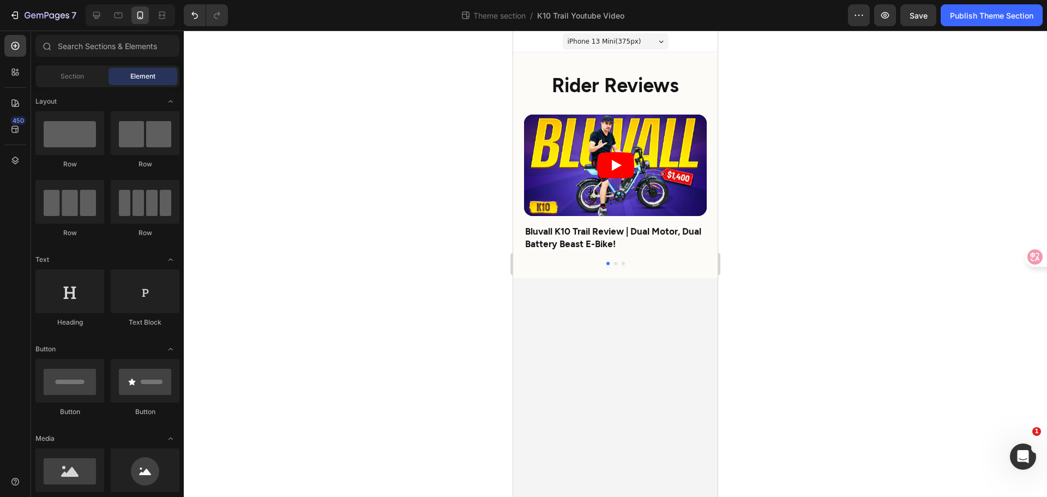
click at [544, 347] on body "iPhone 13 Mini ( 375 px) iPhone 13 Mini iPhone 13 Pro iPhone 11 Pro Max iPhone …" at bounding box center [615, 264] width 205 height 466
click at [552, 230] on strong "Bluvall K10 Trail Review | Dual Motor, Dual Battery Beast E-Bike!" at bounding box center [613, 236] width 176 height 23
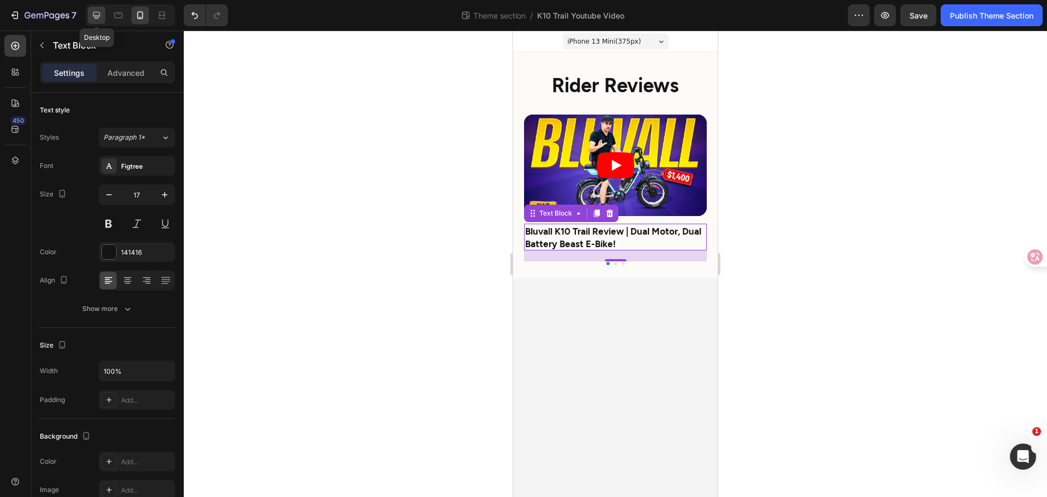
click at [102, 16] on icon at bounding box center [96, 15] width 11 height 11
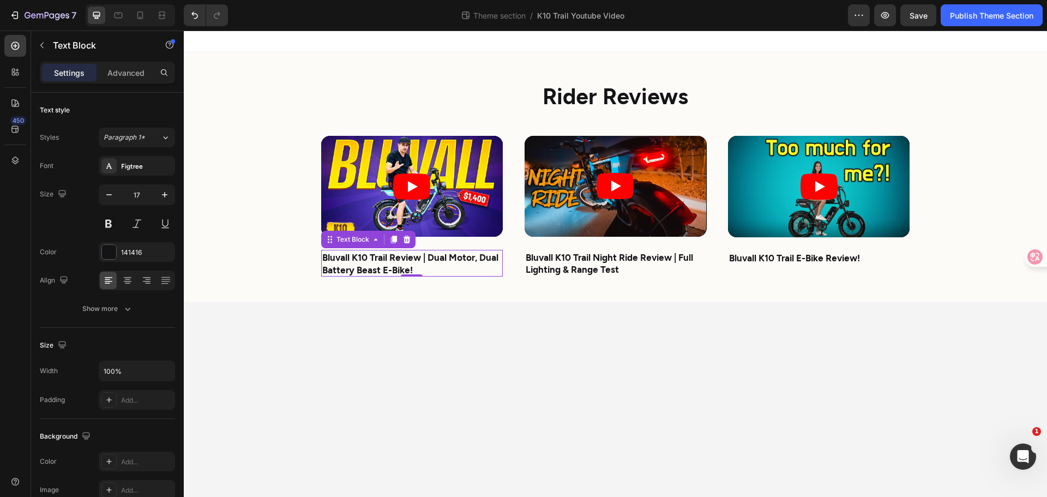
click at [530, 332] on body "⁠⁠⁠⁠⁠⁠⁠ Rider Reviews Heading Video Bluvall K10 Trail Review | Dual Motor, Dual…" at bounding box center [616, 264] width 864 height 466
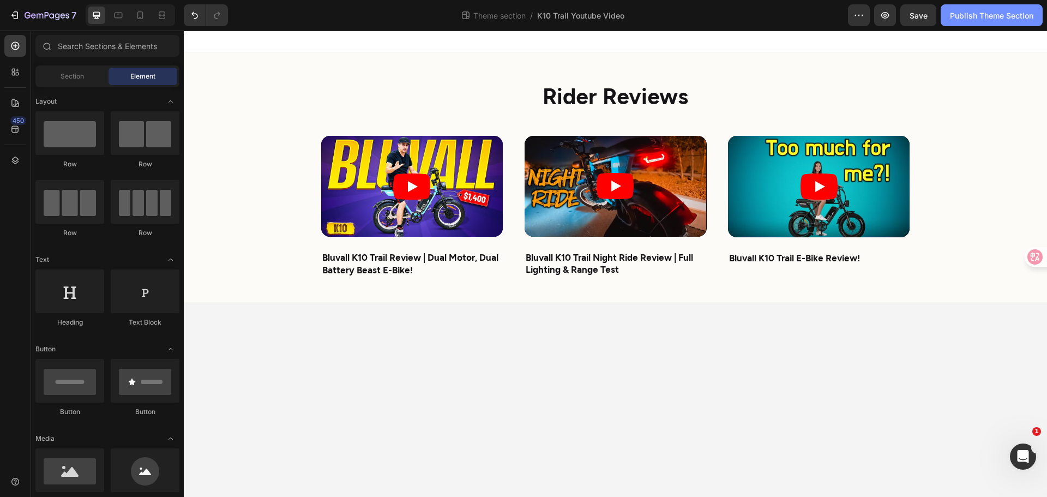
click at [958, 16] on div "Publish Theme Section" at bounding box center [991, 15] width 83 height 11
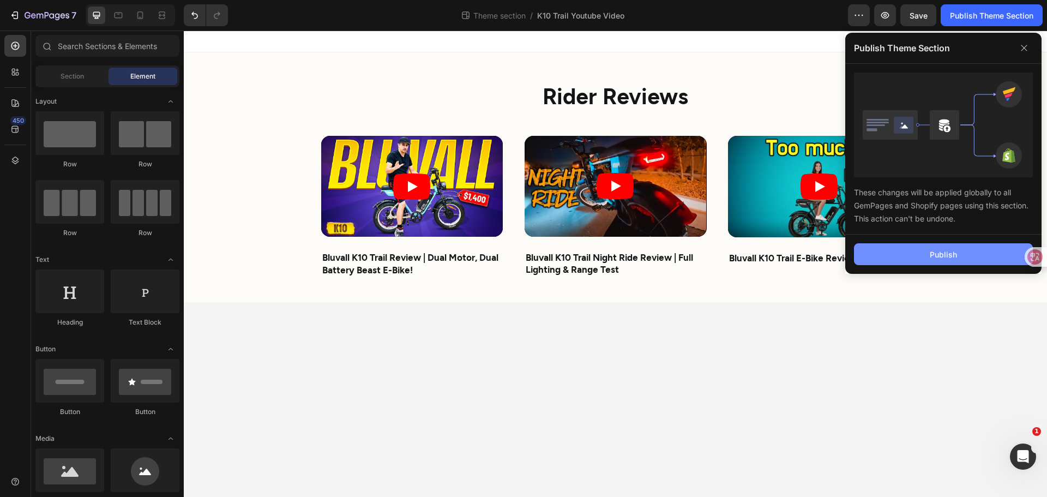
click at [937, 262] on button "Publish" at bounding box center [943, 254] width 179 height 22
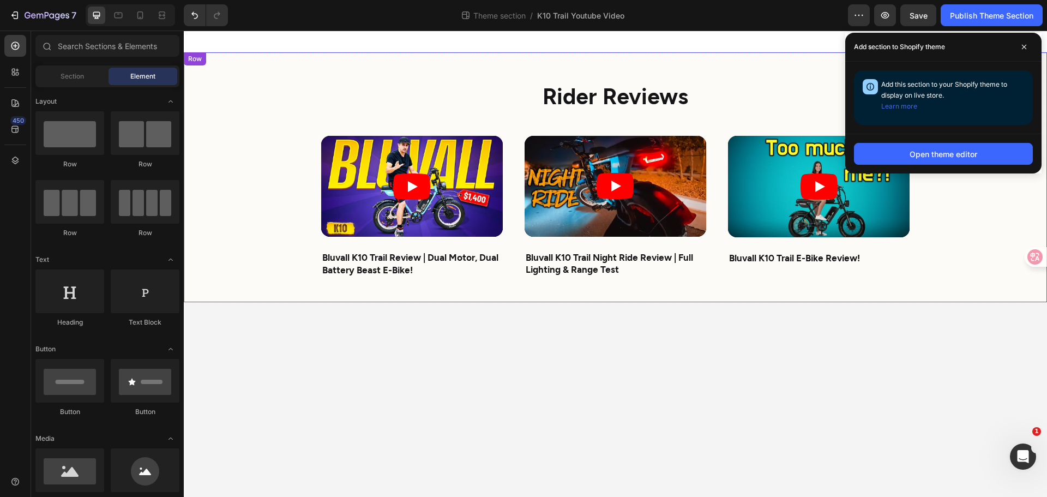
click at [612, 300] on div "⁠⁠⁠⁠⁠⁠⁠ Rider Reviews Heading Video Bluvall K10 Trail Review | Dual Motor, Dual…" at bounding box center [616, 177] width 655 height 250
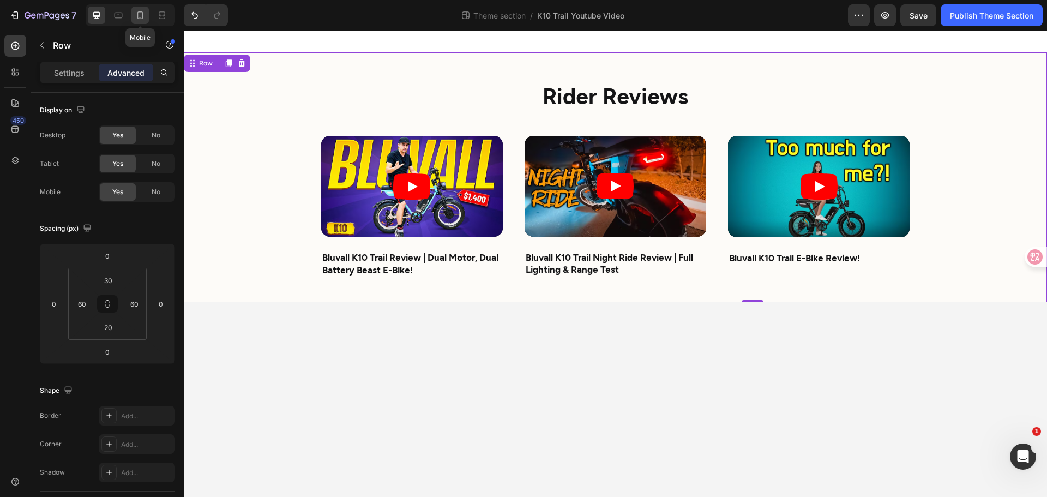
click at [147, 16] on div at bounding box center [139, 15] width 17 height 17
type input "15"
type input "20"
type input "10"
type input "20"
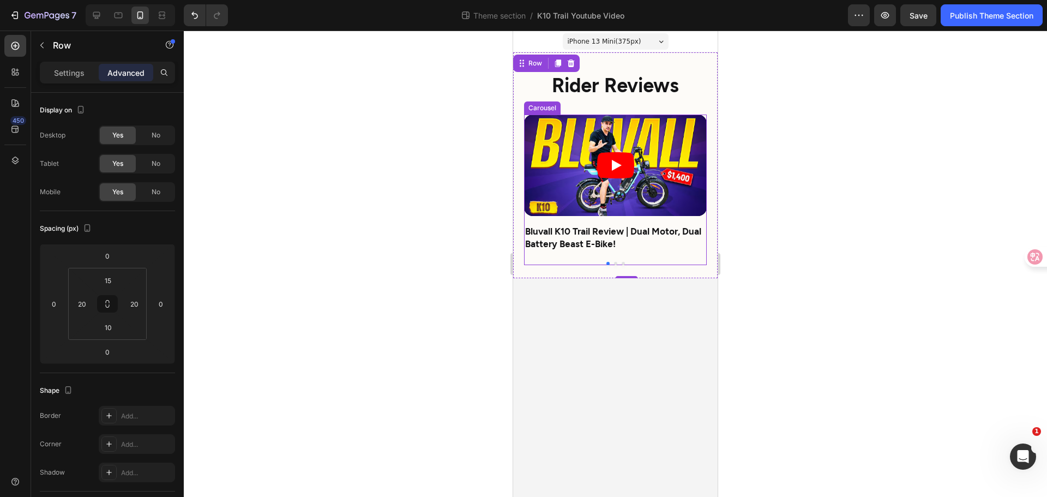
click at [615, 262] on button "Dot" at bounding box center [615, 263] width 3 height 3
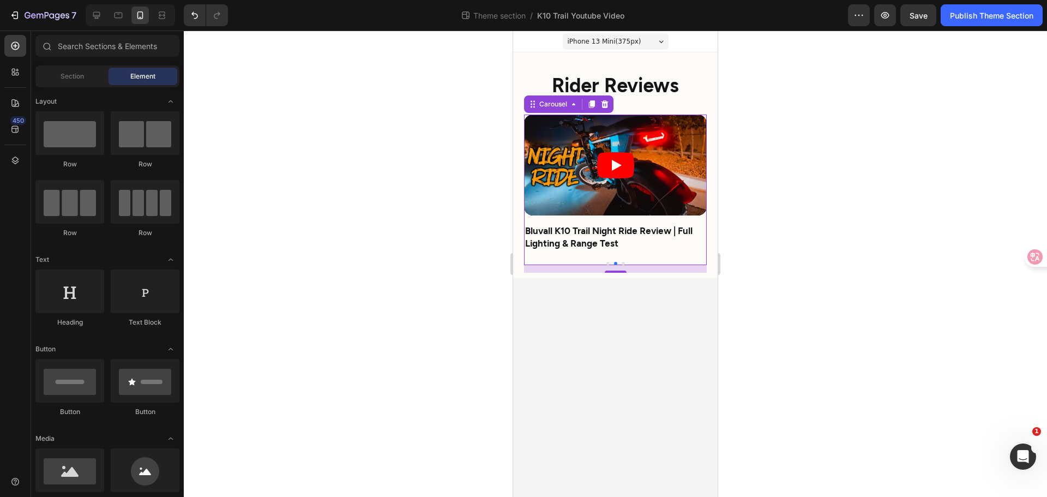
click at [627, 323] on body "iPhone 13 Mini ( 375 px) iPhone 13 Mini iPhone 13 Pro iPhone 11 Pro Max iPhone …" at bounding box center [615, 264] width 205 height 466
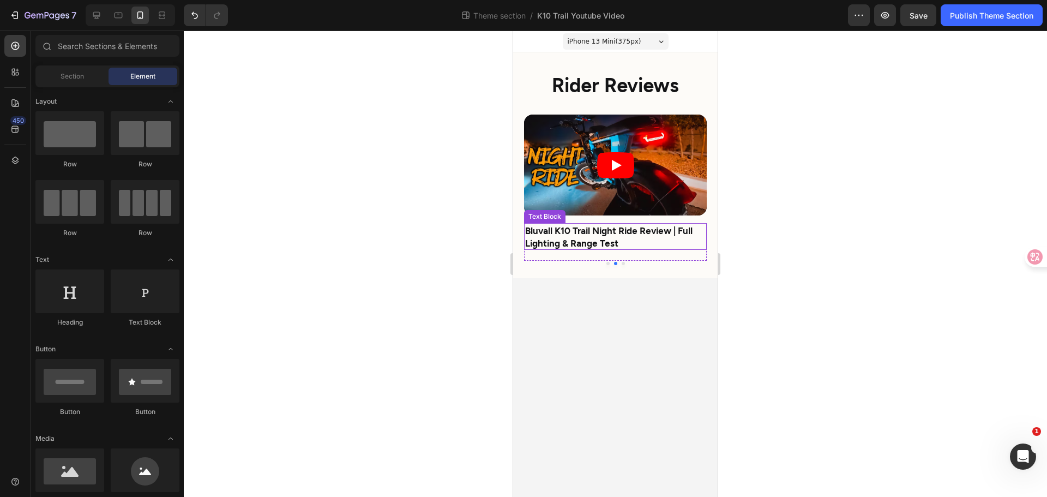
click at [624, 242] on p "Bluvall K10 Trail Night Ride Review | Full Lighting & Range Test" at bounding box center [615, 236] width 181 height 24
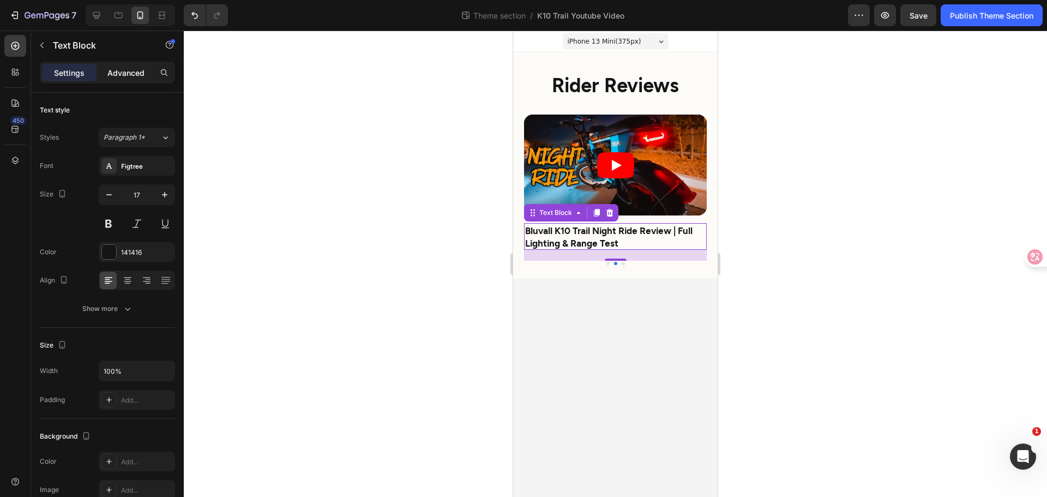
click at [132, 68] on p "Advanced" at bounding box center [125, 72] width 37 height 11
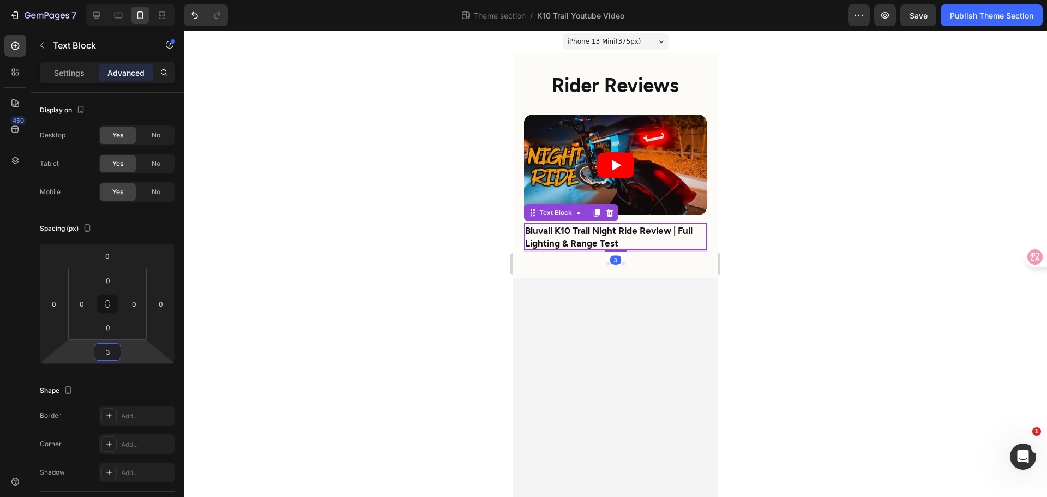
type input "30"
click at [626, 372] on body "iPhone 13 Mini ( 375 px) iPhone 13 Mini iPhone 13 Pro iPhone 11 Pro Max iPhone …" at bounding box center [615, 264] width 205 height 466
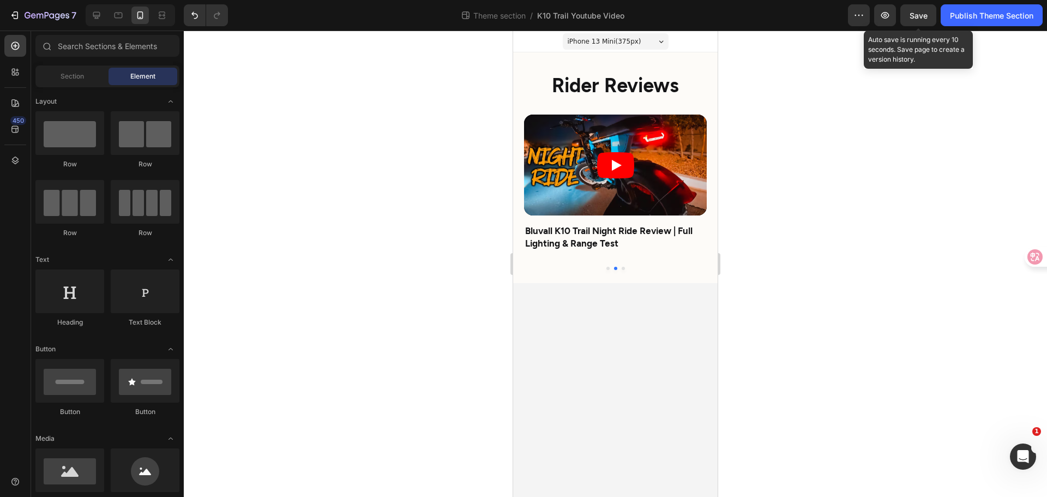
click at [910, 20] on div "Save" at bounding box center [919, 15] width 18 height 11
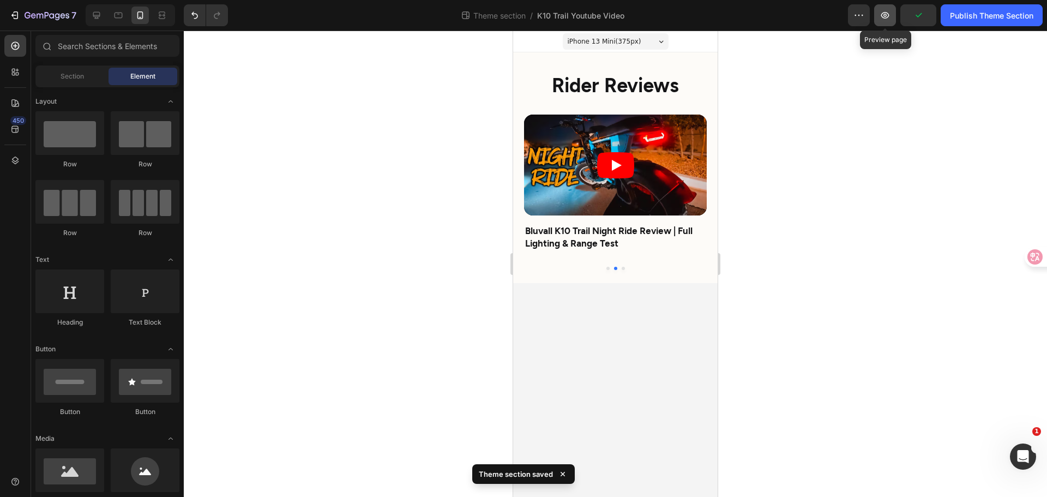
click at [886, 16] on icon "button" at bounding box center [885, 15] width 3 height 3
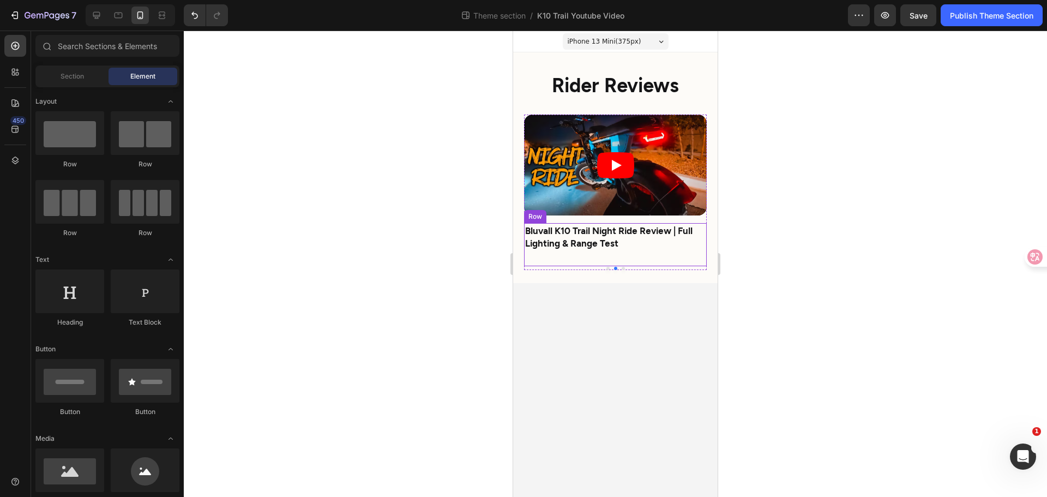
click at [621, 262] on div "Bluvall K10 Trail Night Ride Review | Full Lighting & Range Test Text Block" at bounding box center [615, 244] width 183 height 43
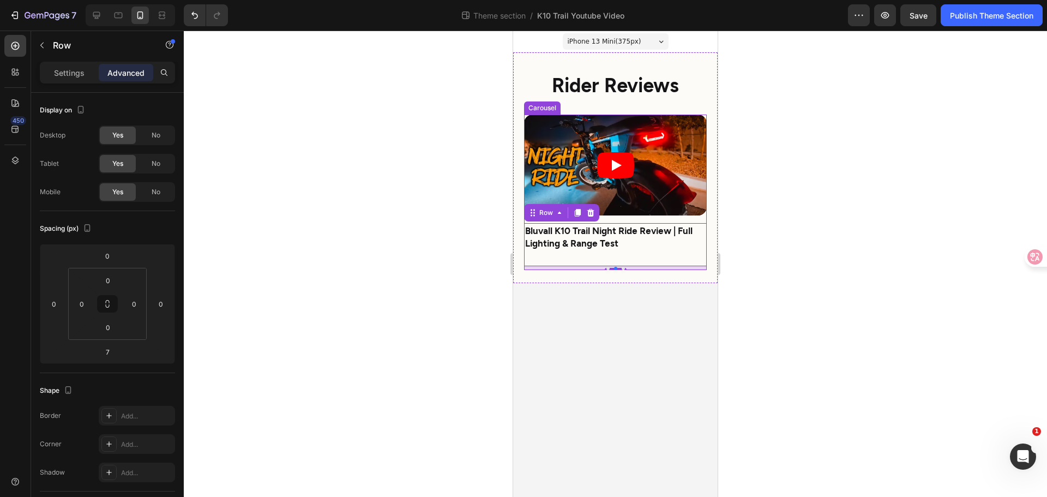
click at [621, 269] on div at bounding box center [615, 268] width 183 height 3
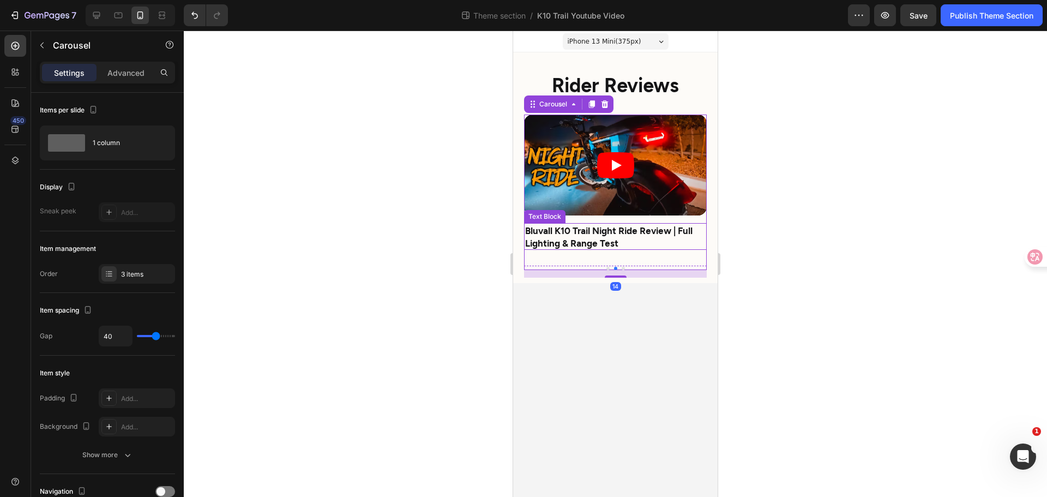
click at [647, 244] on p "Bluvall K10 Trail Night Ride Review | Full Lighting & Range Test" at bounding box center [615, 236] width 181 height 24
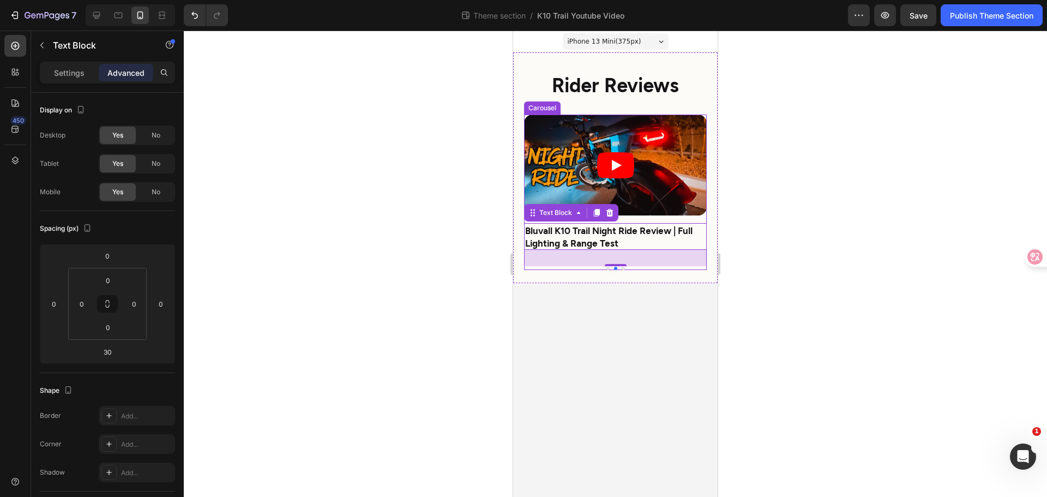
click at [589, 271] on div "Video Bluvall K10 Trail Review | Dual Motor, Dual Battery Beast E-Bike! Text Bl…" at bounding box center [615, 196] width 183 height 163
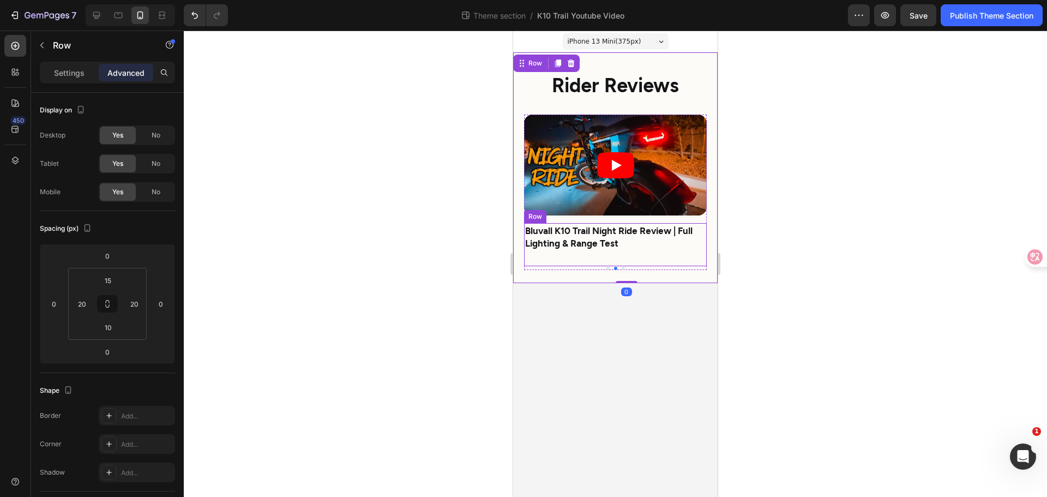
click at [618, 250] on div "Bluvall K10 Trail Night Ride Review | Full Lighting & Range Test Text Block" at bounding box center [615, 244] width 183 height 43
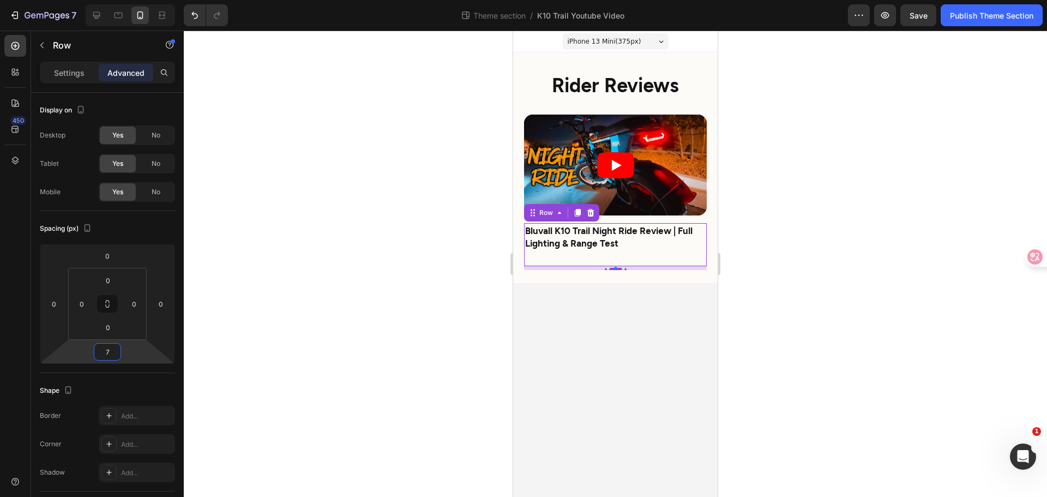
type input "0"
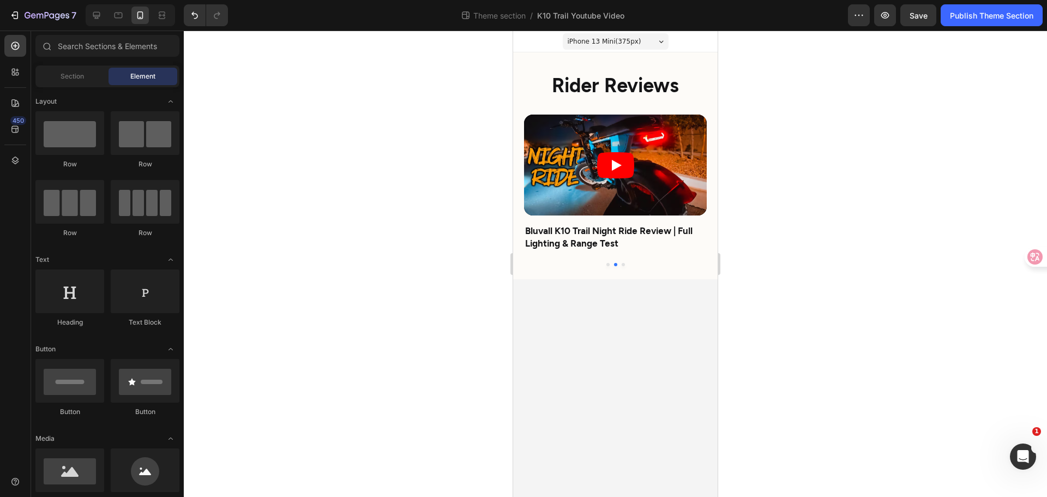
click at [643, 333] on body "iPhone 13 Mini ( 375 px) iPhone 13 Mini iPhone 13 Pro iPhone 11 Pro Max iPhone …" at bounding box center [615, 264] width 205 height 466
click at [628, 263] on div at bounding box center [615, 264] width 183 height 3
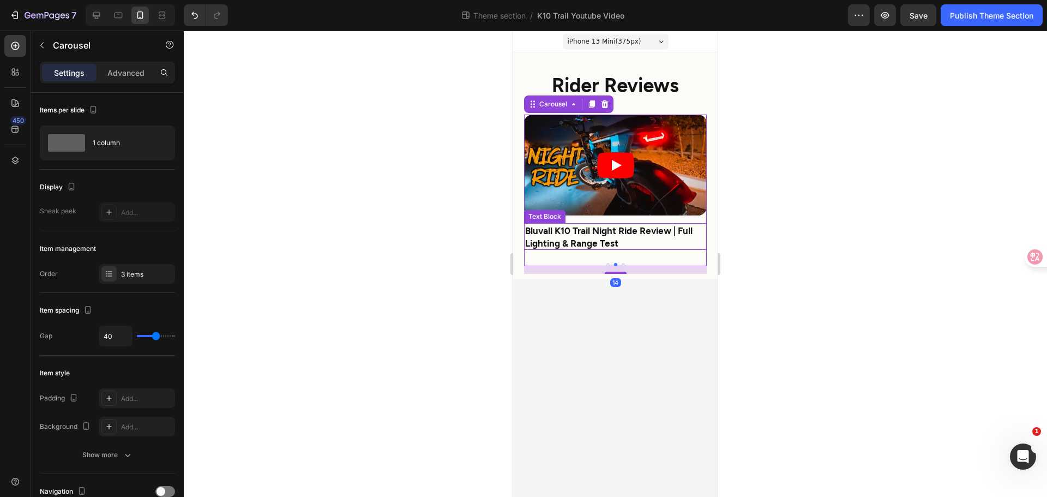
click at [613, 248] on strong "Bluvall K10 Trail Night Ride Review | Full Lighting & Range Test" at bounding box center [608, 236] width 167 height 23
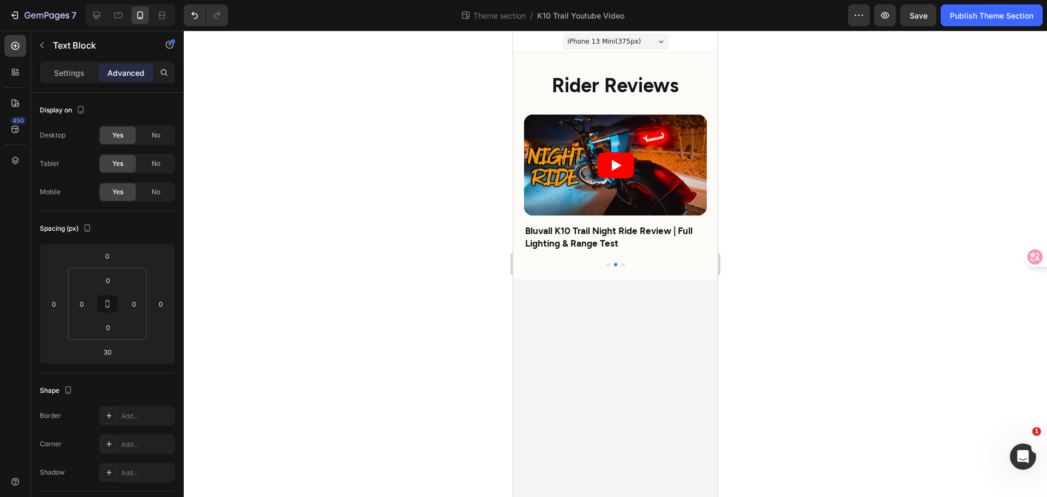
click at [627, 324] on body "iPhone 13 Mini ( 375 px) iPhone 13 Mini iPhone 13 Pro iPhone 11 Pro Max iPhone …" at bounding box center [615, 264] width 205 height 466
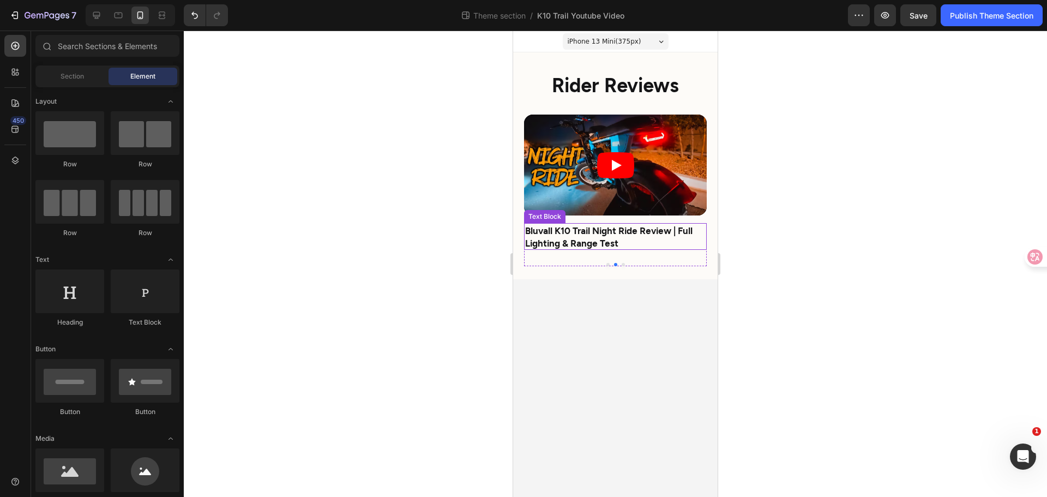
click at [641, 234] on strong "Bluvall K10 Trail Night Ride Review | Full Lighting & Range Test" at bounding box center [608, 236] width 167 height 23
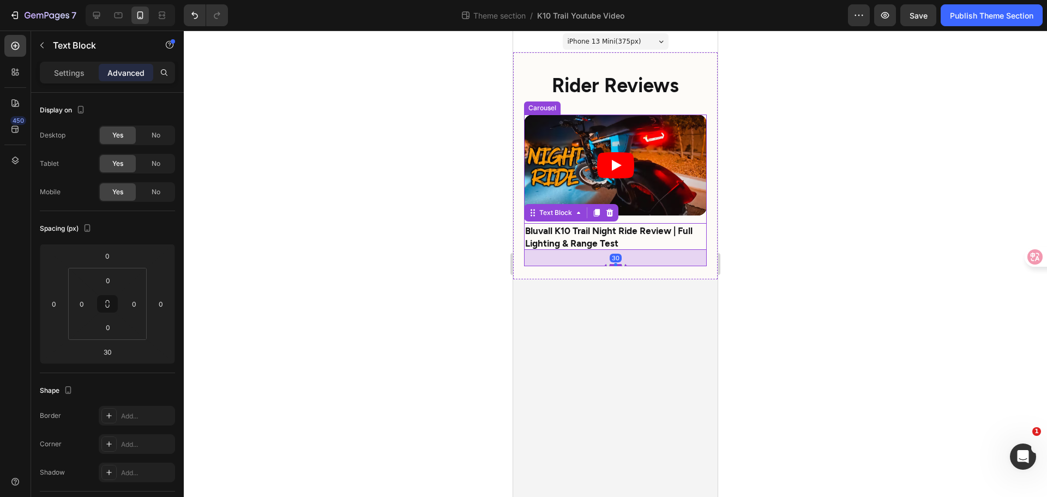
click at [669, 265] on div at bounding box center [615, 264] width 183 height 3
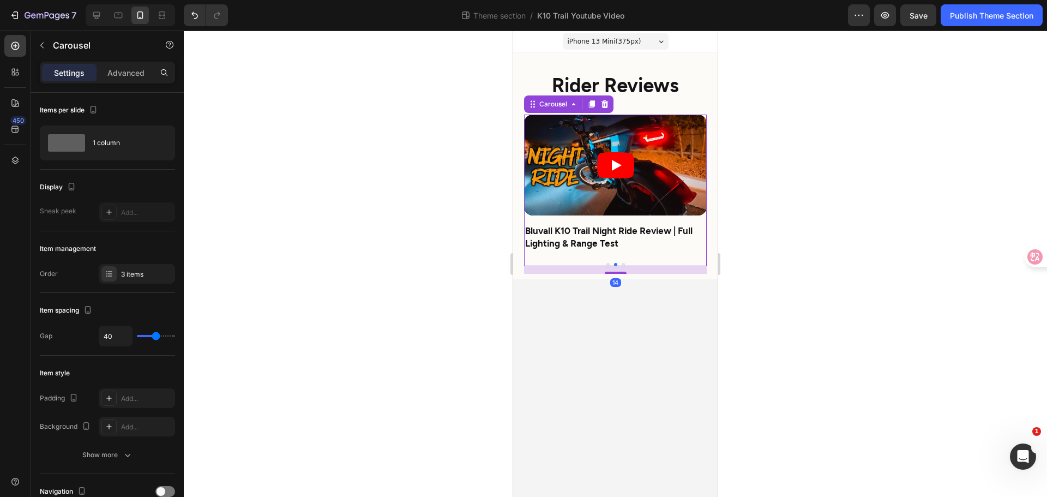
click at [673, 263] on div at bounding box center [615, 264] width 183 height 3
click at [633, 353] on body "iPhone 13 Mini ( 375 px) iPhone 13 Mini iPhone 13 Pro iPhone 11 Pro Max iPhone …" at bounding box center [615, 264] width 205 height 466
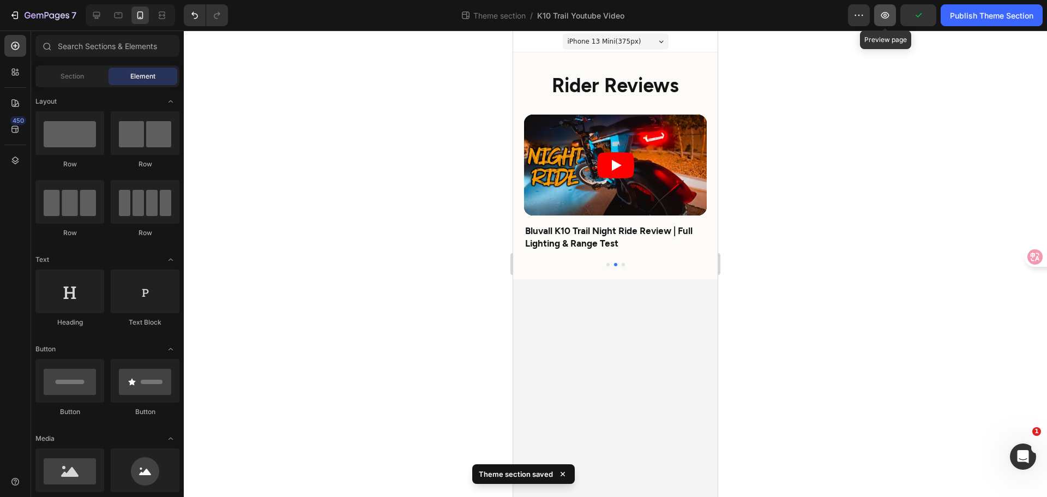
click at [892, 16] on button "button" at bounding box center [885, 15] width 22 height 22
click at [804, 220] on div at bounding box center [616, 264] width 864 height 466
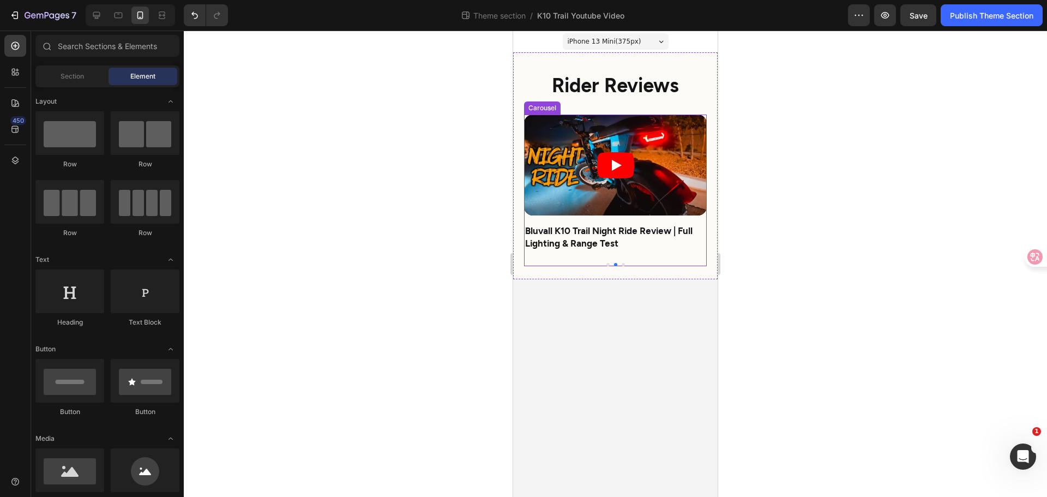
click at [608, 263] on button "Dot" at bounding box center [608, 264] width 3 height 3
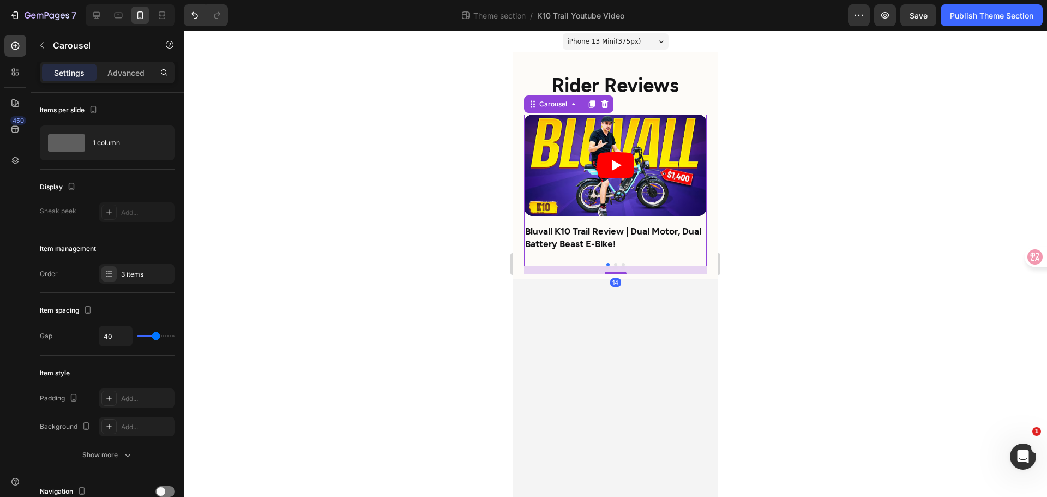
click at [817, 284] on div at bounding box center [616, 264] width 864 height 466
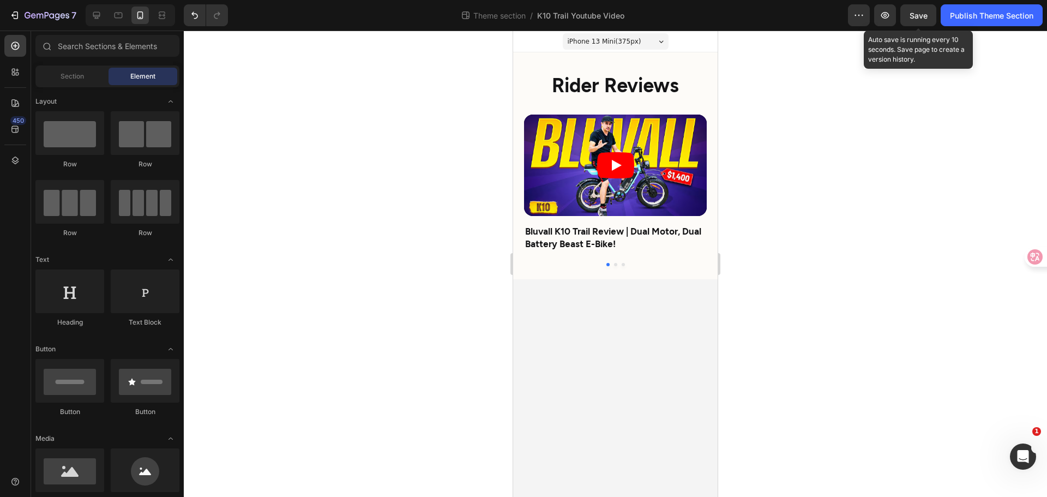
click at [925, 14] on span "Save" at bounding box center [919, 15] width 18 height 9
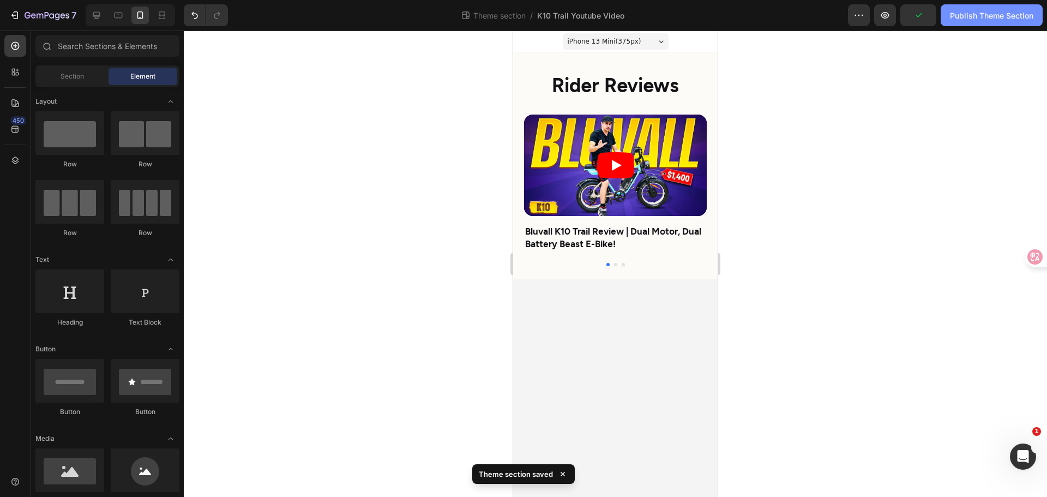
click at [977, 21] on button "Publish Theme Section" at bounding box center [992, 15] width 102 height 22
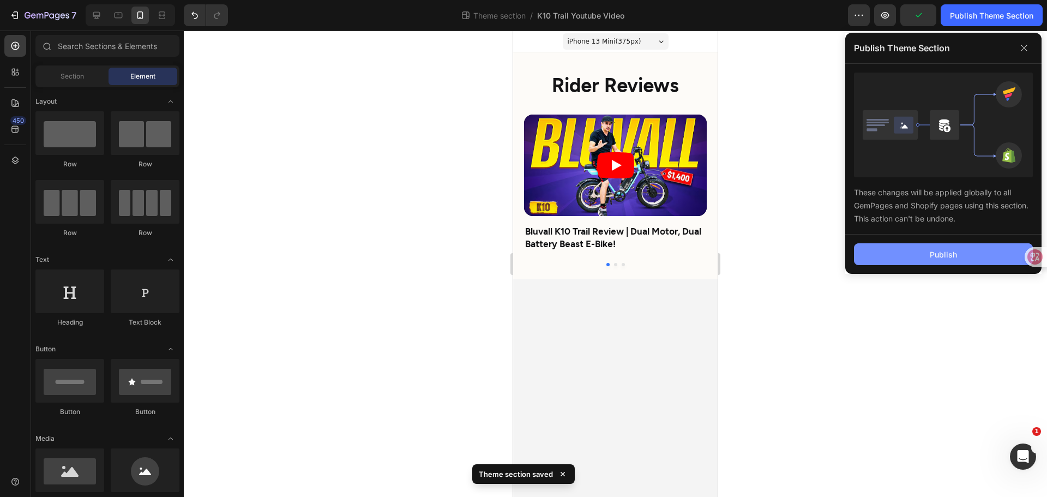
click at [950, 262] on button "Publish" at bounding box center [943, 254] width 179 height 22
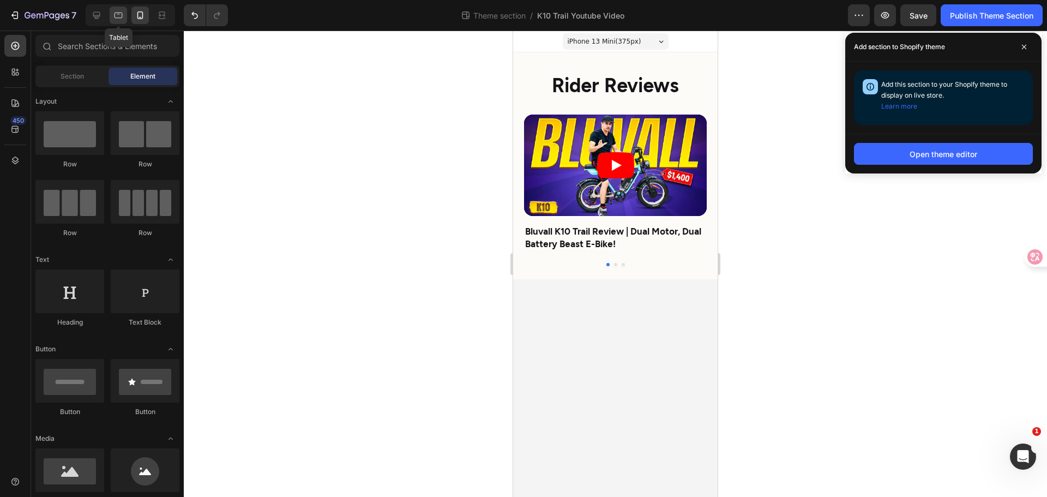
click at [126, 17] on div at bounding box center [118, 15] width 17 height 17
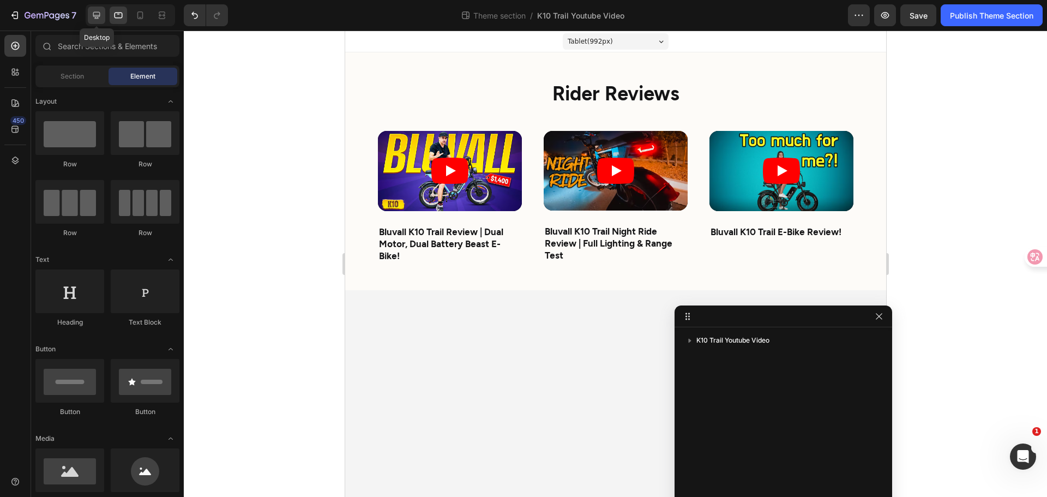
click at [101, 16] on icon at bounding box center [96, 15] width 11 height 11
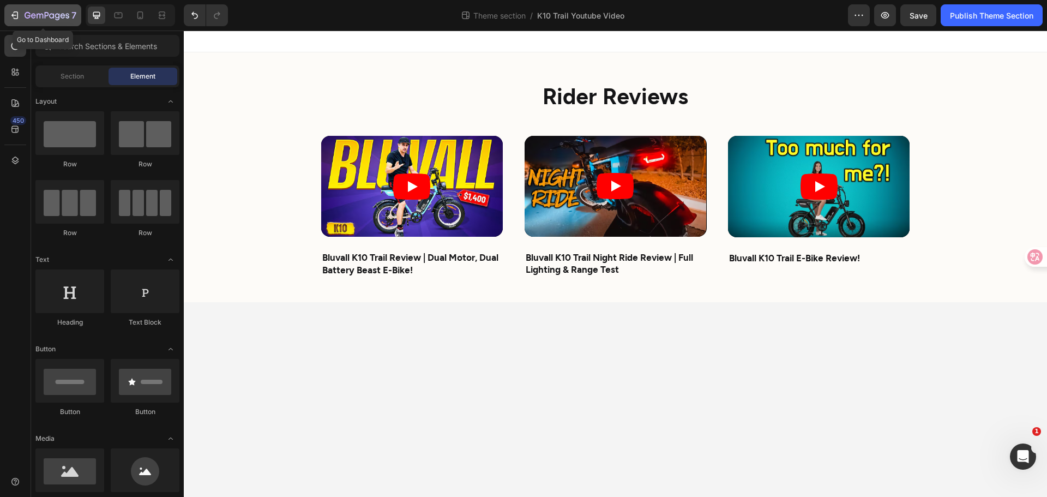
click at [11, 15] on icon "button" at bounding box center [14, 15] width 11 height 11
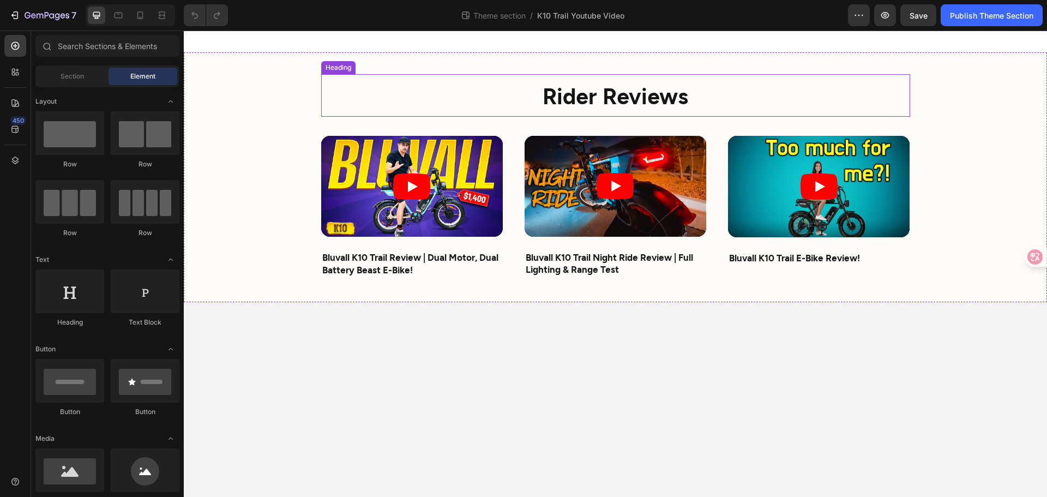
click at [582, 106] on strong "Rider Reviews" at bounding box center [616, 95] width 146 height 27
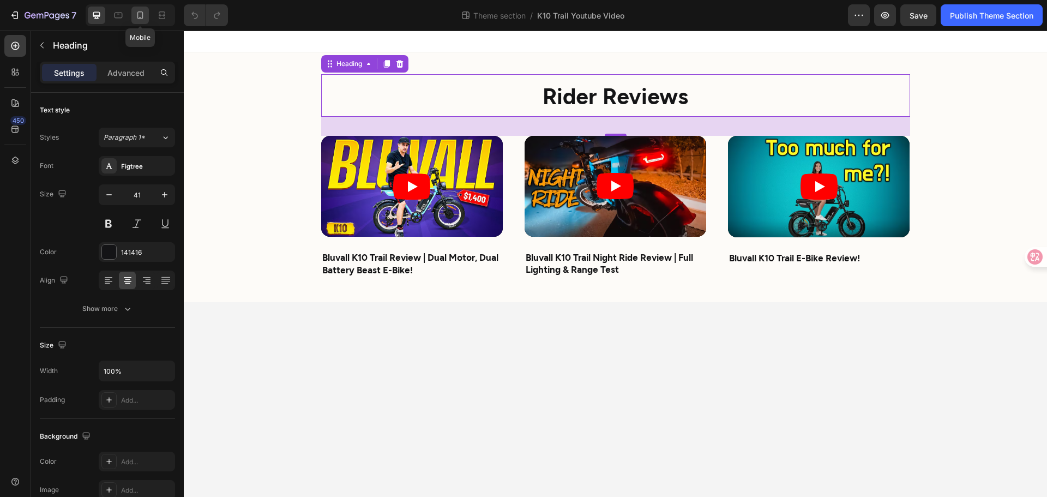
drag, startPoint x: 145, startPoint y: 13, endPoint x: 199, endPoint y: 28, distance: 56.0
click at [145, 14] on icon at bounding box center [140, 15] width 11 height 11
type input "36"
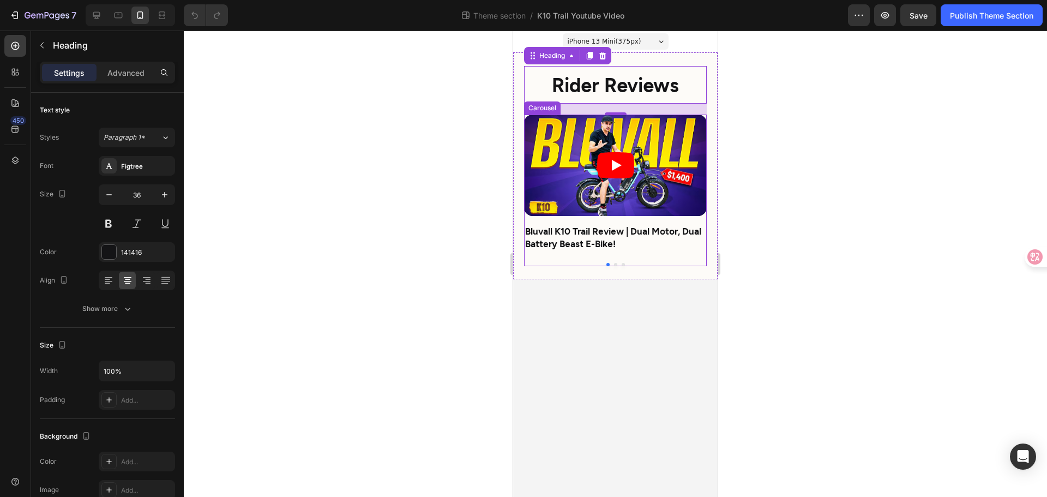
click at [622, 264] on button "Dot" at bounding box center [623, 264] width 3 height 3
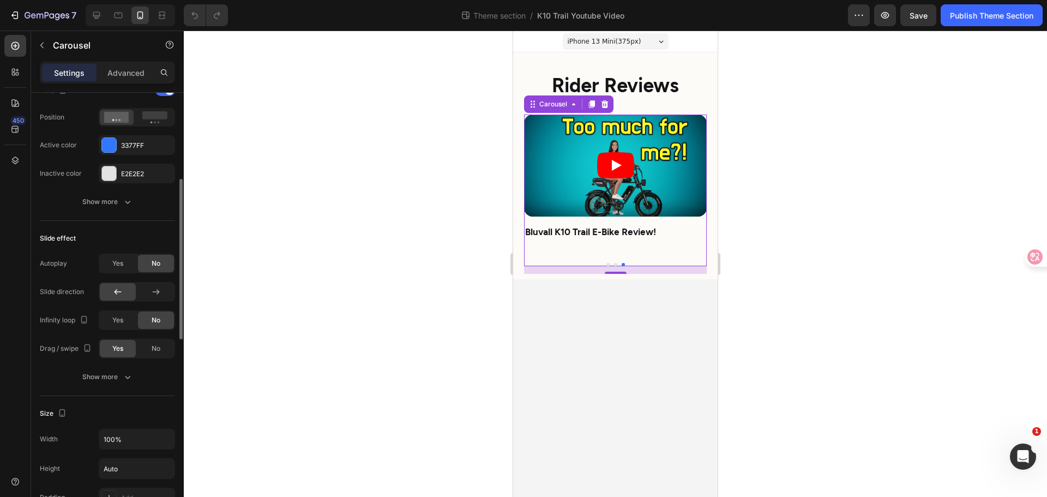
scroll to position [327, 0]
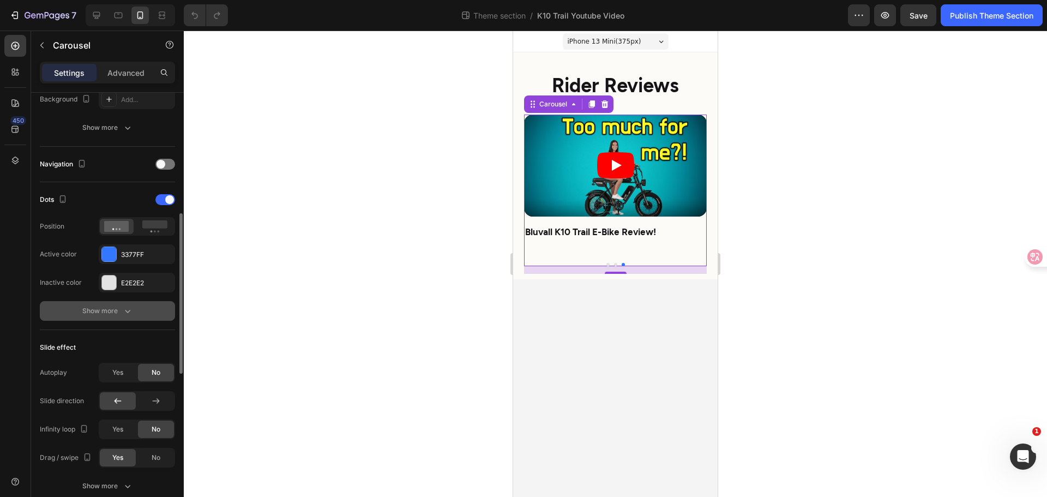
click at [125, 304] on button "Show more" at bounding box center [107, 311] width 135 height 20
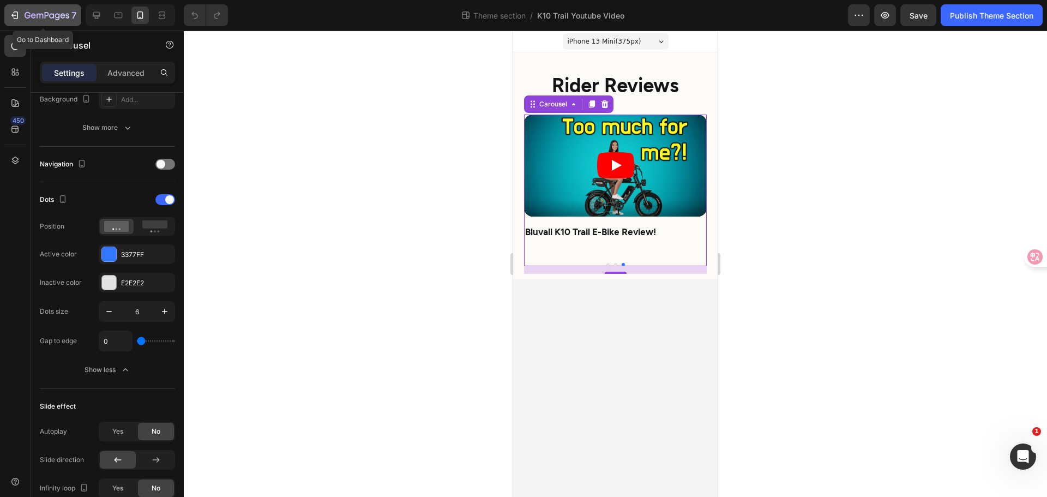
click at [10, 10] on button "7" at bounding box center [42, 15] width 77 height 22
click at [18, 16] on icon "button" at bounding box center [16, 15] width 5 height 8
click at [98, 16] on icon at bounding box center [96, 15] width 7 height 7
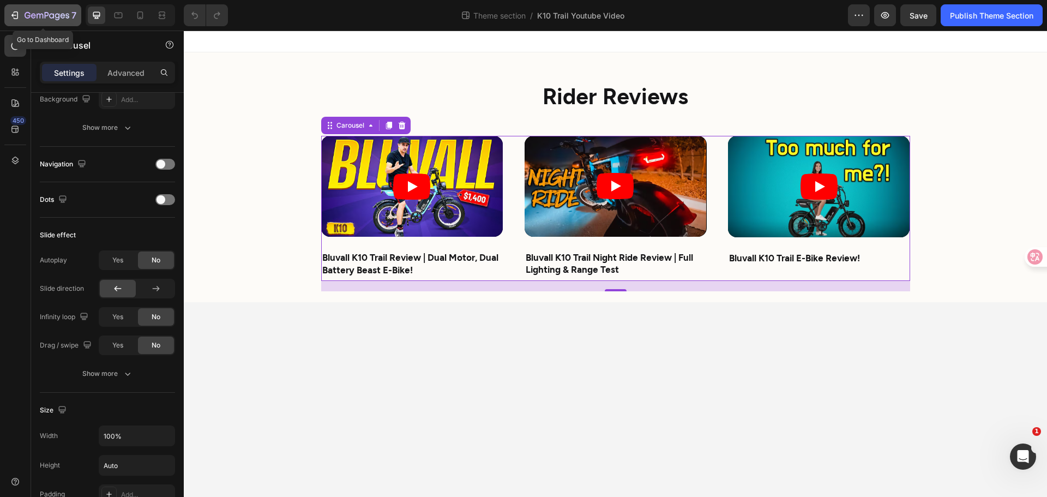
click at [51, 19] on icon "button" at bounding box center [47, 15] width 45 height 9
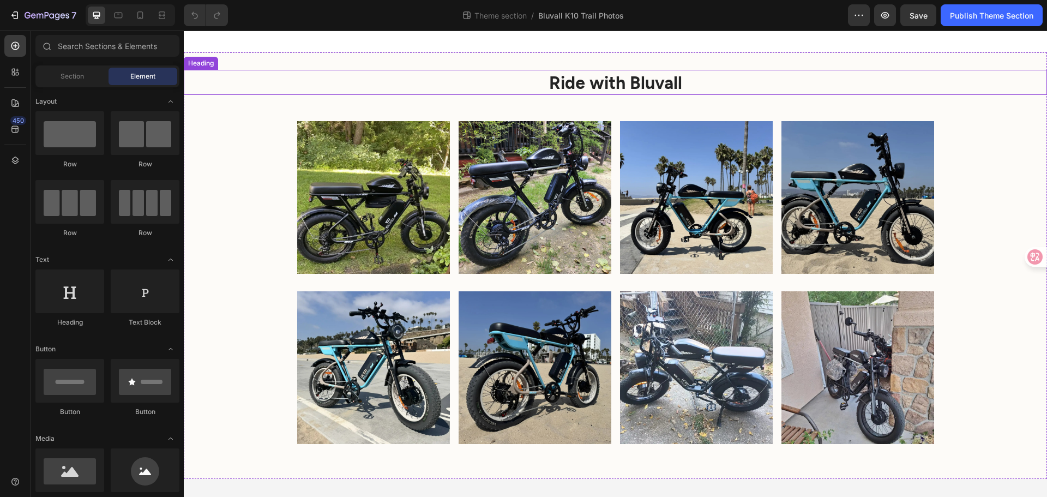
click at [634, 79] on h2 "Ride with Bluvall" at bounding box center [616, 82] width 864 height 25
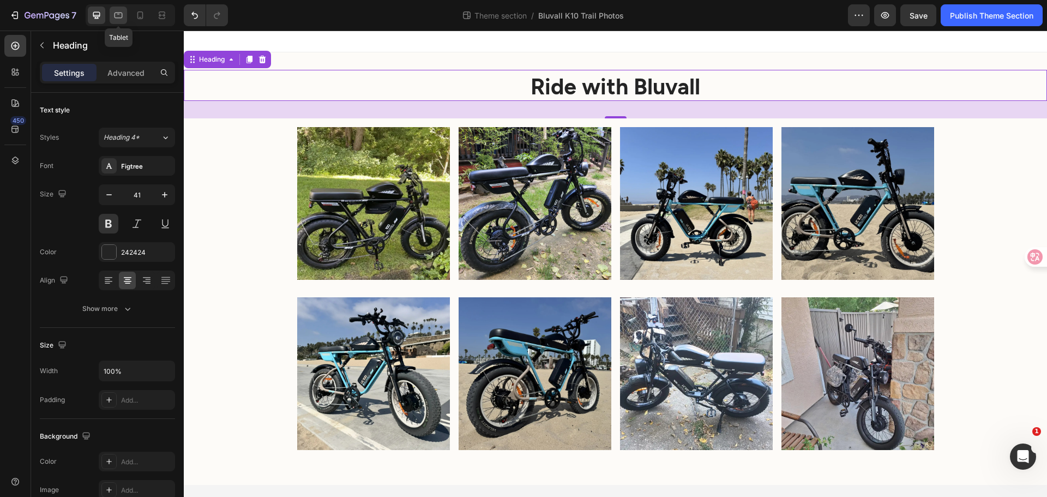
click at [114, 16] on icon at bounding box center [118, 15] width 11 height 11
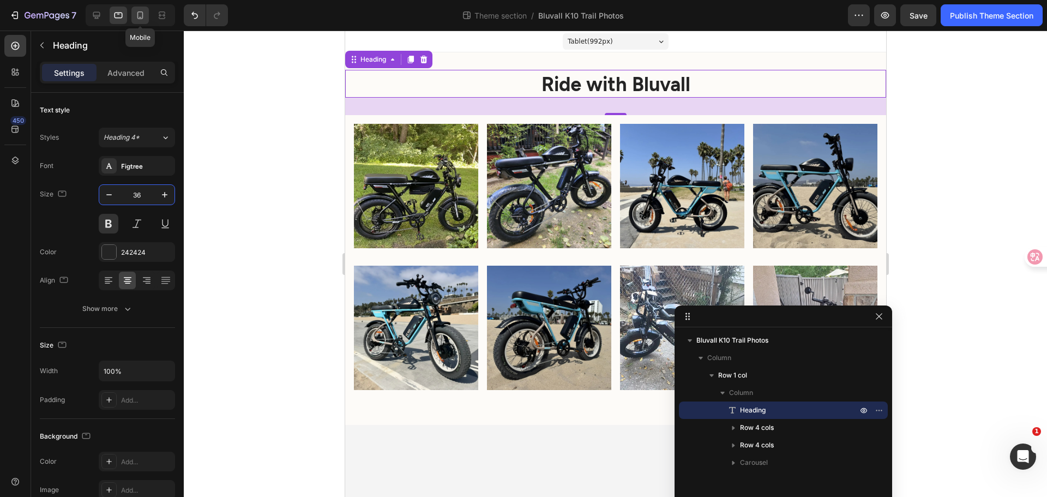
click at [139, 15] on icon at bounding box center [140, 15] width 11 height 11
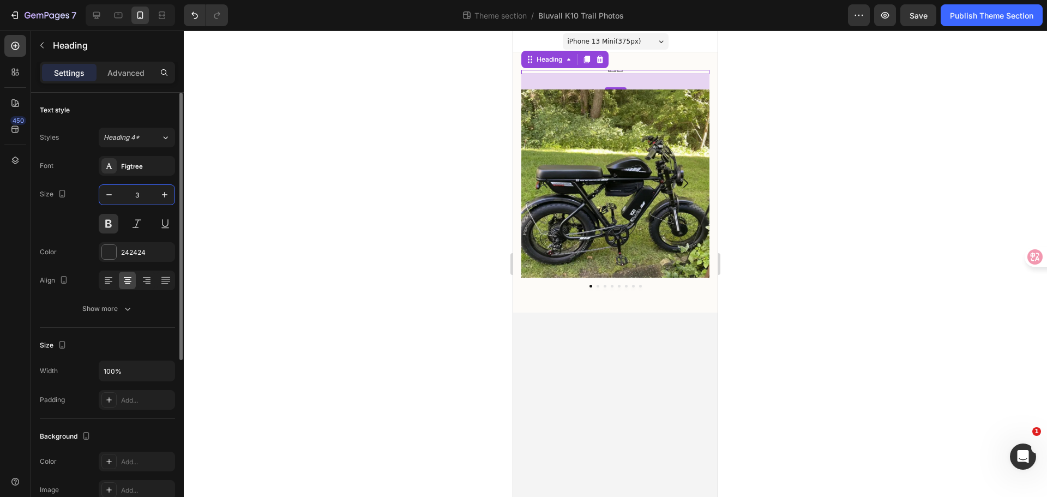
type input "36"
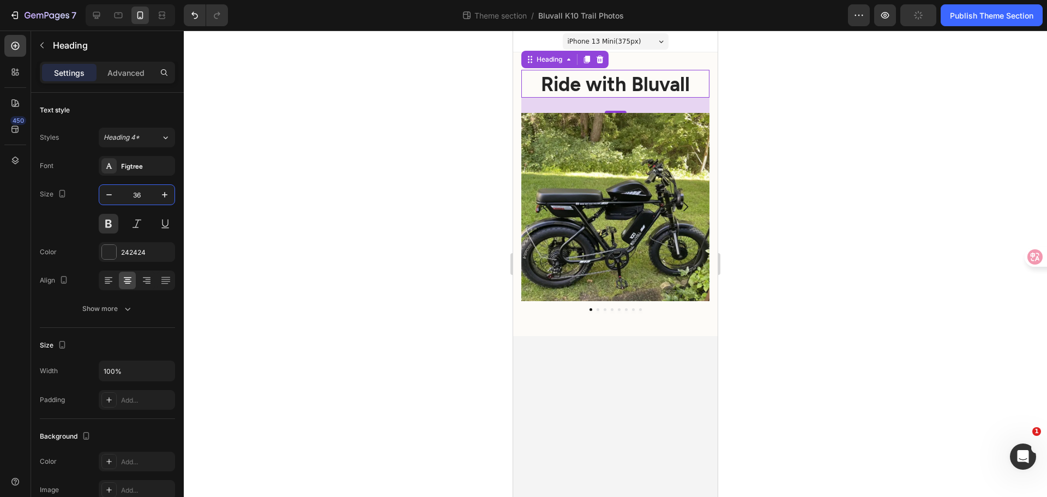
click at [279, 197] on div at bounding box center [616, 264] width 864 height 466
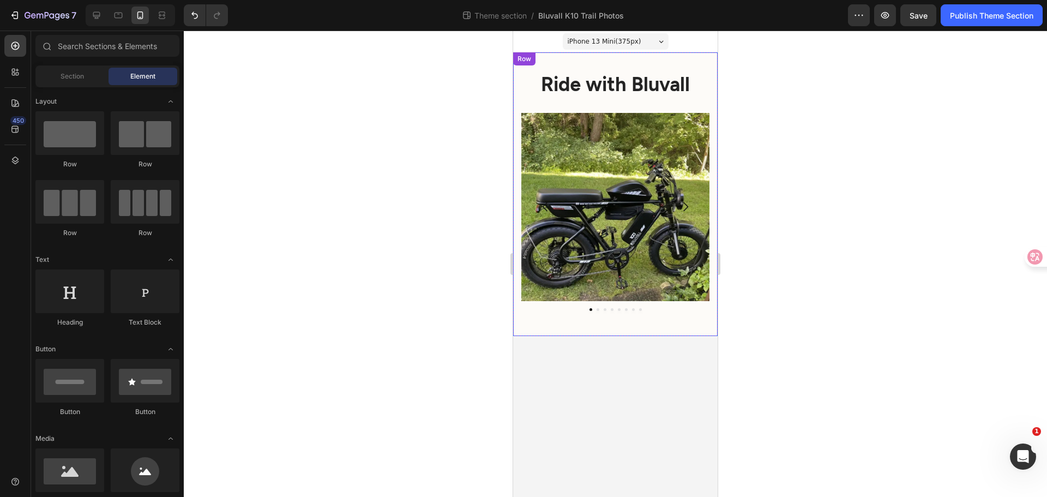
click at [711, 61] on div "Ride with Bluvall Heading Image Image Image Image Row Image Image Image Image R…" at bounding box center [615, 194] width 205 height 284
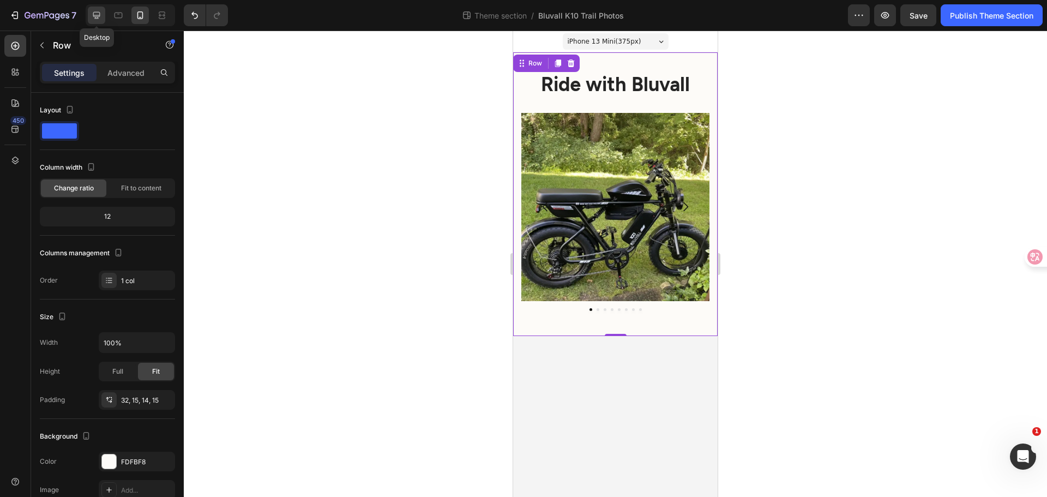
click at [100, 10] on icon at bounding box center [96, 15] width 11 height 11
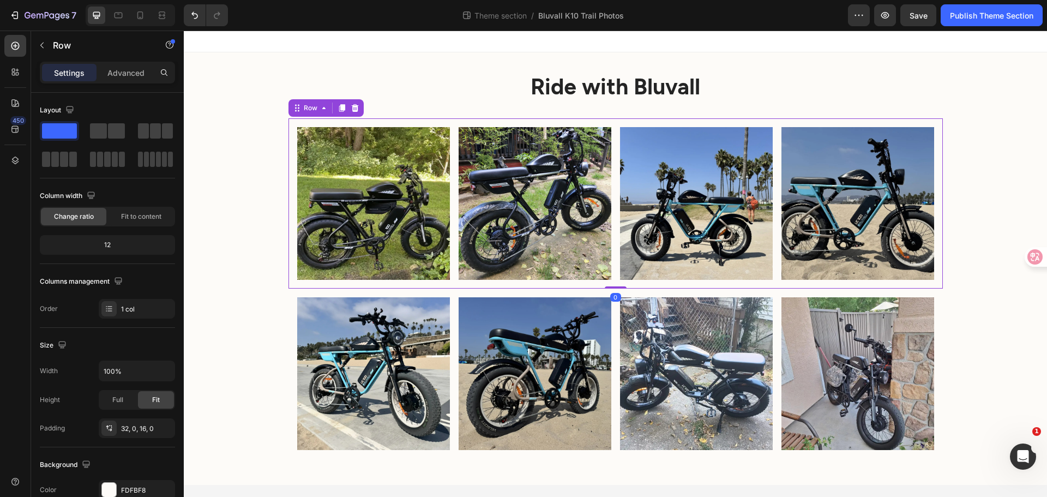
click at [292, 141] on div "Image Image Image Image Row 0" at bounding box center [616, 203] width 655 height 170
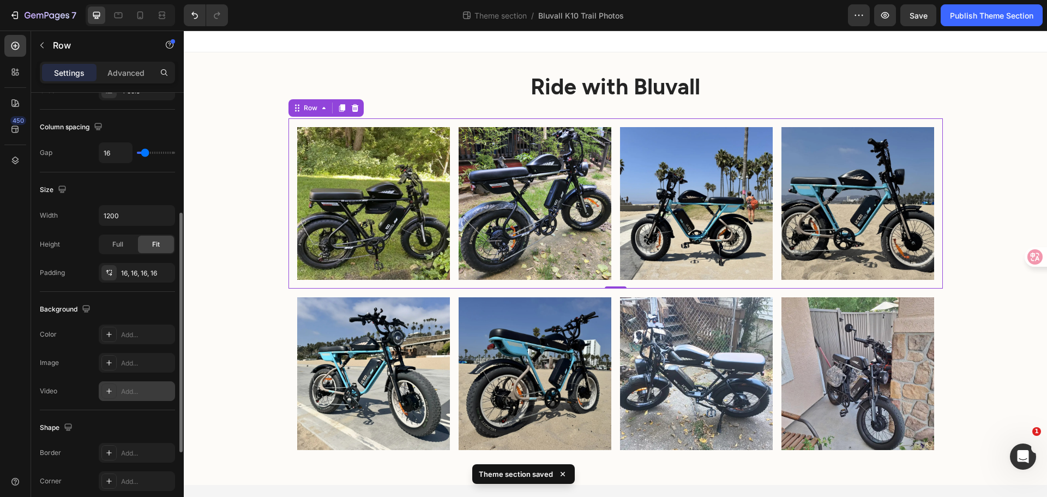
scroll to position [327, 0]
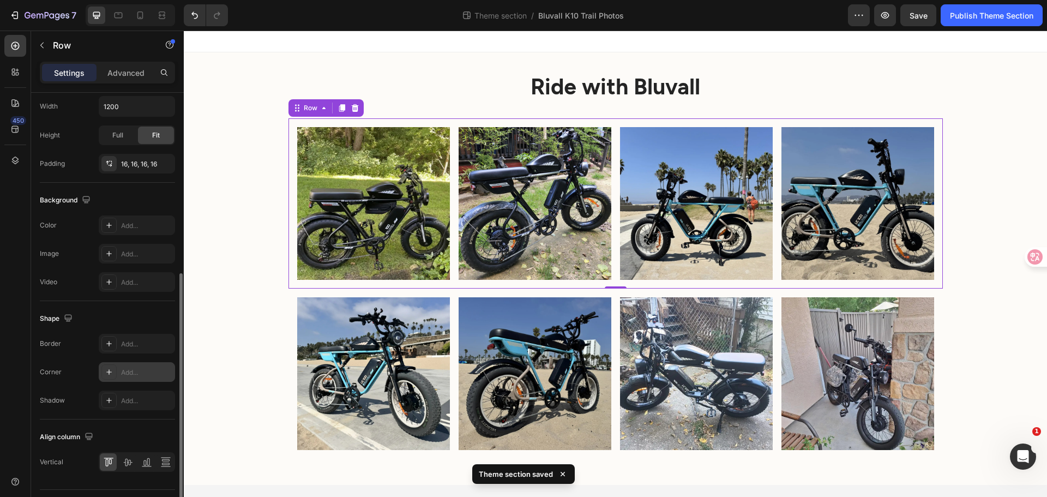
click at [108, 373] on icon at bounding box center [109, 372] width 9 height 9
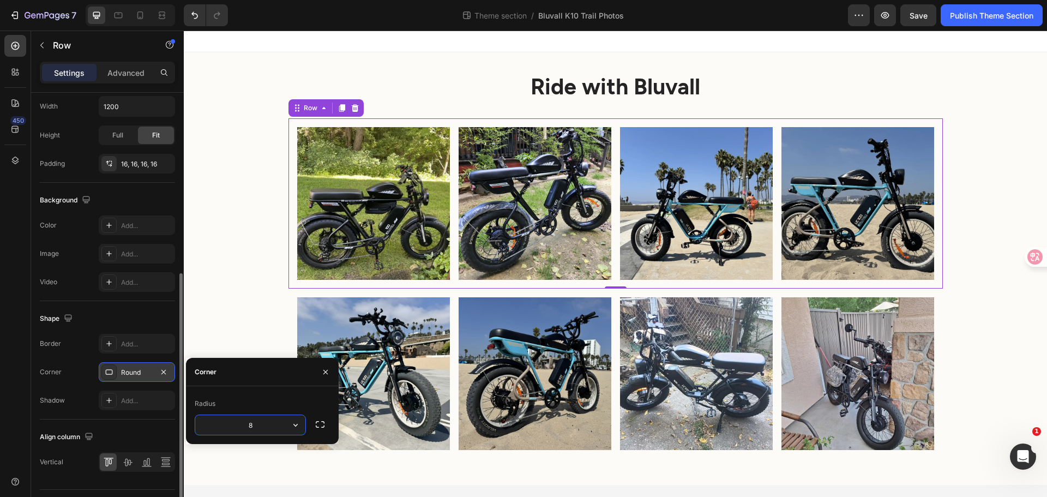
click at [267, 426] on input "8" at bounding box center [250, 425] width 110 height 20
drag, startPoint x: 261, startPoint y: 425, endPoint x: 215, endPoint y: 420, distance: 45.6
click at [218, 420] on input "8" at bounding box center [250, 425] width 110 height 20
type input "16"
click at [227, 309] on div "Ride with Bluvall Heading Image Image Image Image Row 0 Image Image Image Image…" at bounding box center [616, 273] width 864 height 406
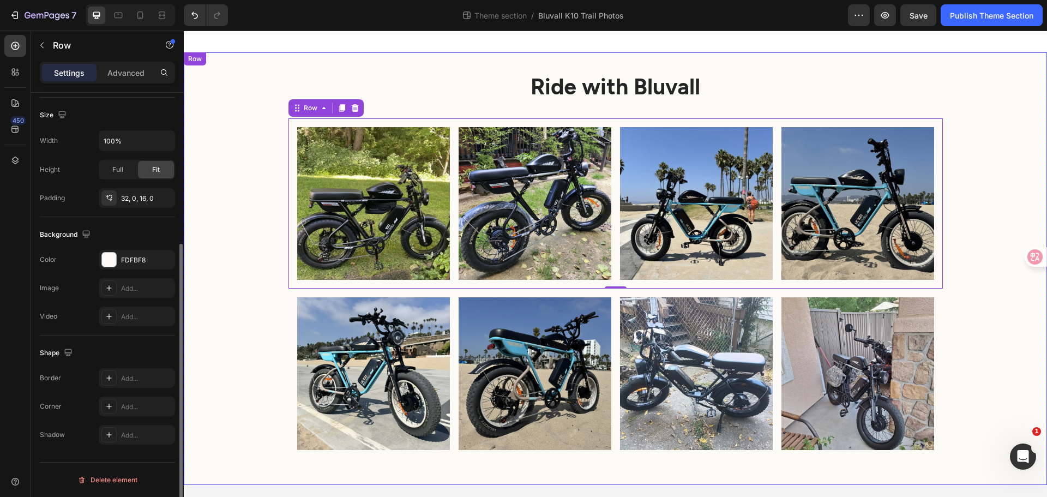
scroll to position [230, 0]
click at [296, 225] on div "Image Image Image Image Row 0" at bounding box center [616, 203] width 655 height 170
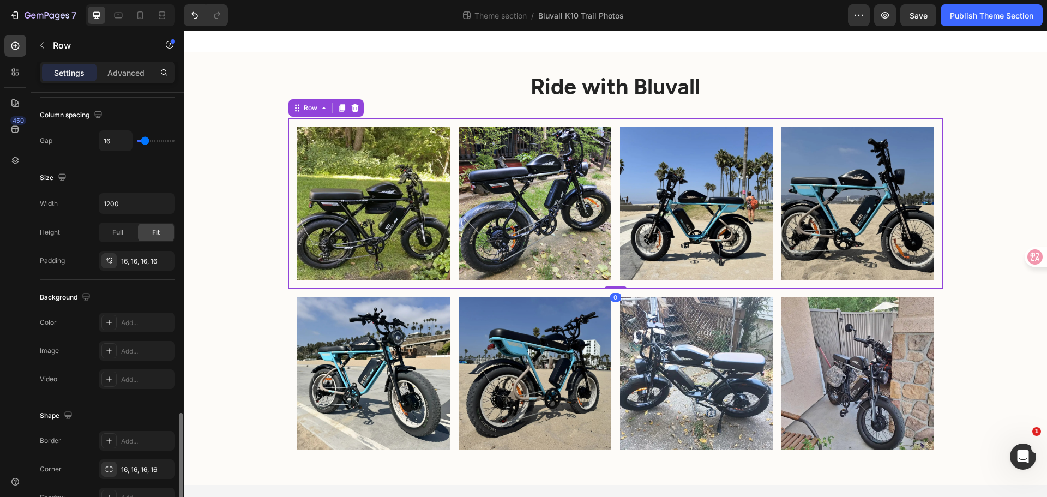
scroll to position [355, 0]
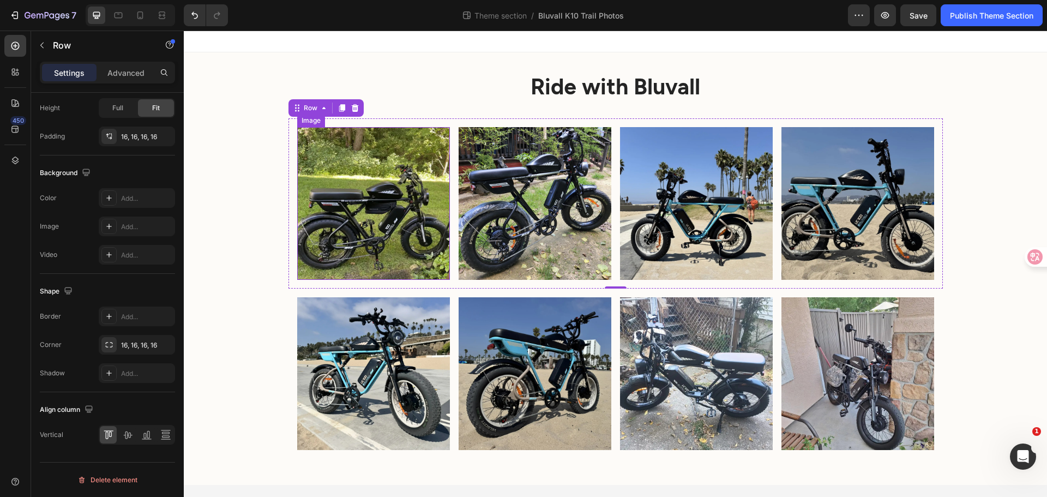
click at [345, 262] on img at bounding box center [373, 203] width 153 height 153
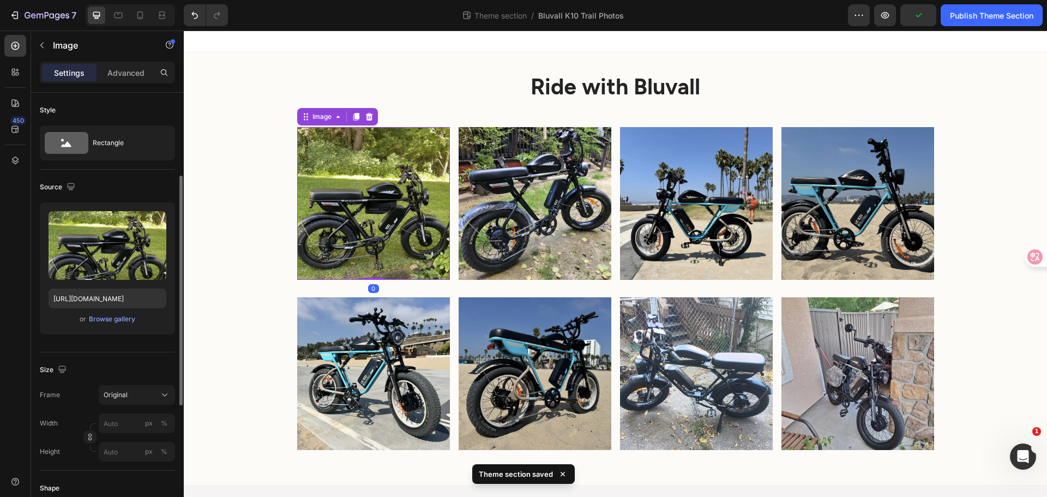
scroll to position [164, 0]
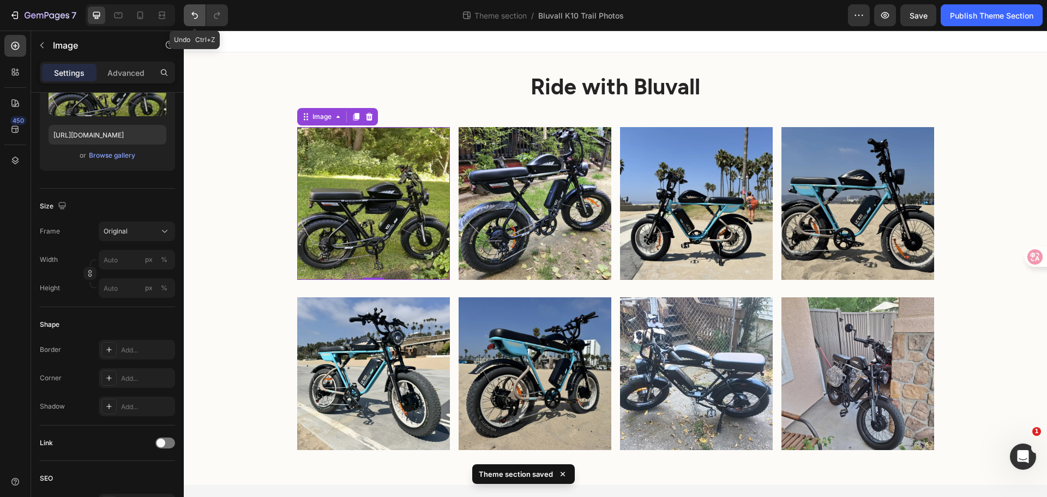
click at [197, 9] on button "Undo/Redo" at bounding box center [195, 15] width 22 height 22
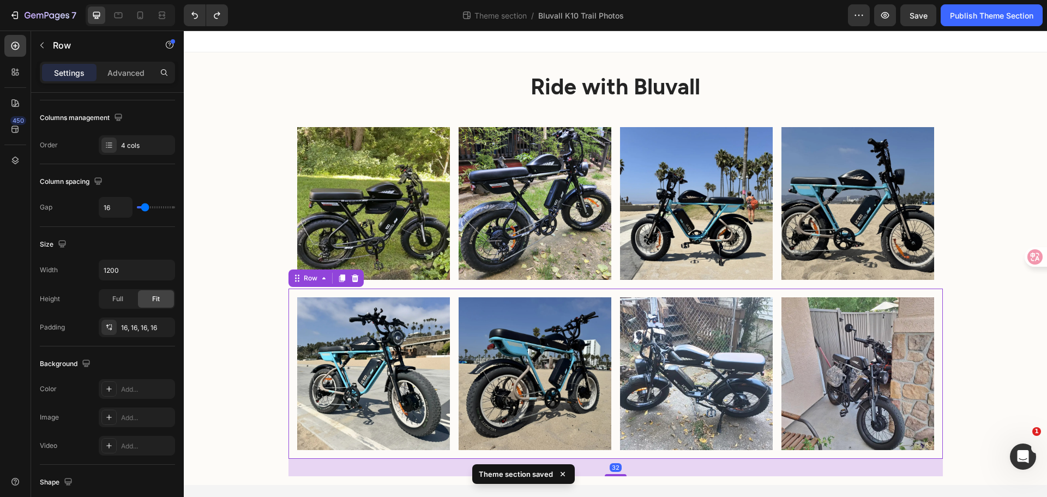
click at [309, 284] on div "Row" at bounding box center [326, 277] width 75 height 17
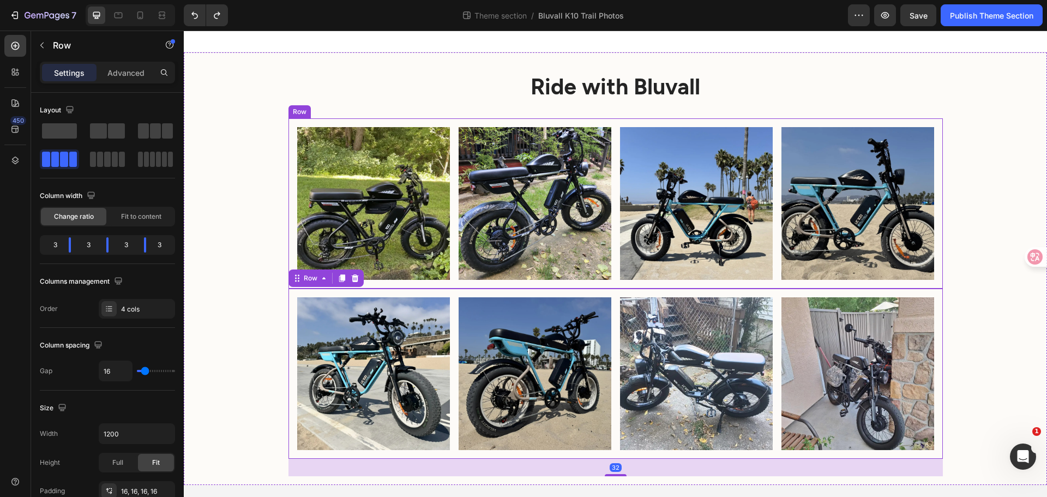
click at [291, 168] on div "Image Image Image Image Row" at bounding box center [616, 203] width 655 height 170
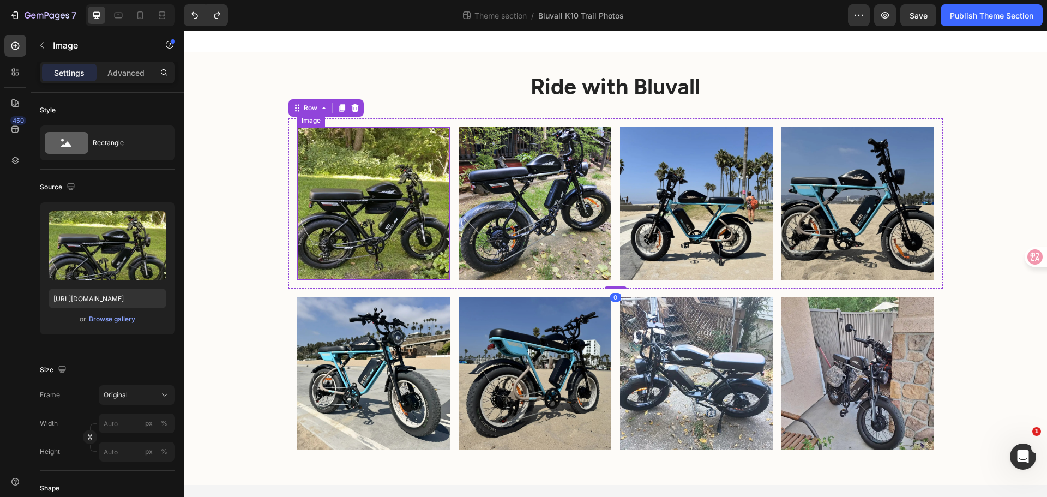
click at [355, 173] on img at bounding box center [373, 203] width 153 height 153
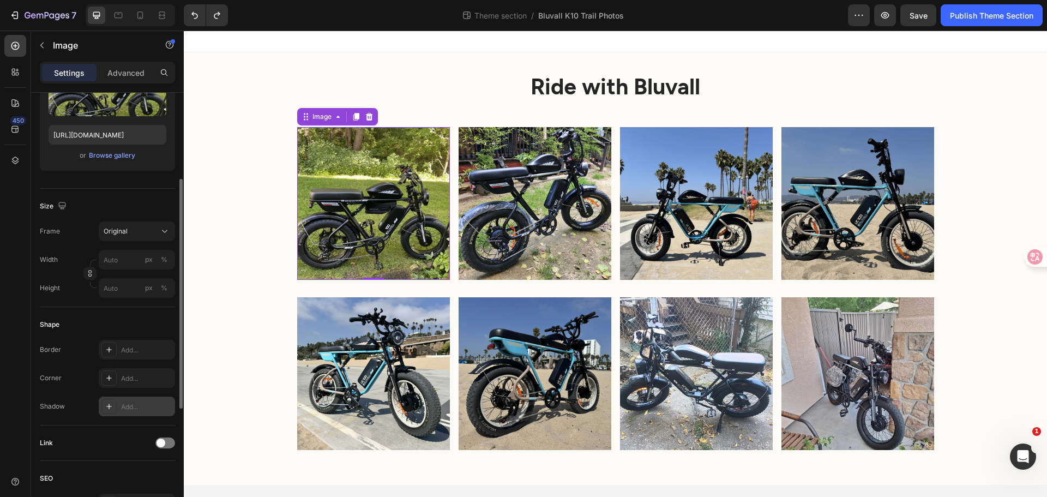
scroll to position [218, 0]
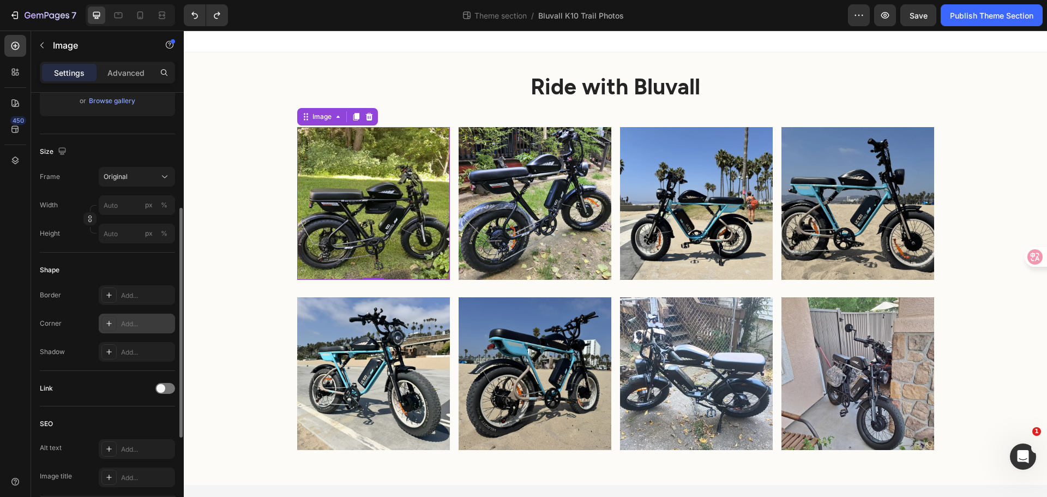
click at [107, 323] on icon at bounding box center [108, 323] width 5 height 5
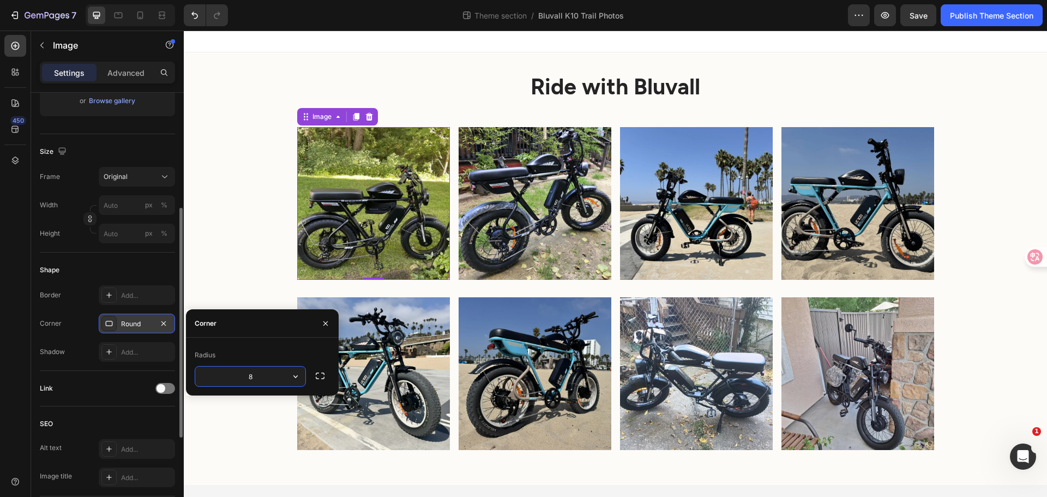
click at [274, 375] on input "8" at bounding box center [250, 377] width 110 height 20
drag, startPoint x: 273, startPoint y: 376, endPoint x: 193, endPoint y: 374, distance: 79.7
click at [205, 375] on input "8" at bounding box center [250, 377] width 110 height 20
type input "16"
click at [266, 259] on div "Ride with Bluvall Heading Image 0 Image Image Image Row Image Image Image Image…" at bounding box center [616, 273] width 864 height 406
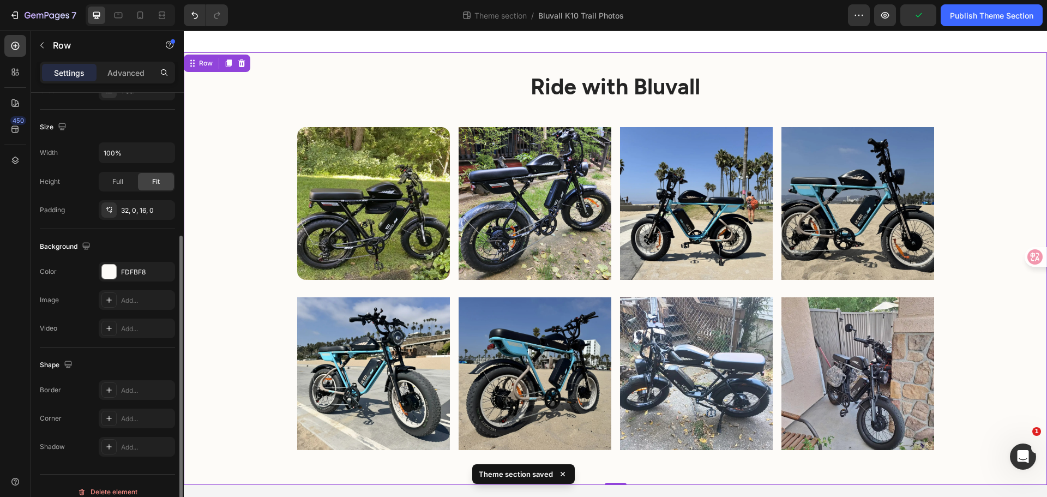
scroll to position [0, 0]
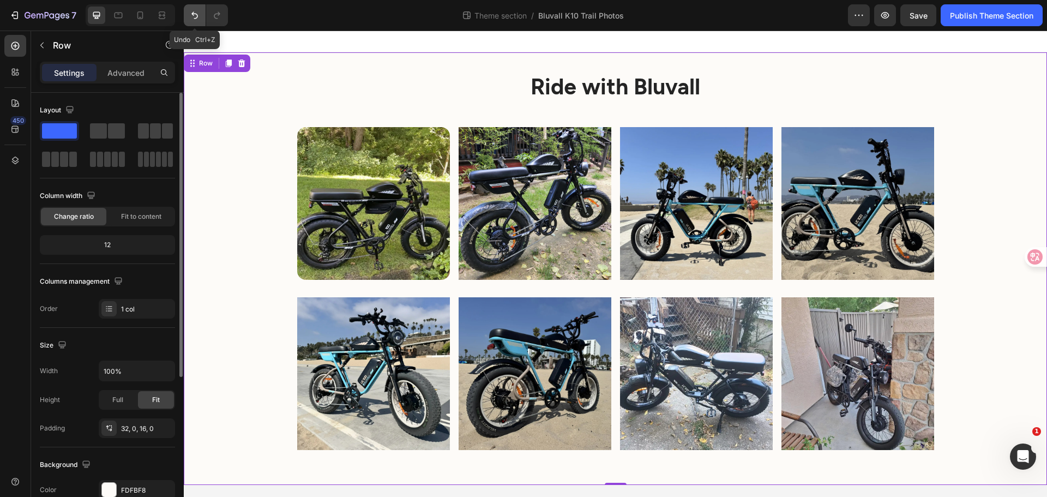
click at [200, 9] on button "Undo/Redo" at bounding box center [195, 15] width 22 height 22
click at [977, 169] on div "Ride with Bluvall Heading Image Image Image Image Row Image Image Image Image R…" at bounding box center [616, 273] width 864 height 406
click at [878, 17] on button "button" at bounding box center [885, 15] width 22 height 22
click at [115, 13] on icon at bounding box center [119, 16] width 8 height 6
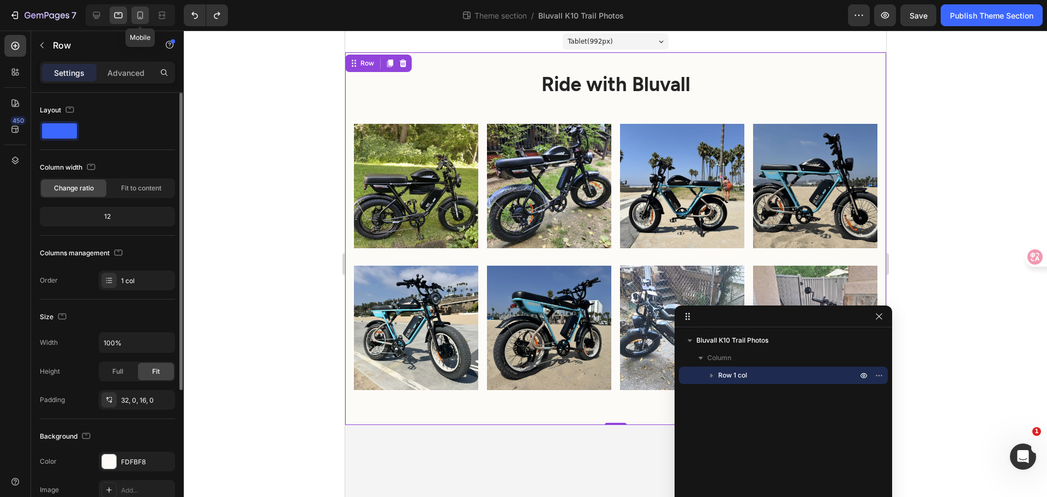
click at [139, 13] on icon at bounding box center [140, 15] width 11 height 11
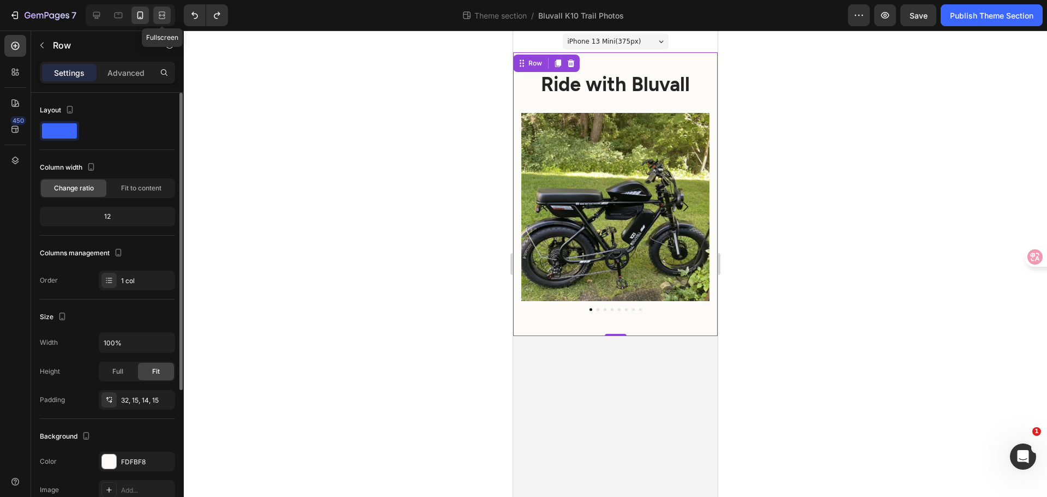
click at [160, 15] on icon at bounding box center [160, 15] width 3 height 3
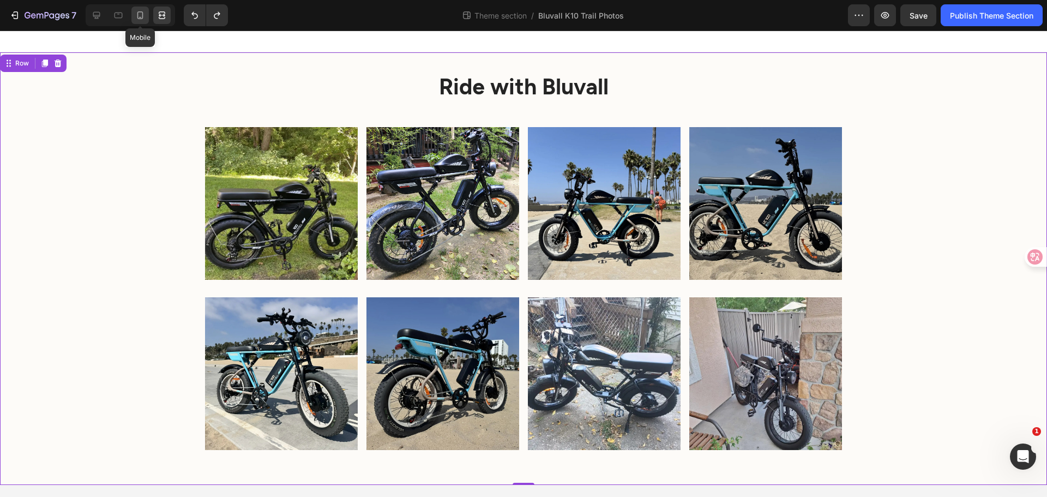
click at [131, 13] on div at bounding box center [139, 15] width 17 height 17
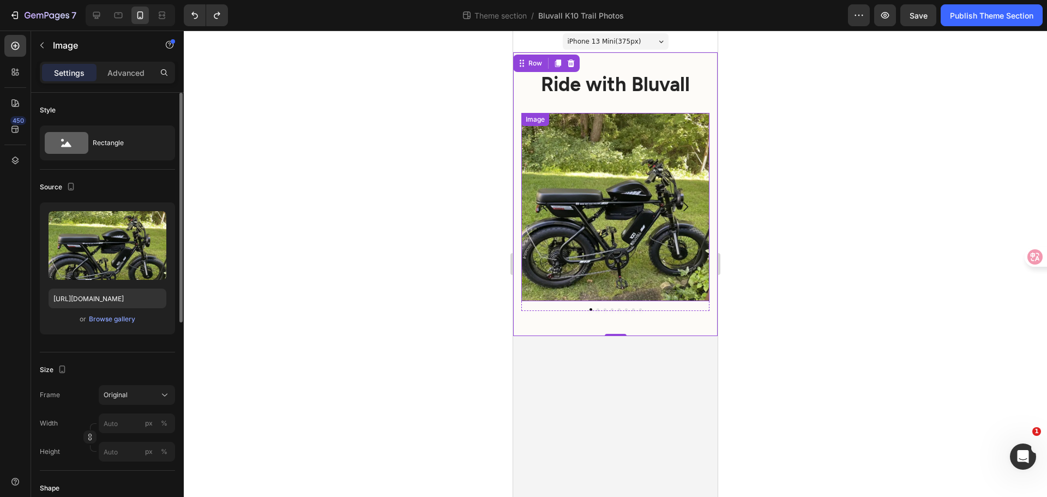
click at [565, 193] on img at bounding box center [616, 207] width 188 height 188
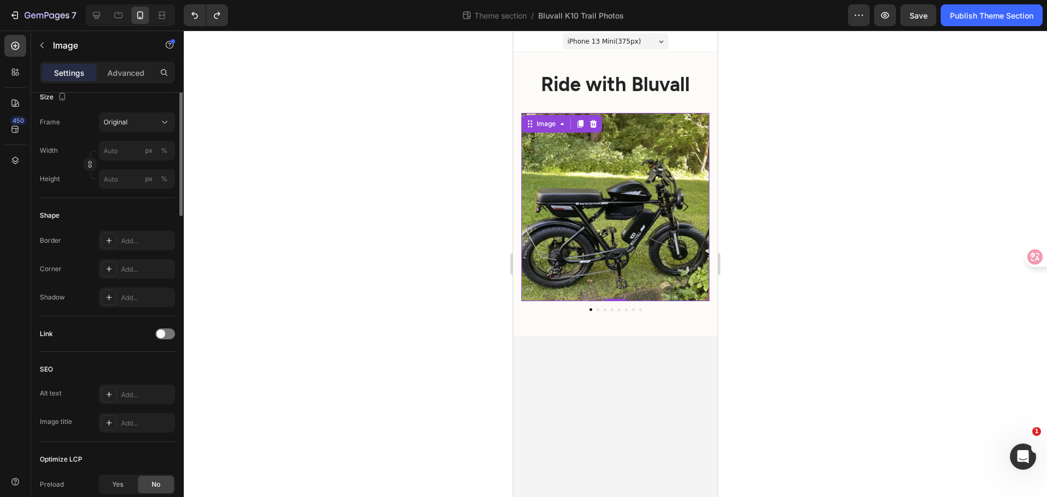
scroll to position [109, 0]
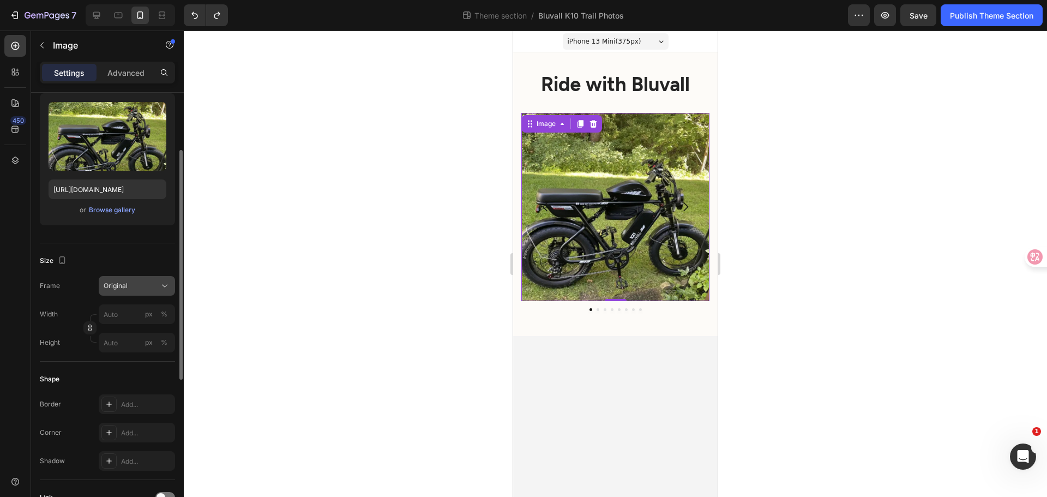
click at [161, 287] on icon at bounding box center [164, 285] width 11 height 11
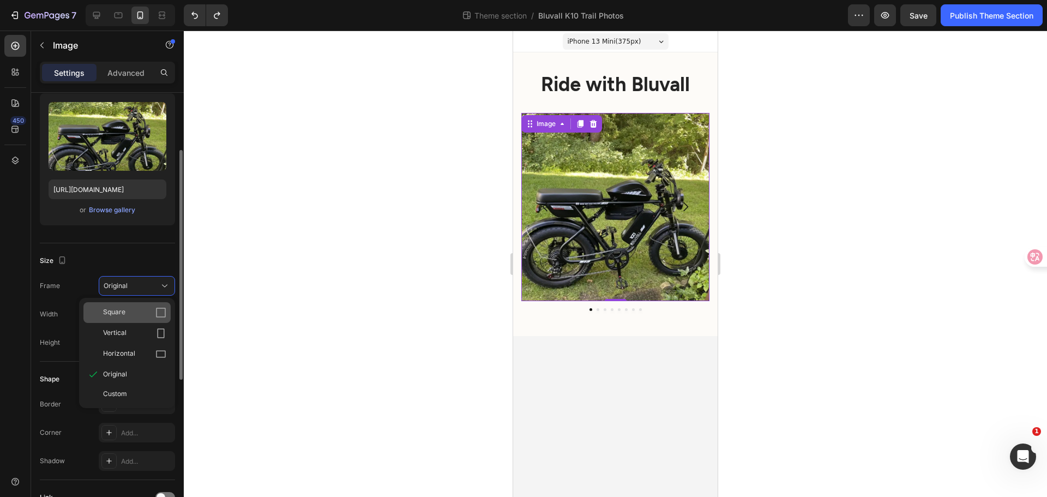
click at [148, 307] on div "Square" at bounding box center [126, 312] width 87 height 21
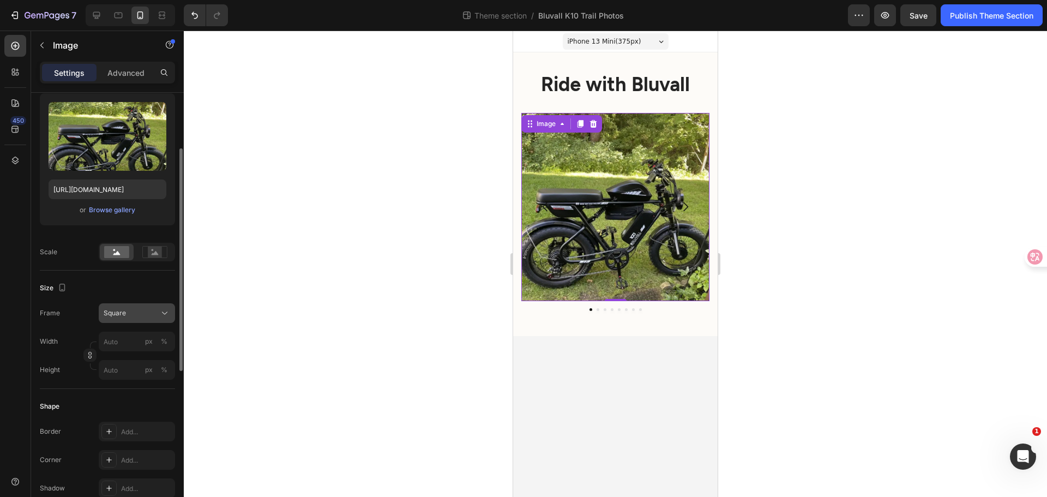
click at [154, 307] on button "Square" at bounding box center [137, 313] width 76 height 20
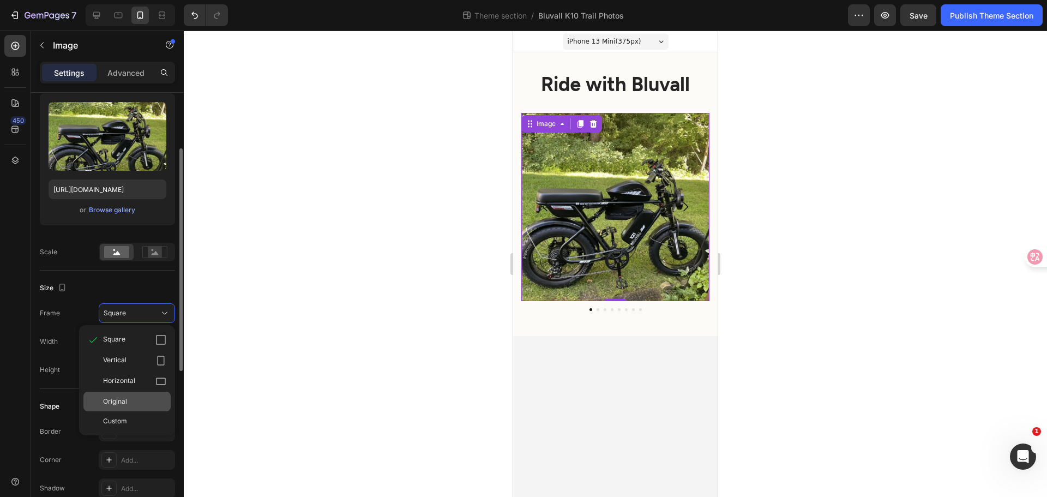
click at [133, 396] on div "Original" at bounding box center [126, 402] width 87 height 20
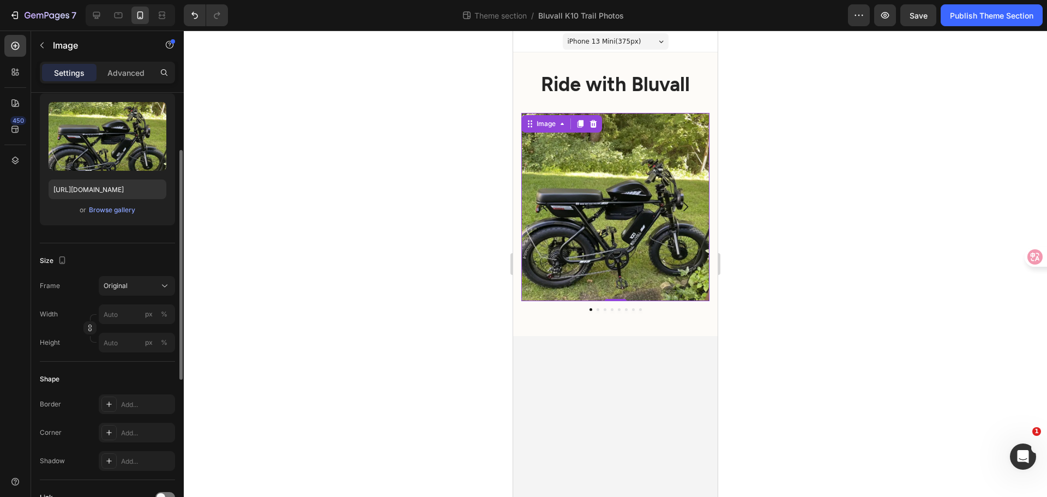
click at [289, 279] on div at bounding box center [616, 264] width 864 height 466
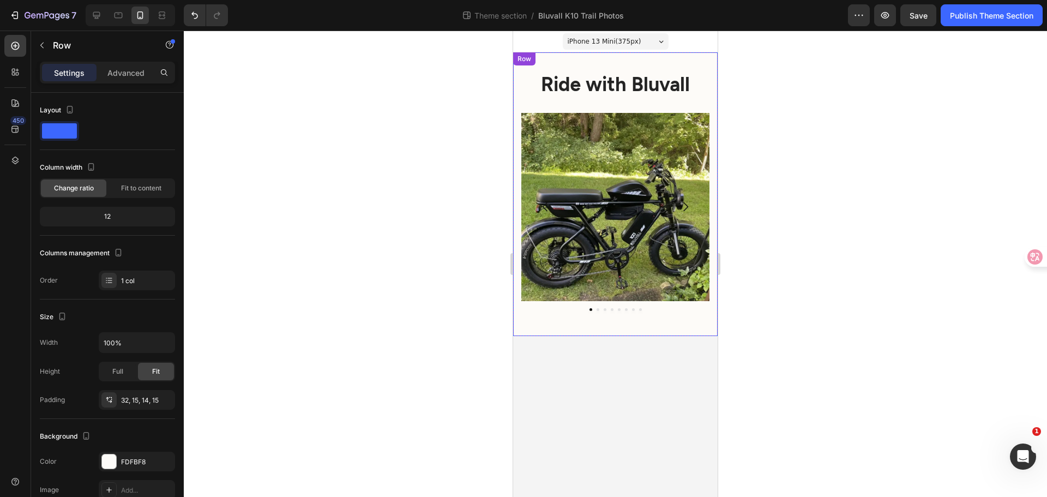
click at [591, 312] on div "Image Image Image Image Image Image Image Image Carousel" at bounding box center [616, 220] width 188 height 215
click at [596, 300] on img at bounding box center [616, 207] width 188 height 188
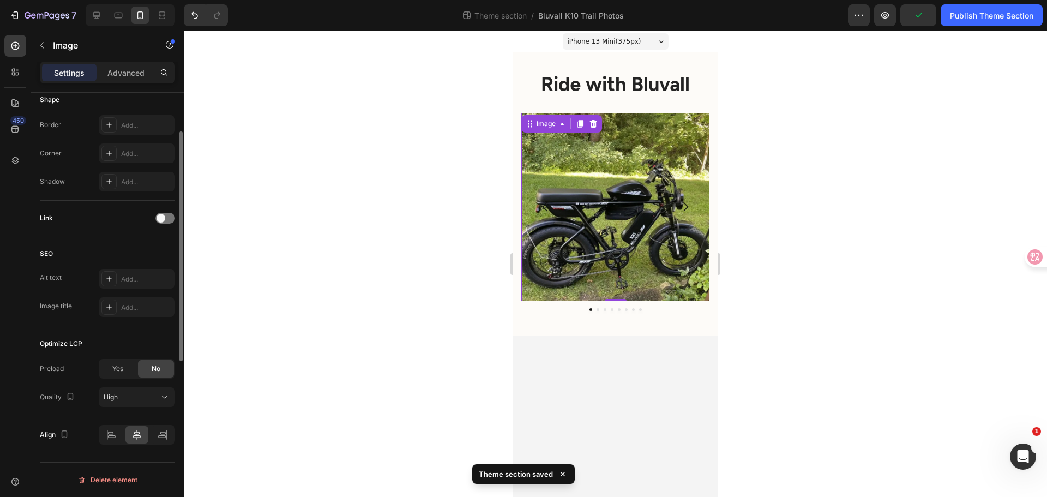
scroll to position [7, 0]
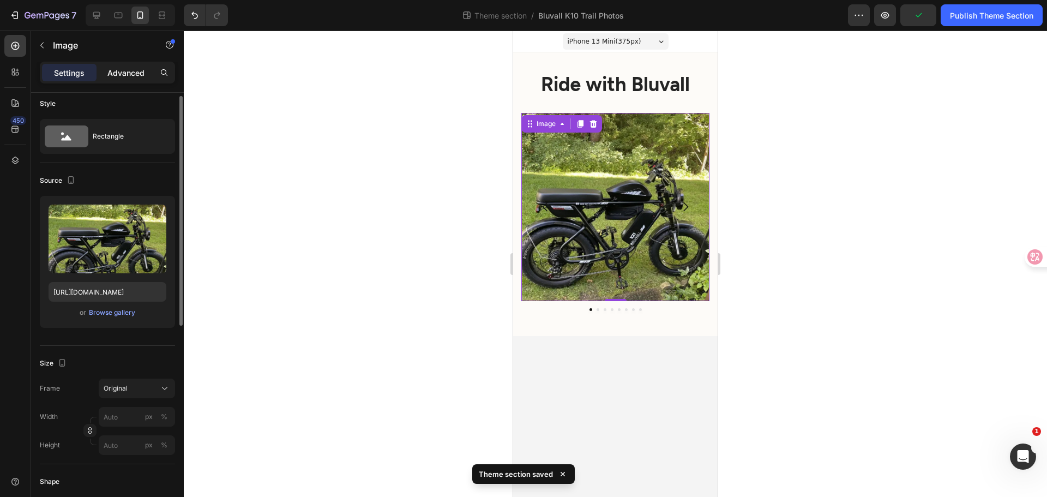
click at [140, 72] on p "Advanced" at bounding box center [125, 72] width 37 height 11
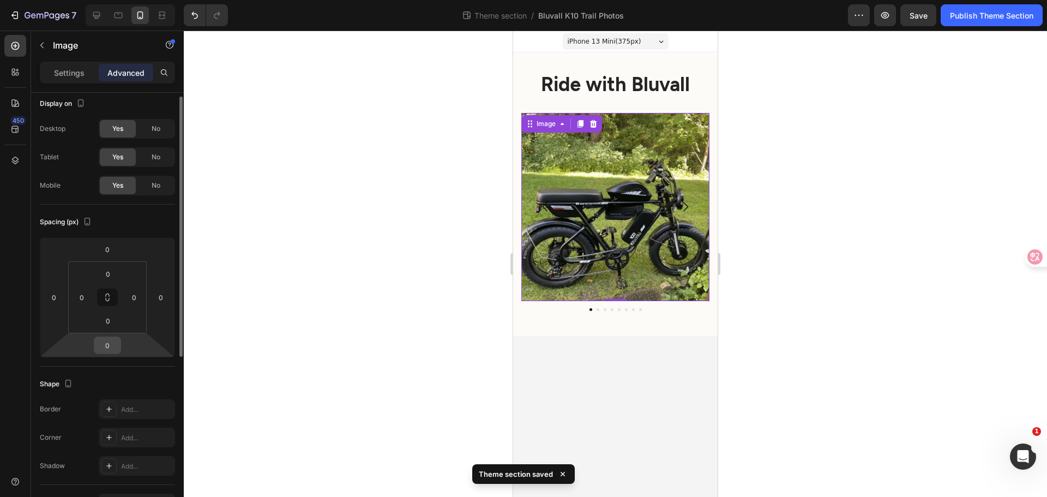
click at [118, 340] on div "0" at bounding box center [107, 345] width 27 height 17
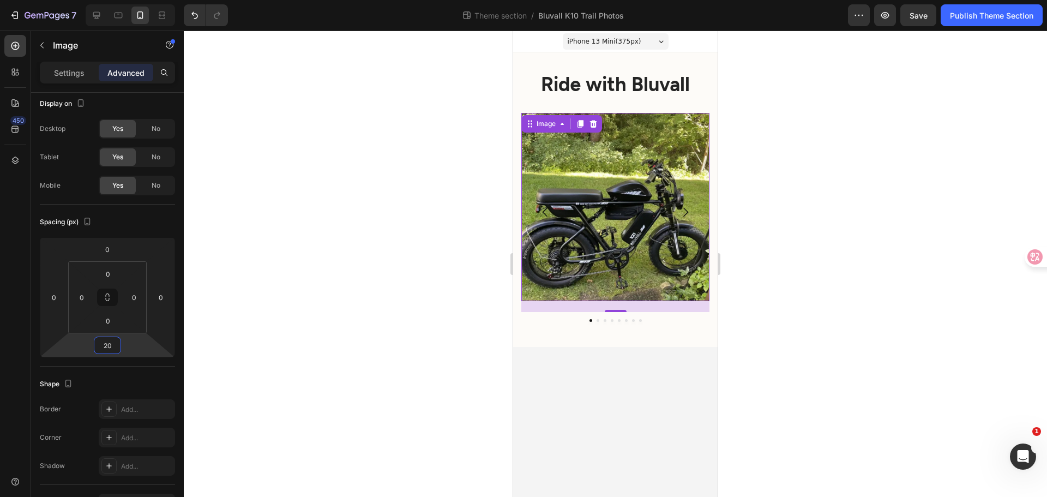
type input "20"
click at [292, 356] on div at bounding box center [616, 264] width 864 height 466
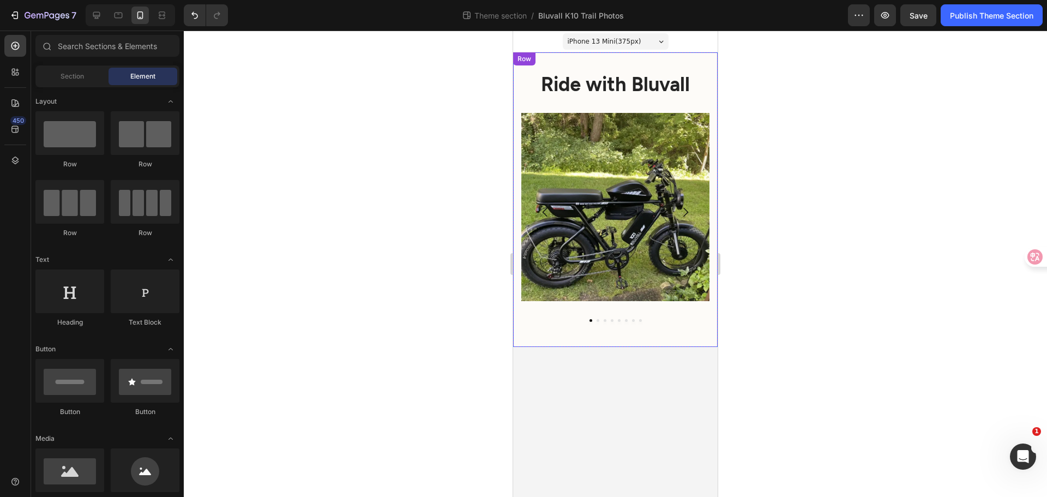
click at [636, 338] on div "Image Image Image Image Image Image Image Image Carousel" at bounding box center [616, 226] width 188 height 226
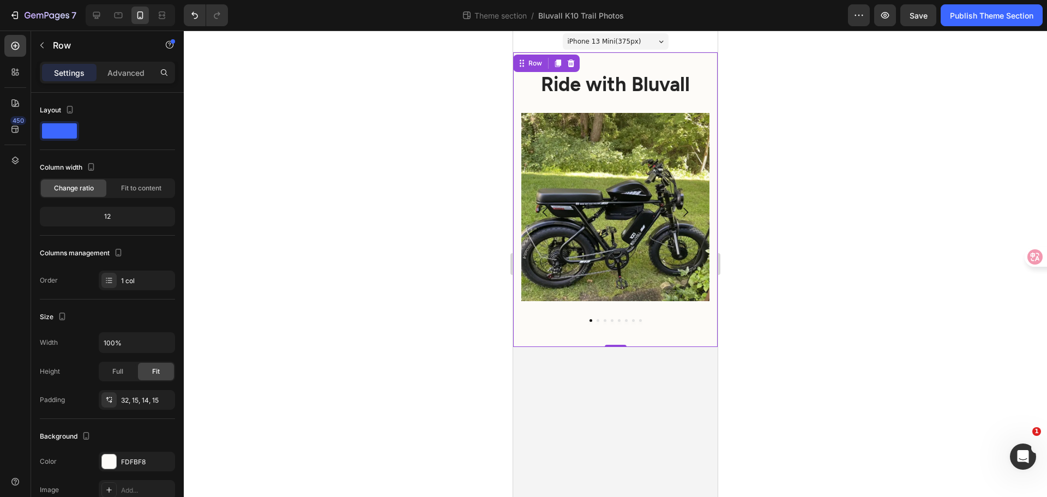
click at [846, 337] on div at bounding box center [616, 264] width 864 height 466
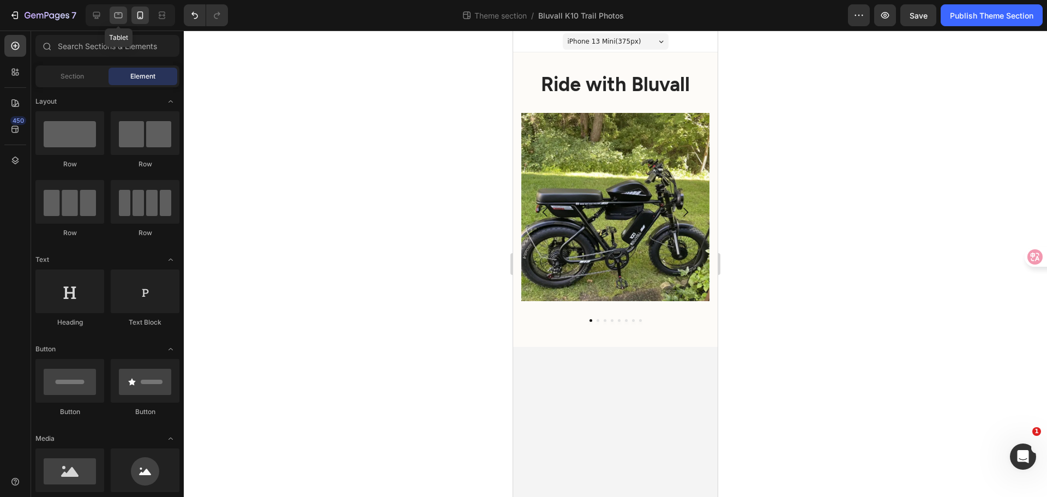
click at [119, 16] on icon at bounding box center [118, 15] width 11 height 11
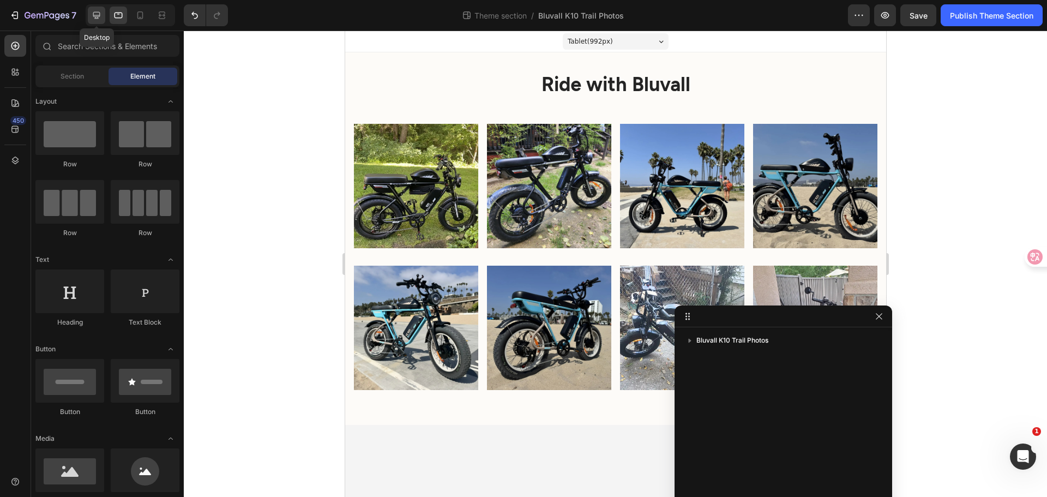
click at [100, 11] on icon at bounding box center [96, 15] width 11 height 11
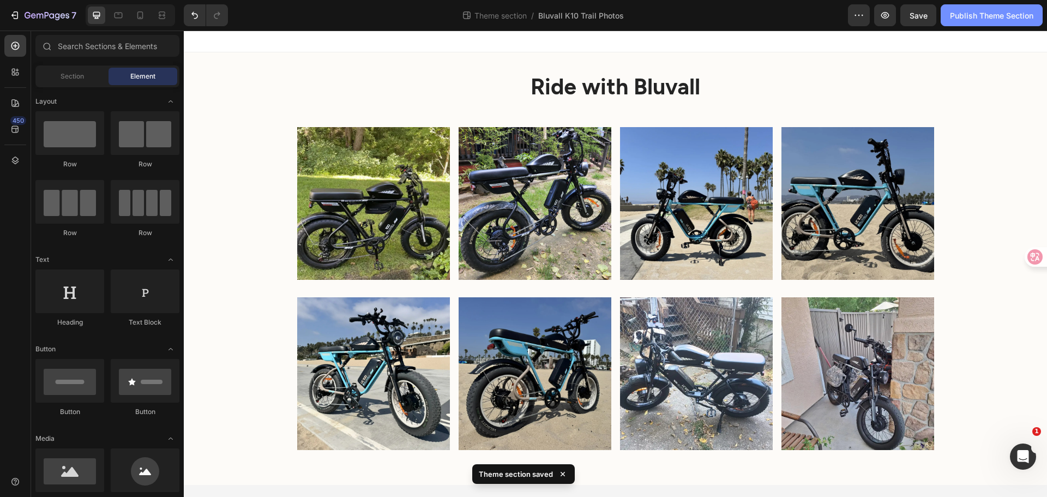
click at [981, 17] on div "Publish Theme Section" at bounding box center [991, 15] width 83 height 11
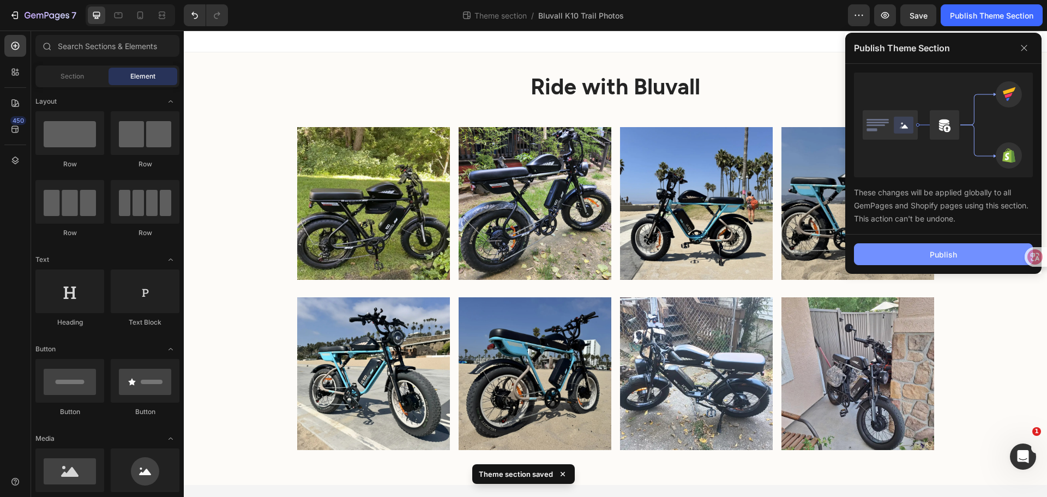
click at [938, 247] on button "Publish" at bounding box center [943, 254] width 179 height 22
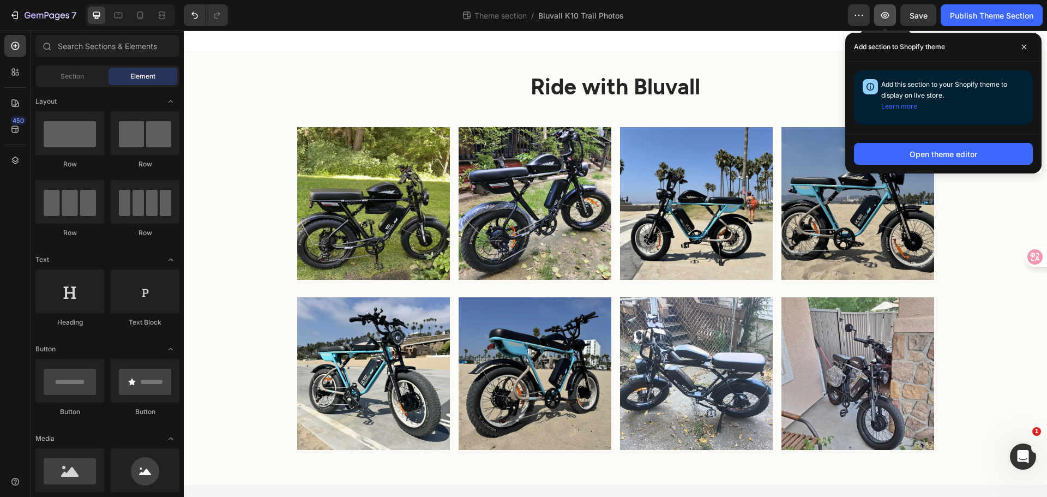
click at [893, 19] on button "button" at bounding box center [885, 15] width 22 height 22
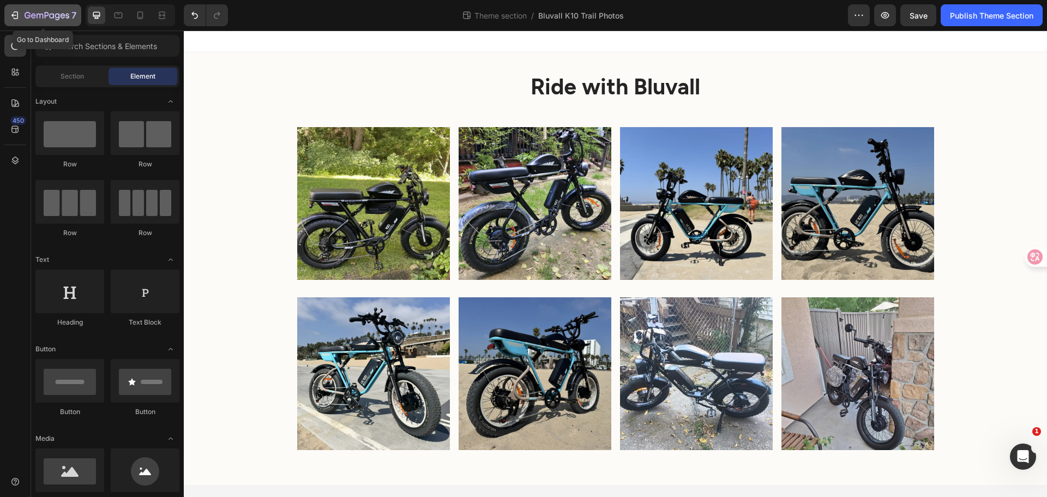
drag, startPoint x: 23, startPoint y: 20, endPoint x: 29, endPoint y: 19, distance: 6.6
click at [23, 20] on div "7" at bounding box center [42, 15] width 67 height 13
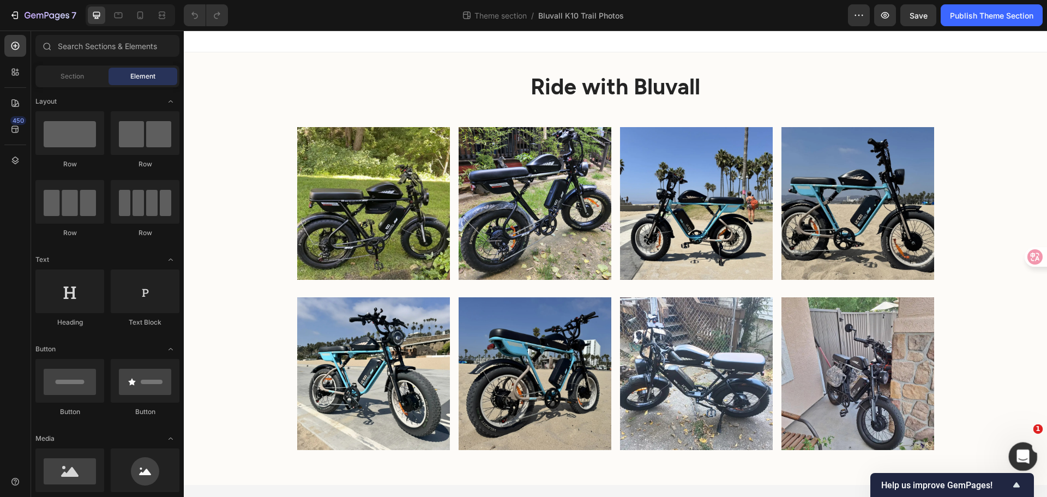
click at [1017, 463] on div "打开 Intercom Messenger" at bounding box center [1022, 455] width 36 height 36
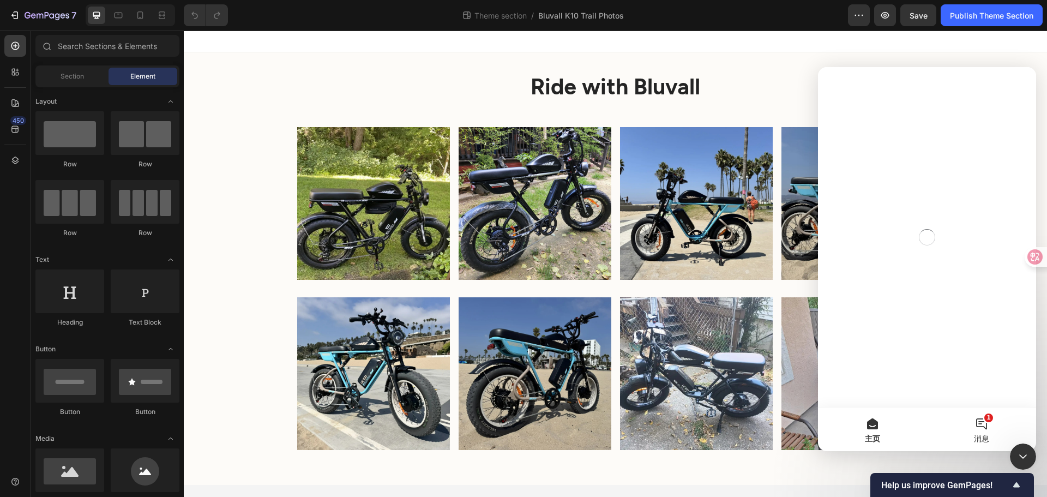
click at [981, 428] on button "1 消息" at bounding box center [981, 430] width 109 height 44
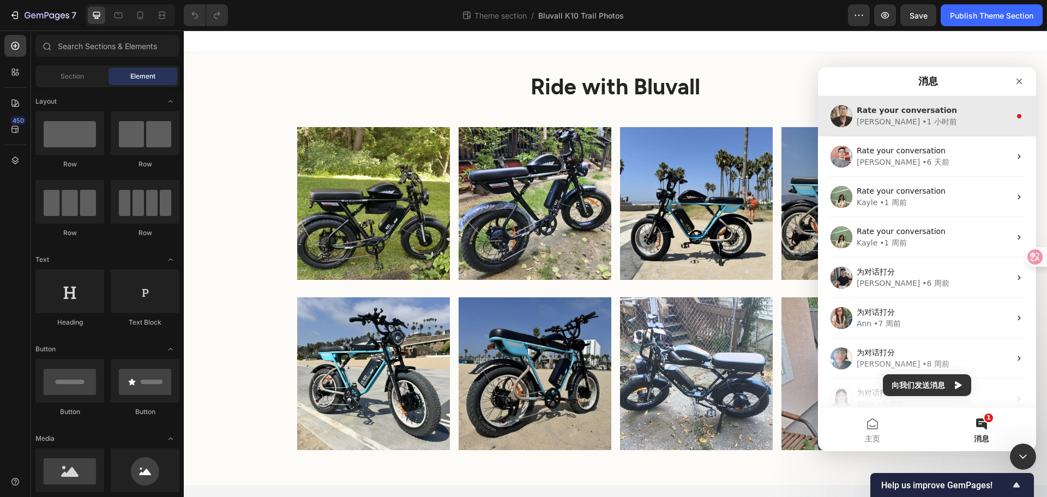
click at [891, 108] on span "Rate your conversation" at bounding box center [907, 110] width 100 height 9
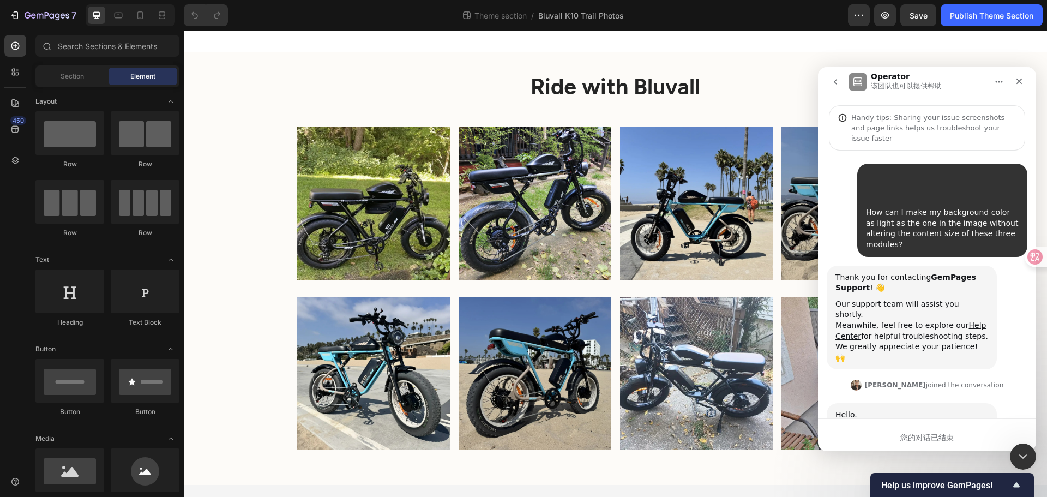
scroll to position [64, 0]
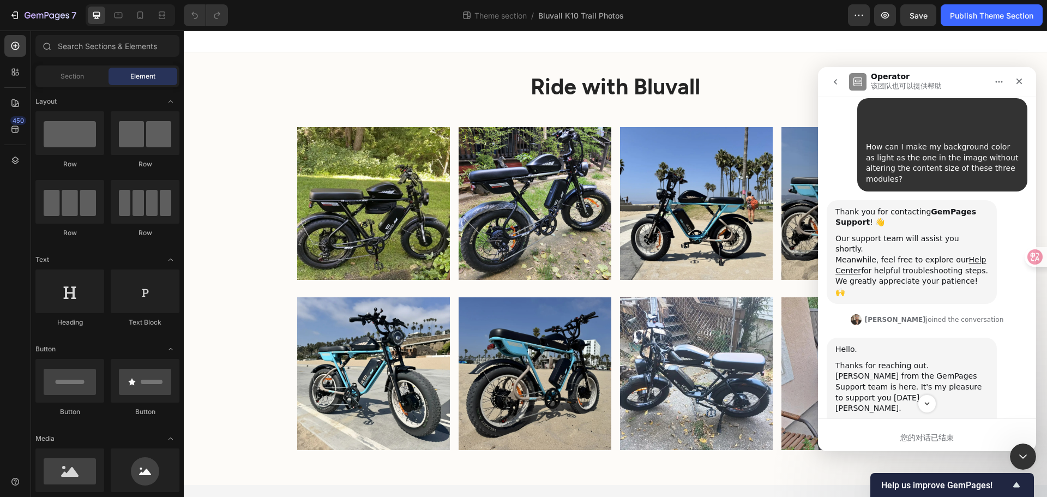
click at [831, 88] on button "go back" at bounding box center [835, 81] width 21 height 21
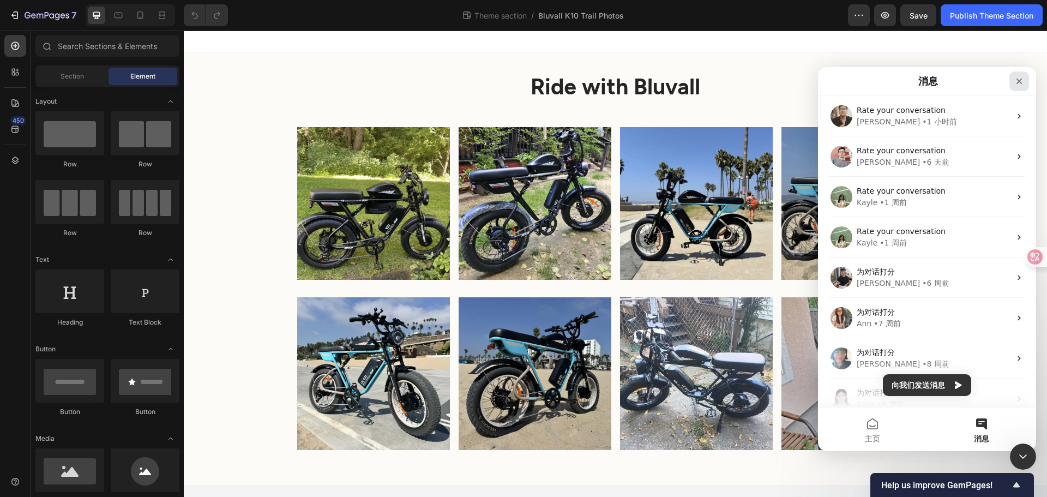
scroll to position [0, 0]
click at [1016, 82] on icon "关闭" at bounding box center [1019, 81] width 9 height 9
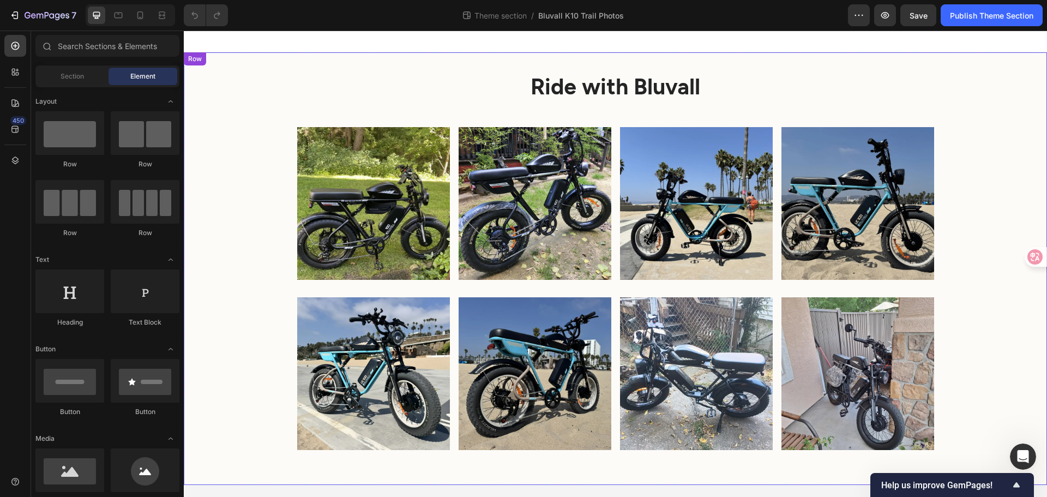
click at [967, 136] on div "Ride with Bluvall Heading Image Image Image Image Row Image Image Image Image R…" at bounding box center [616, 273] width 864 height 406
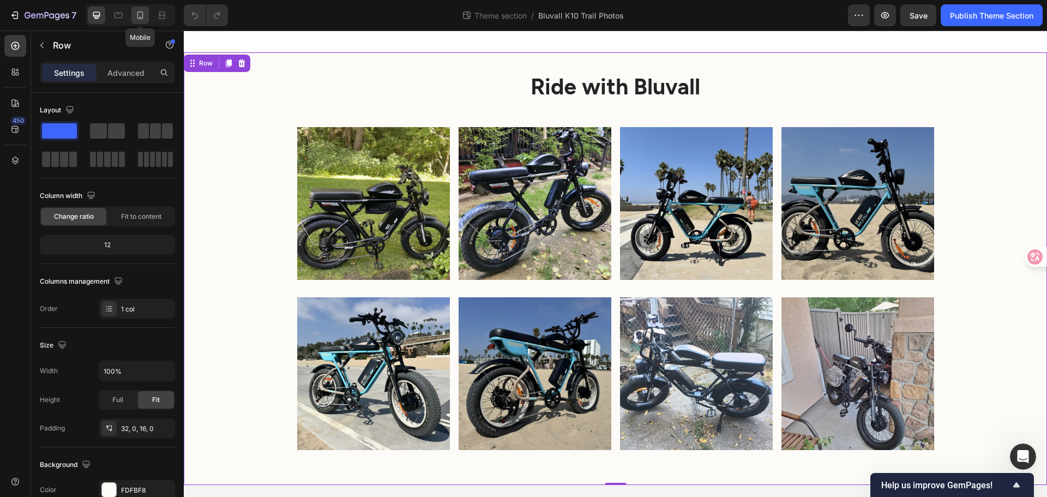
click at [137, 14] on icon at bounding box center [140, 15] width 6 height 8
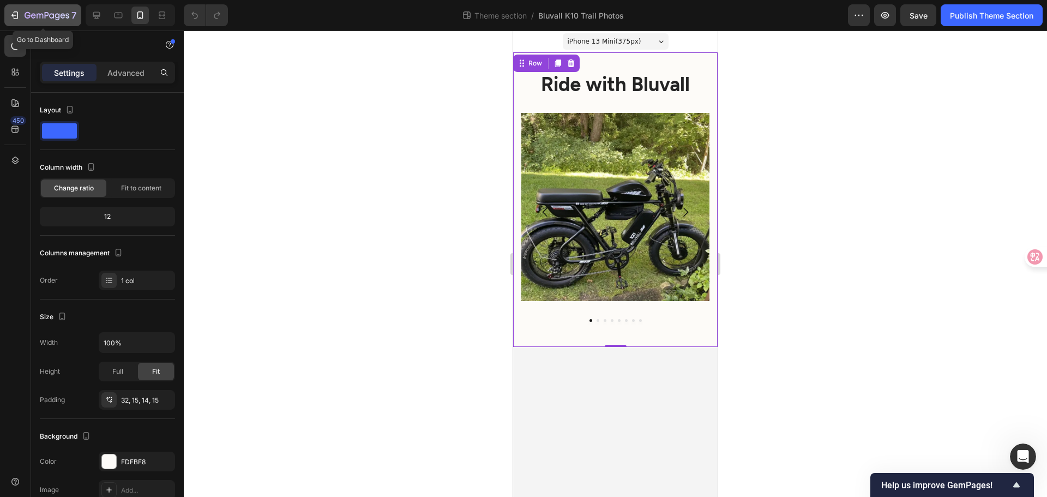
click at [17, 14] on icon "button" at bounding box center [16, 15] width 5 height 8
